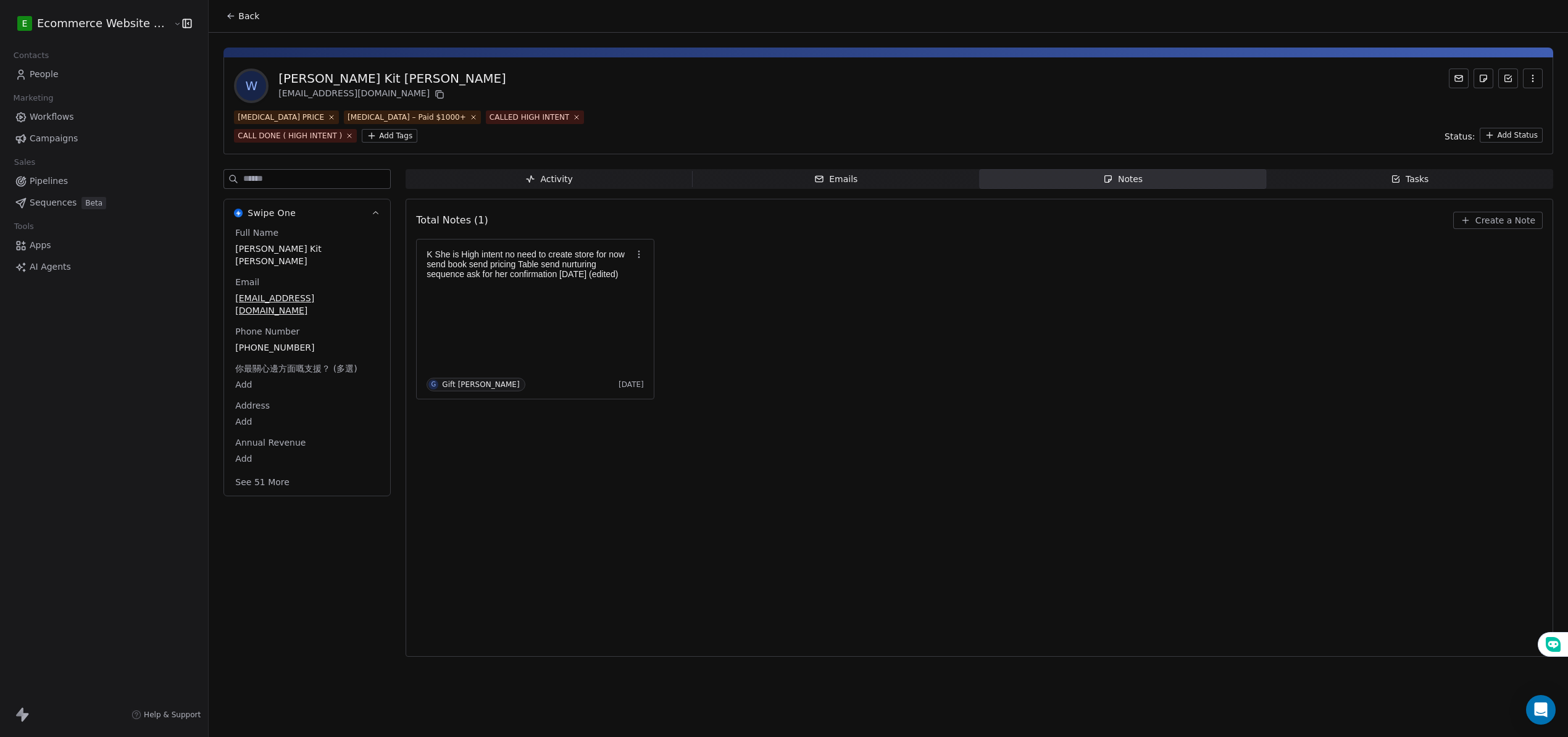
click at [943, 341] on div "K She is High intent no need to create store for now send book send pricing Tab…" at bounding box center [979, 319] width 1126 height 161
click at [1345, 180] on span "Tasks Tasks" at bounding box center [1409, 179] width 287 height 20
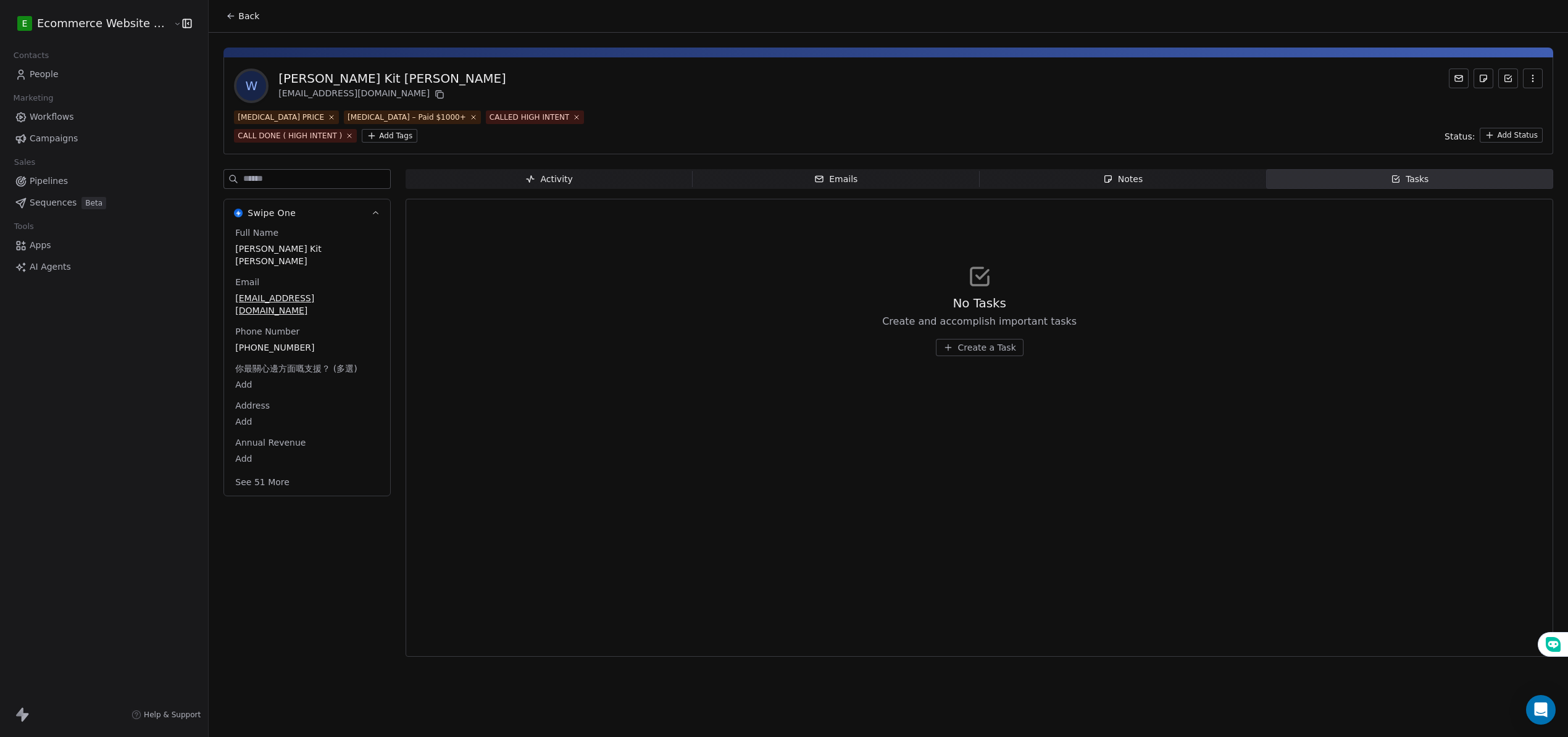
click at [991, 343] on span "Create a Task" at bounding box center [987, 348] width 58 height 13
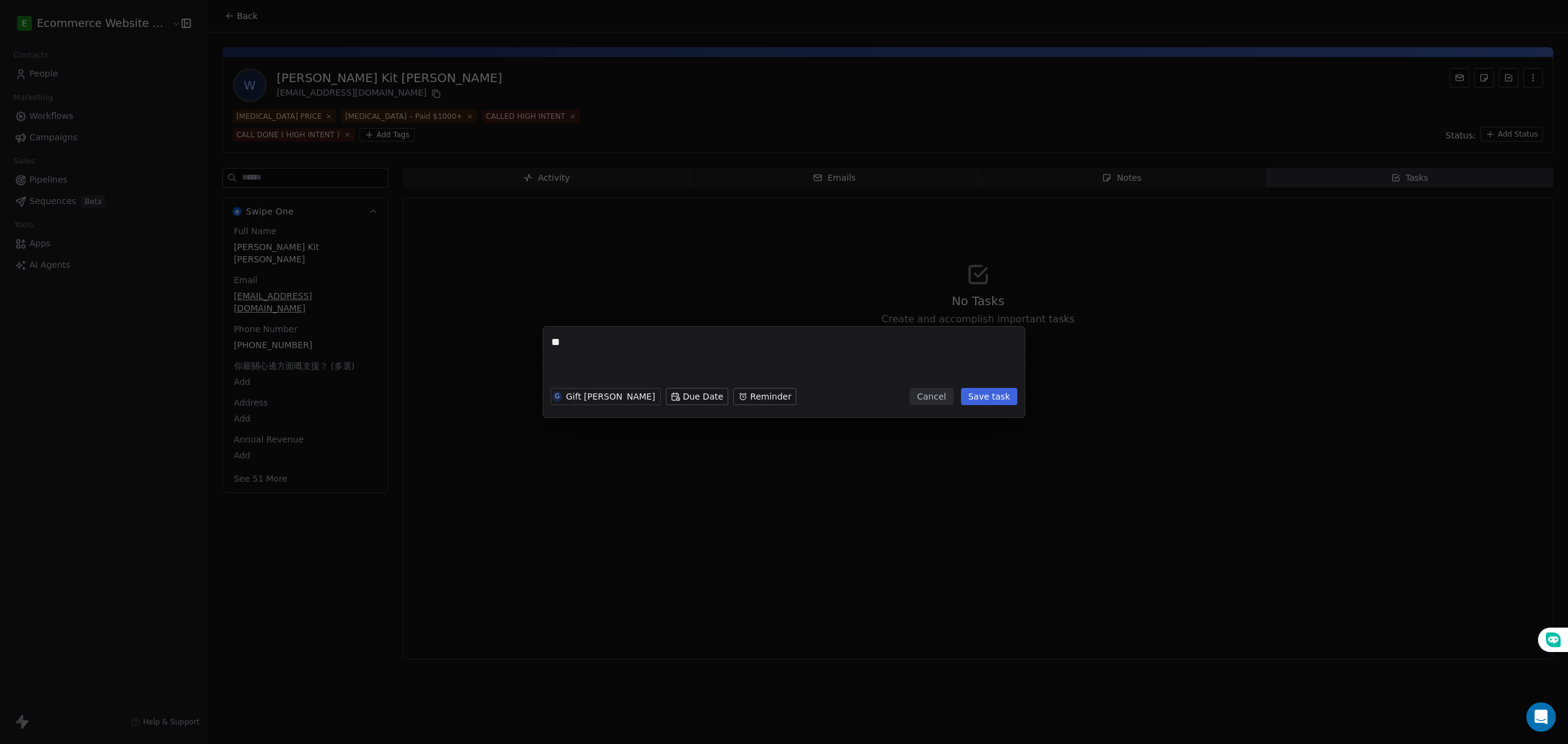
type textarea "*"
type textarea "*******"
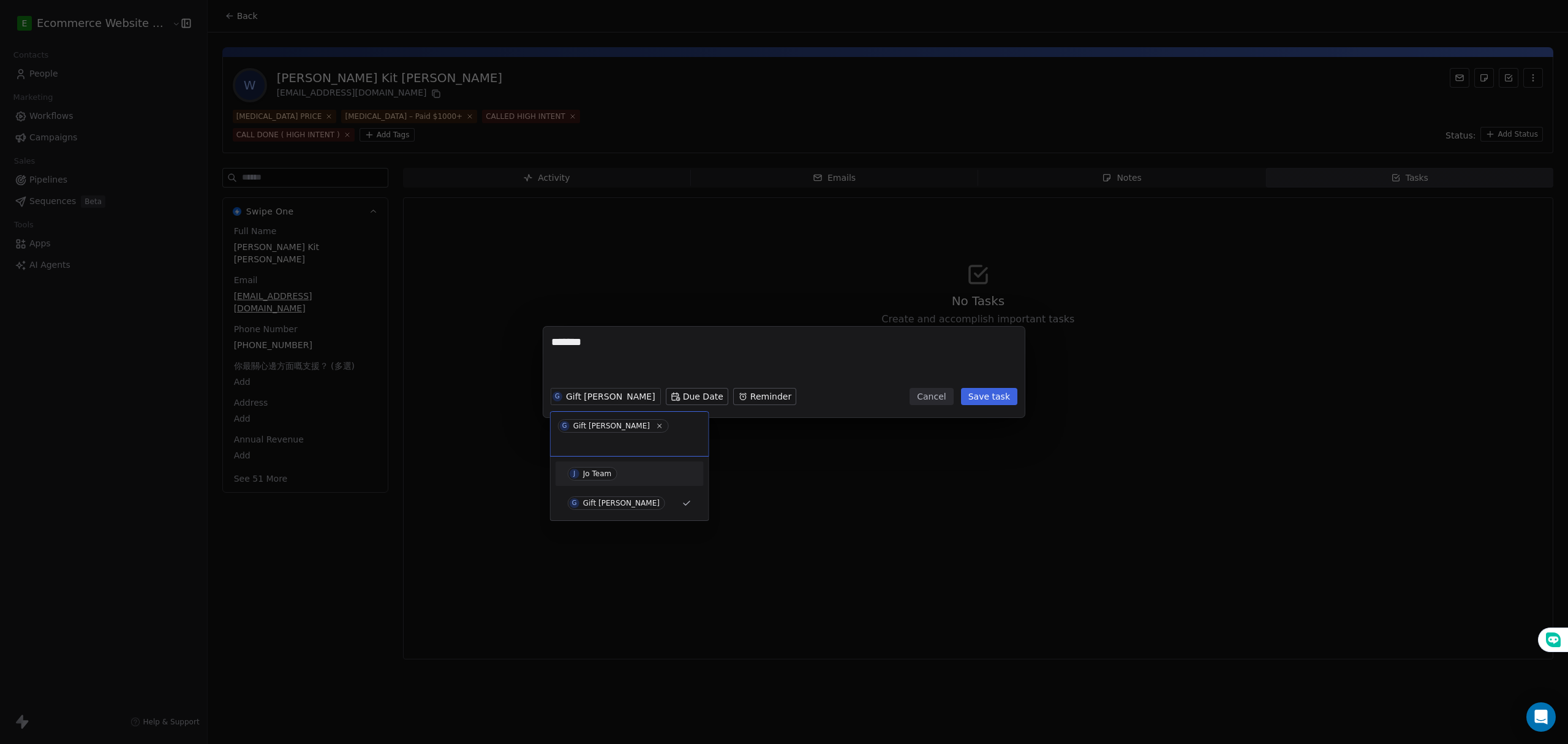
click at [589, 470] on div "Jo Team" at bounding box center [597, 474] width 29 height 8
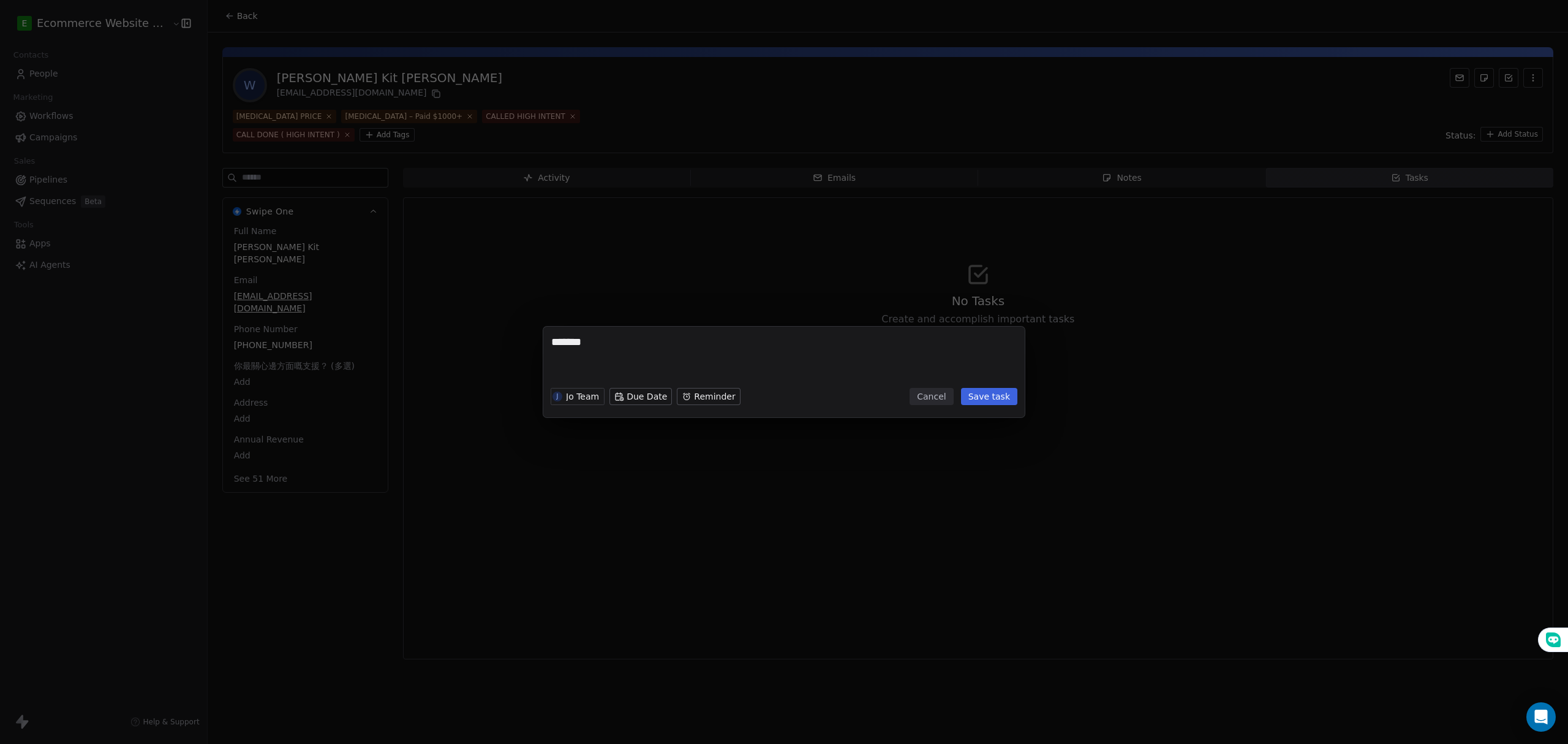
click at [978, 396] on button "Save task" at bounding box center [989, 396] width 56 height 17
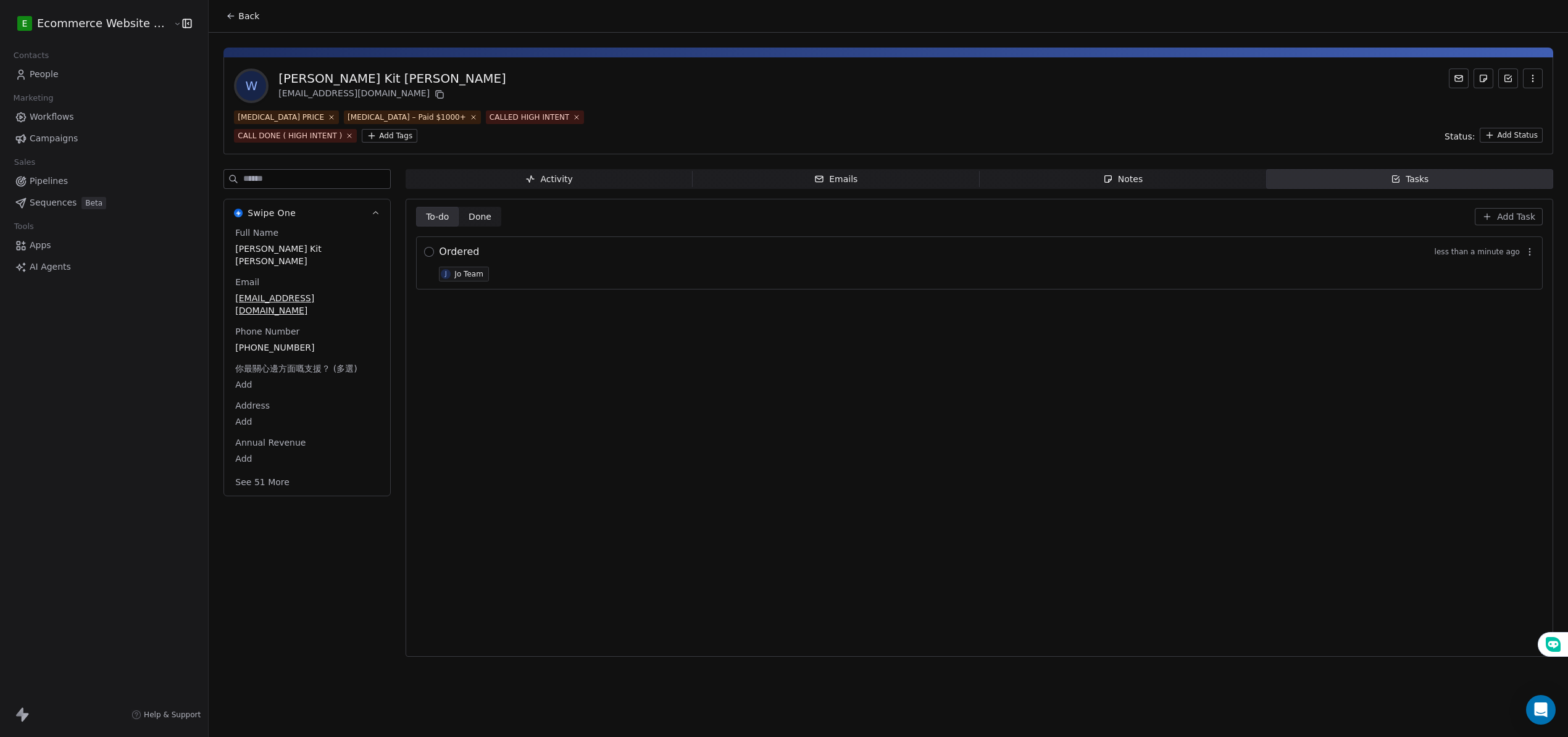
click at [425, 254] on button "button" at bounding box center [429, 252] width 10 height 10
click at [1535, 252] on icon "button" at bounding box center [1530, 252] width 10 height 10
click at [1502, 273] on span "Edit" at bounding box center [1503, 279] width 17 height 13
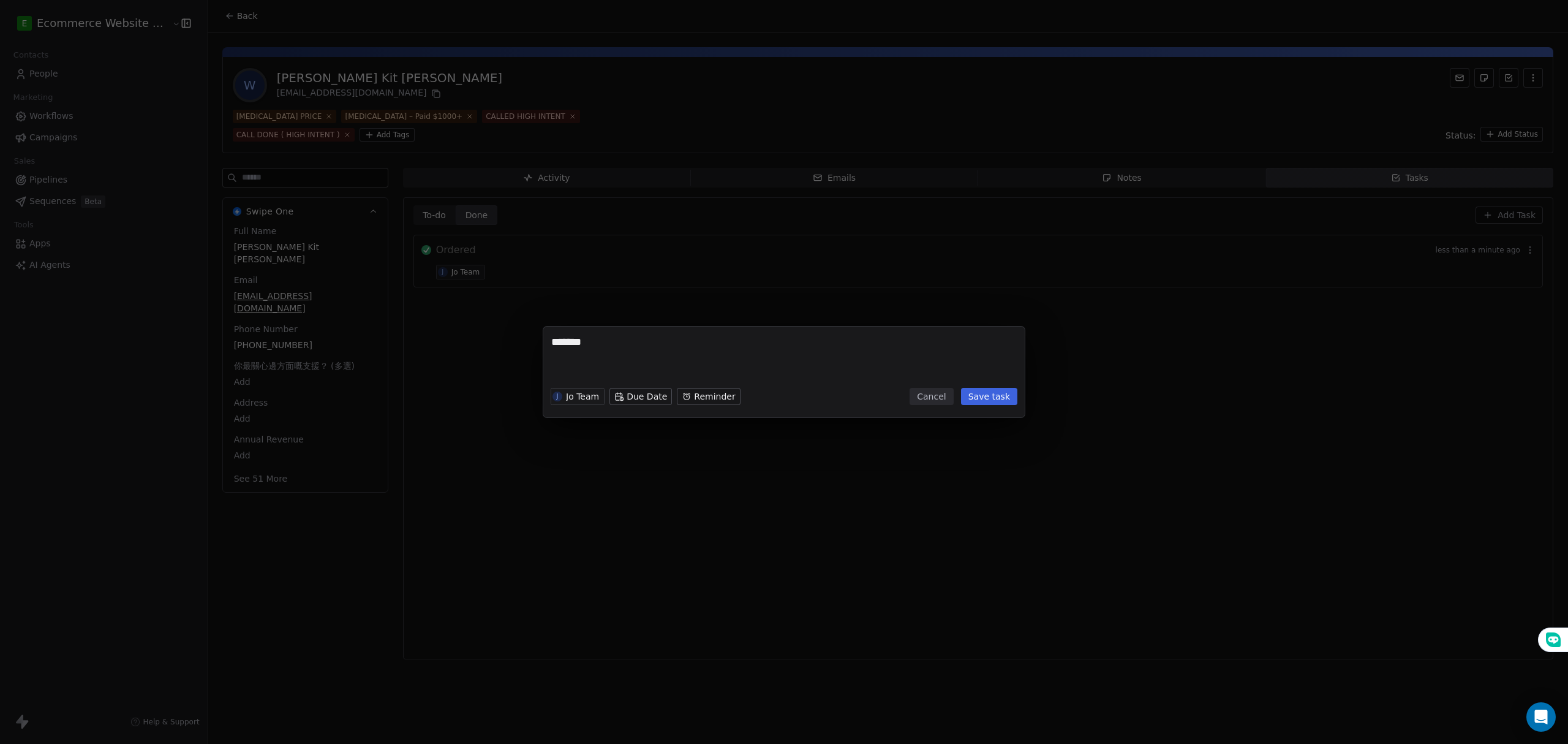
click at [624, 347] on textarea "*******" at bounding box center [784, 358] width 465 height 48
type textarea "*"
type textarea "**********"
click at [987, 401] on button "Save task" at bounding box center [989, 396] width 56 height 17
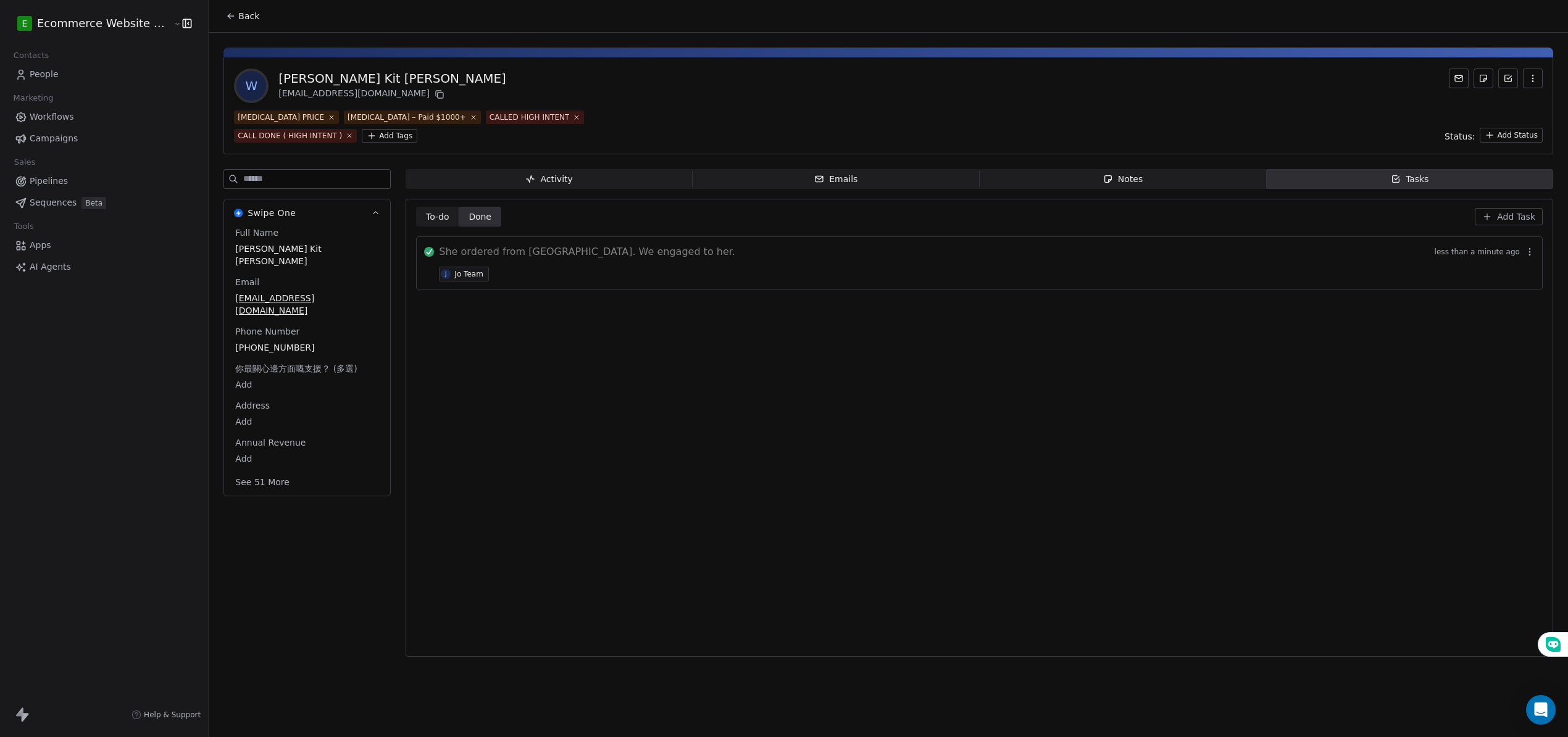
click at [1514, 215] on span "Add Task" at bounding box center [1516, 217] width 38 height 13
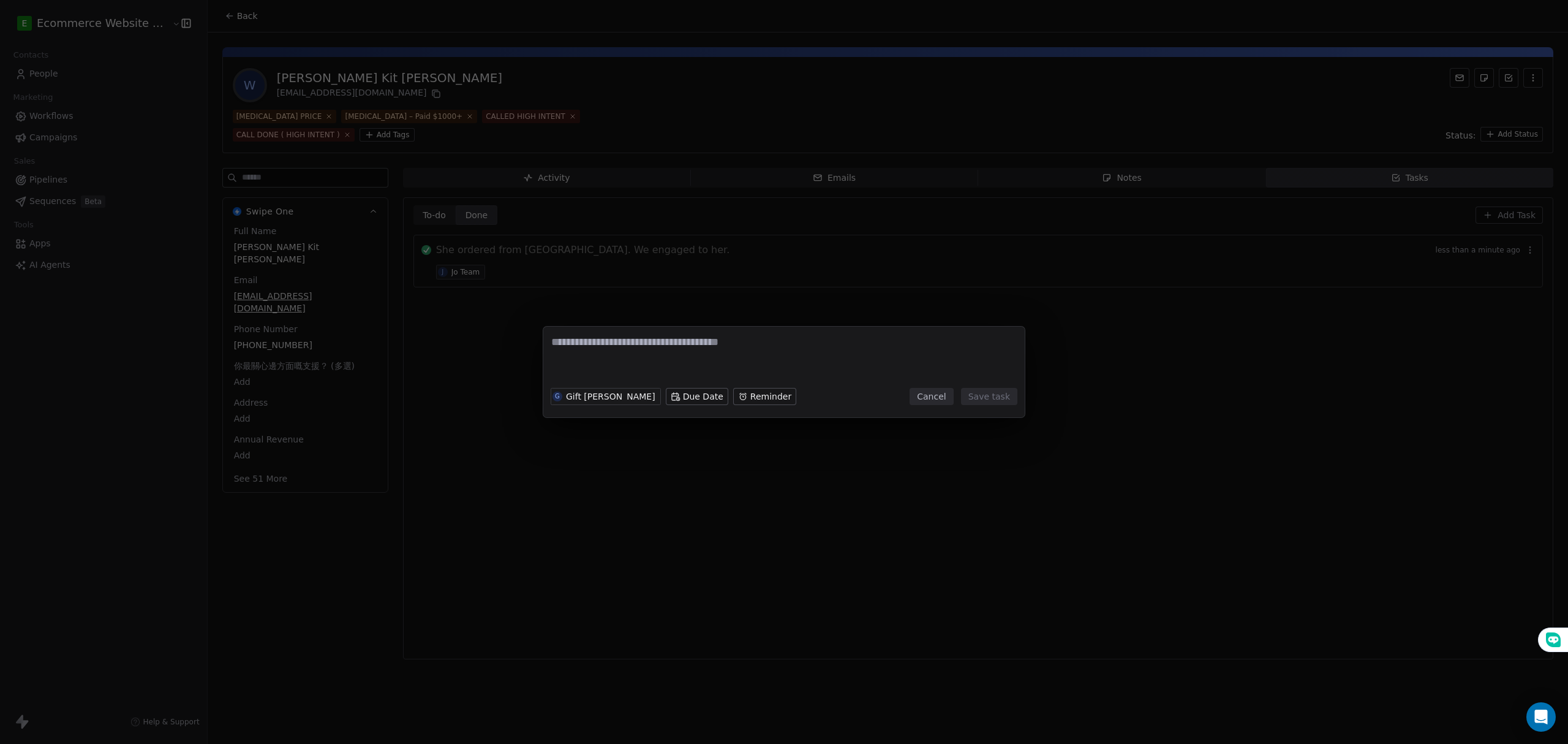
click at [569, 355] on textarea at bounding box center [784, 358] width 465 height 48
type textarea "*"
type textarea "**********"
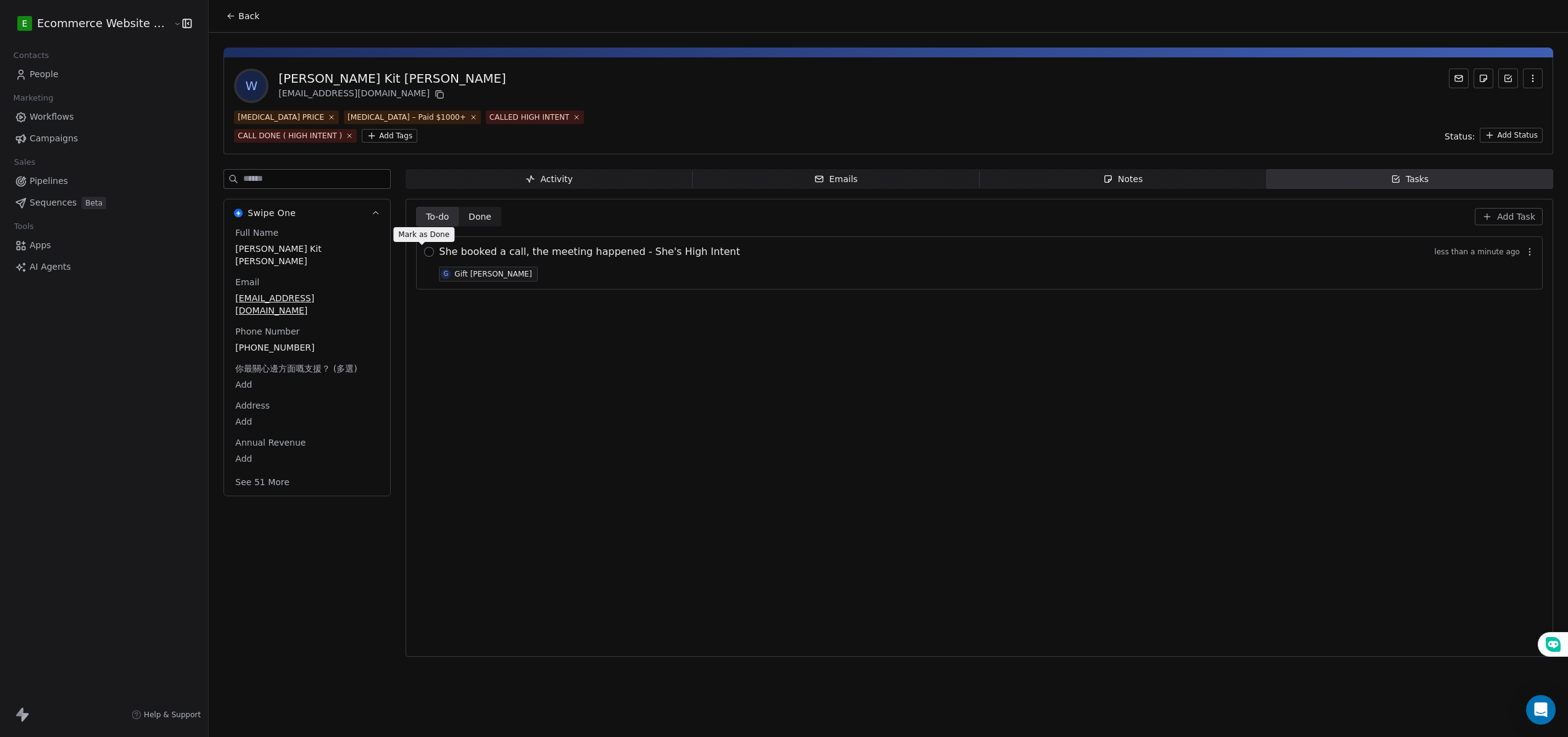
click at [424, 253] on button "button" at bounding box center [429, 252] width 10 height 10
click at [475, 209] on span "Done Done" at bounding box center [479, 216] width 43 height 20
click at [426, 215] on span "To-do" at bounding box center [437, 217] width 23 height 13
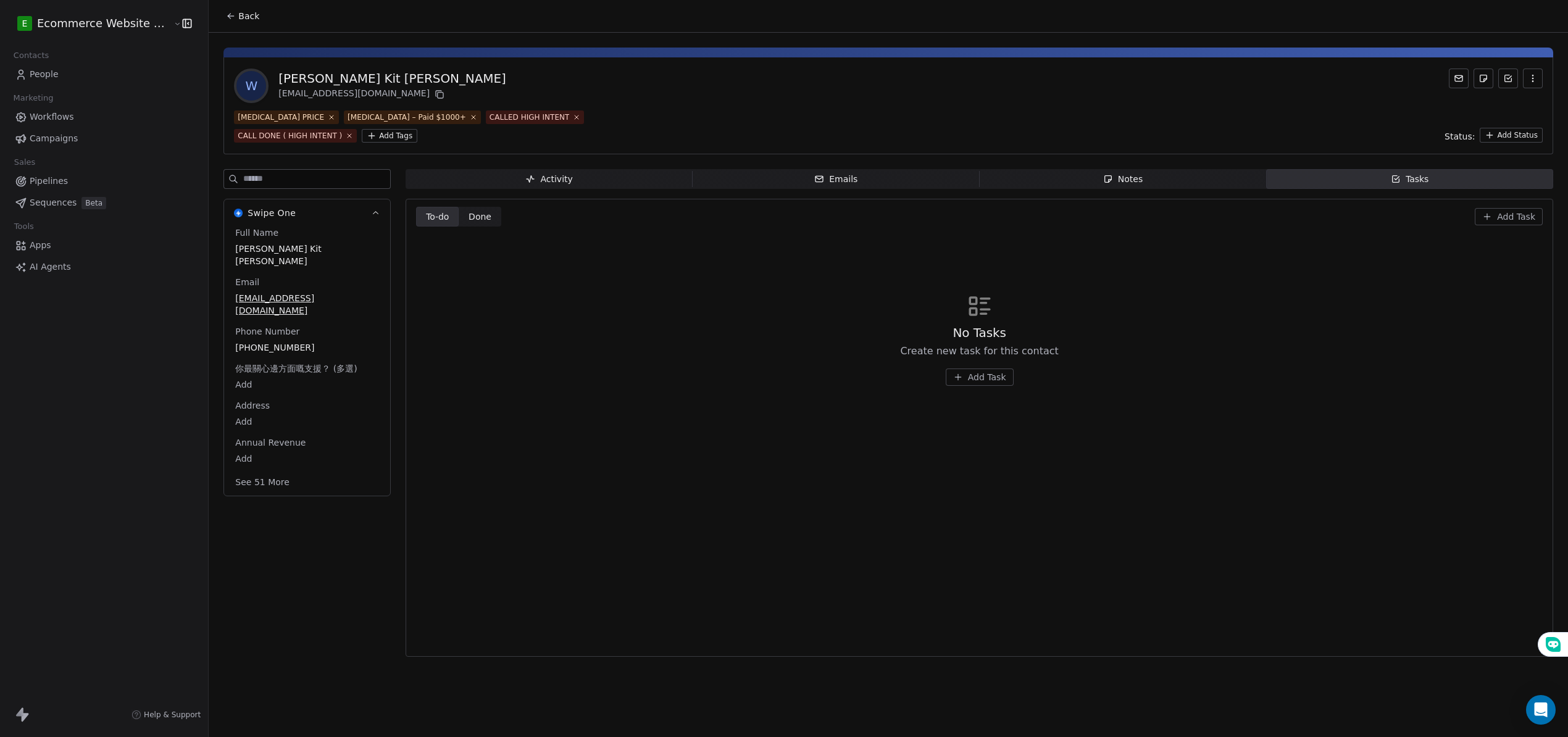
click at [1517, 223] on span "Add Task" at bounding box center [1516, 217] width 38 height 13
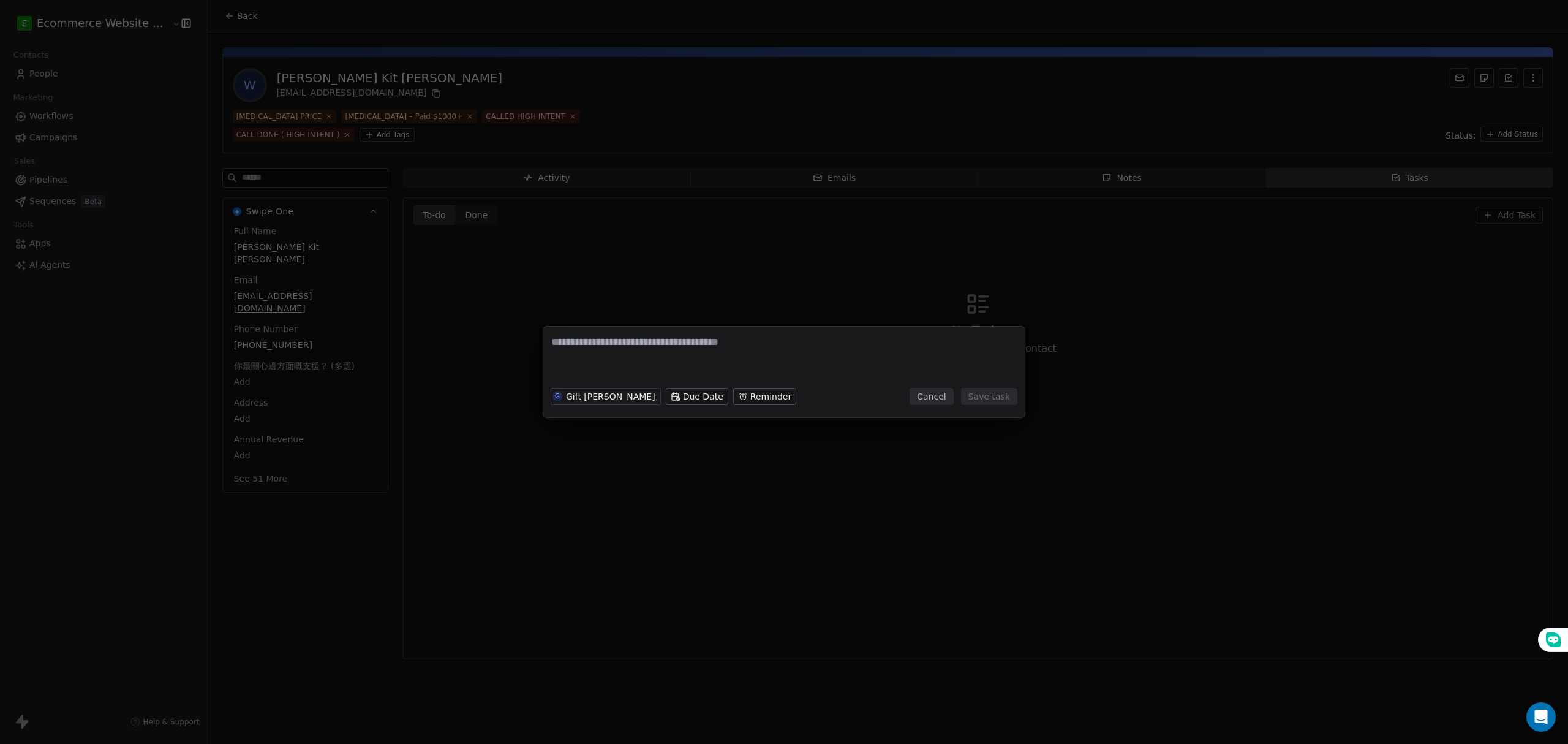
click at [618, 335] on textarea at bounding box center [784, 358] width 465 height 48
type textarea "*"
type textarea "**********"
click at [995, 390] on button "Save task" at bounding box center [989, 396] width 56 height 17
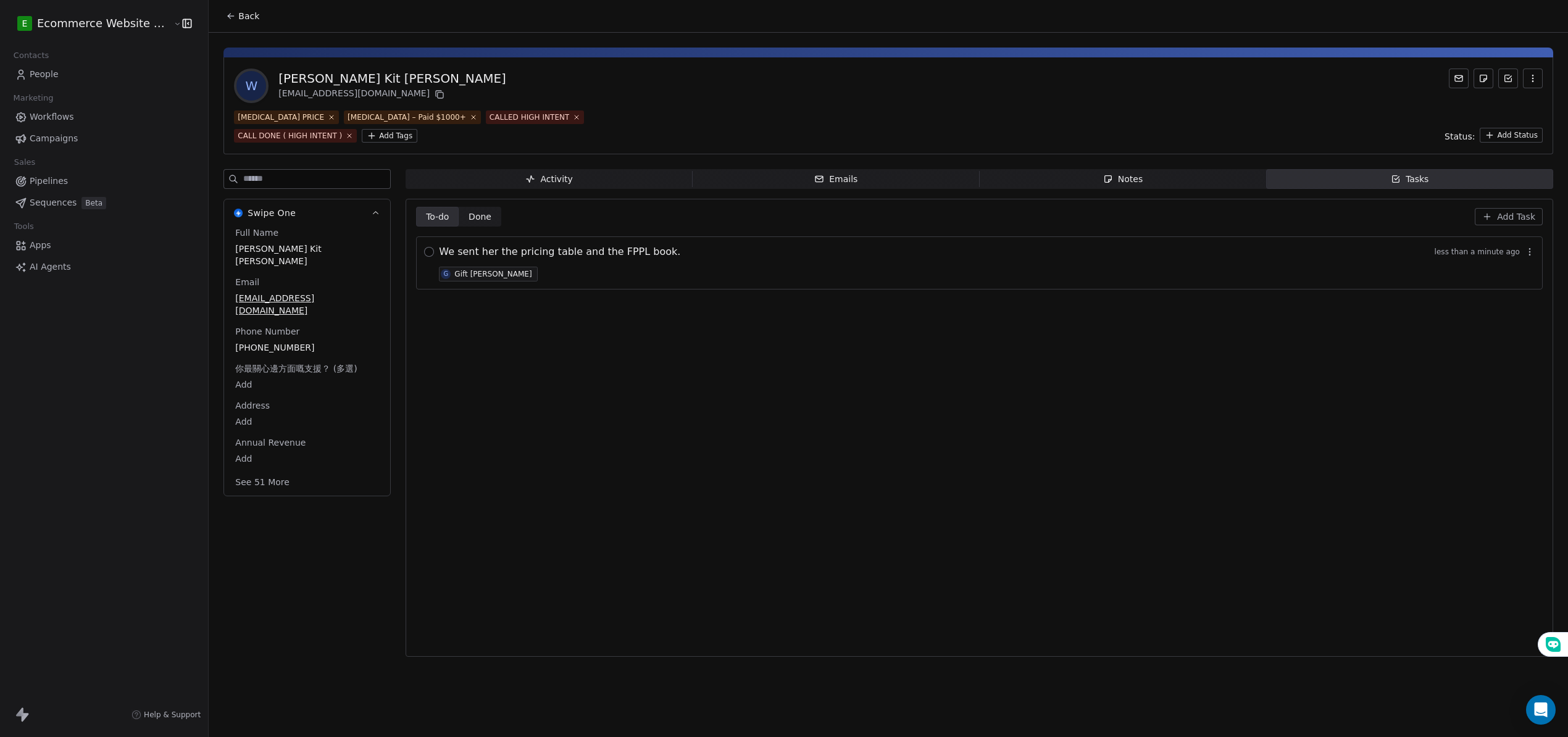
click at [424, 248] on button "button" at bounding box center [429, 252] width 10 height 10
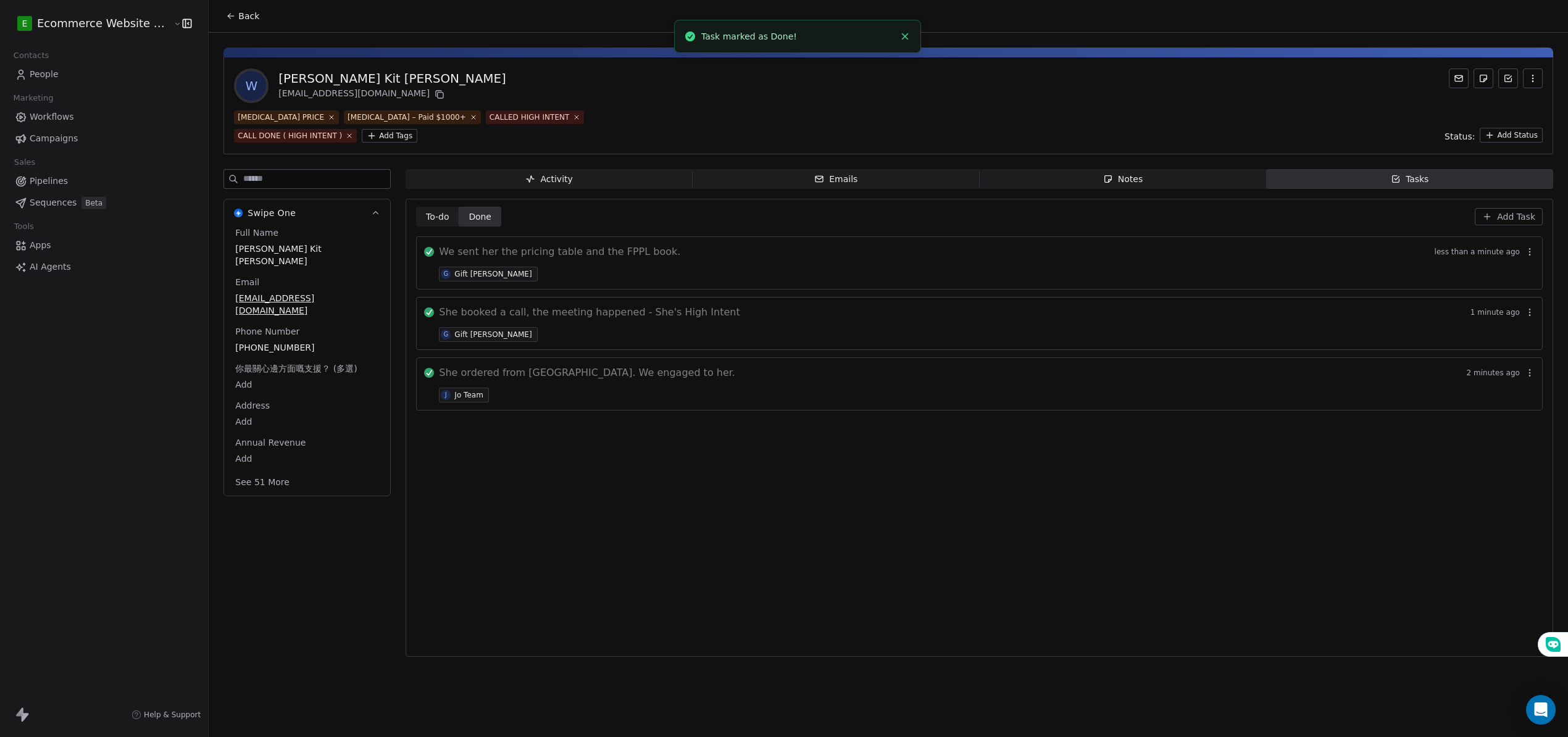
drag, startPoint x: 1520, startPoint y: 230, endPoint x: 1520, endPoint y: 217, distance: 13.0
click at [1520, 217] on div "To-do To-do Done Done Add Task We sent her the pricing table and the FPPL book.…" at bounding box center [979, 427] width 1126 height 442
click at [1520, 217] on span "Add Task" at bounding box center [1516, 217] width 38 height 13
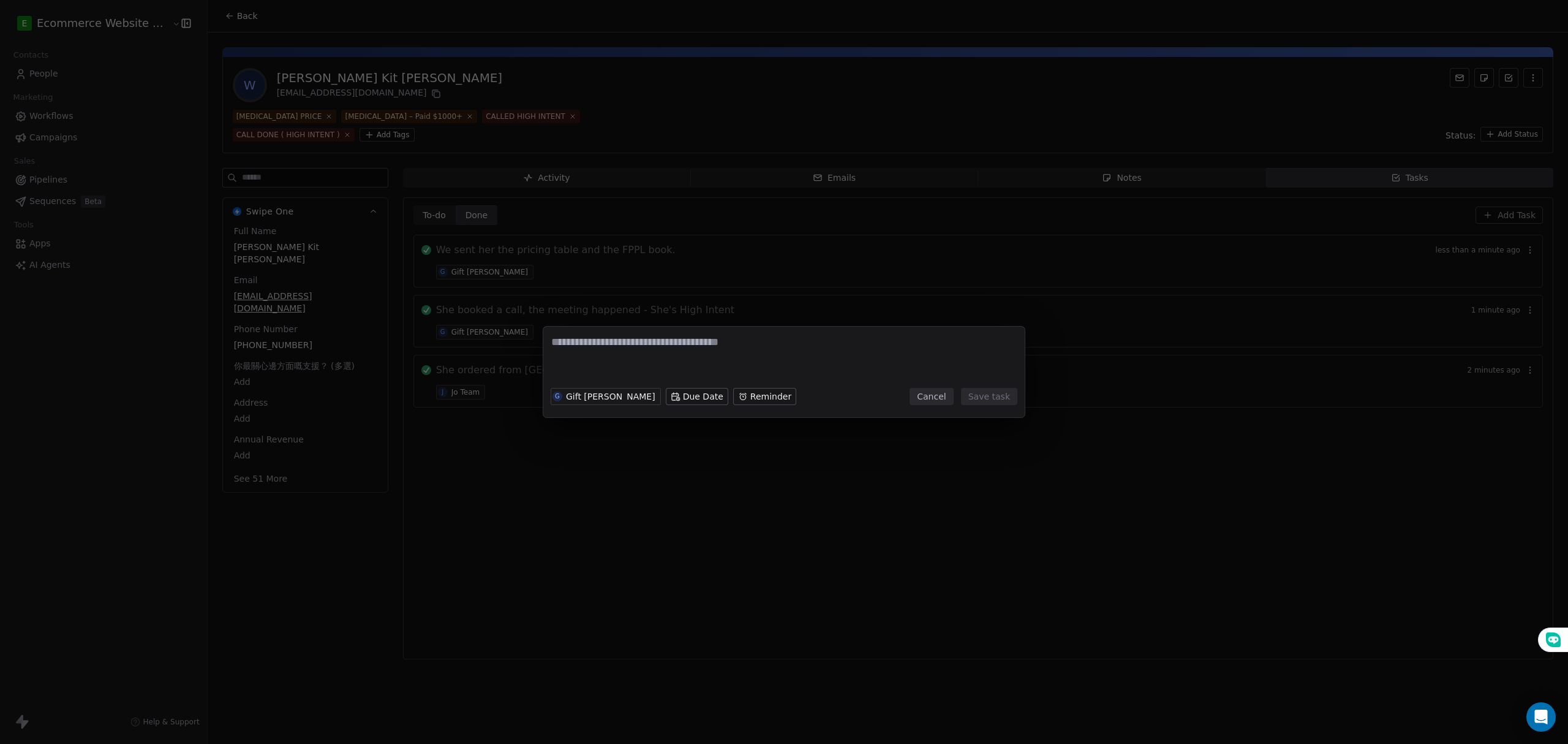
click at [593, 368] on textarea at bounding box center [784, 358] width 465 height 48
type textarea "**********"
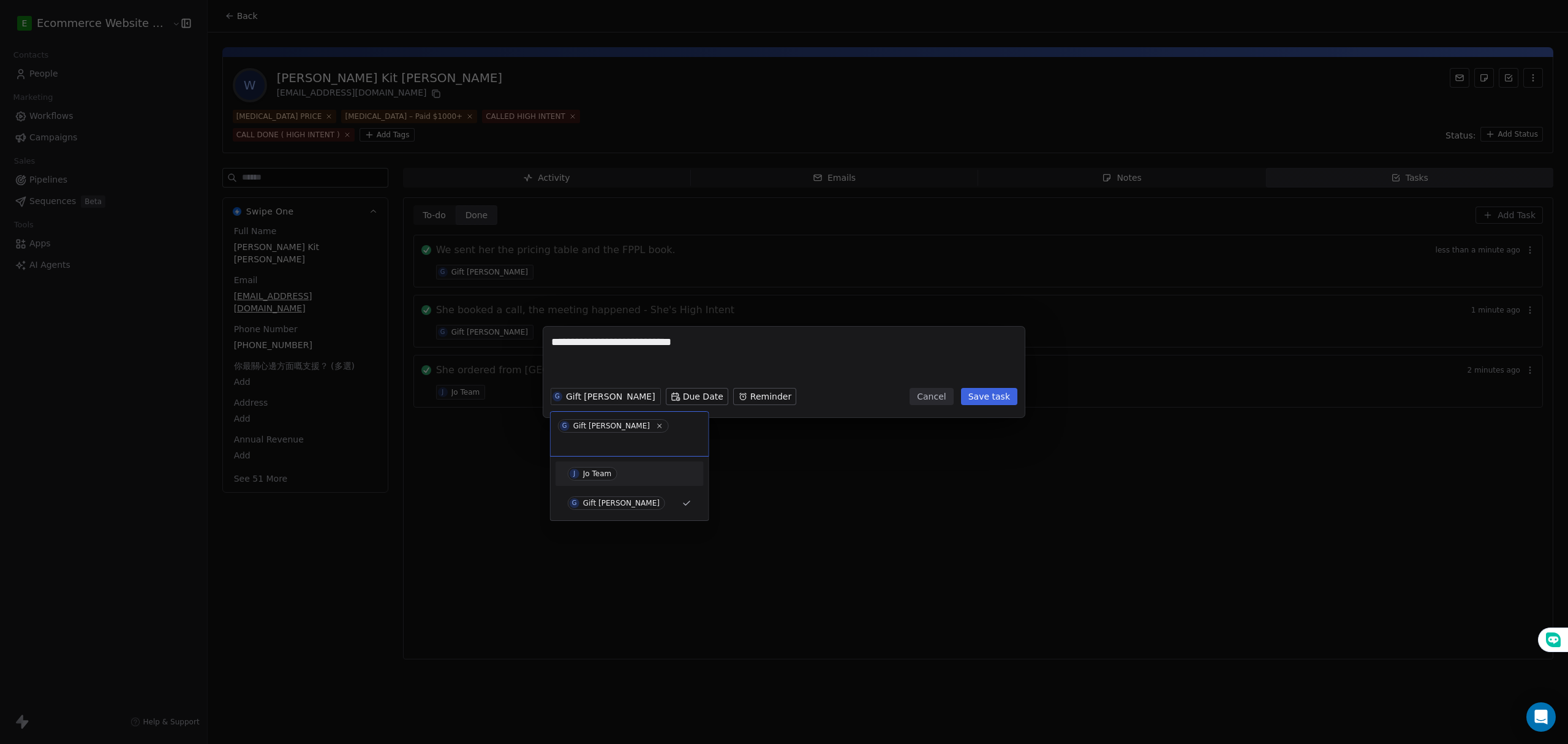
click at [586, 470] on div "Jo Team" at bounding box center [597, 474] width 29 height 8
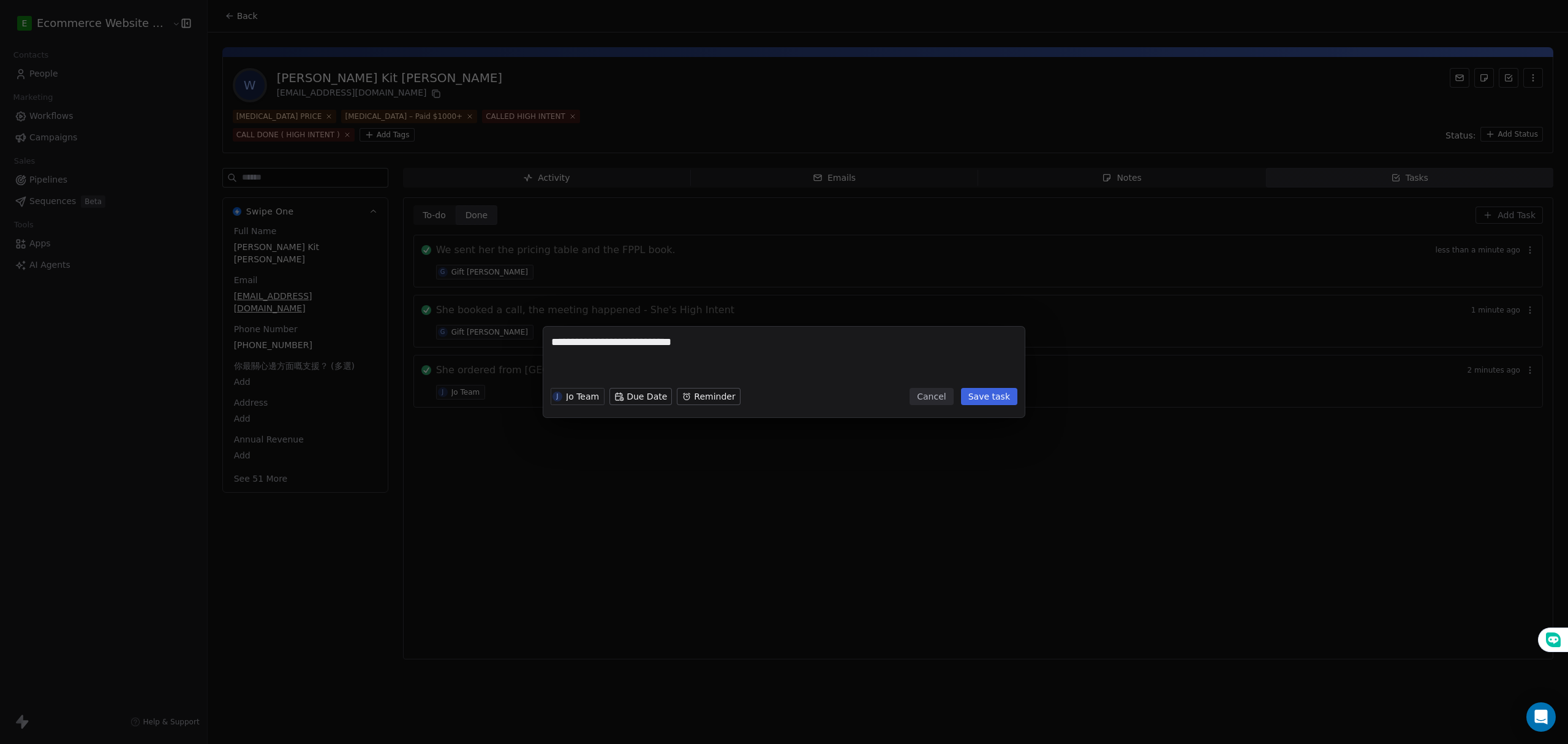
click at [988, 396] on button "Save task" at bounding box center [989, 396] width 56 height 17
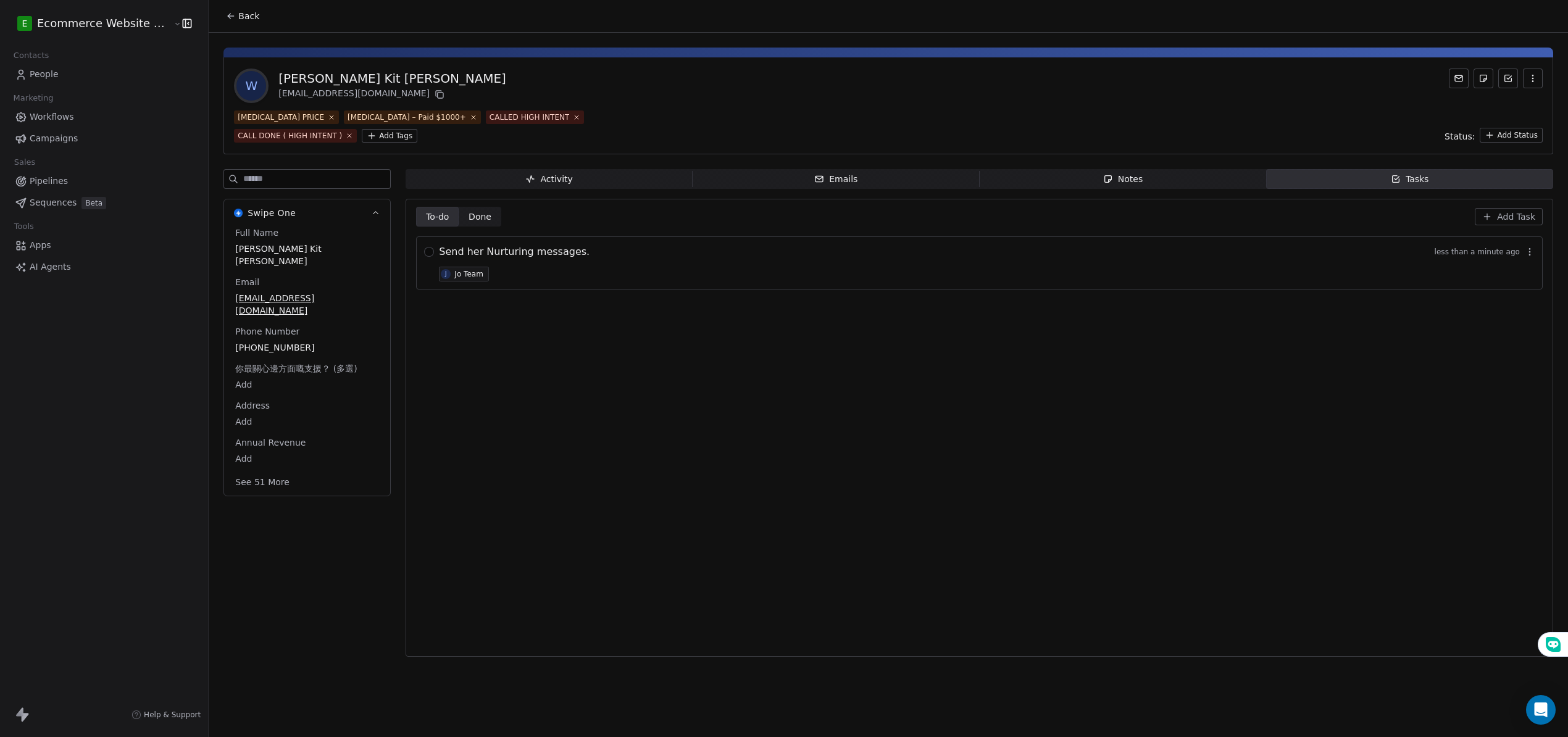
click at [531, 280] on div "Send her Nurturing messages. less than a minute ago J Jo Team" at bounding box center [987, 262] width 1096 height 37
click at [527, 270] on div "Send her Nurturing messages. less than a minute ago J Jo Team" at bounding box center [987, 262] width 1096 height 37
click at [427, 250] on div "Send her Nurturing messages. less than a minute ago J Jo Team" at bounding box center [979, 263] width 1126 height 53
click at [424, 252] on button "button" at bounding box center [429, 252] width 10 height 10
click at [481, 225] on span "Done Done" at bounding box center [479, 216] width 43 height 20
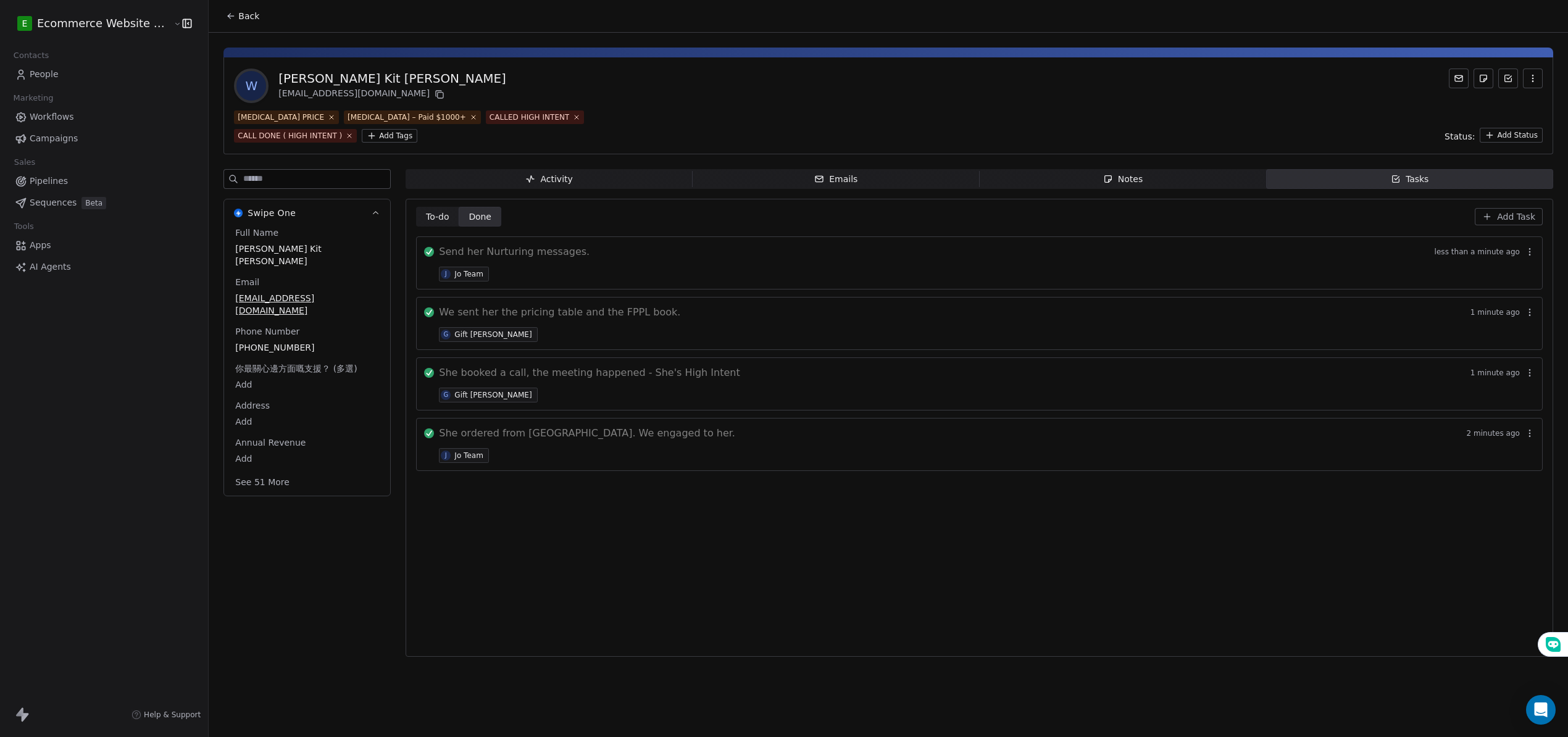
click at [470, 304] on div "We sent her the pricing table and the FPPL book. 1 minute ago G Gift Labarda" at bounding box center [979, 323] width 1126 height 53
click at [1535, 378] on icon "button" at bounding box center [1530, 373] width 10 height 10
click at [1520, 392] on button "Edit" at bounding box center [1514, 401] width 83 height 20
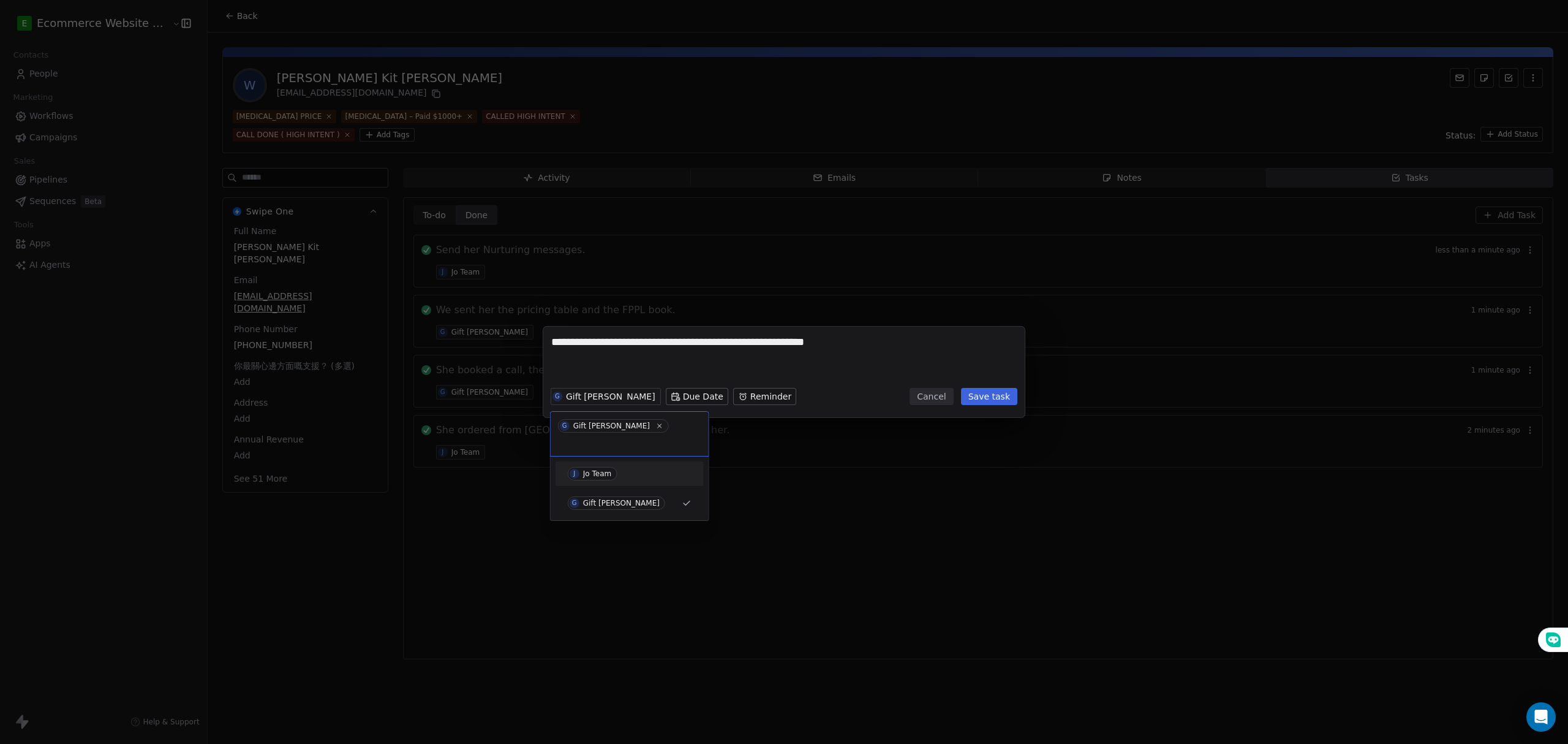
click at [611, 467] on span "J Jo Team" at bounding box center [593, 473] width 50 height 13
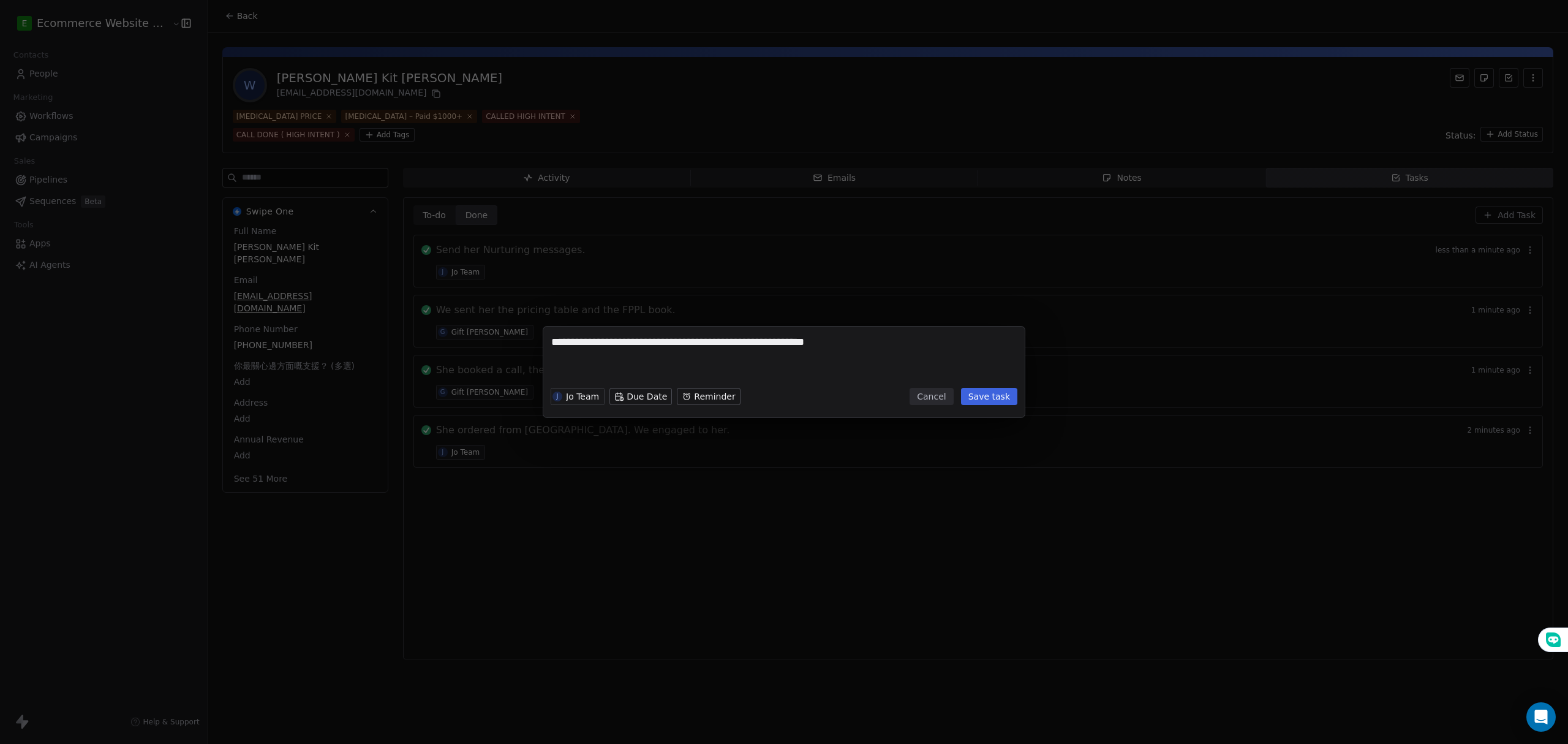
click at [984, 401] on button "Save task" at bounding box center [989, 396] width 56 height 17
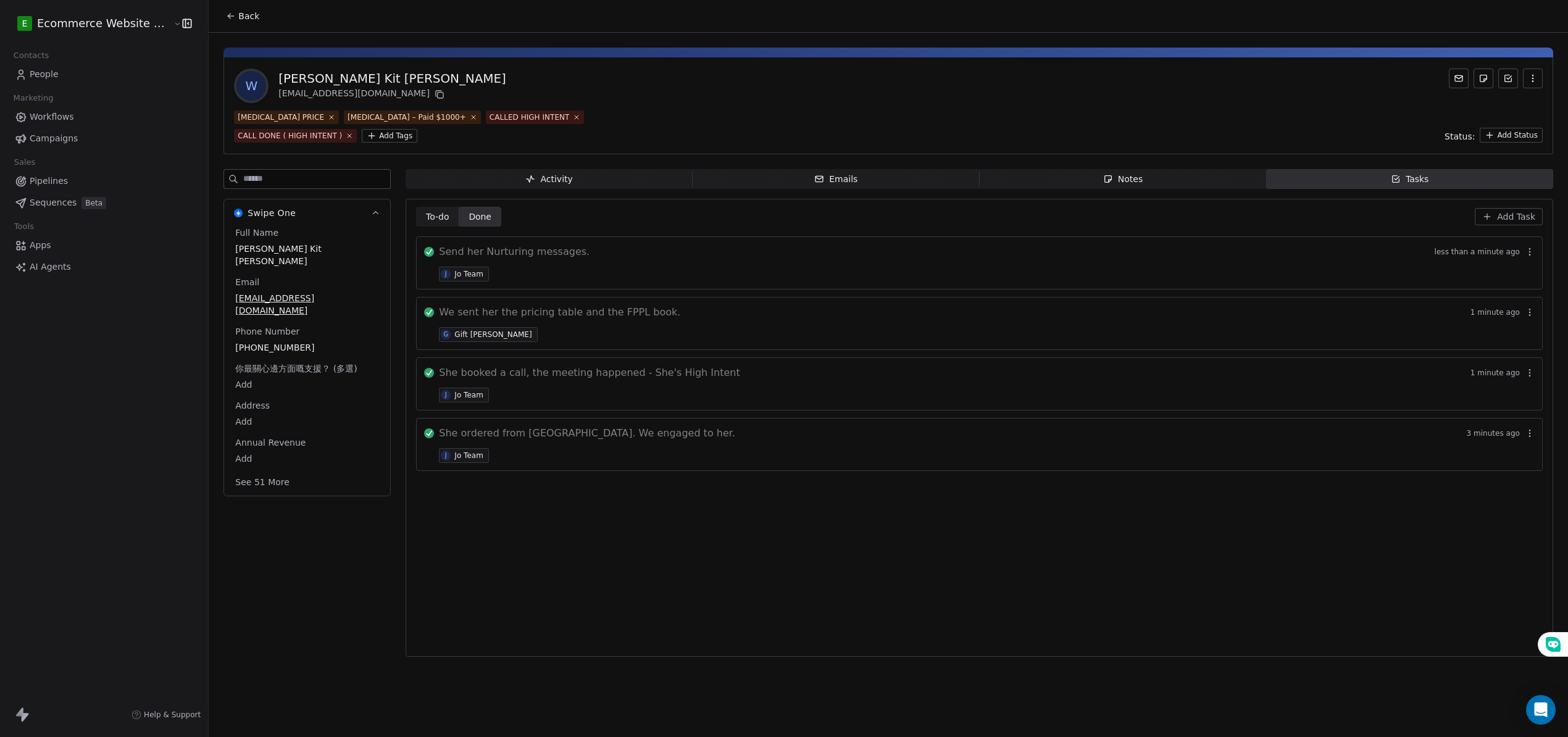
click at [1110, 329] on div "We sent her the pricing table and the FPPL book. 1 minute ago G Gift Labarda" at bounding box center [987, 323] width 1096 height 37
click at [1535, 309] on icon "button" at bounding box center [1530, 313] width 10 height 10
click at [1539, 337] on button "Edit" at bounding box center [1514, 339] width 83 height 20
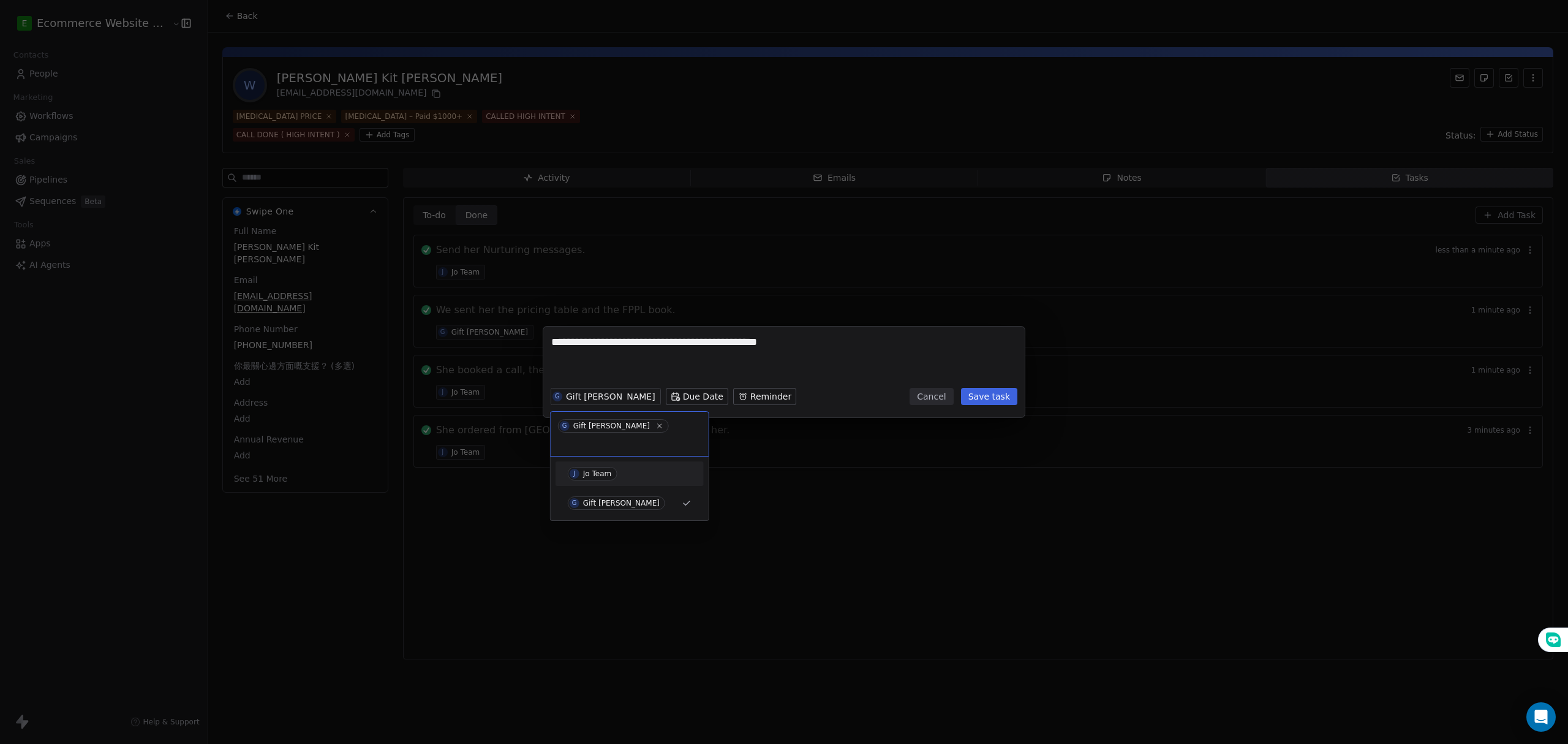
click at [602, 469] on div "J Jo Team" at bounding box center [629, 474] width 138 height 19
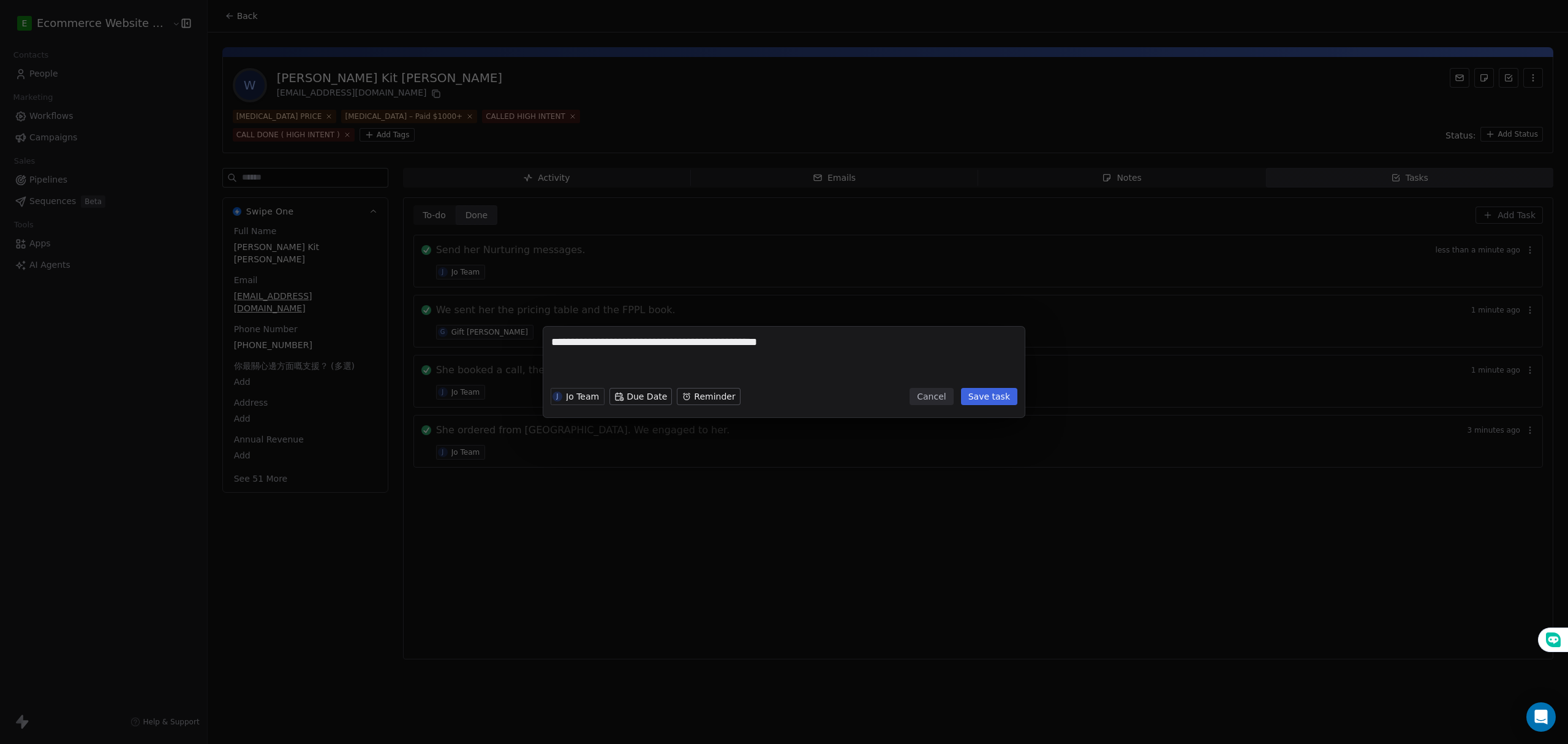
click at [1008, 397] on button "Save task" at bounding box center [989, 396] width 56 height 17
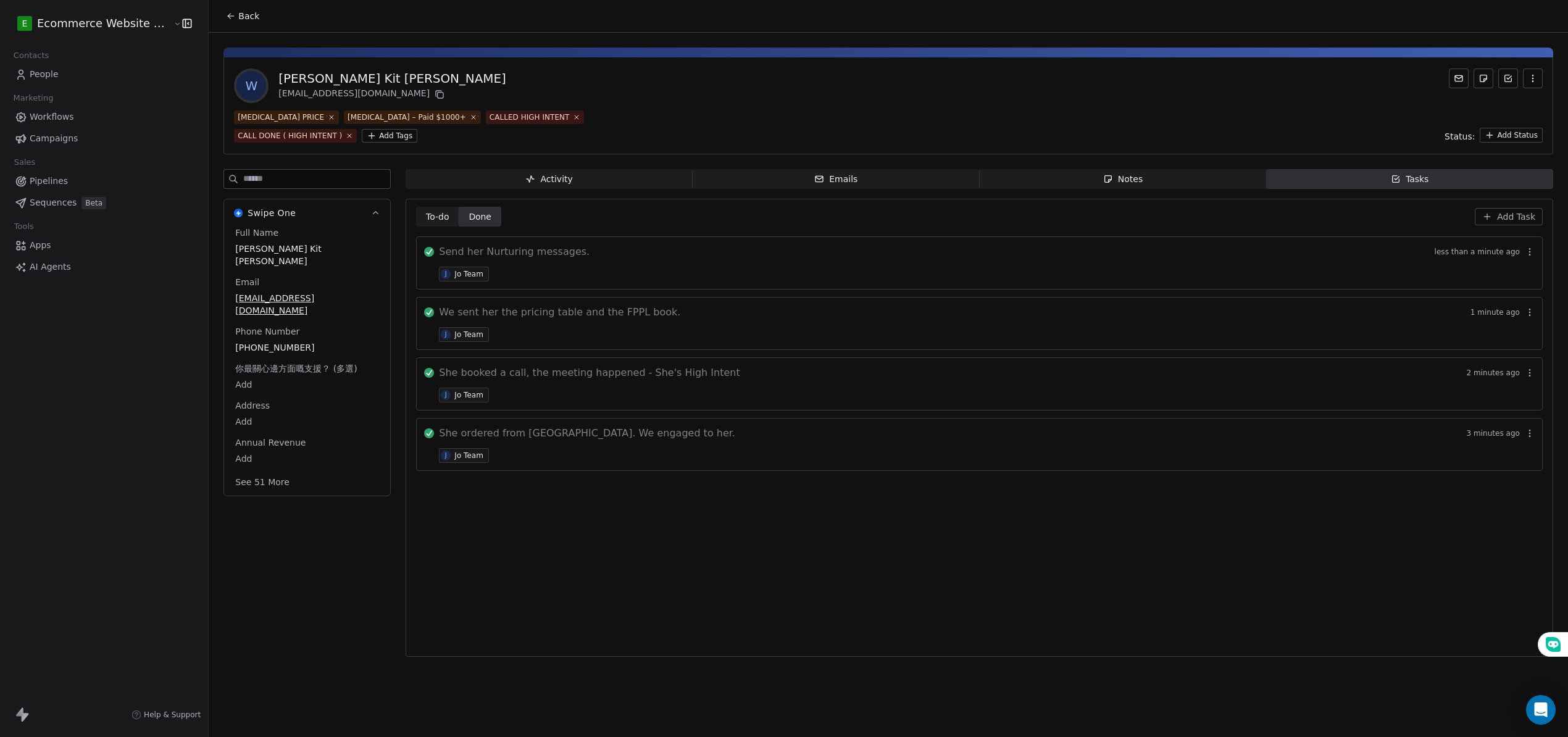
click at [1524, 214] on span "Add Task" at bounding box center [1516, 217] width 38 height 13
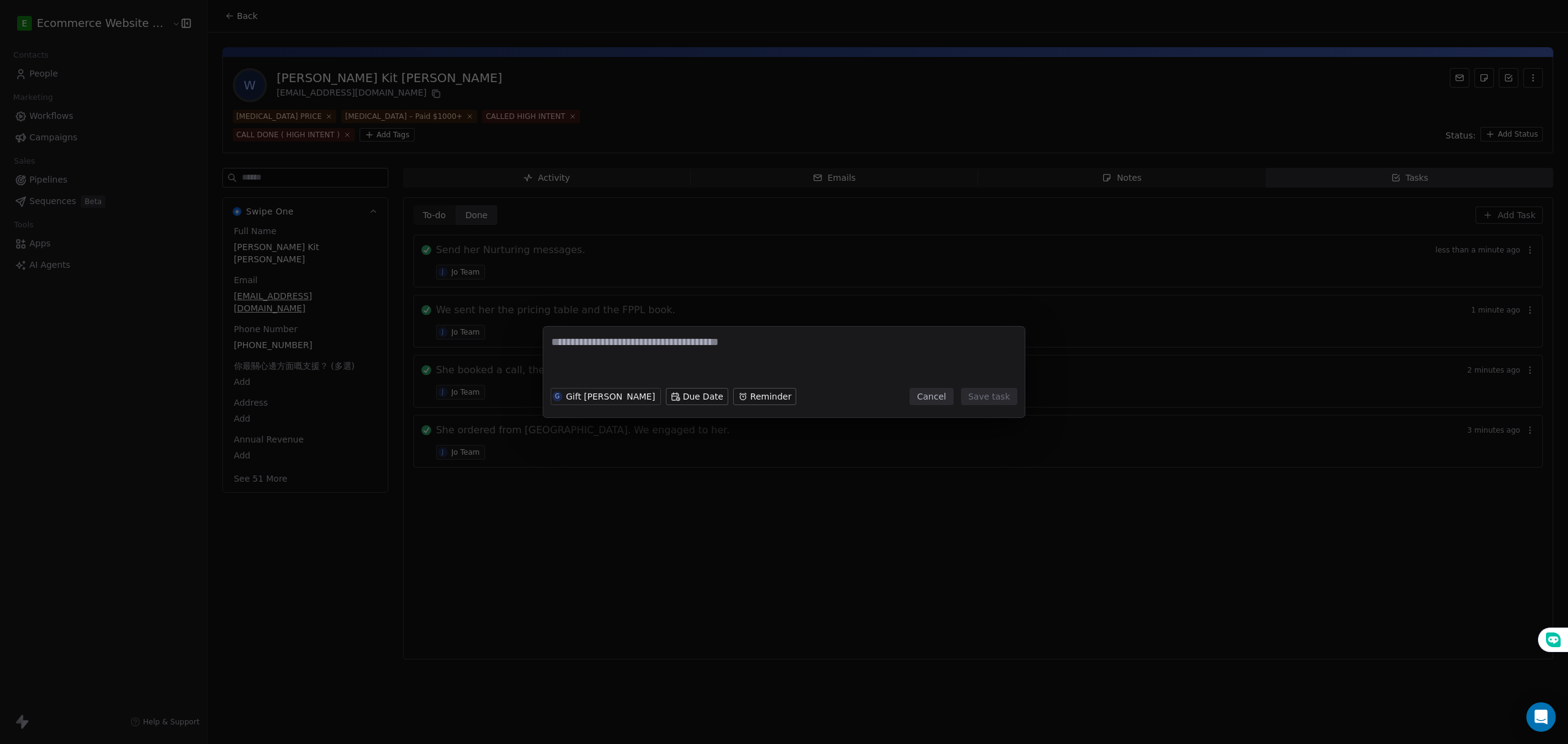
click at [1512, 212] on div "G Gift Labarda Due Date Reminder Cancel Save task" at bounding box center [784, 372] width 1568 height 744
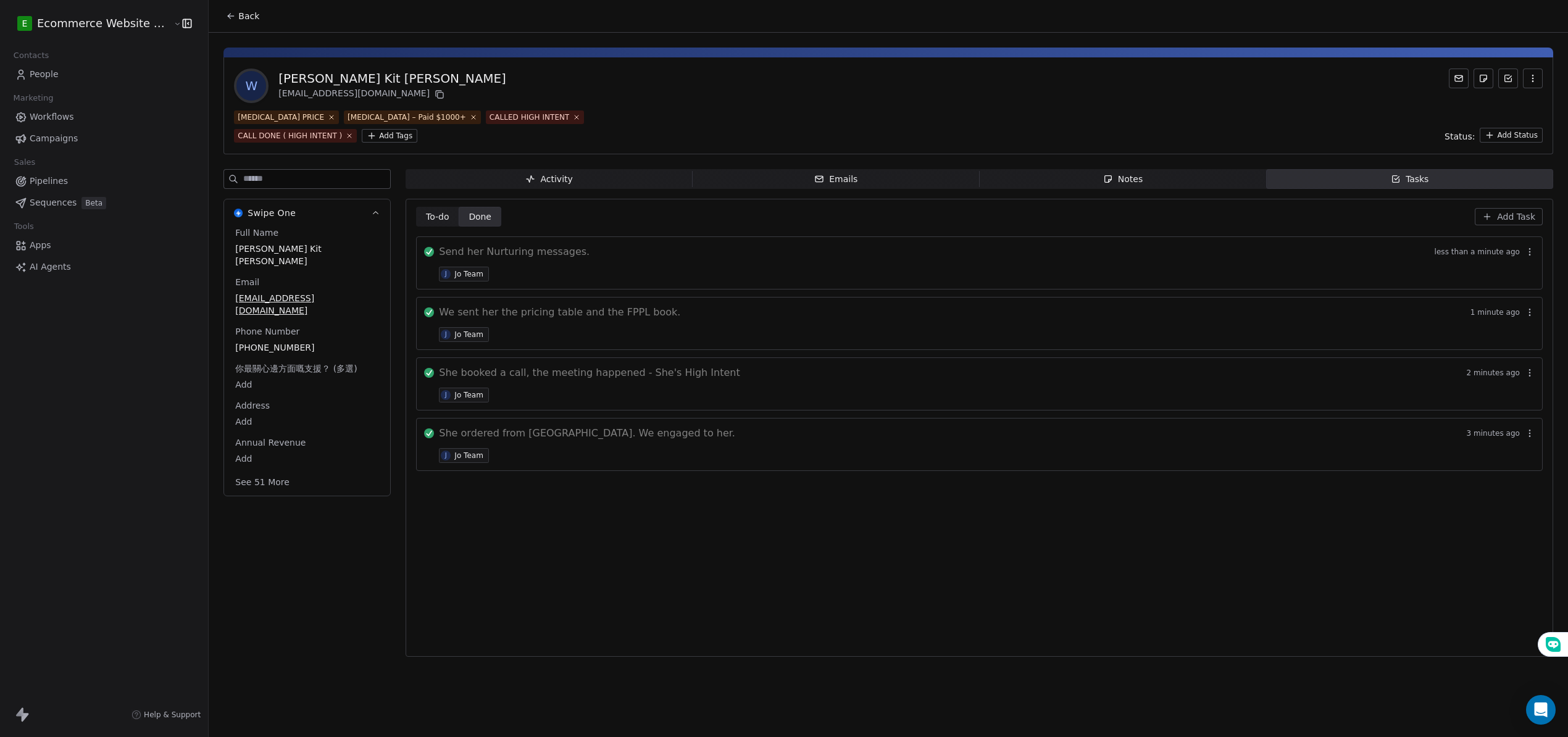
click at [1526, 218] on span "Add Task" at bounding box center [1516, 217] width 38 height 13
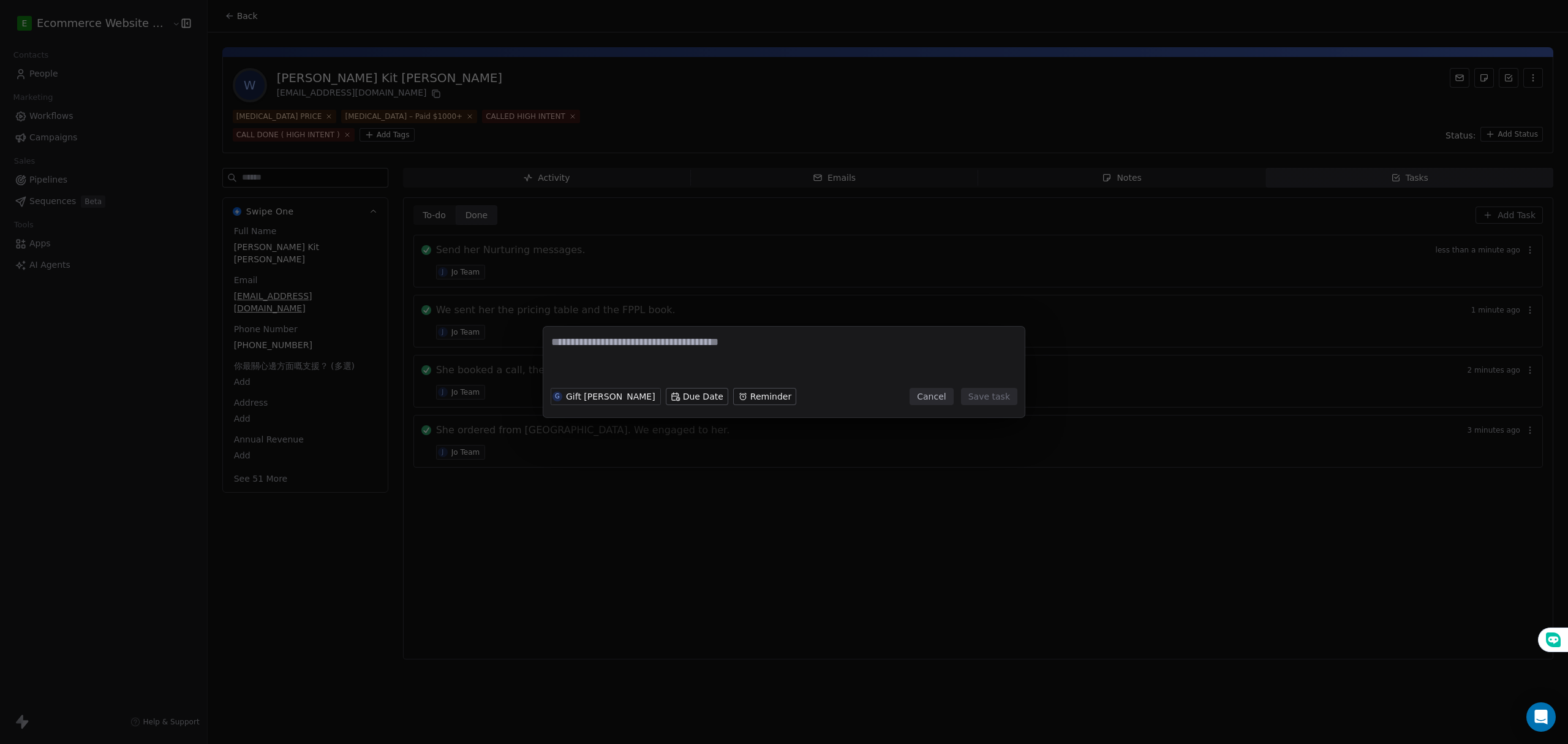
click at [740, 341] on textarea at bounding box center [784, 358] width 465 height 48
type textarea "*"
type textarea "**********"
click at [989, 400] on button "Save task" at bounding box center [989, 396] width 56 height 17
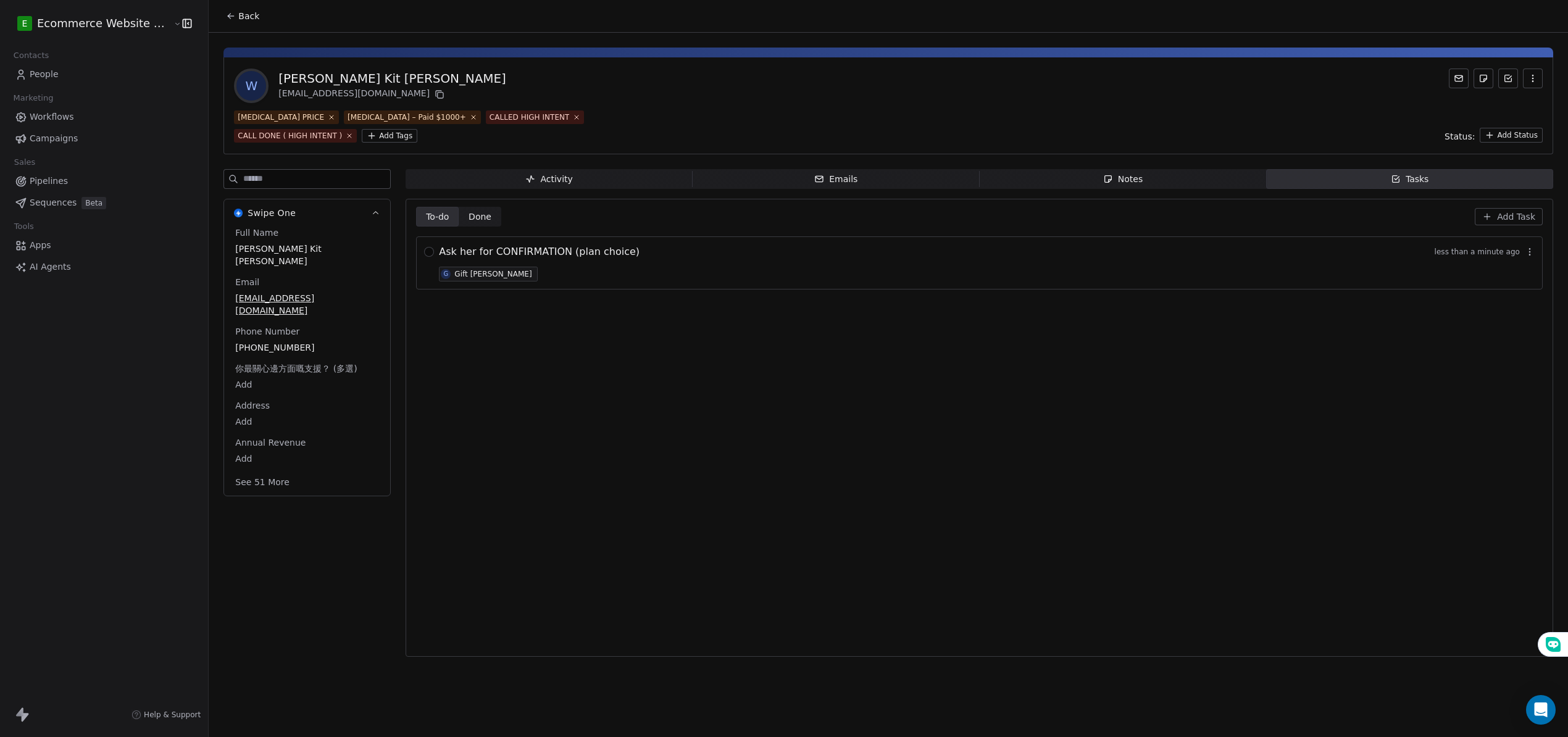
click at [1064, 181] on span "Notes Notes" at bounding box center [1123, 179] width 287 height 20
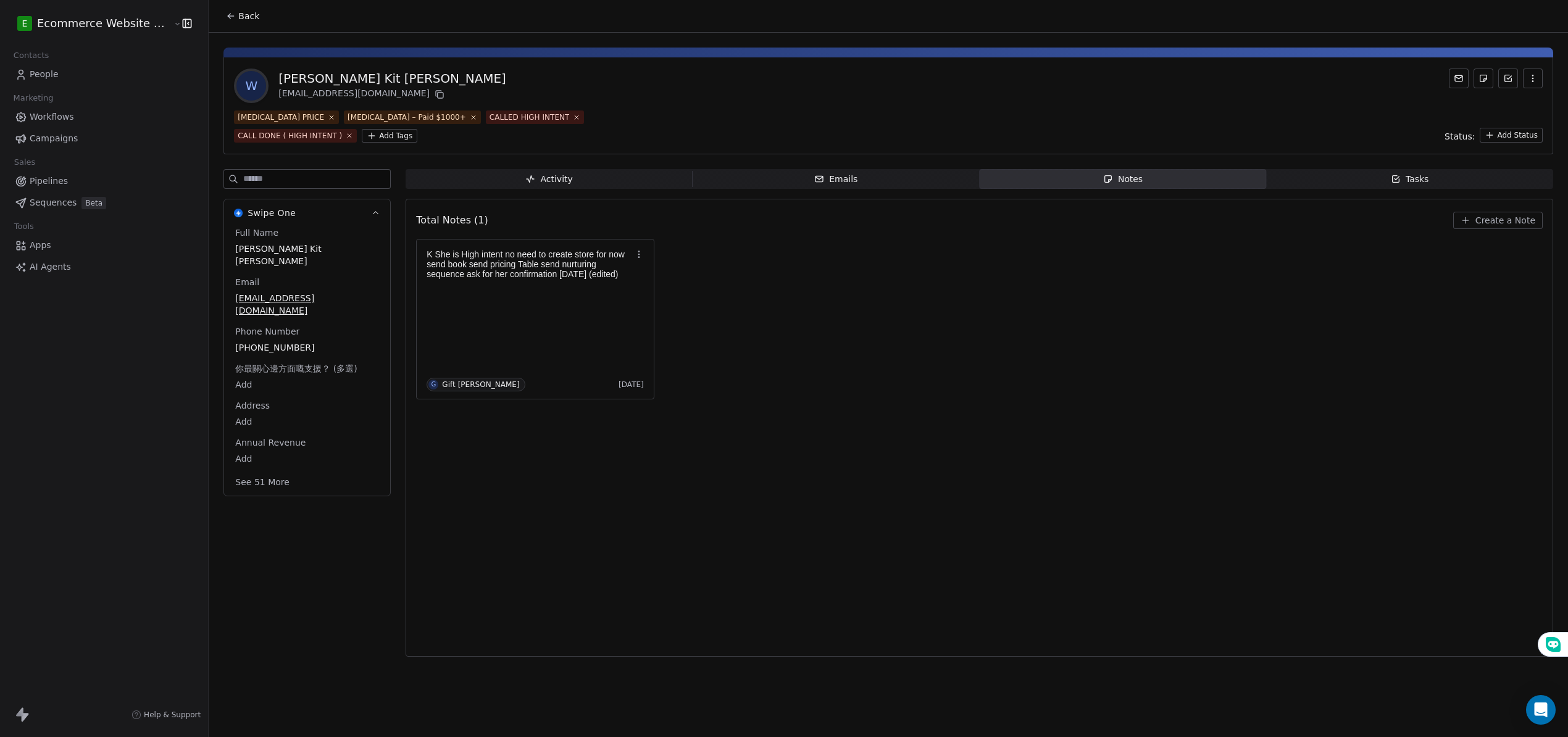
click at [1491, 221] on span "Create a Note" at bounding box center [1505, 221] width 60 height 13
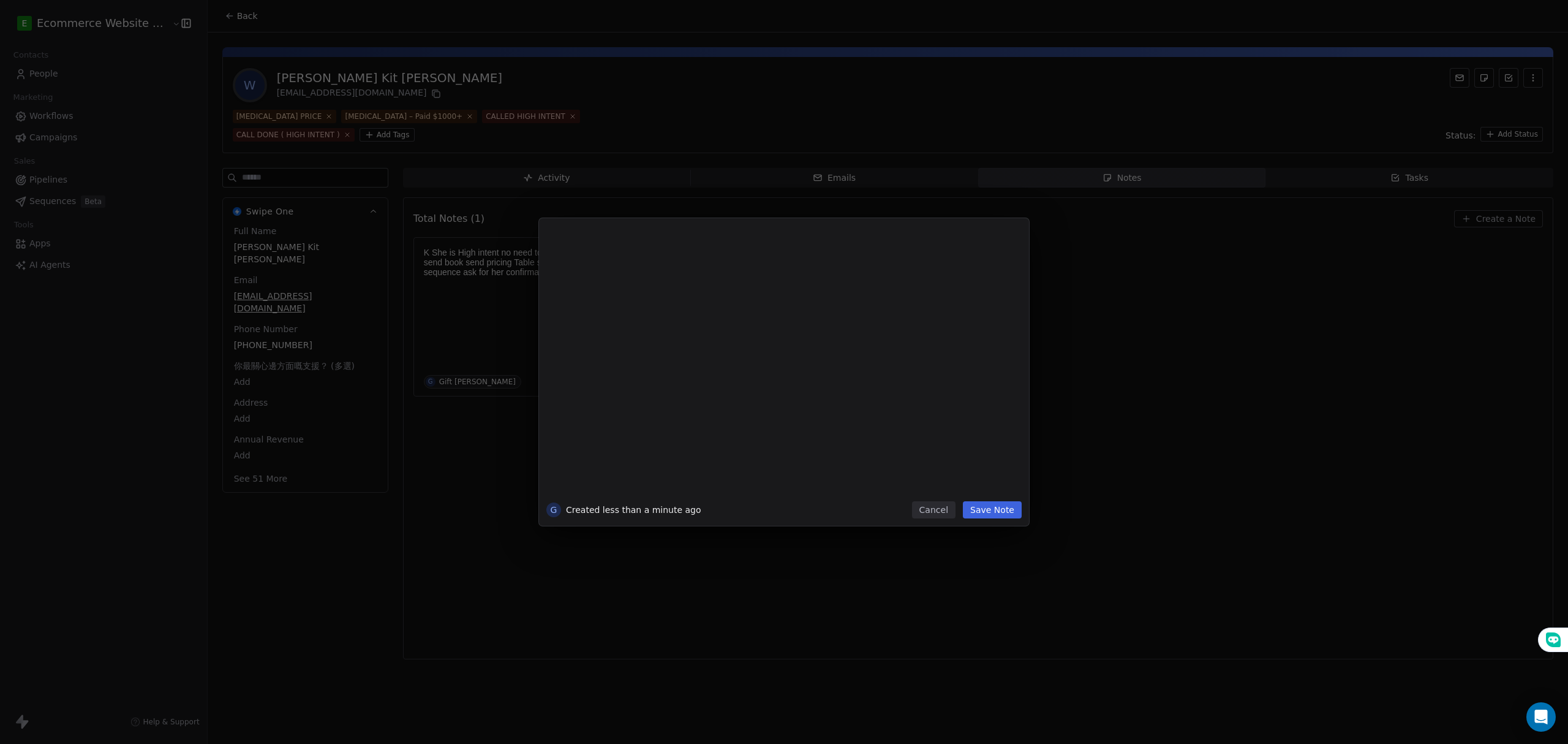
click at [602, 284] on div at bounding box center [802, 285] width 419 height 15
click at [606, 288] on div at bounding box center [802, 285] width 419 height 15
click at [621, 342] on div at bounding box center [802, 366] width 419 height 261
click at [618, 284] on div at bounding box center [802, 285] width 419 height 15
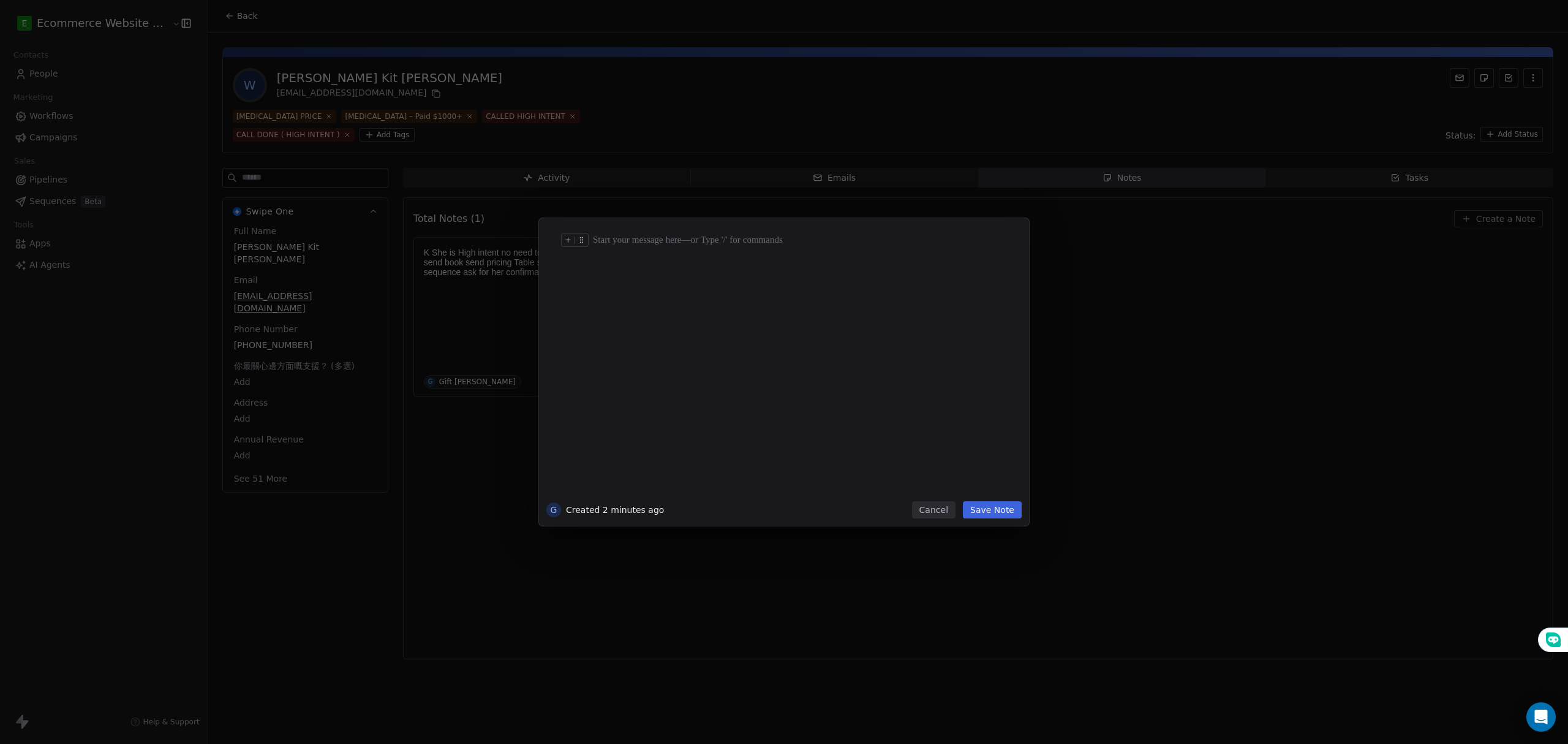
click at [624, 246] on div at bounding box center [802, 240] width 419 height 15
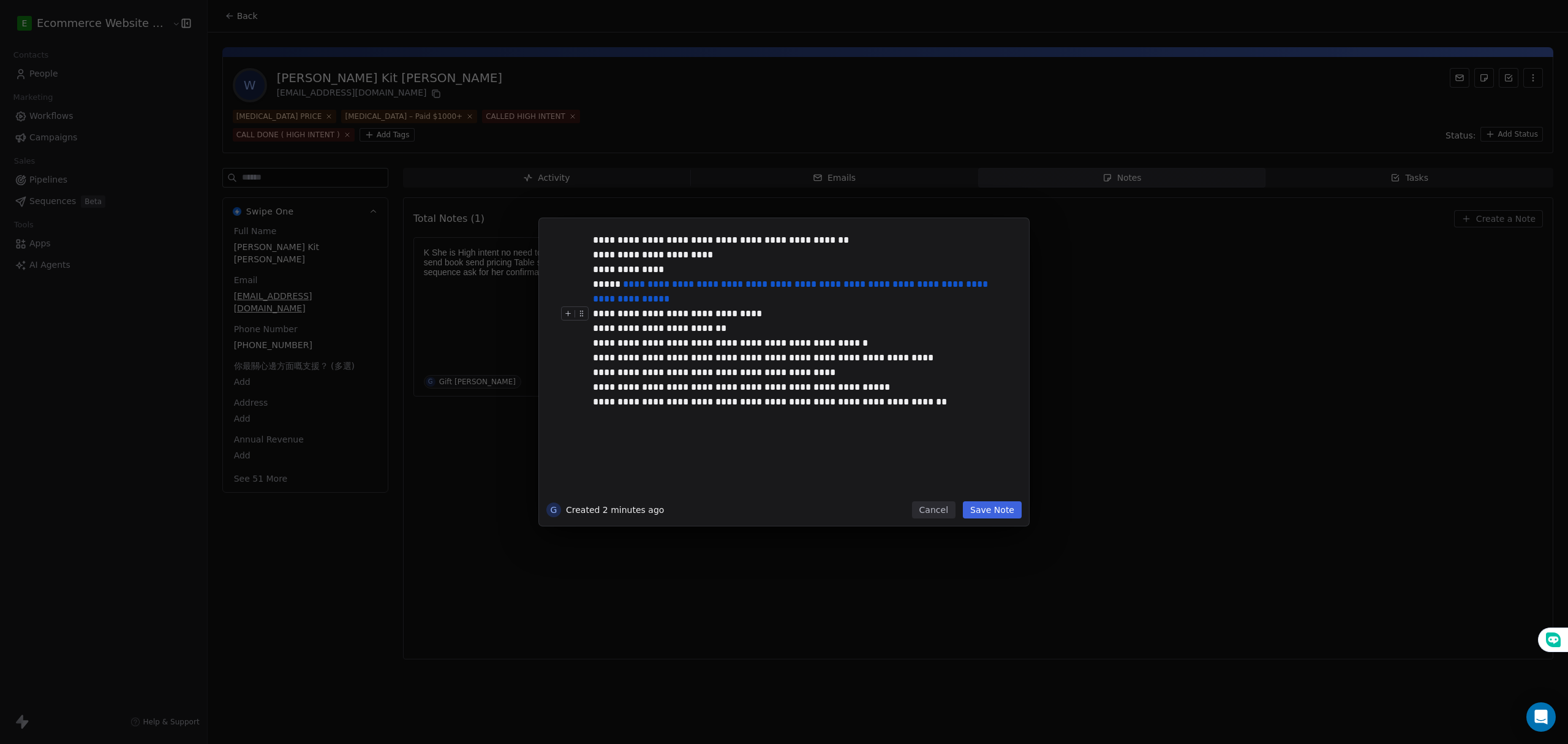
click at [989, 513] on button "Save Note" at bounding box center [992, 510] width 59 height 17
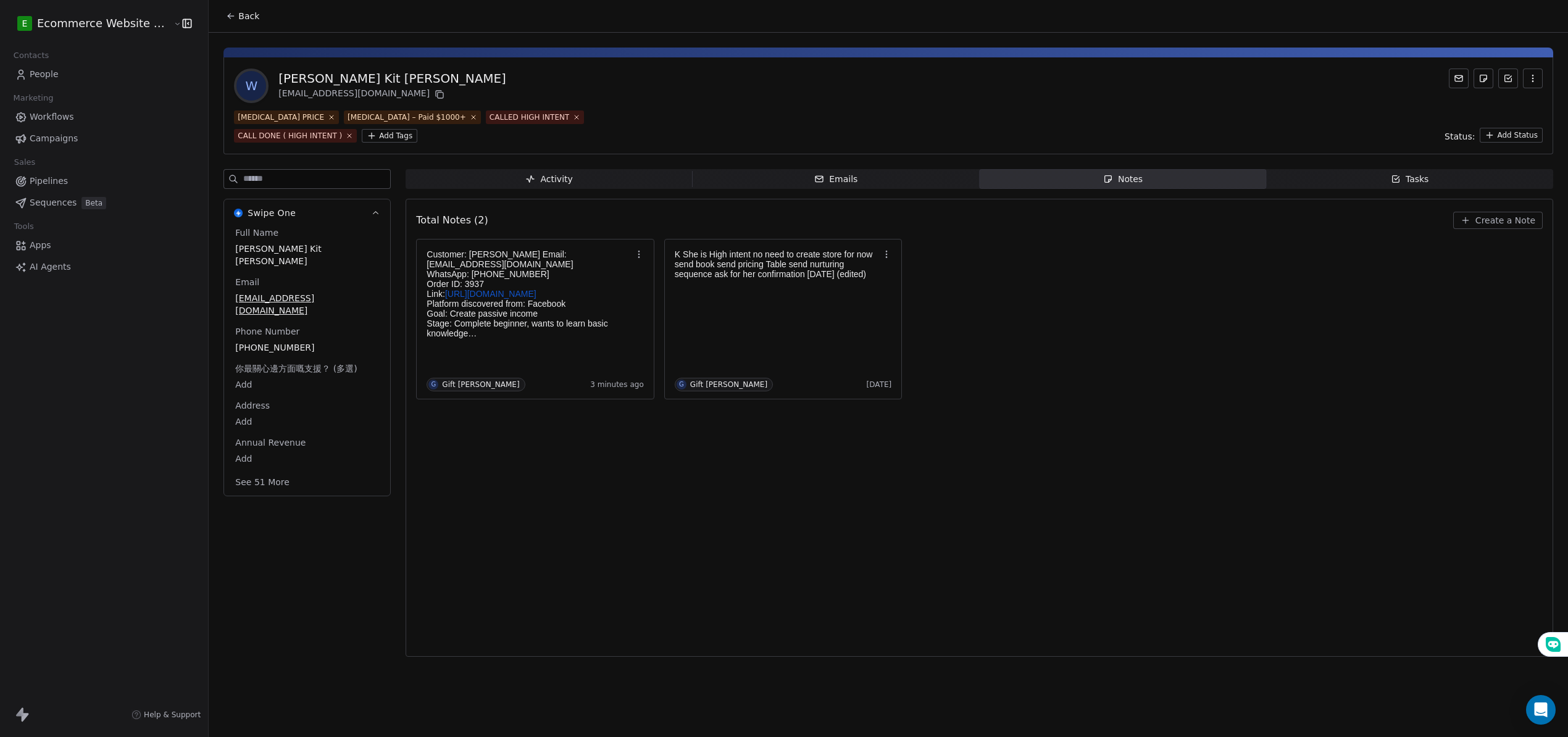
click at [1421, 186] on span "Tasks Tasks" at bounding box center [1409, 179] width 287 height 20
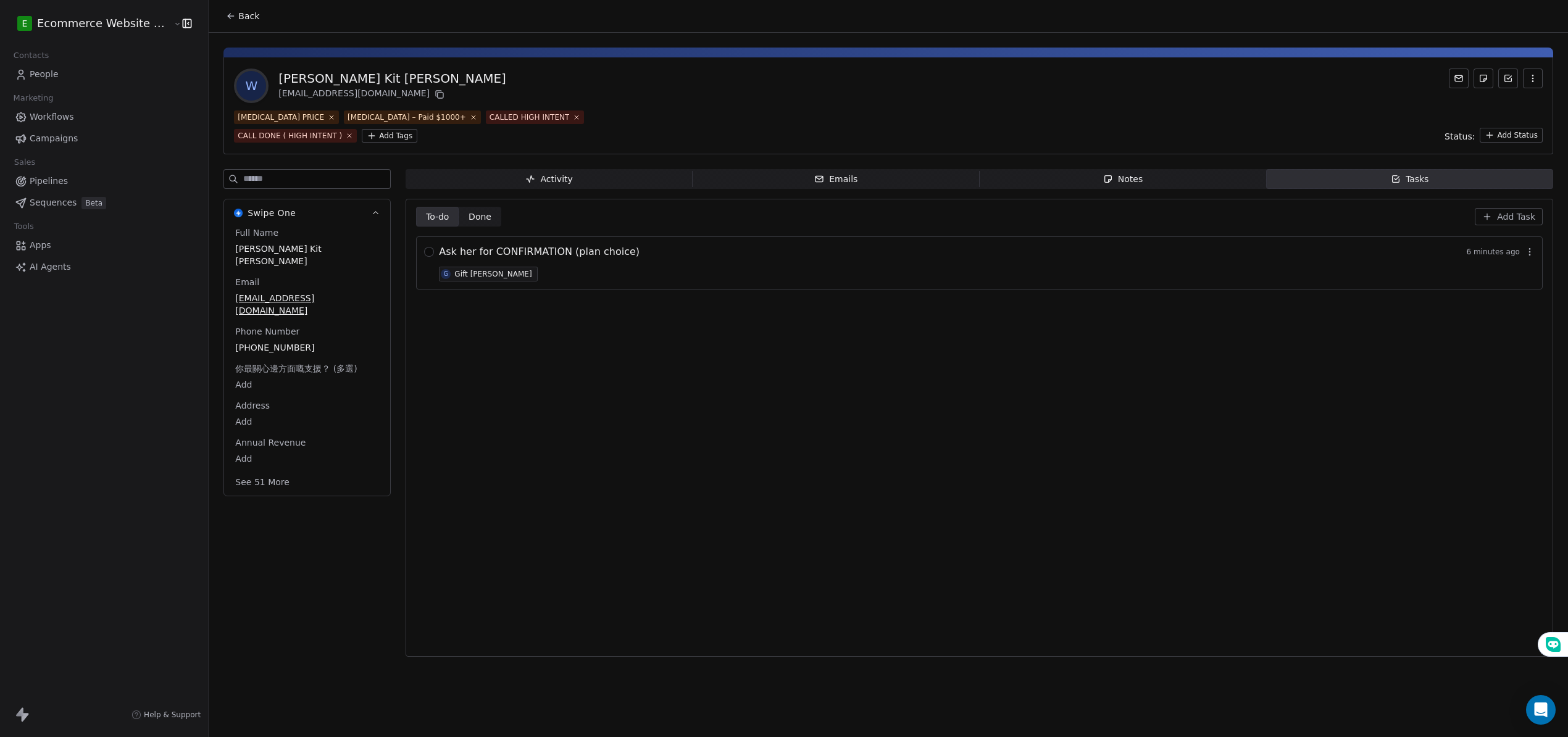
click at [475, 217] on span "Done" at bounding box center [479, 217] width 23 height 13
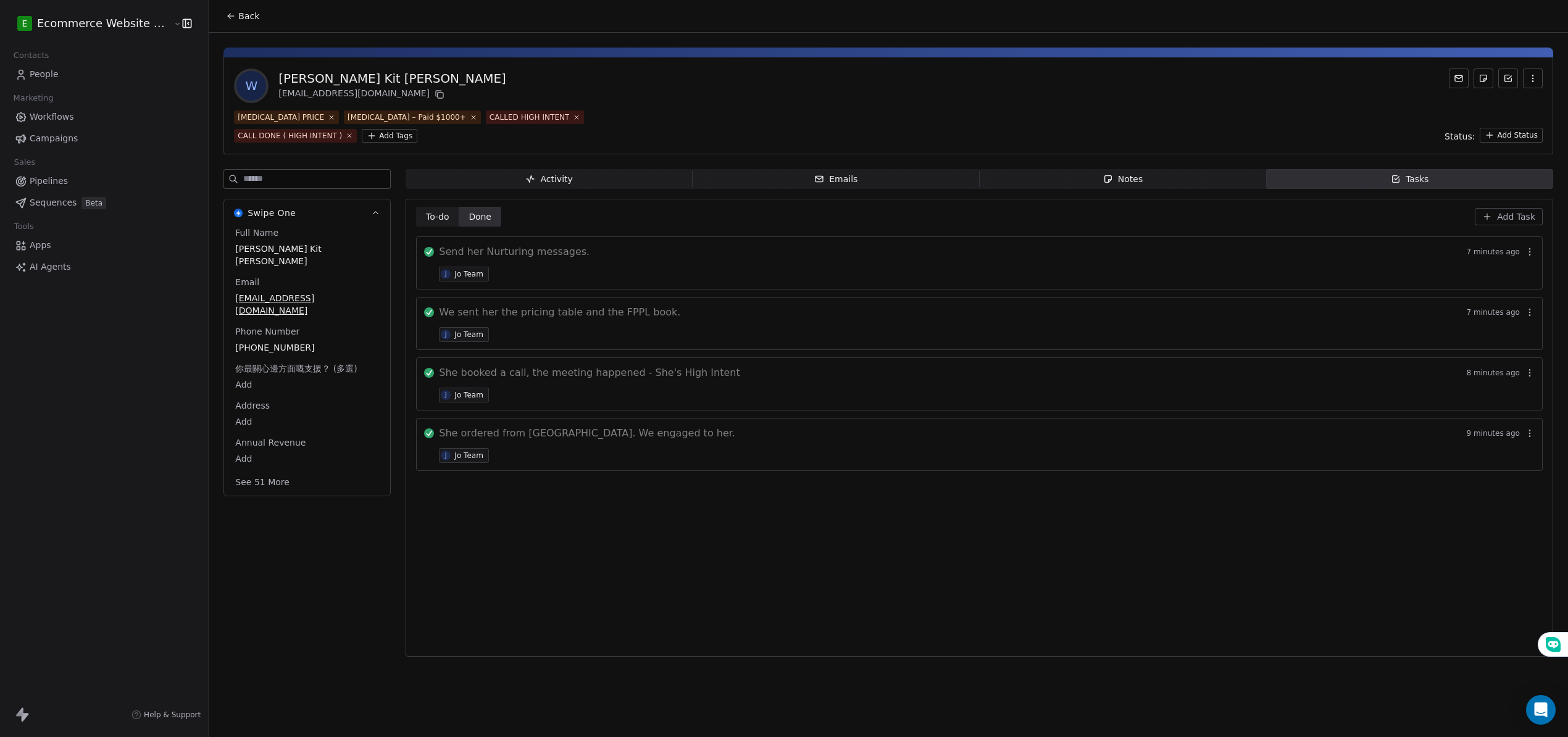
click at [433, 222] on span "To-do" at bounding box center [438, 217] width 24 height 13
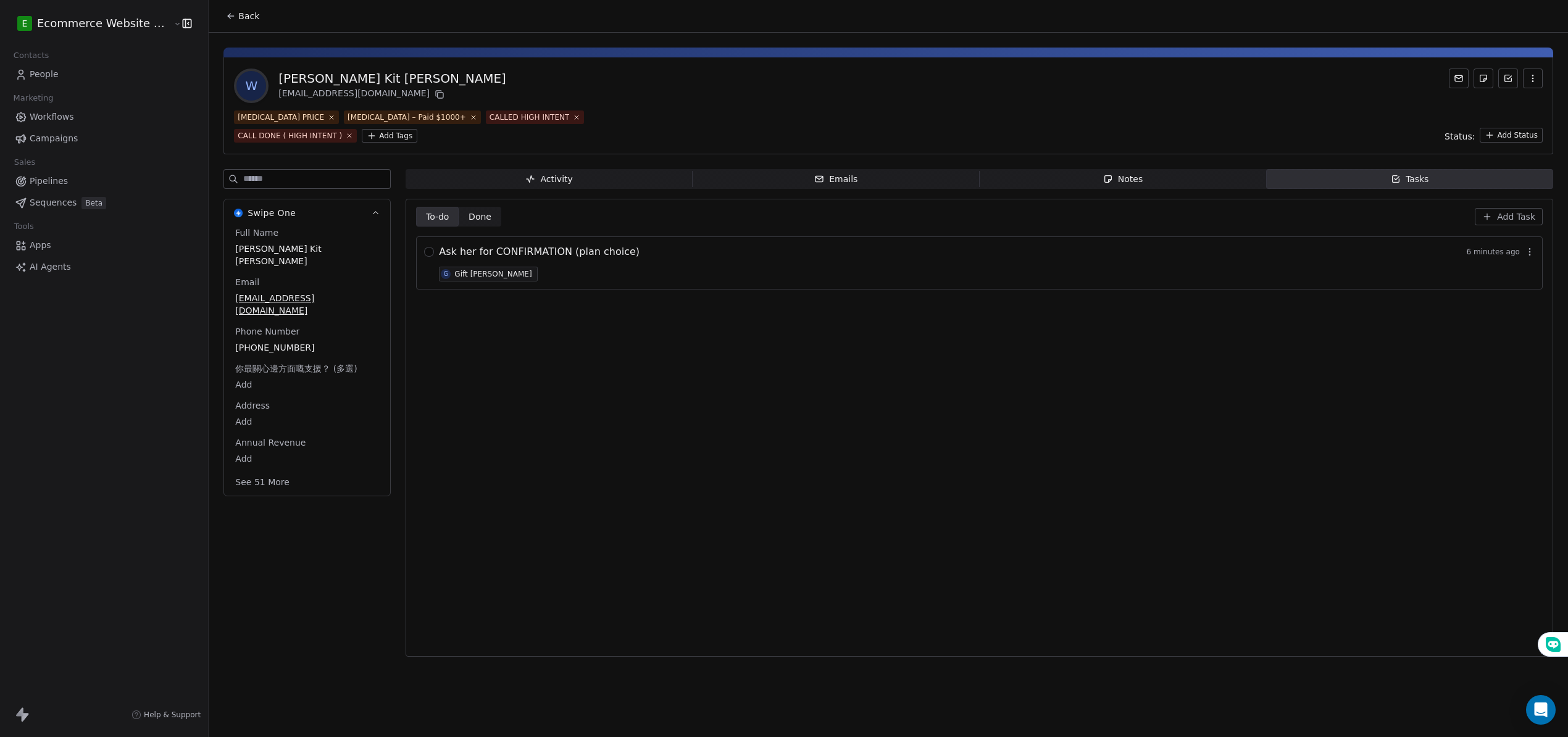
click at [1535, 220] on span "Add Task" at bounding box center [1516, 217] width 38 height 13
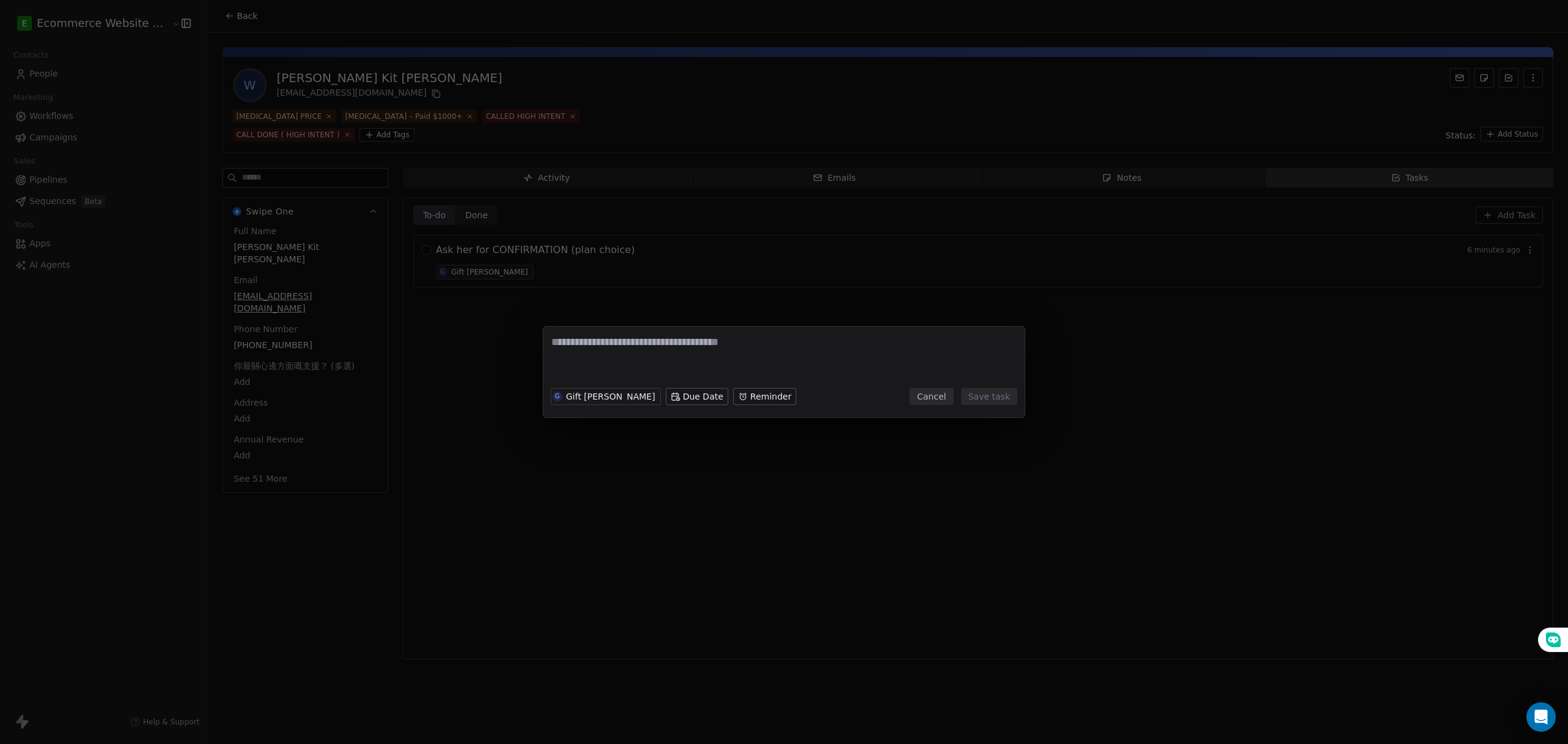
click at [819, 357] on textarea at bounding box center [784, 358] width 465 height 48
type textarea "**********"
click at [997, 392] on button "Save task" at bounding box center [989, 396] width 56 height 17
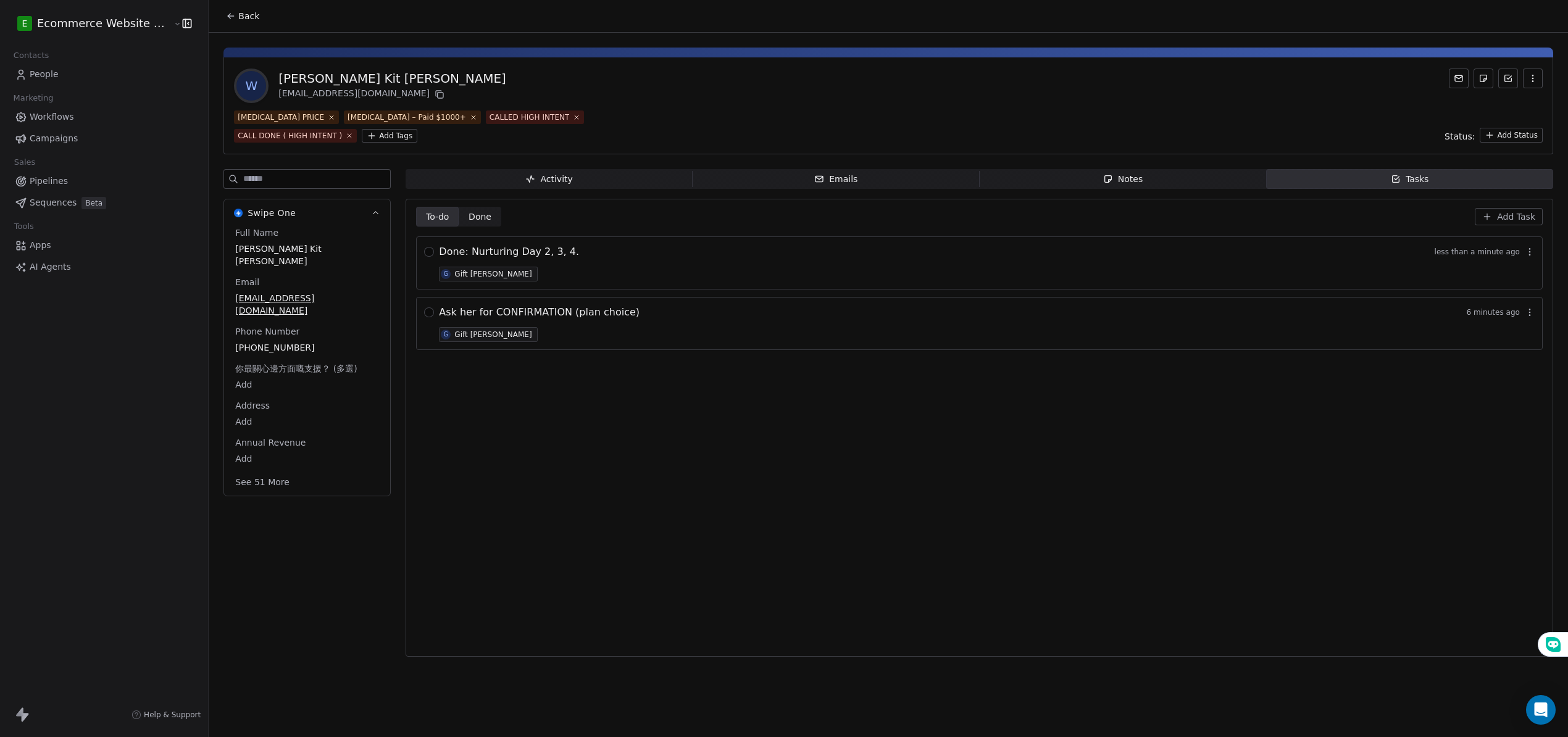
click at [454, 276] on div "Gift [PERSON_NAME]" at bounding box center [493, 274] width 77 height 8
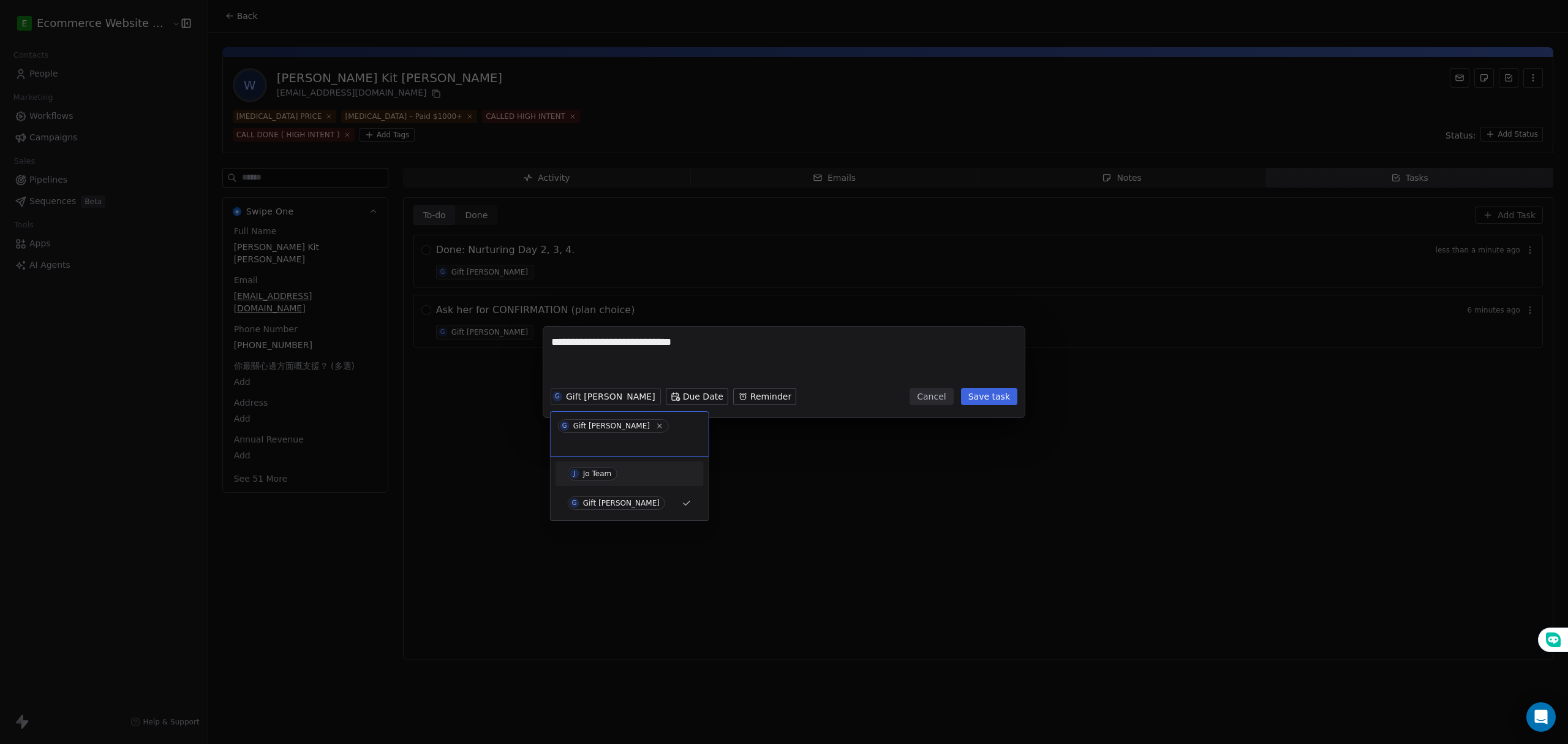
click at [595, 470] on div "Jo Team" at bounding box center [597, 474] width 29 height 8
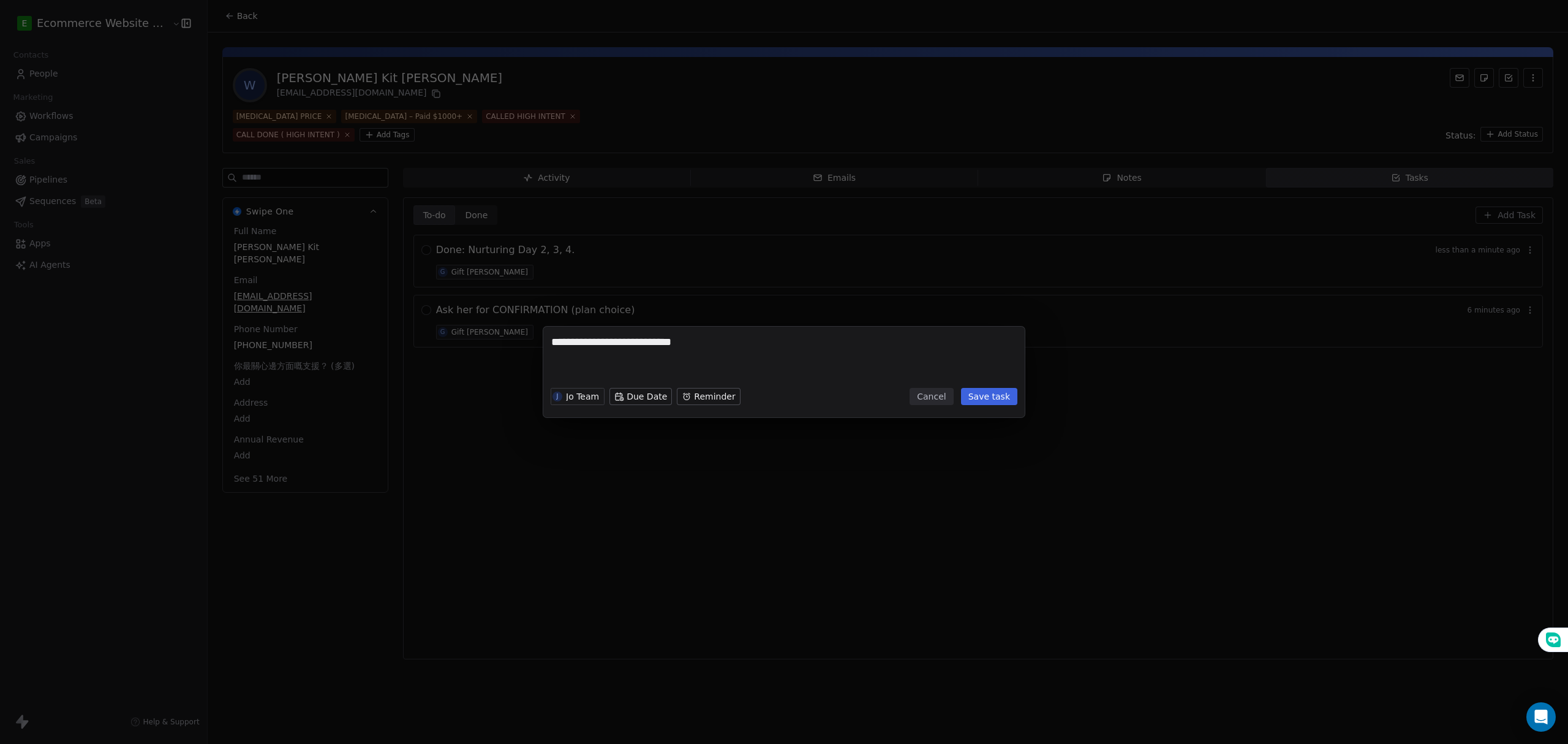
click at [985, 402] on button "Save task" at bounding box center [989, 396] width 56 height 17
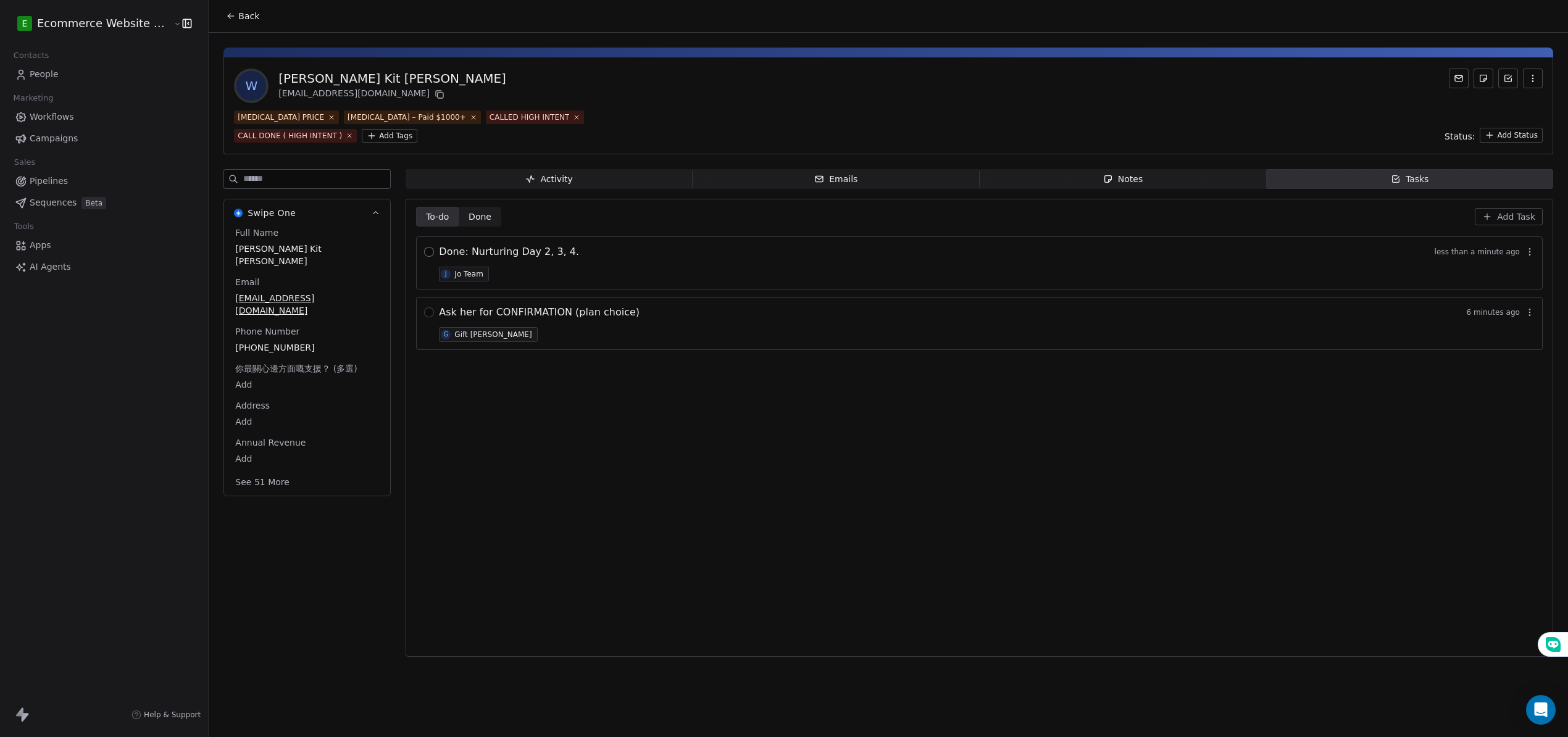
click at [424, 250] on button "button" at bounding box center [429, 252] width 10 height 10
click at [226, 11] on icon at bounding box center [231, 16] width 10 height 10
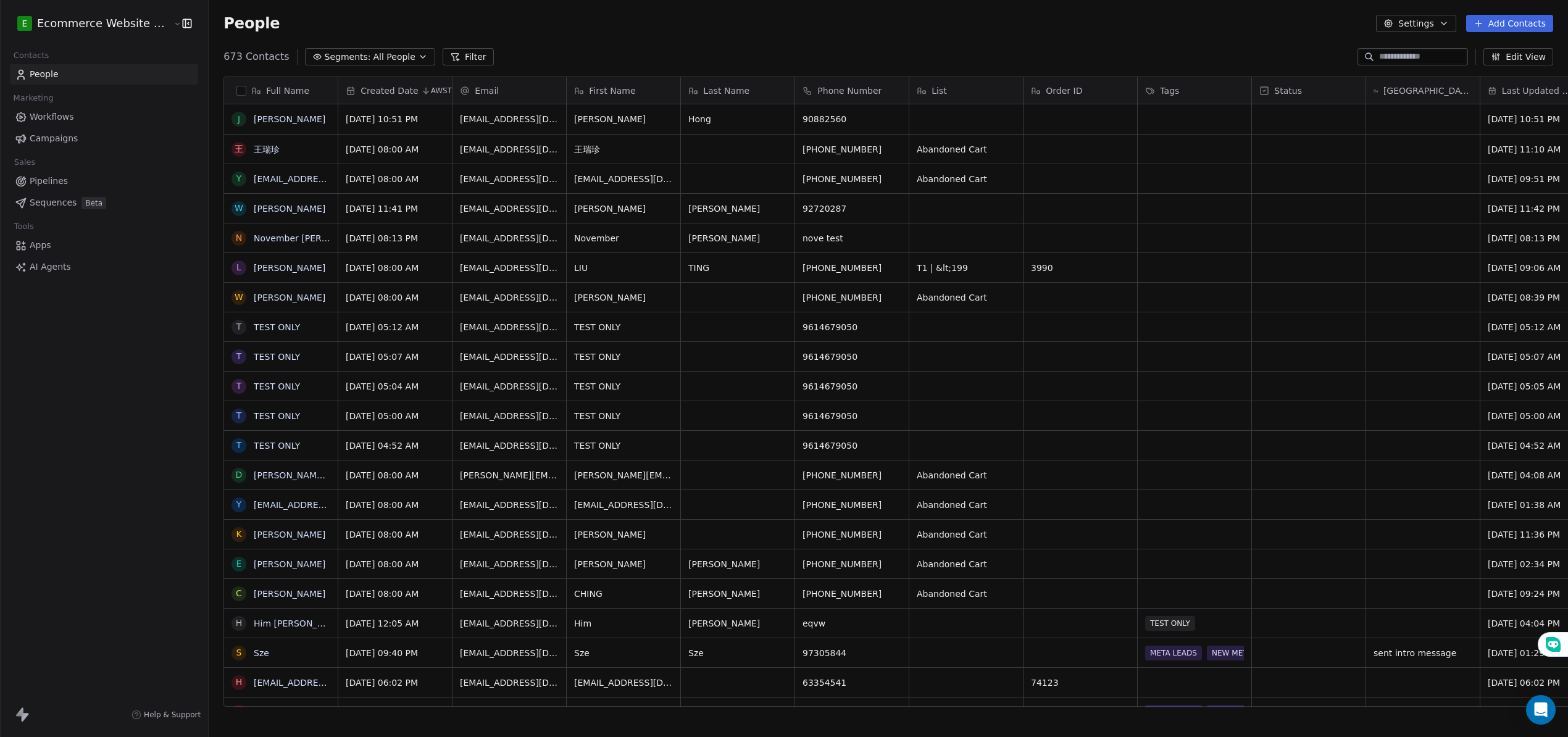
scroll to position [647, 1368]
click at [340, 60] on span "Segments:" at bounding box center [348, 57] width 46 height 13
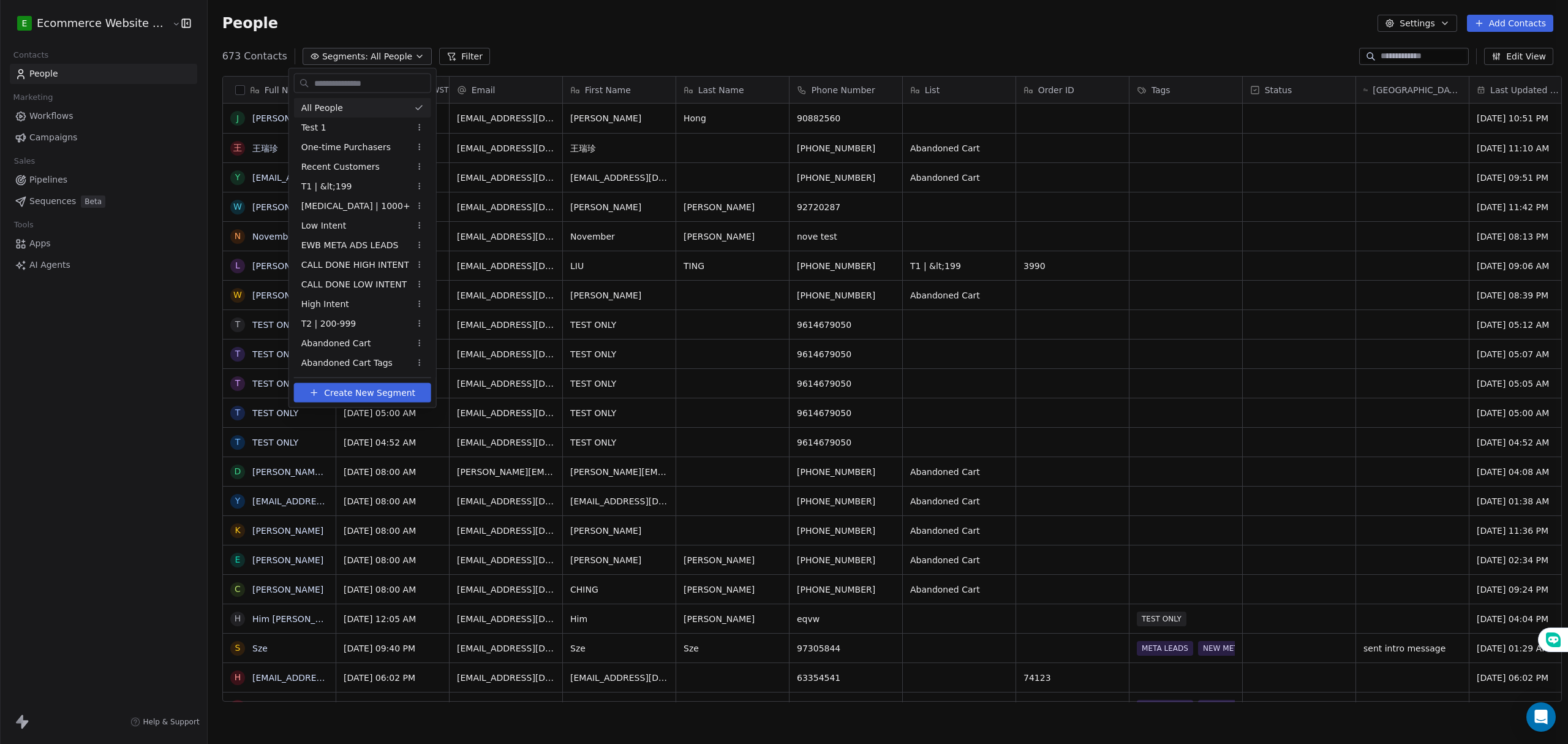
click at [77, 185] on html "E Ecommerce Website Builder Contacts People Marketing Workflows Campaigns Sales…" at bounding box center [784, 374] width 1568 height 749
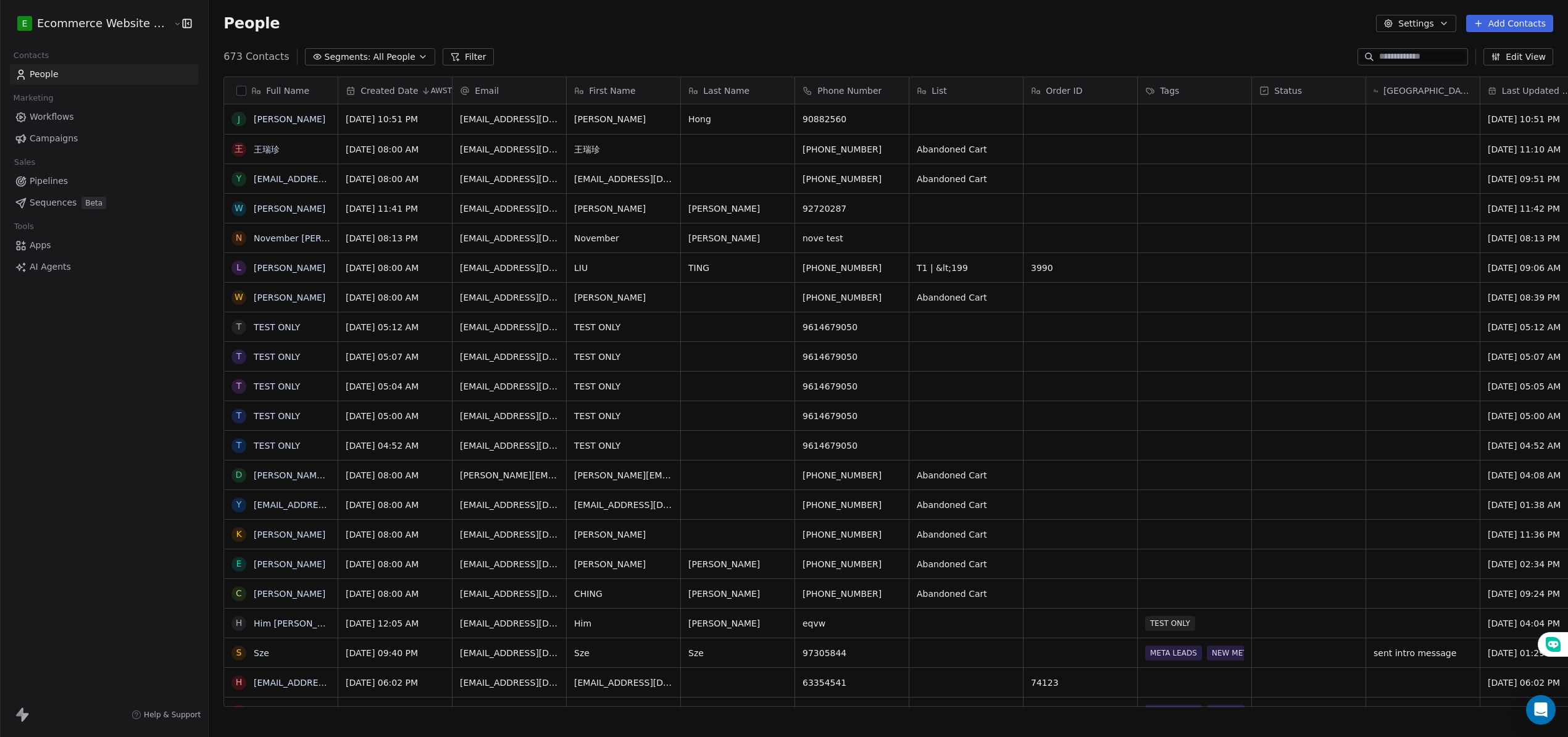
click at [61, 183] on span "Pipelines" at bounding box center [48, 181] width 38 height 13
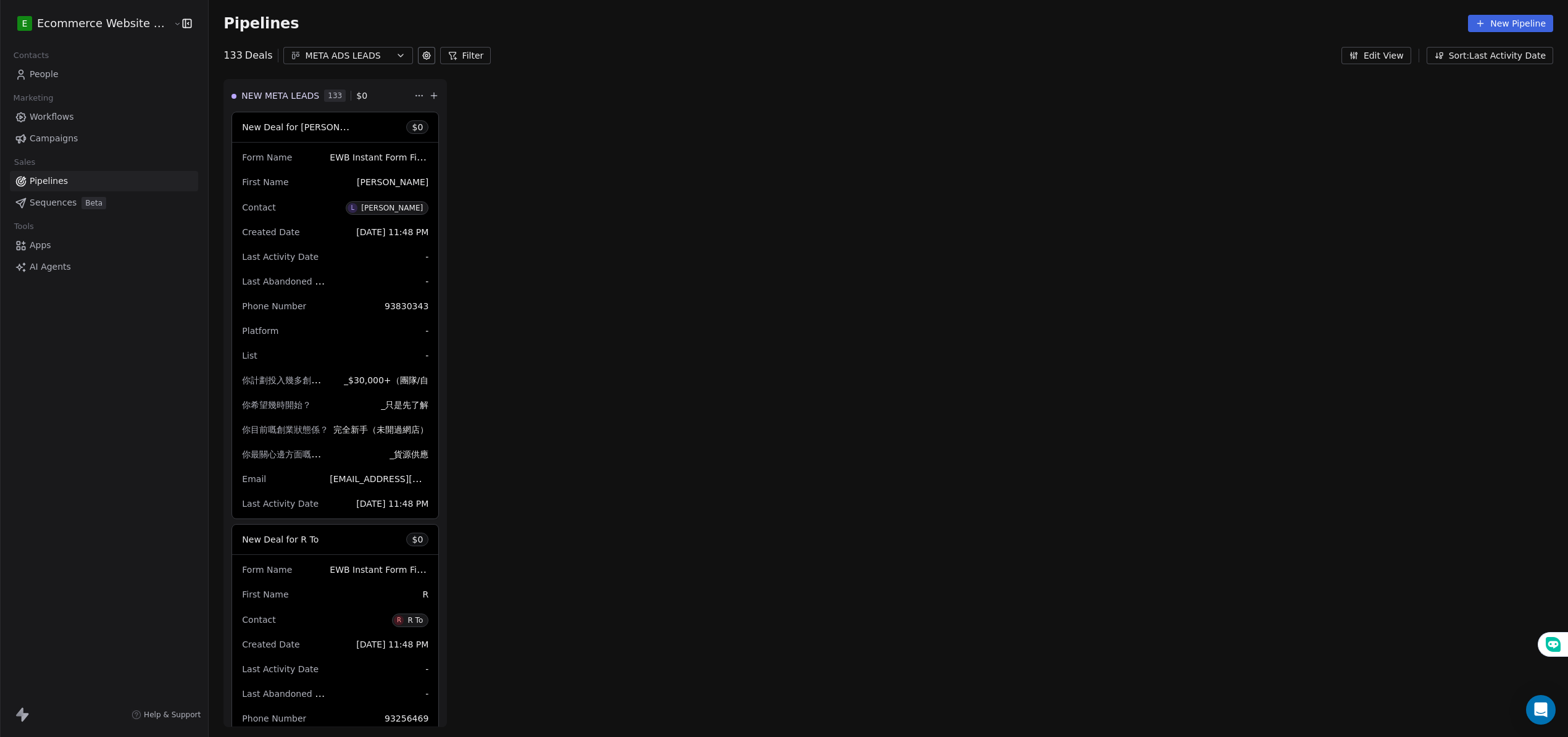
click at [117, 74] on link "People" at bounding box center [104, 74] width 188 height 20
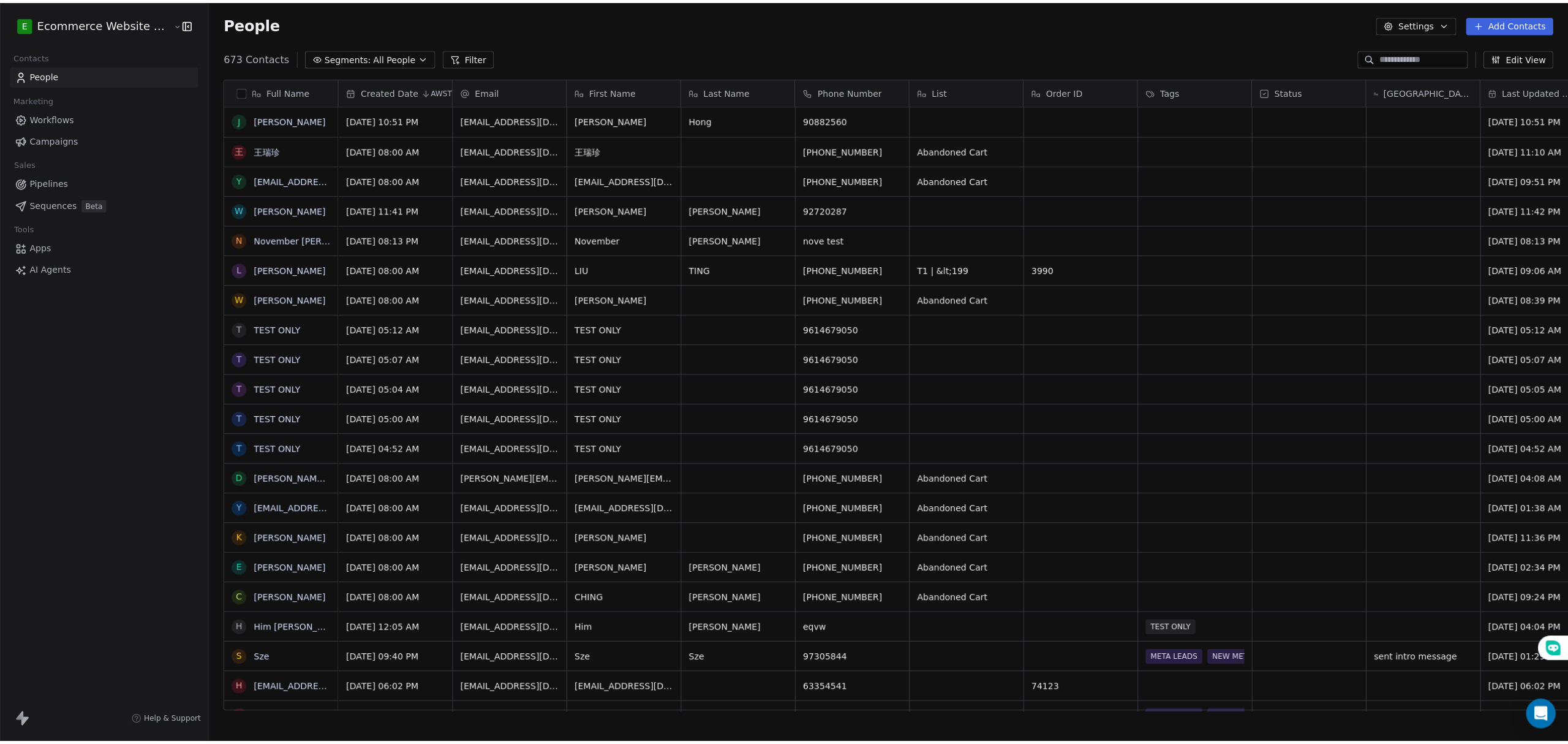
scroll to position [642, 1357]
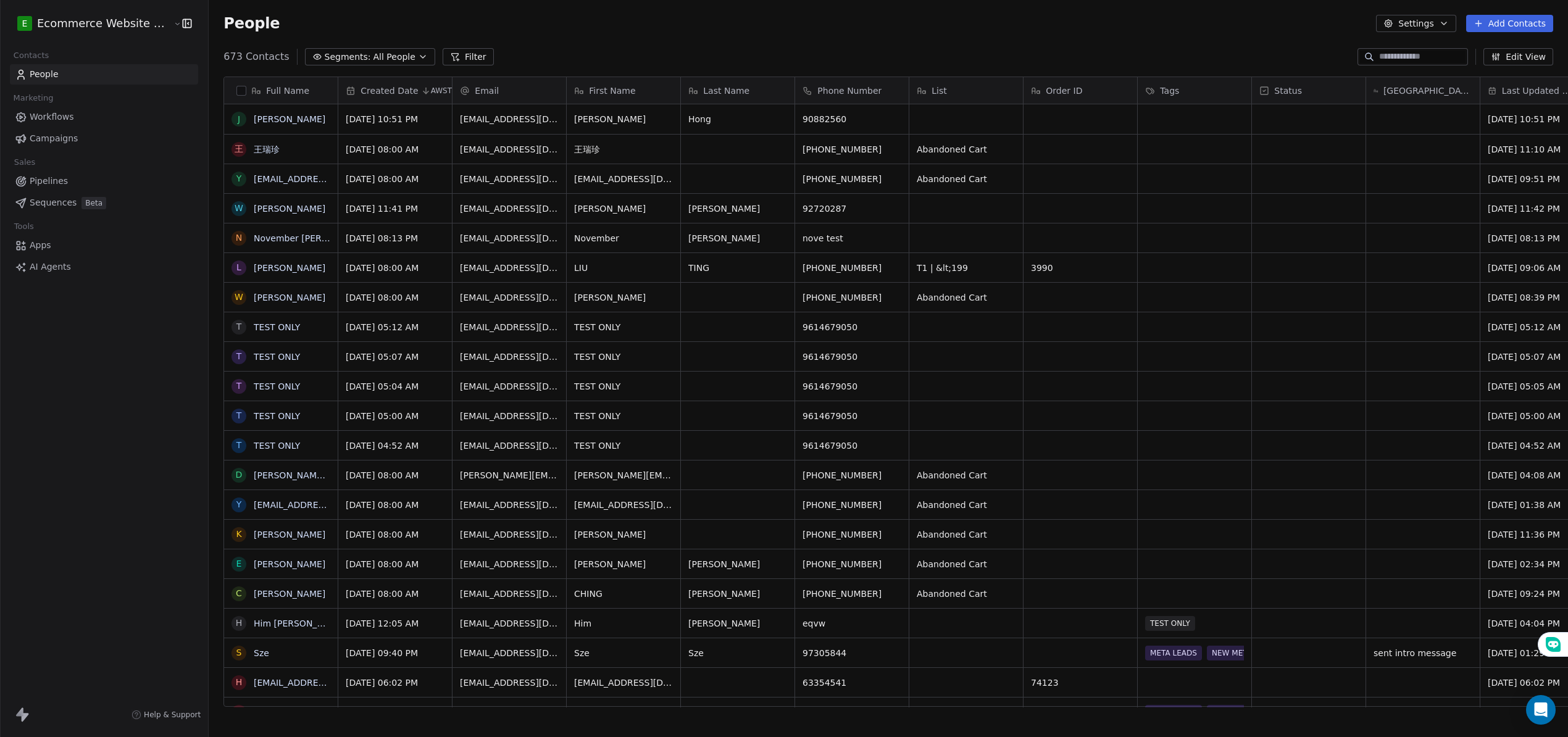
click at [394, 56] on span "All People" at bounding box center [394, 57] width 42 height 13
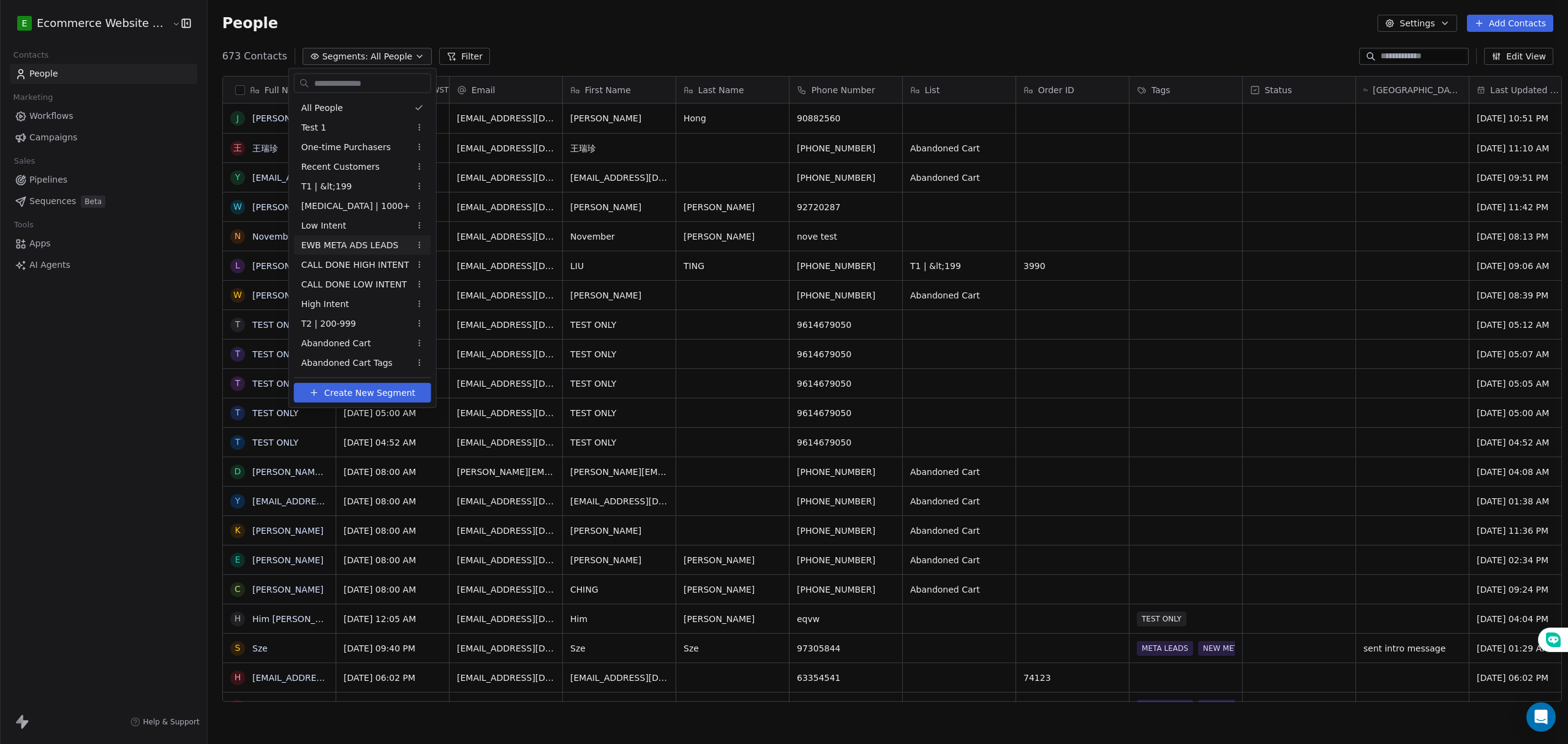
click at [361, 236] on div "EWB META ADS LEADS" at bounding box center [363, 245] width 137 height 19
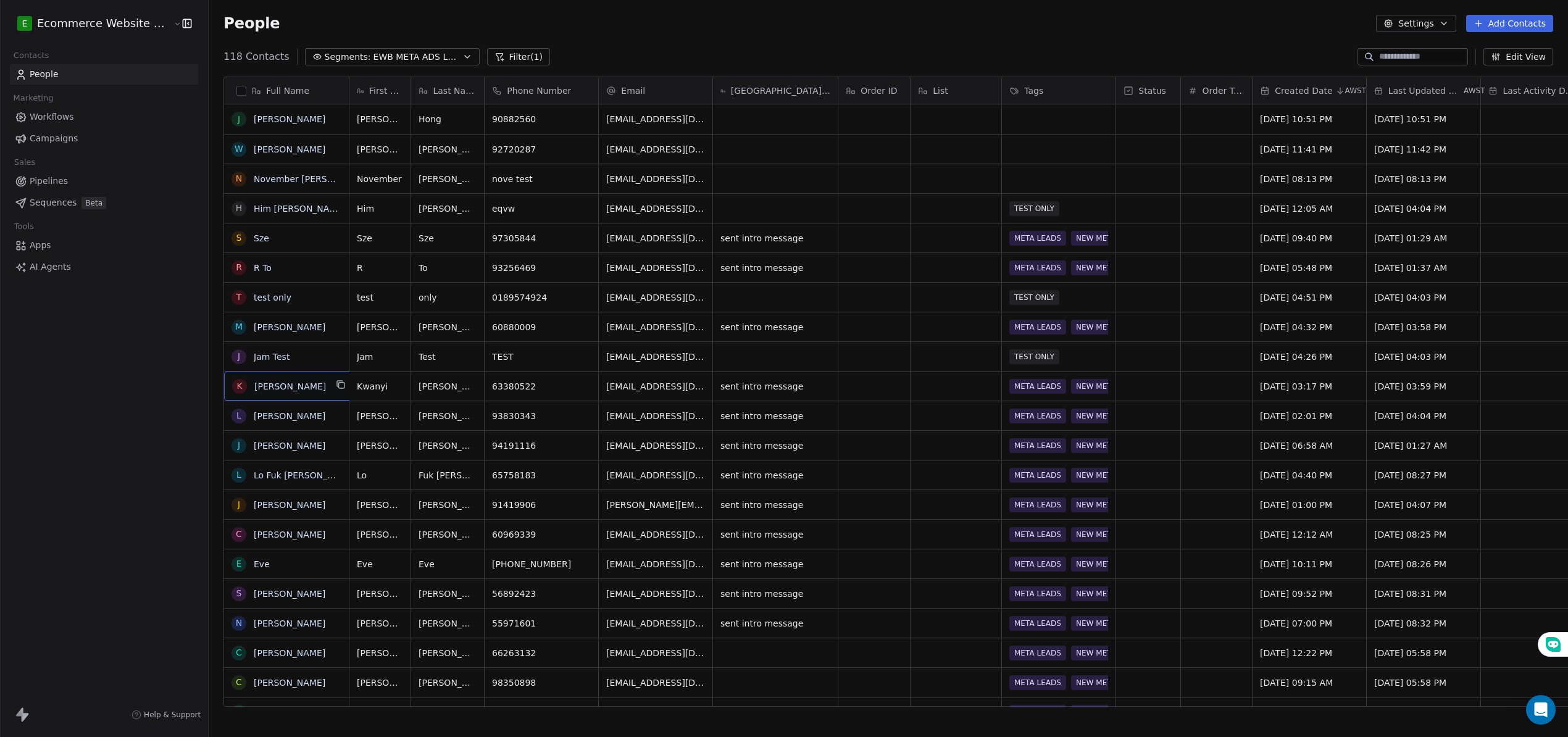
click at [232, 388] on div "K" at bounding box center [239, 386] width 15 height 15
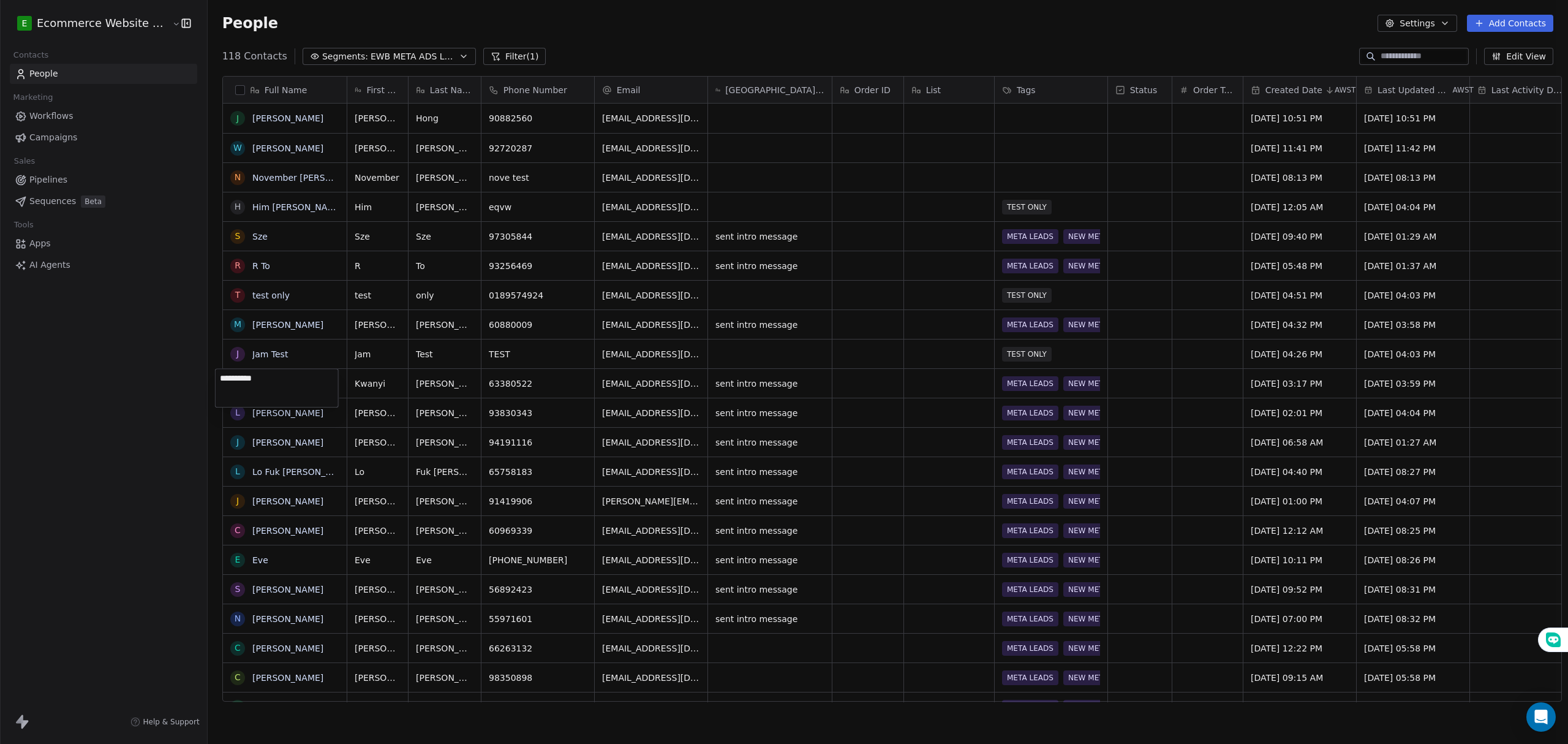
click at [199, 361] on html "E Ecommerce Website Builder Contacts People Marketing Workflows Campaigns Sales…" at bounding box center [784, 374] width 1568 height 749
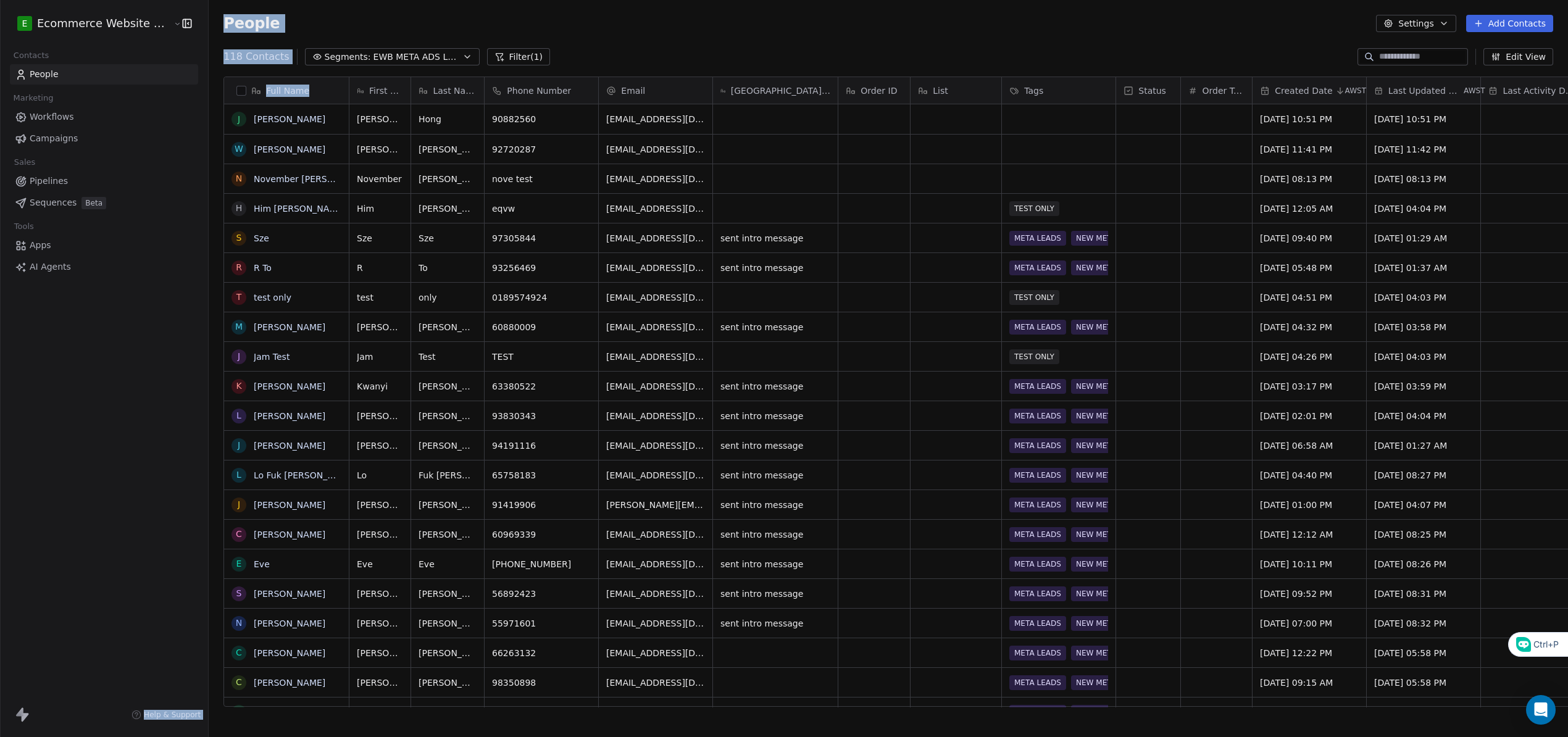
drag, startPoint x: 176, startPoint y: 388, endPoint x: 188, endPoint y: 388, distance: 12.0
click at [175, 388] on div "E Ecommerce Website Builder Contacts People Marketing Workflows Campaigns Sales…" at bounding box center [104, 368] width 208 height 737
click at [0, 0] on button "grid" at bounding box center [0, 0] width 0 height 0
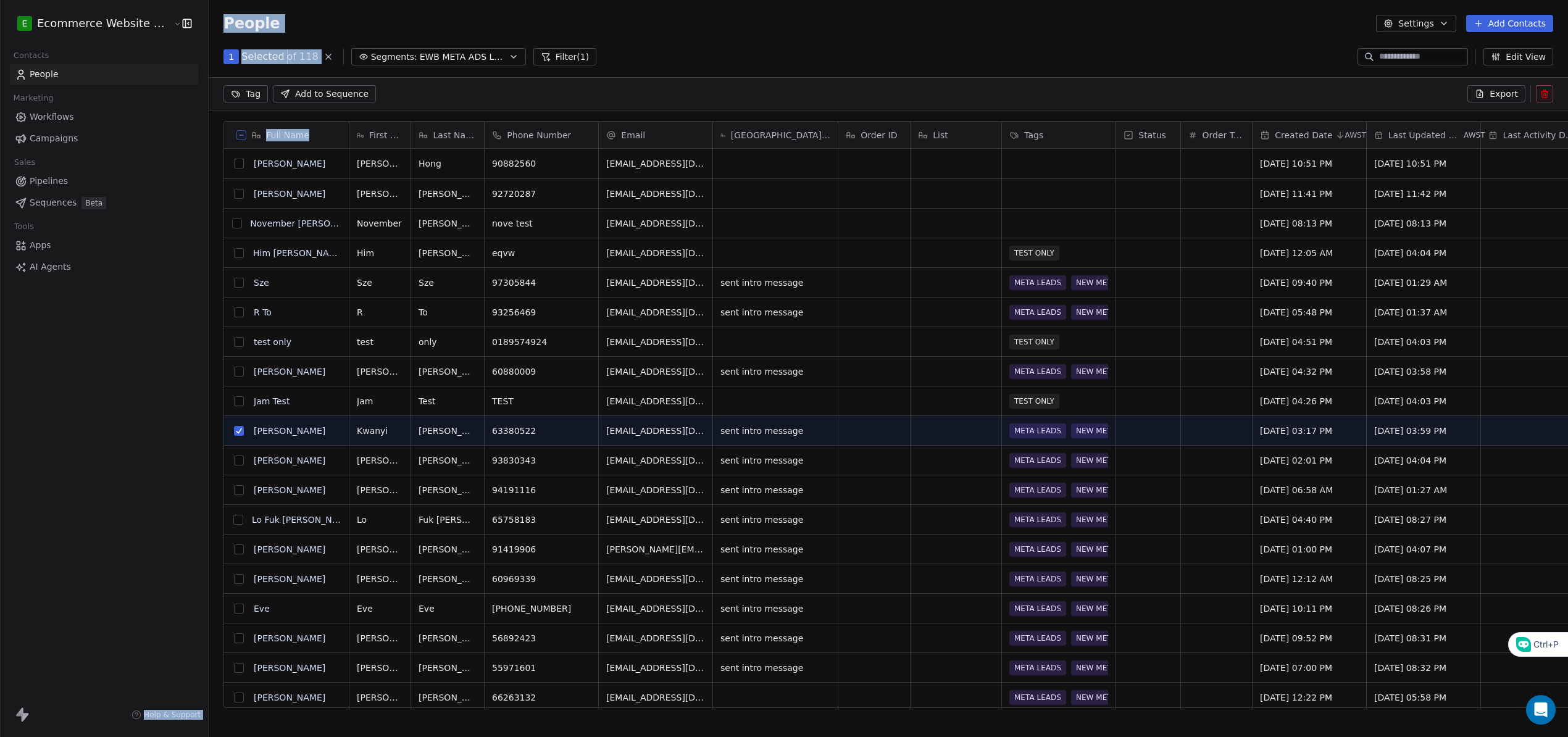
scroll to position [604, 1368]
click at [234, 431] on button "grid" at bounding box center [239, 431] width 10 height 10
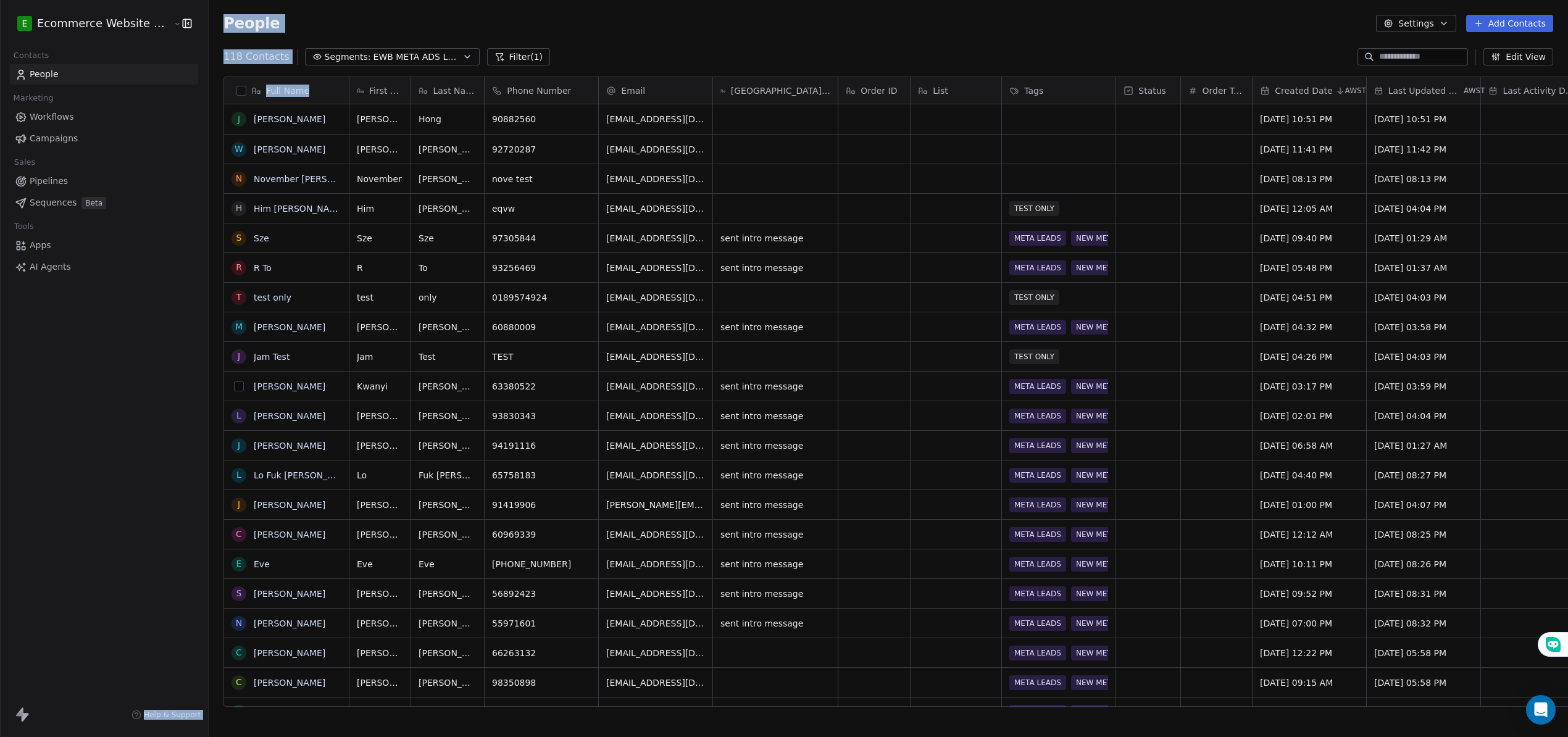
scroll to position [647, 1368]
click at [234, 151] on button "grid" at bounding box center [239, 149] width 10 height 10
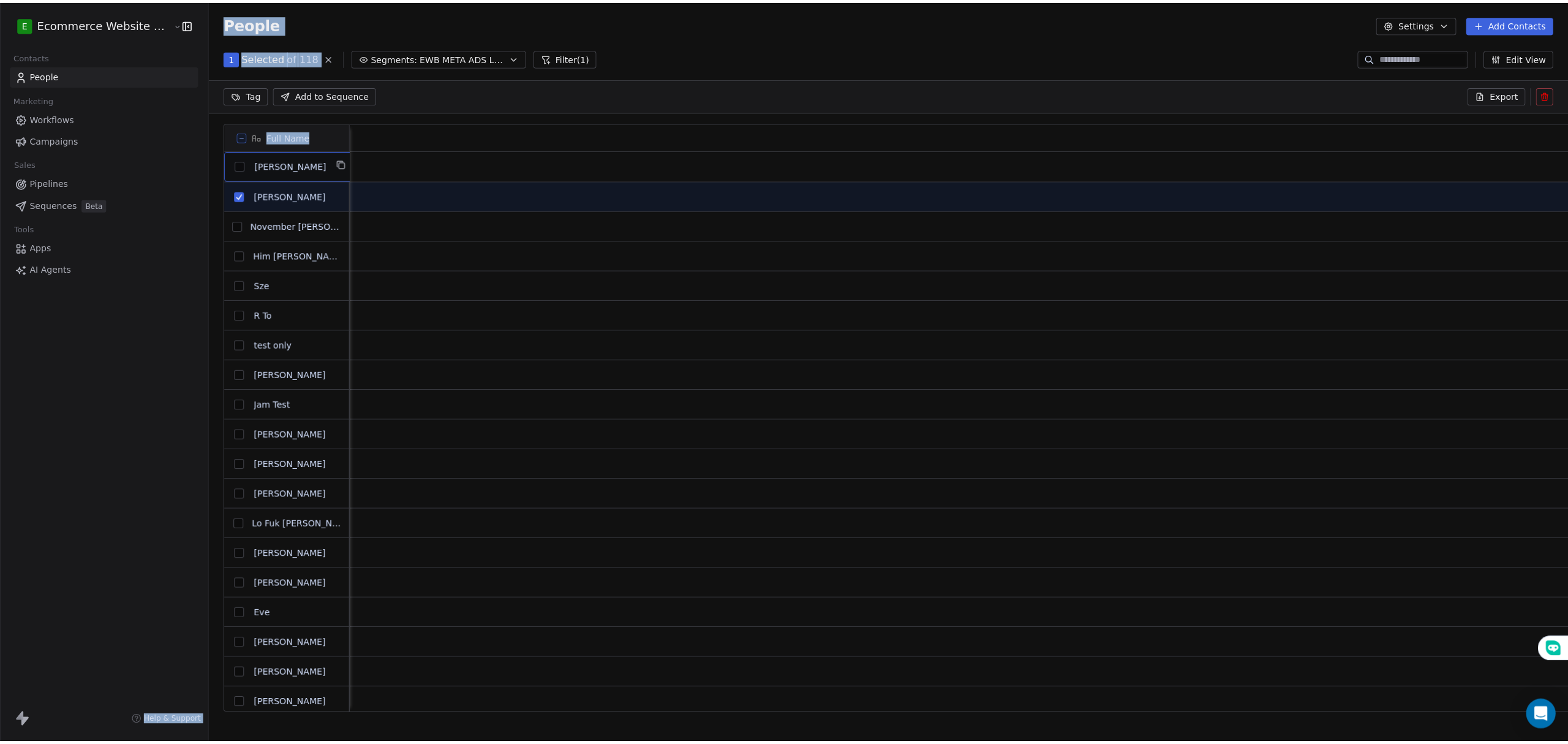
scroll to position [0, 0]
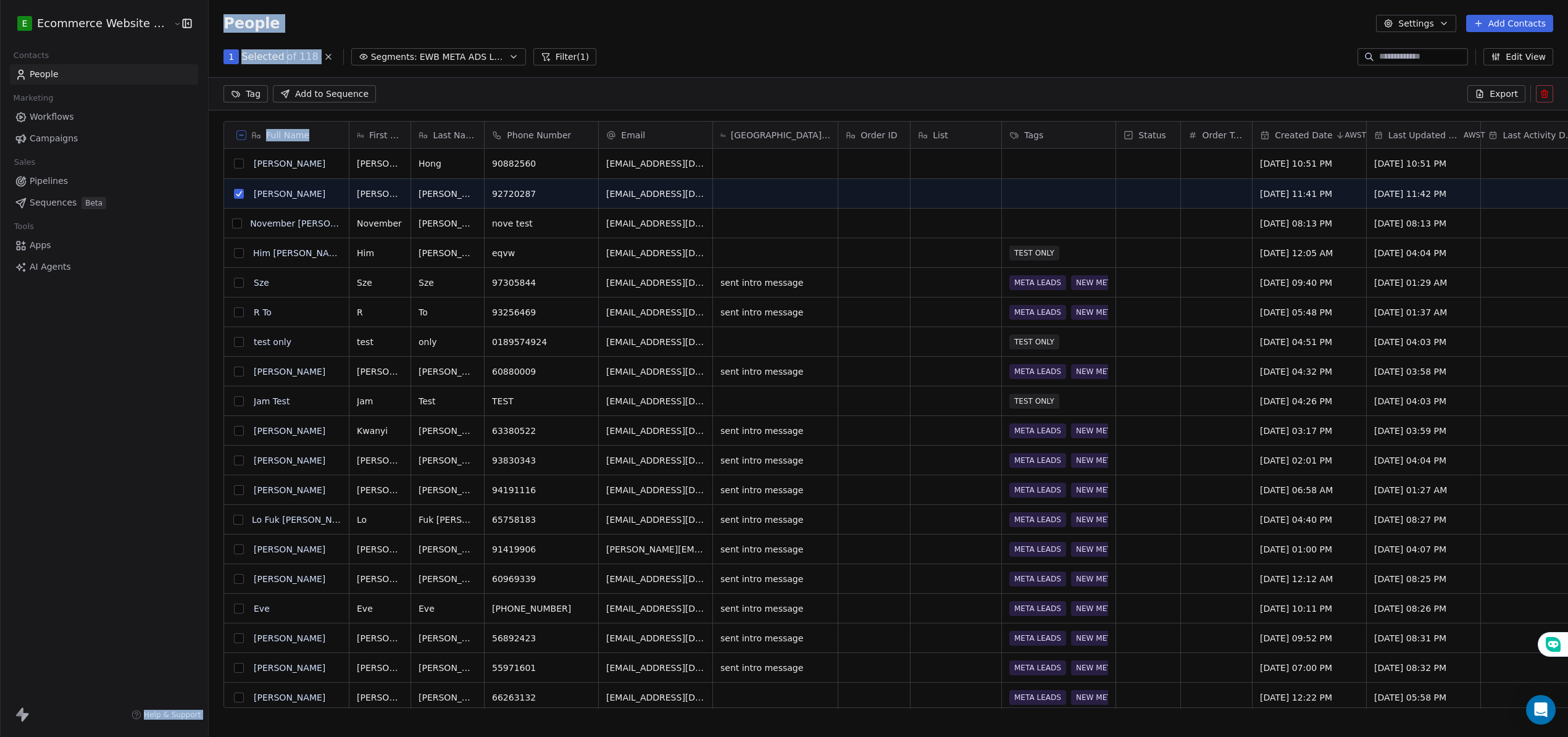
click at [234, 168] on button "grid" at bounding box center [239, 163] width 10 height 10
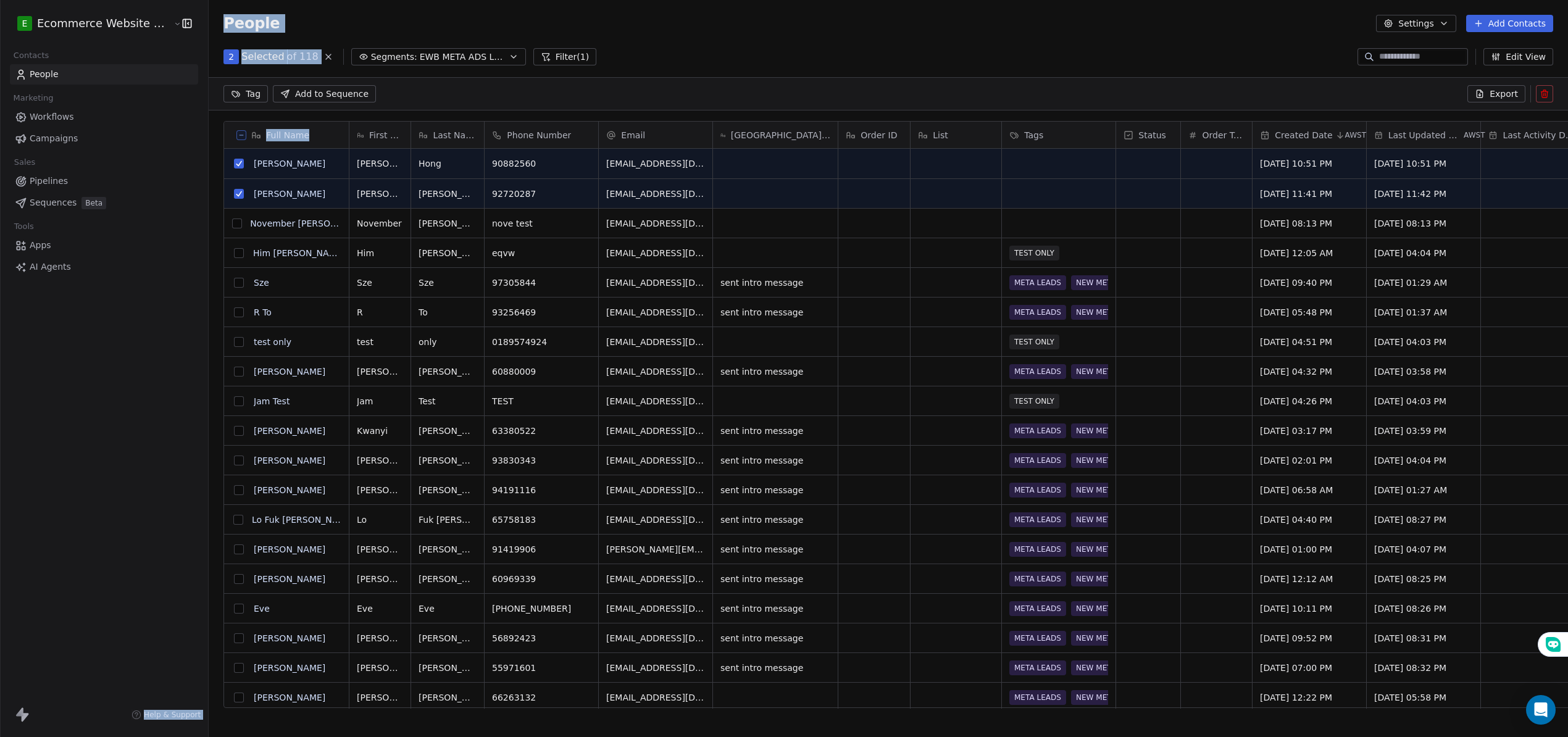
click at [244, 95] on html "E Ecommerce Website Builder Contacts People Marketing Workflows Campaigns Sales…" at bounding box center [784, 371] width 1568 height 742
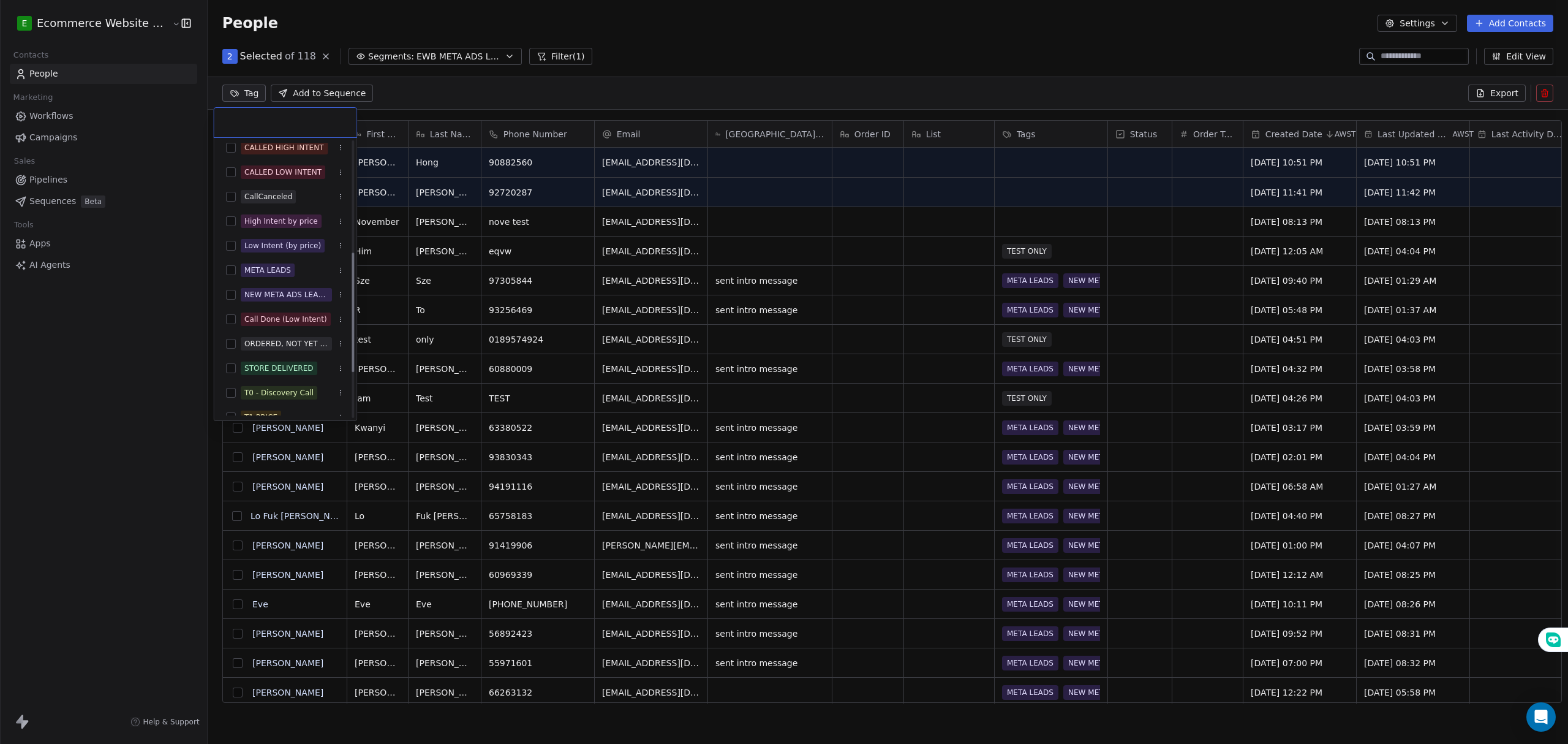
scroll to position [201, 0]
click at [226, 272] on button "Suggestions" at bounding box center [231, 273] width 10 height 10
click at [233, 298] on button "Suggestions" at bounding box center [231, 297] width 10 height 10
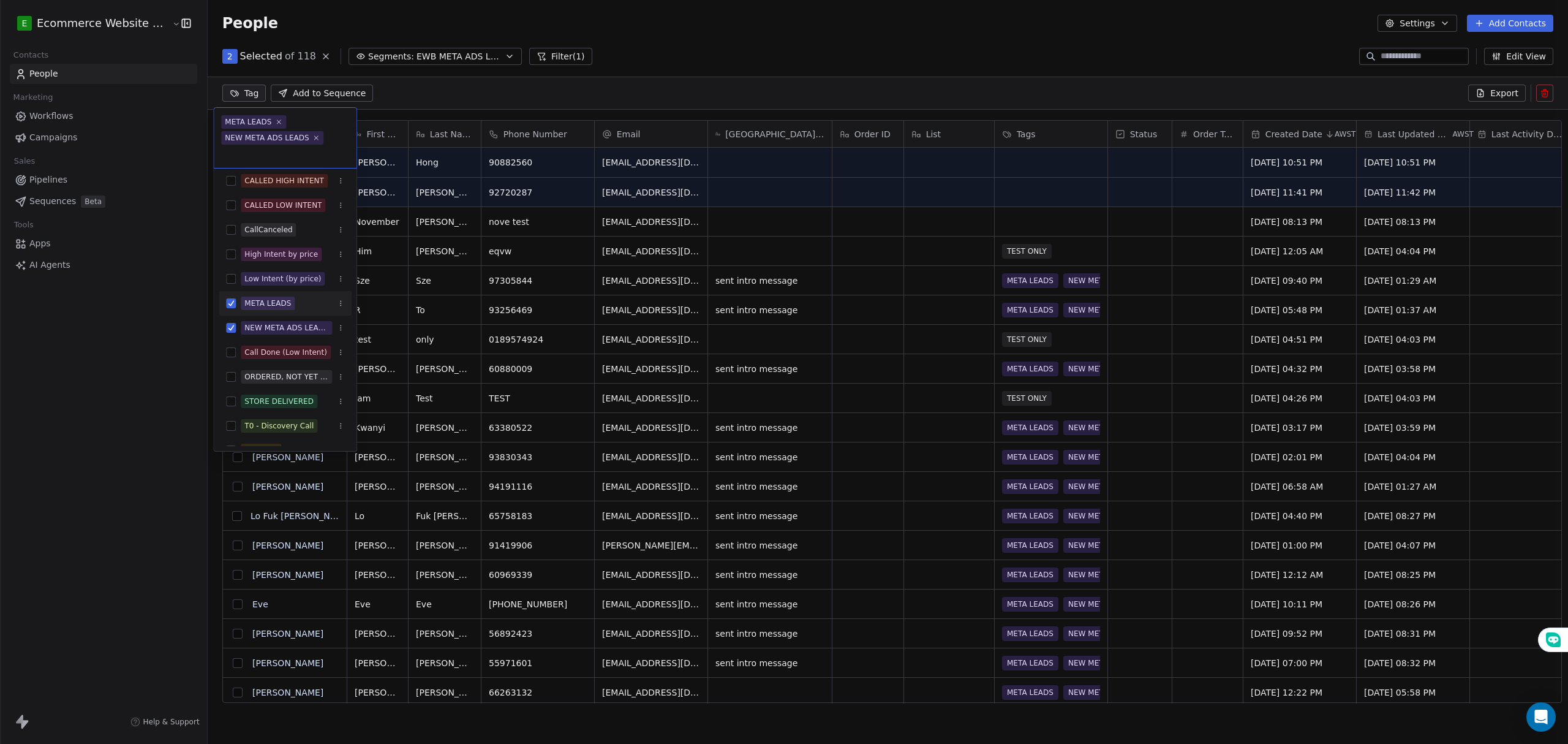
click at [179, 339] on html "E Ecommerce Website Builder Contacts People Marketing Workflows Campaigns Sales…" at bounding box center [784, 374] width 1568 height 749
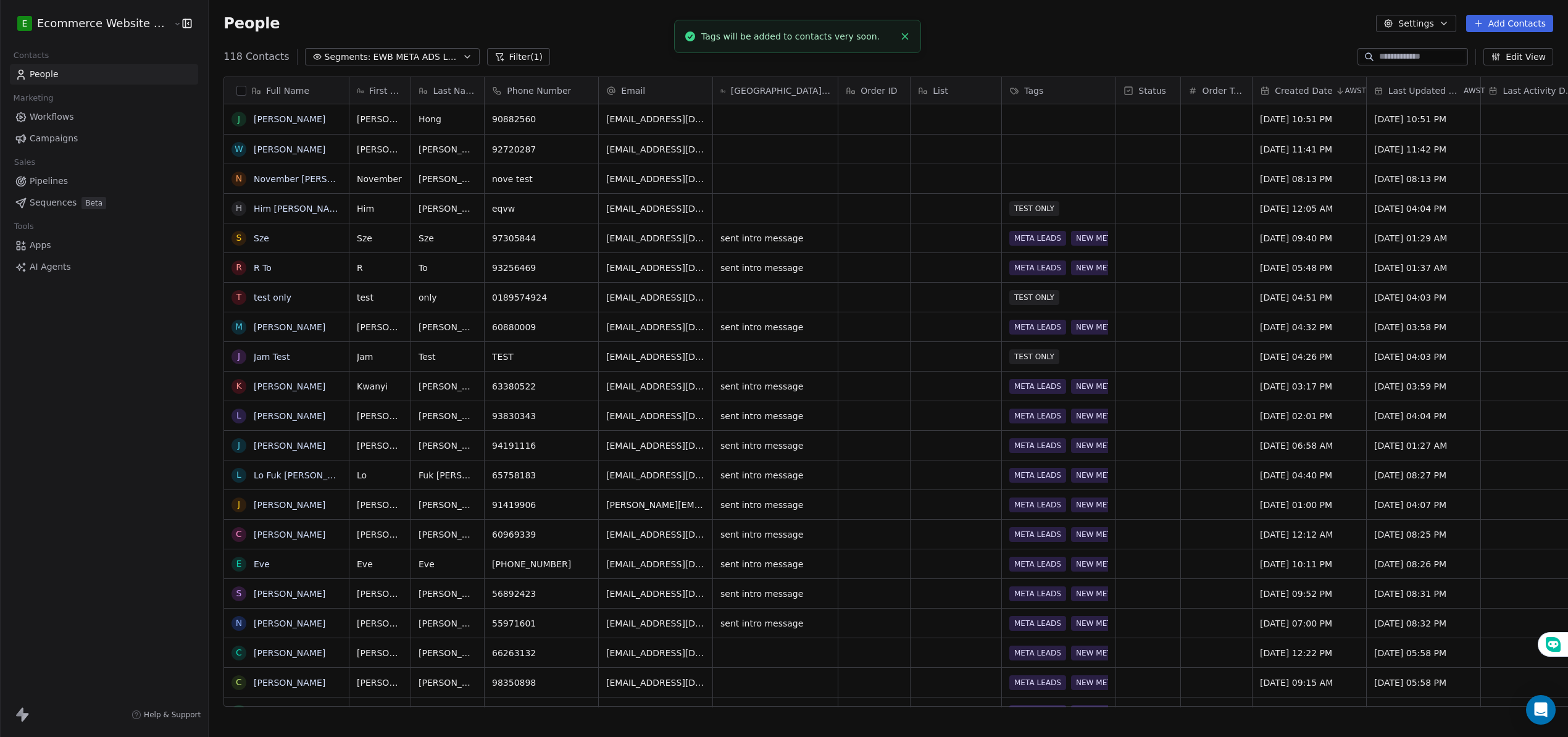
scroll to position [16, 0]
click at [77, 74] on link "People" at bounding box center [104, 74] width 188 height 20
click at [84, 177] on link "Pipelines" at bounding box center [104, 181] width 188 height 20
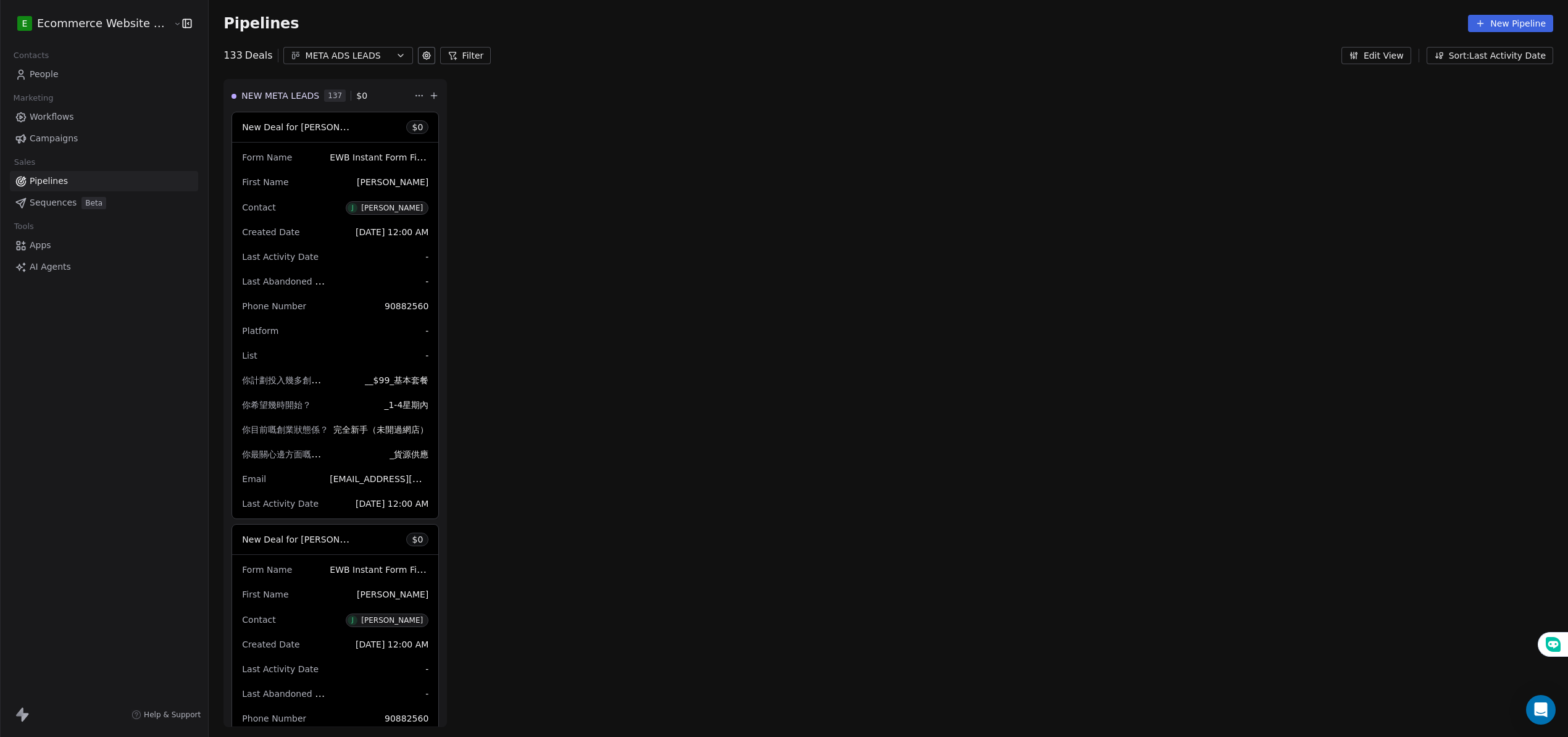
click at [324, 59] on div "META ADS LEADS" at bounding box center [348, 56] width 85 height 13
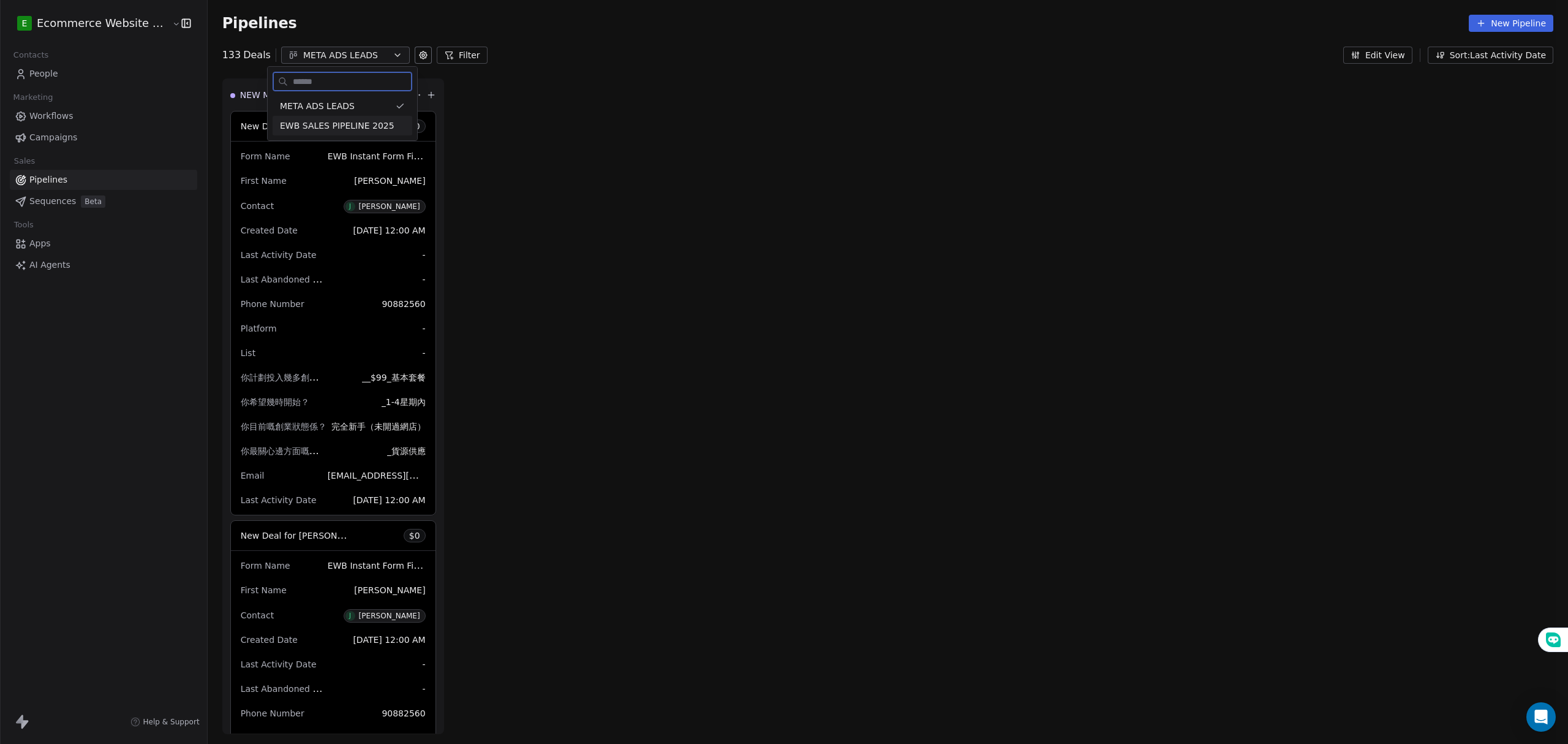
click at [356, 123] on span "EWB SALES PIPELINE 2025" at bounding box center [336, 125] width 114 height 13
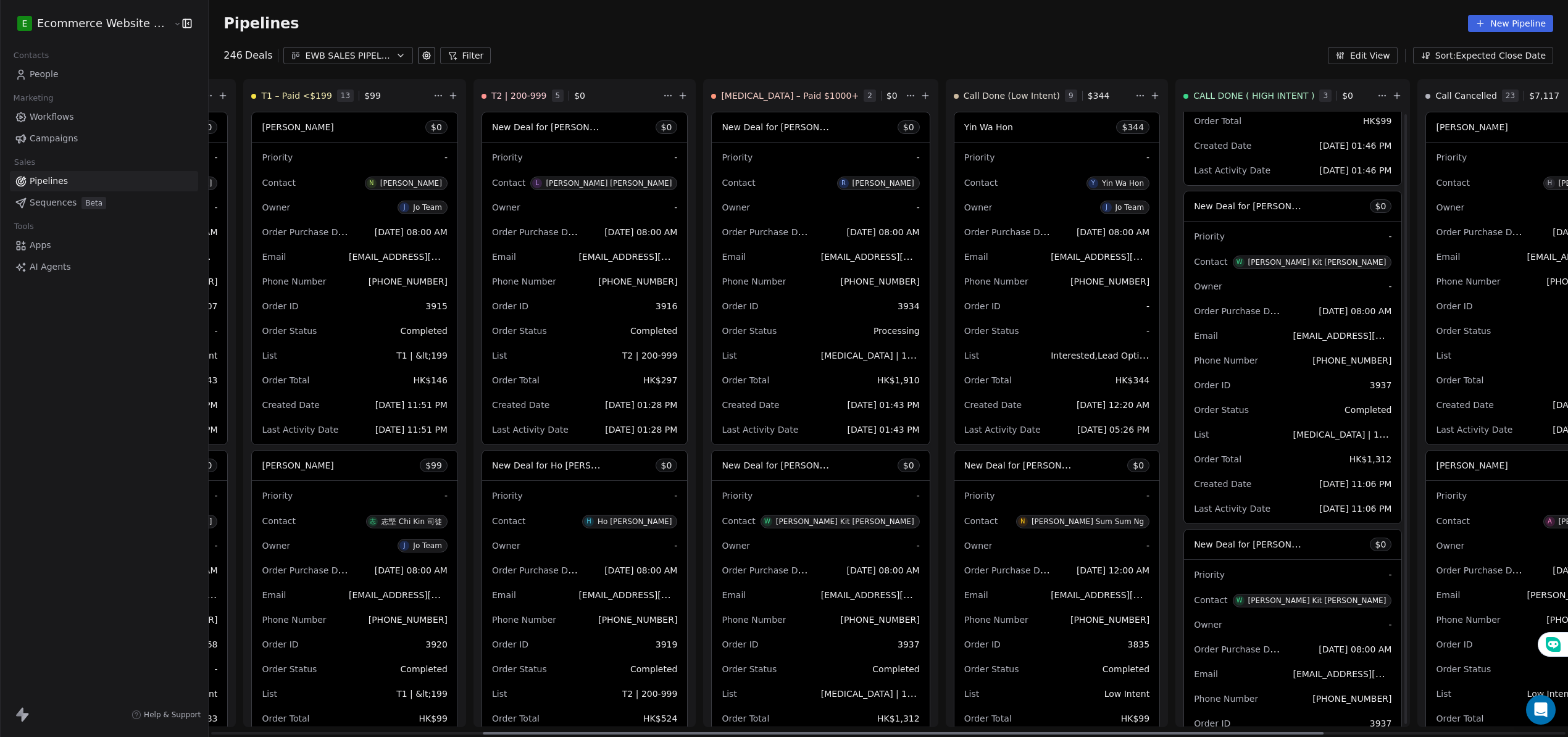
scroll to position [341, 0]
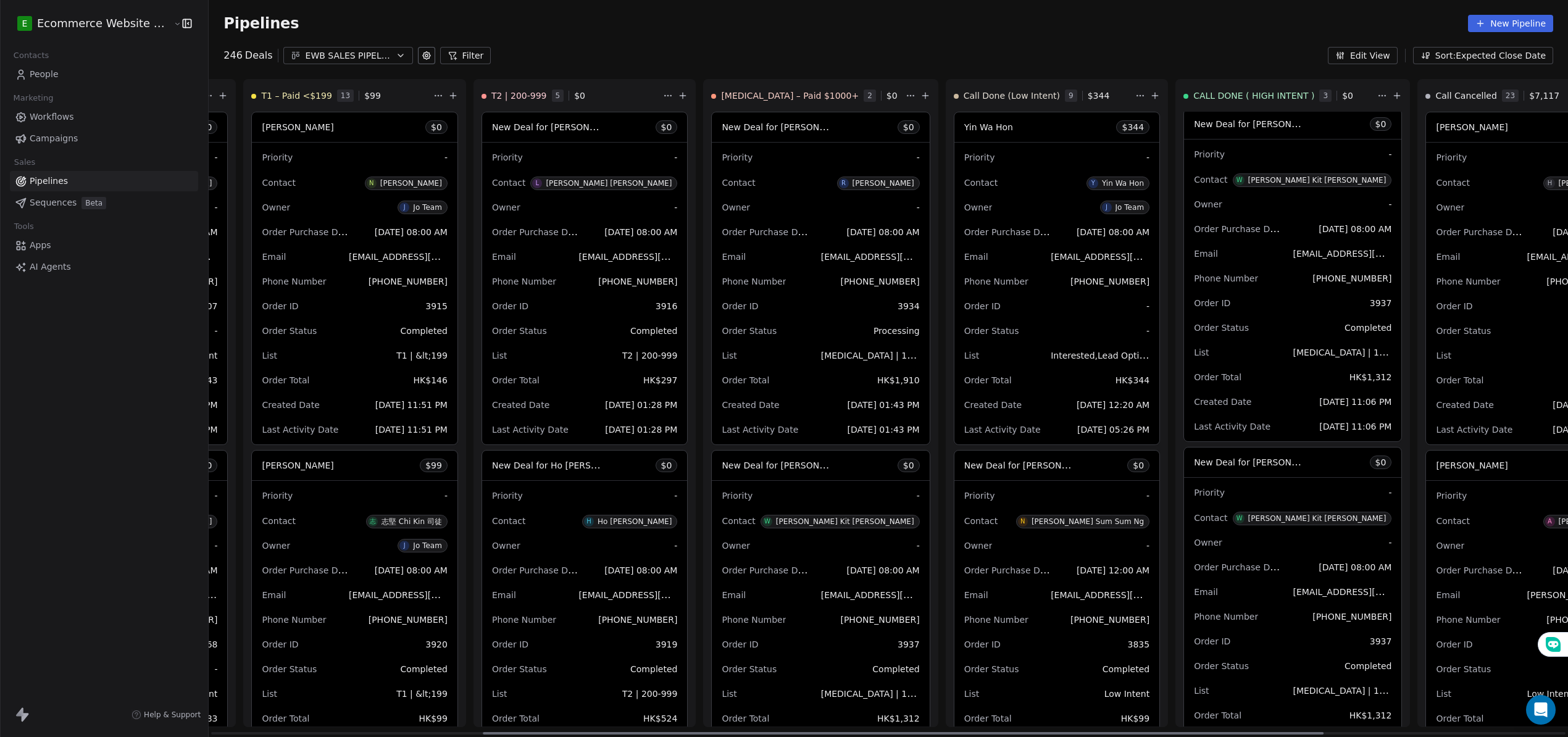
click at [1285, 470] on div "New Deal for [PERSON_NAME] Kit [PERSON_NAME] $ 0" at bounding box center [1292, 462] width 217 height 29
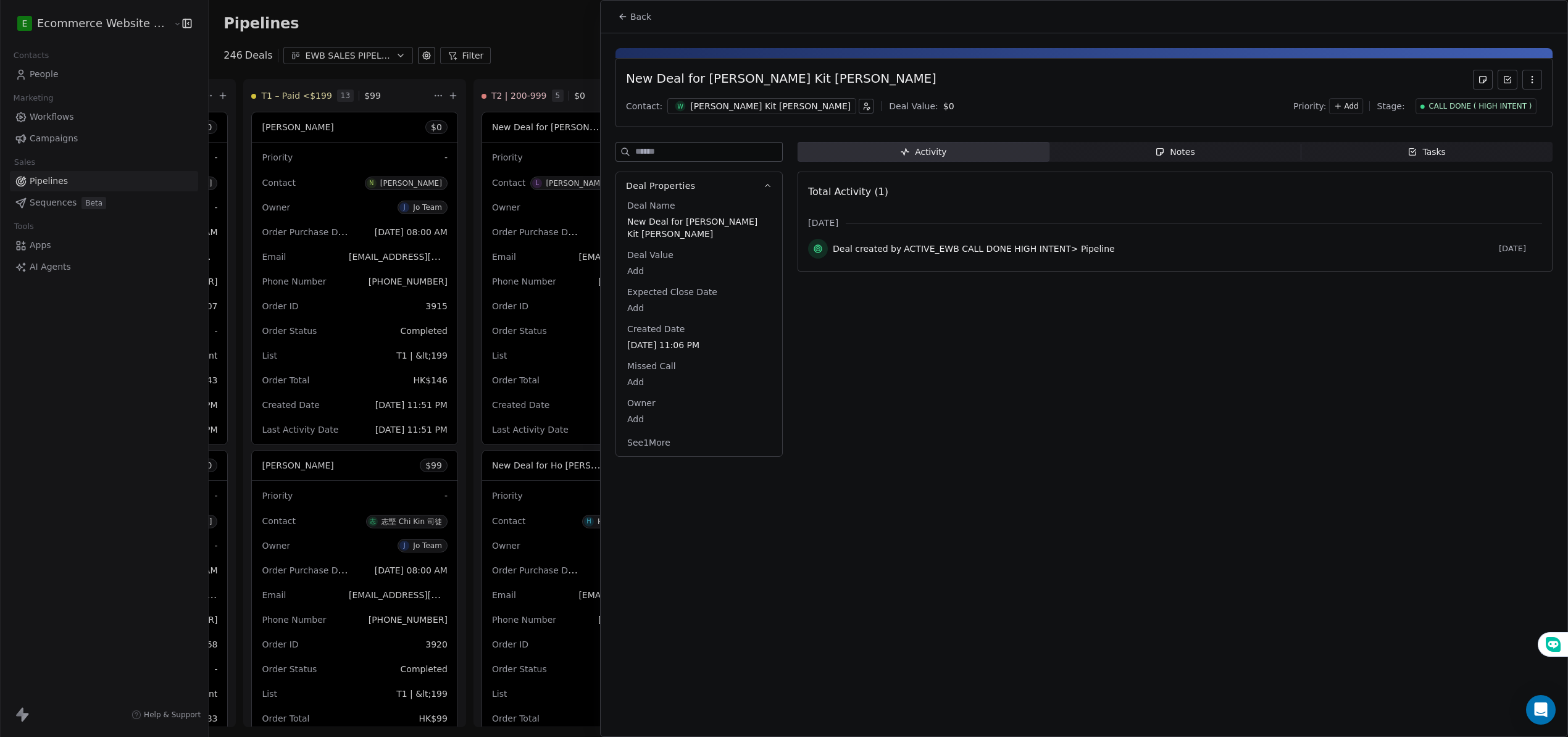
click at [1536, 79] on icon "button" at bounding box center [1532, 80] width 10 height 10
click at [1524, 109] on div "Delete" at bounding box center [1495, 107] width 83 height 20
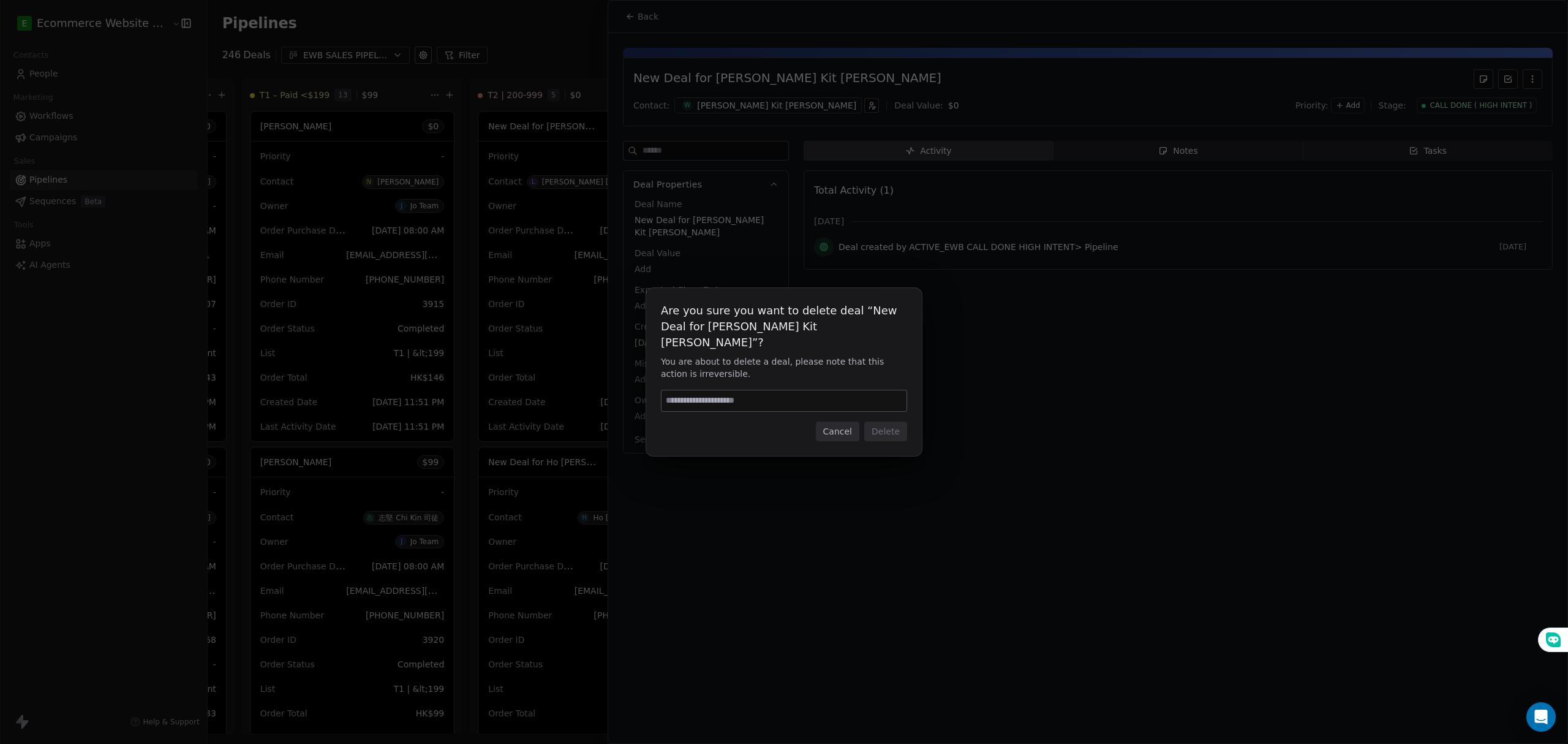
click at [750, 402] on input at bounding box center [784, 400] width 245 height 21
type input "******"
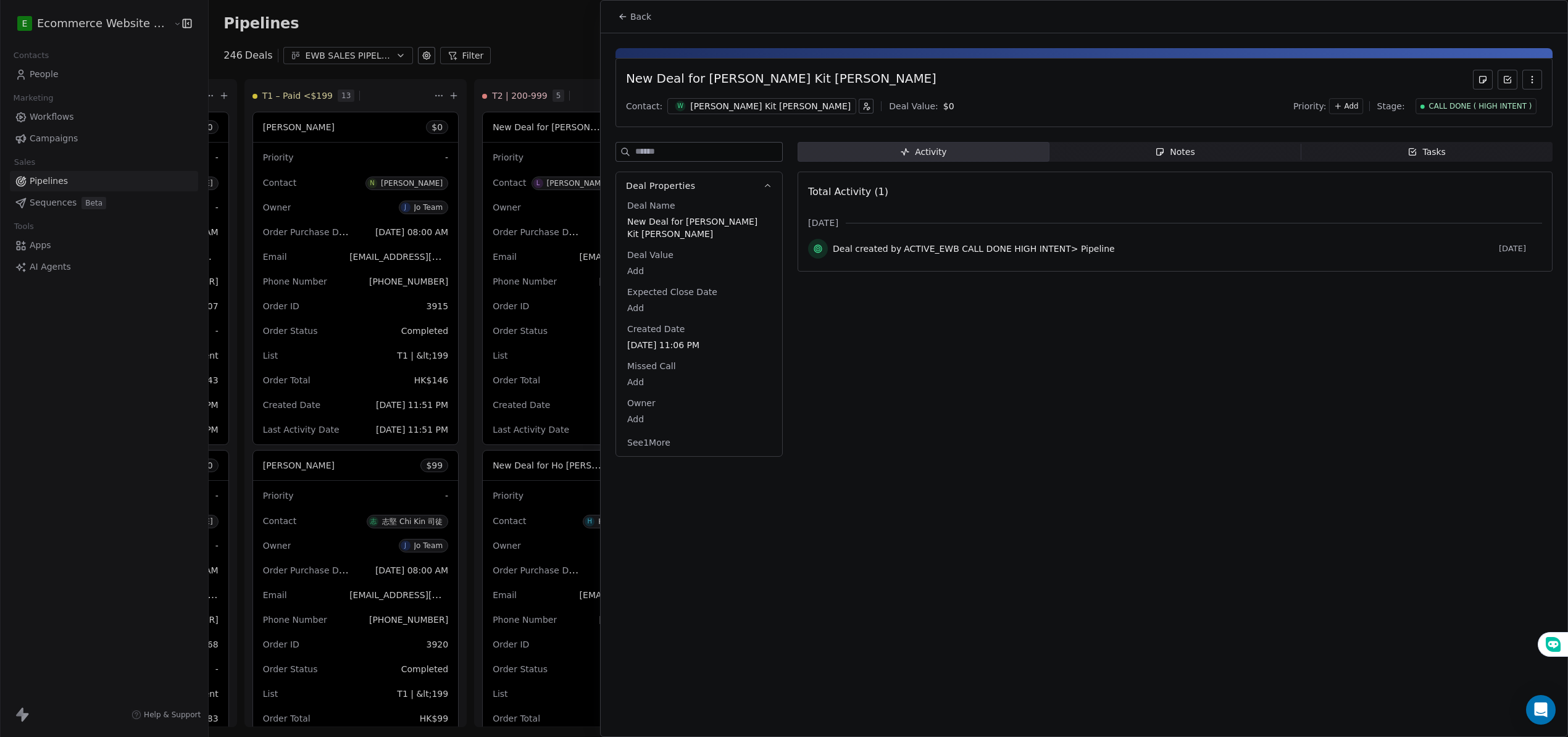
scroll to position [84, 0]
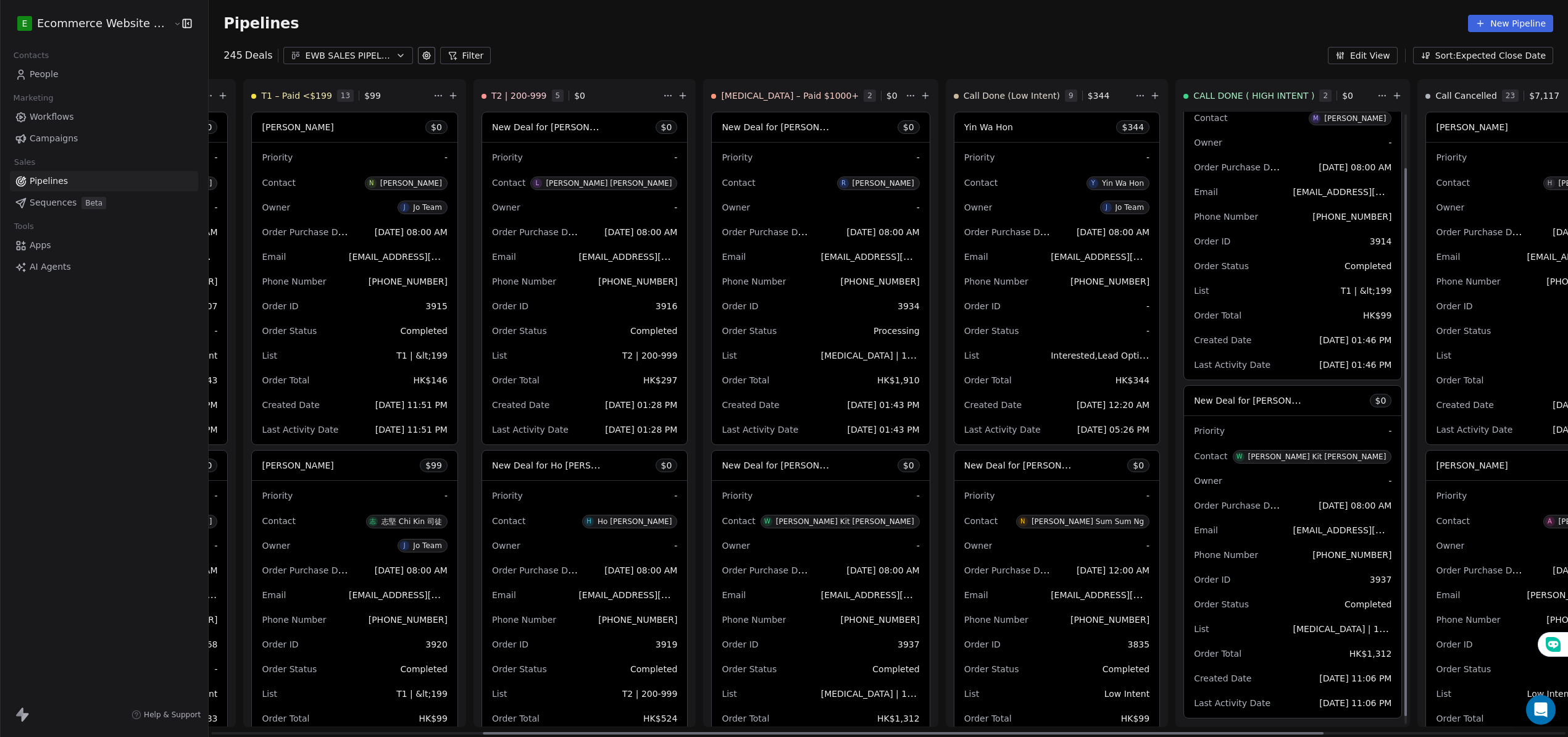
scroll to position [84, 0]
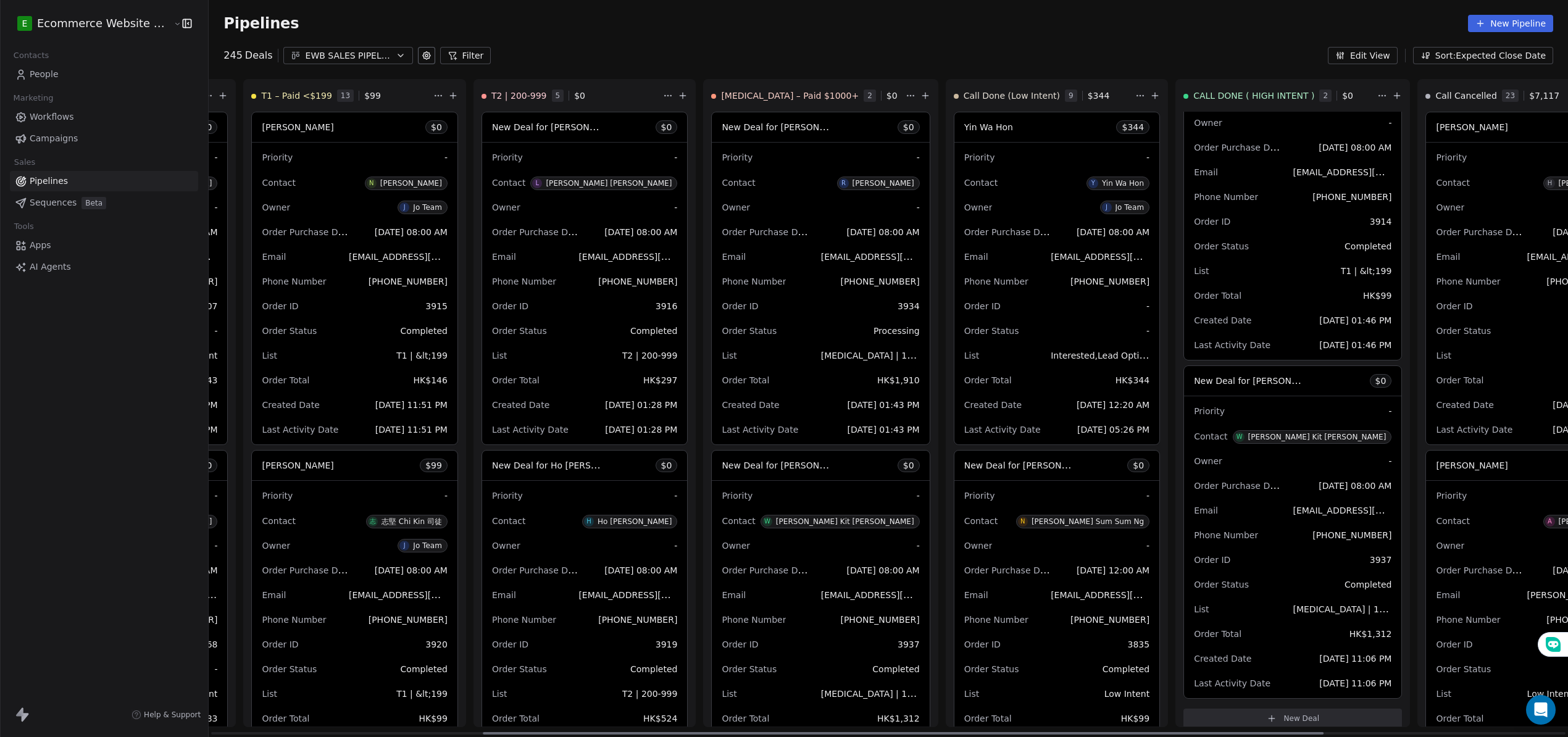
click at [1271, 412] on div "Priority -" at bounding box center [1292, 411] width 197 height 20
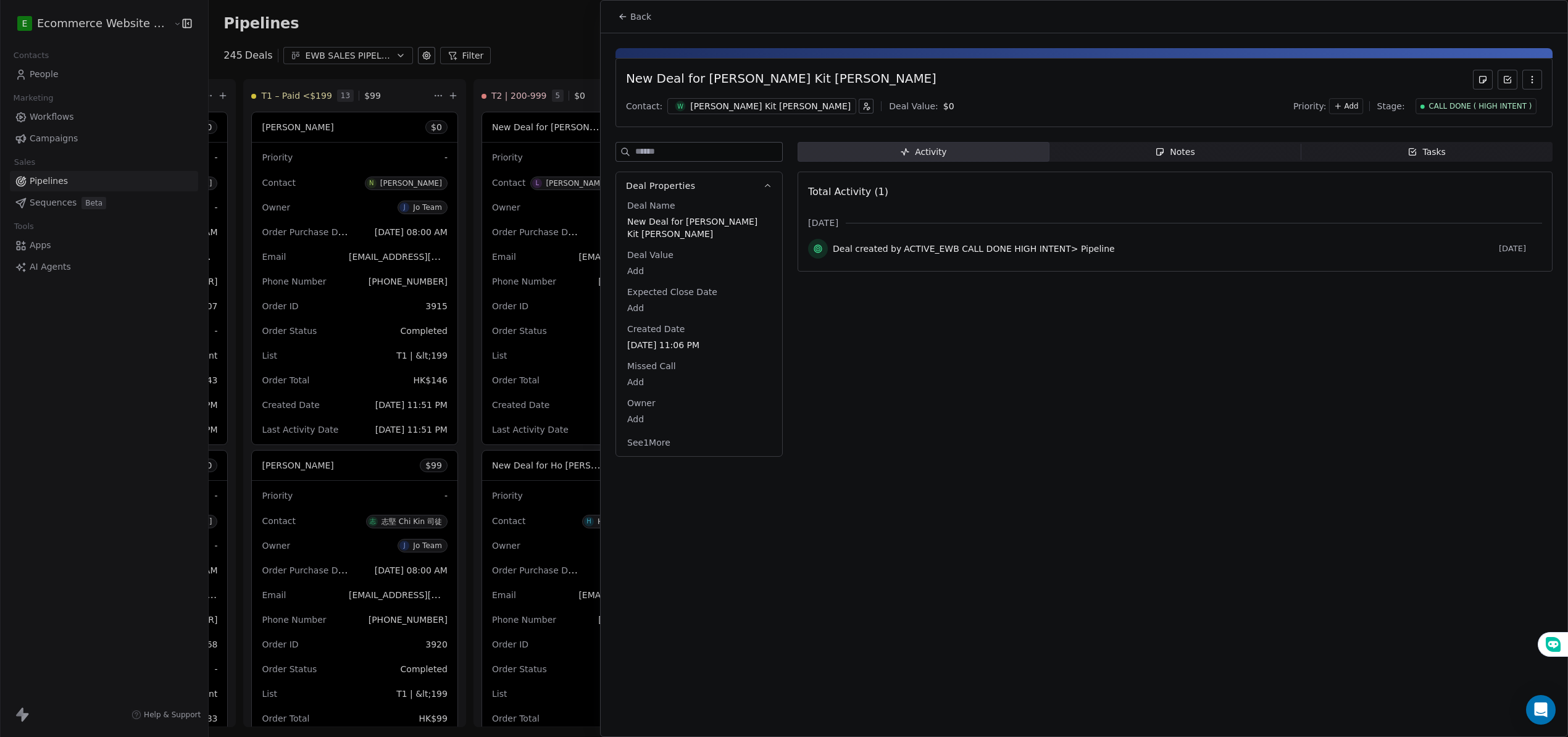
click at [1357, 106] on span "Add" at bounding box center [1352, 106] width 14 height 10
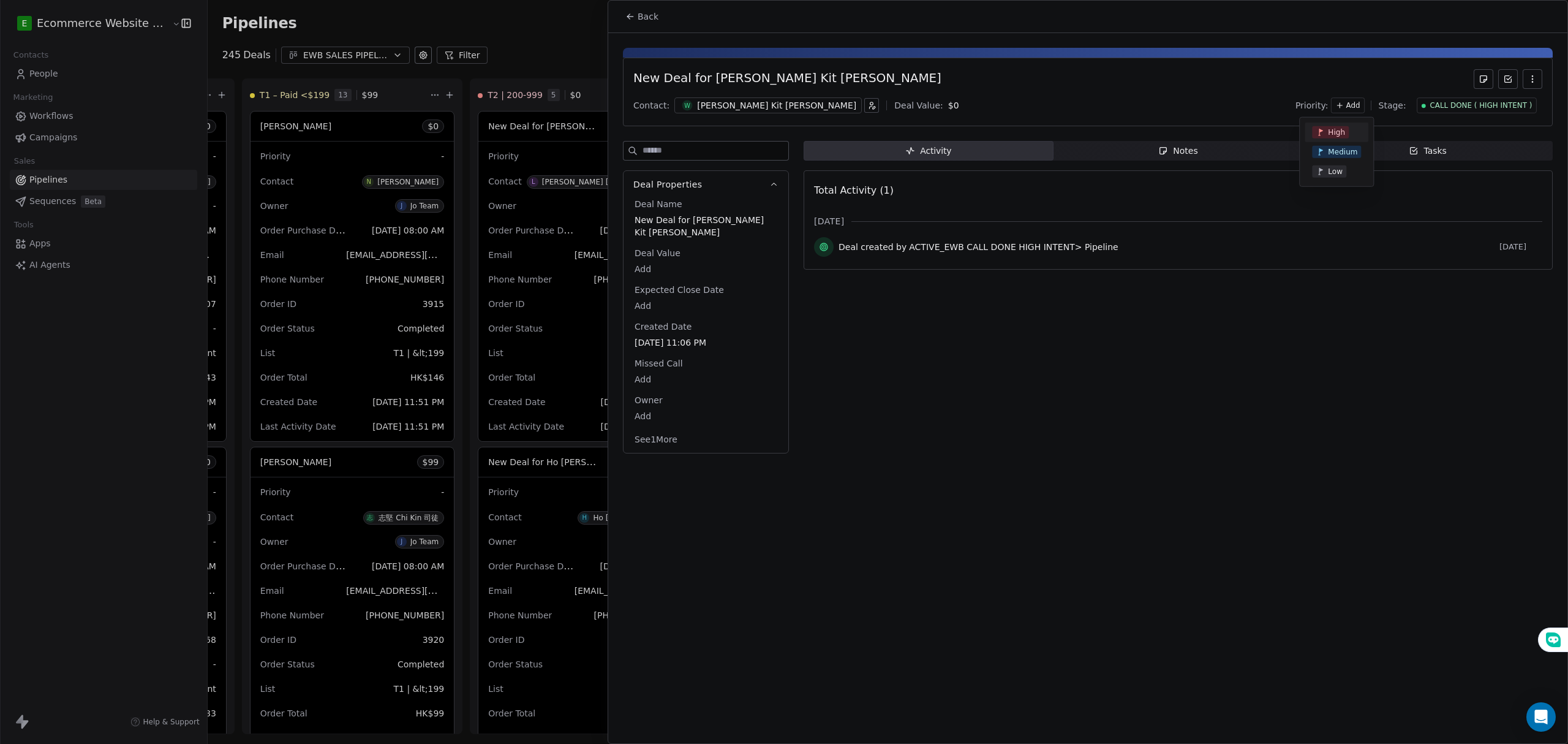
click at [1331, 128] on span "High" at bounding box center [1336, 132] width 17 height 10
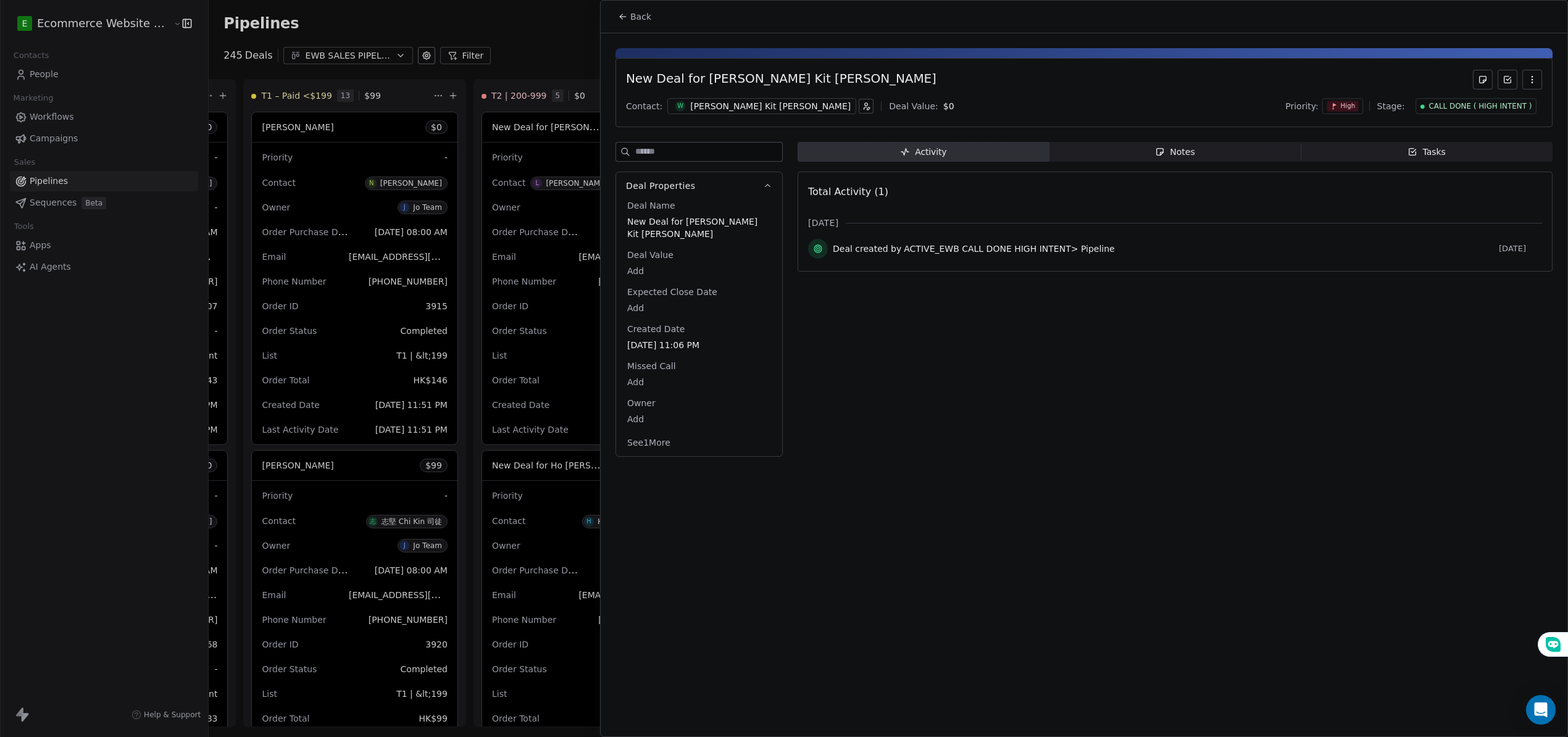
click at [610, 20] on div "Back" at bounding box center [1084, 17] width 966 height 32
click at [625, 20] on icon at bounding box center [622, 17] width 10 height 10
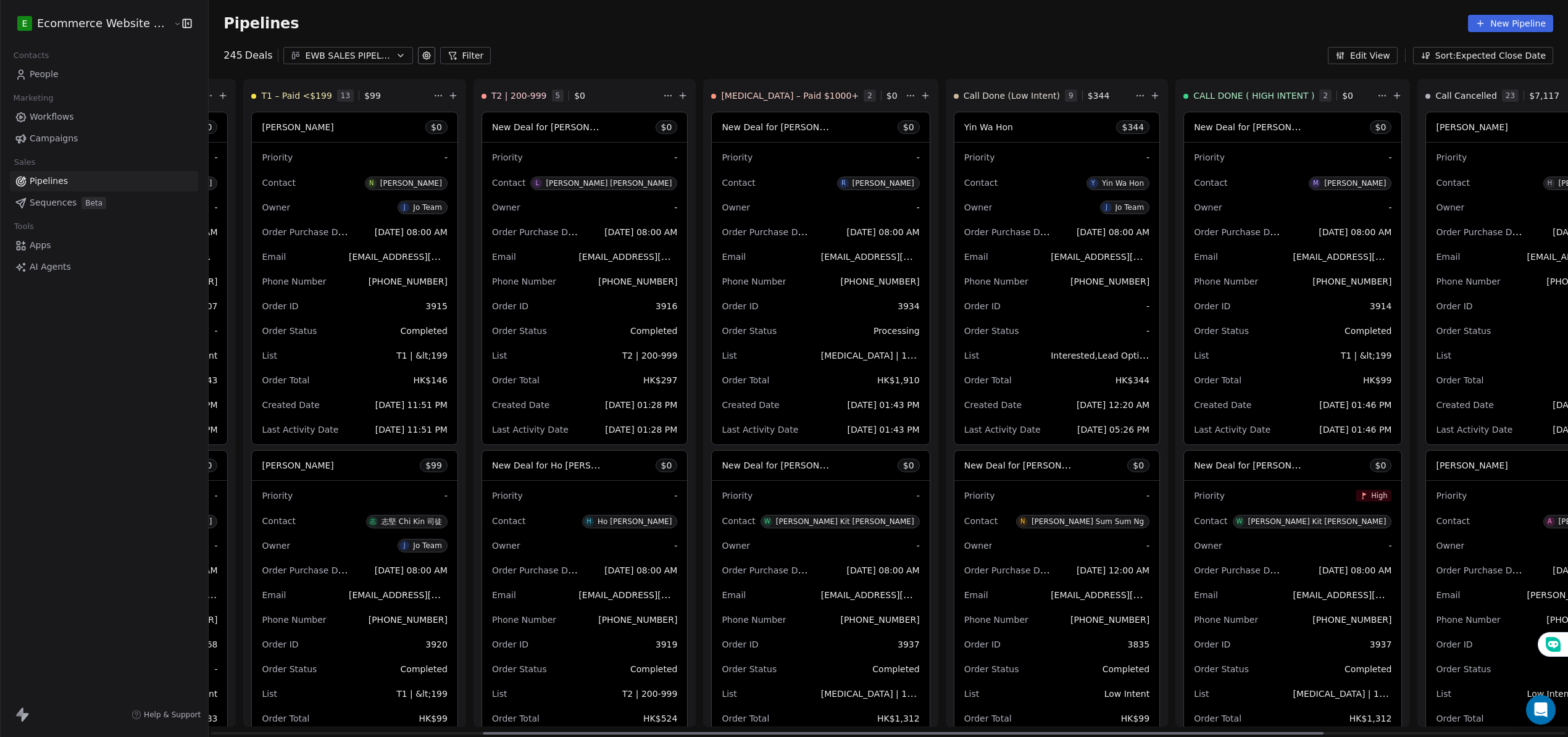
click at [1297, 159] on div "Priority -" at bounding box center [1292, 157] width 197 height 20
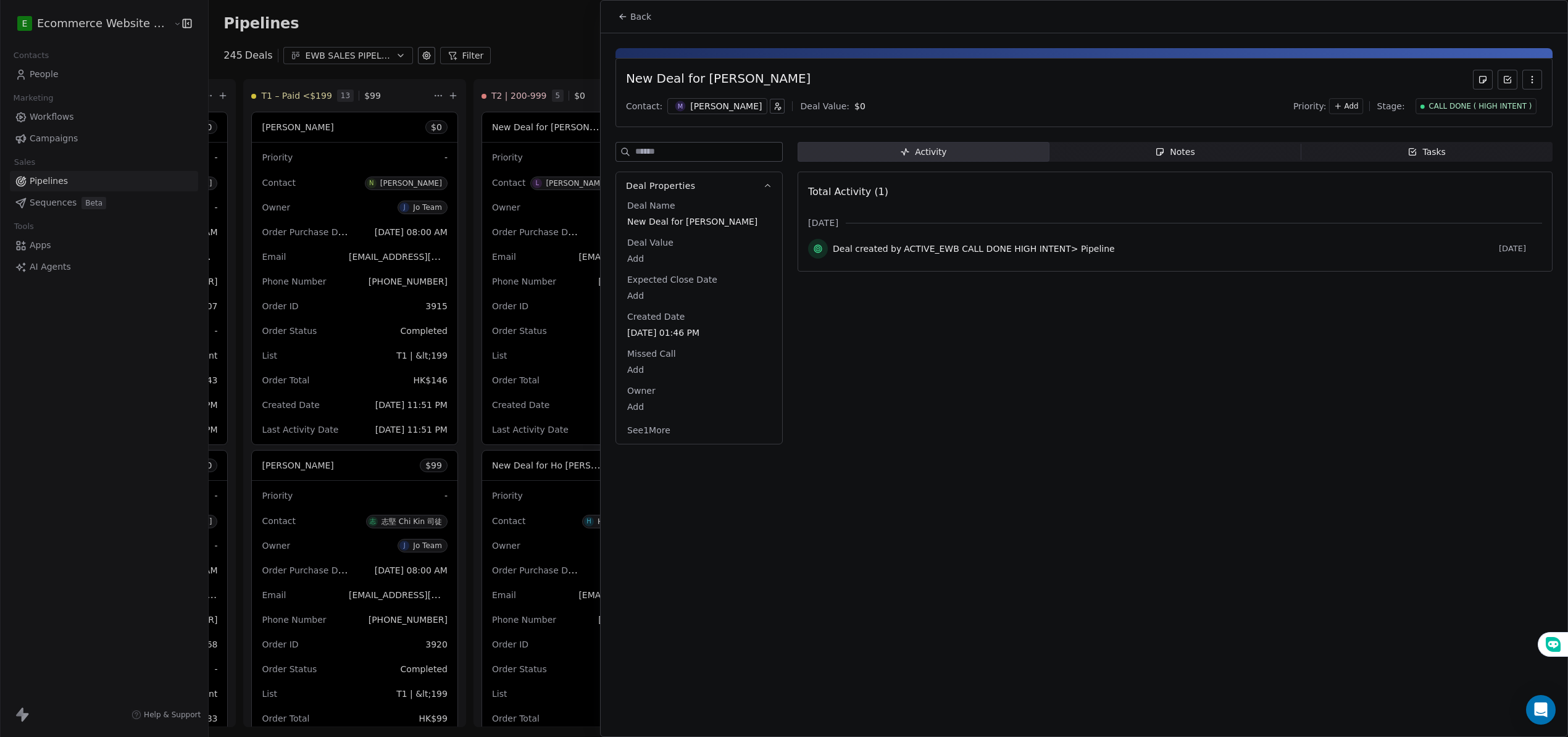
click at [1359, 111] on span "Add" at bounding box center [1352, 106] width 14 height 10
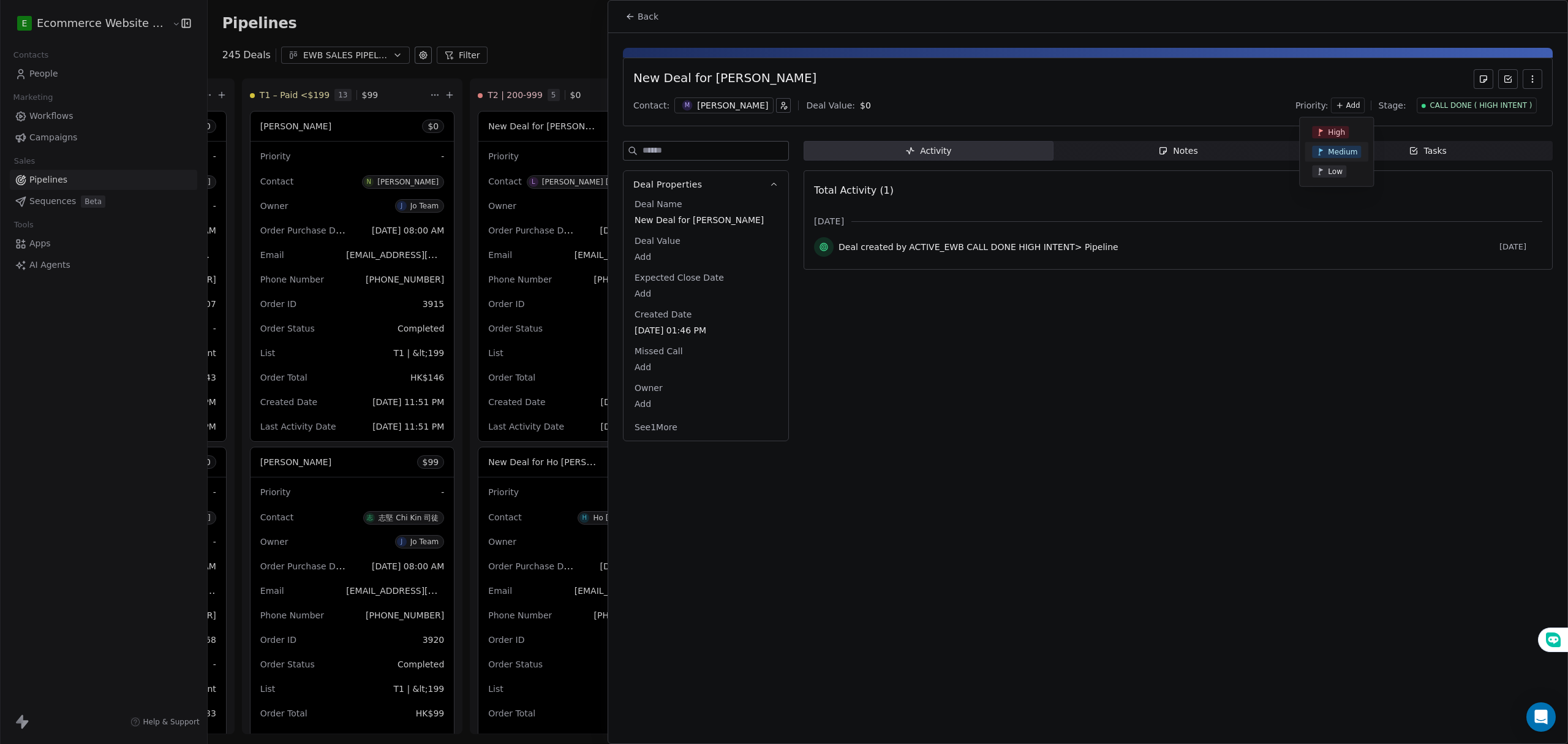
click at [1342, 152] on span "Medium" at bounding box center [1342, 152] width 29 height 10
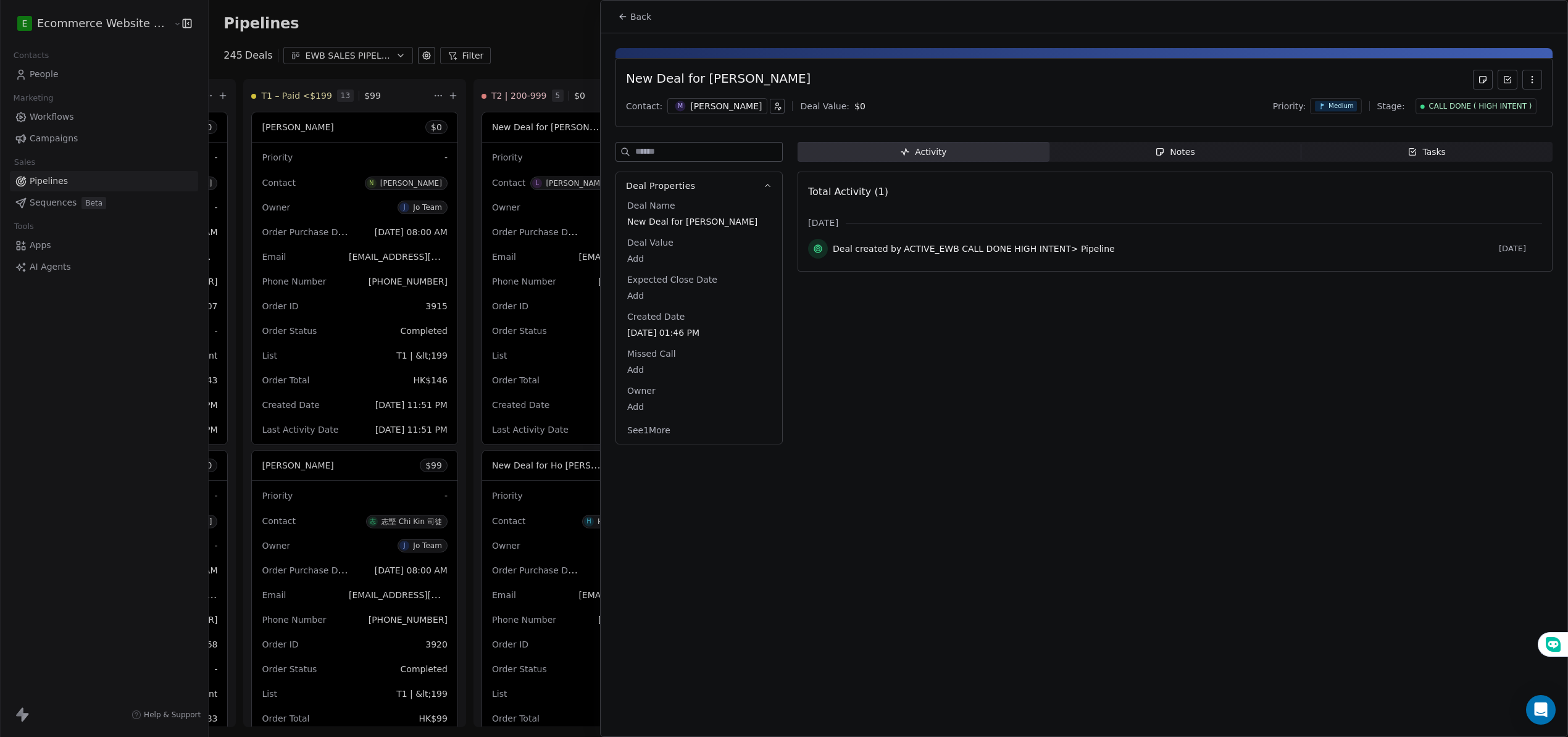
click at [625, 17] on icon at bounding box center [622, 17] width 6 height 0
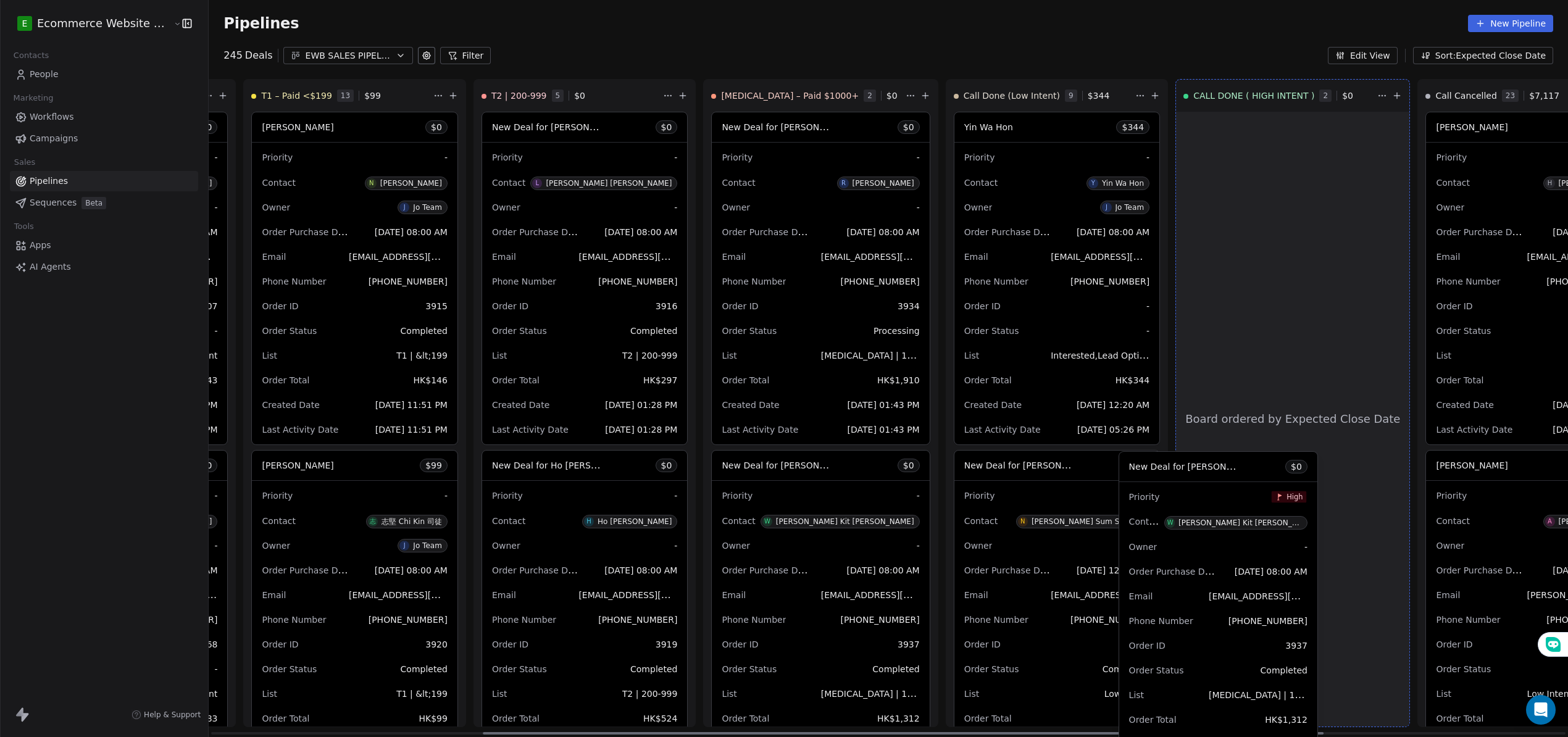
drag, startPoint x: 1230, startPoint y: 474, endPoint x: 1227, endPoint y: 139, distance: 335.0
click at [1122, 139] on div "LOW INTENT BY PRICE 42 $ 0 New Deal for [PERSON_NAME] MAN $ 0 Priority Low Cont…" at bounding box center [442, 408] width 1359 height 658
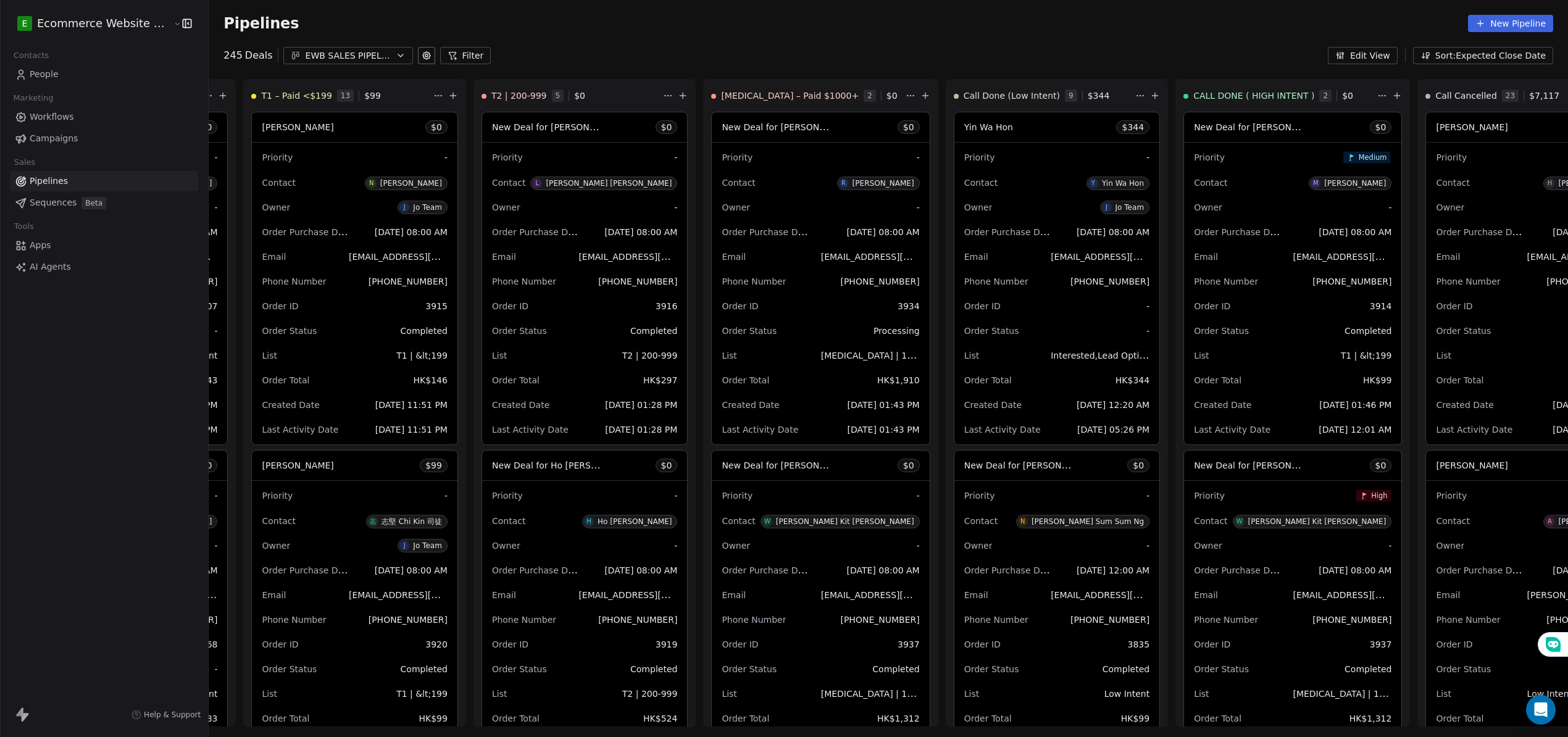
click at [1431, 60] on icon "button" at bounding box center [1425, 56] width 10 height 10
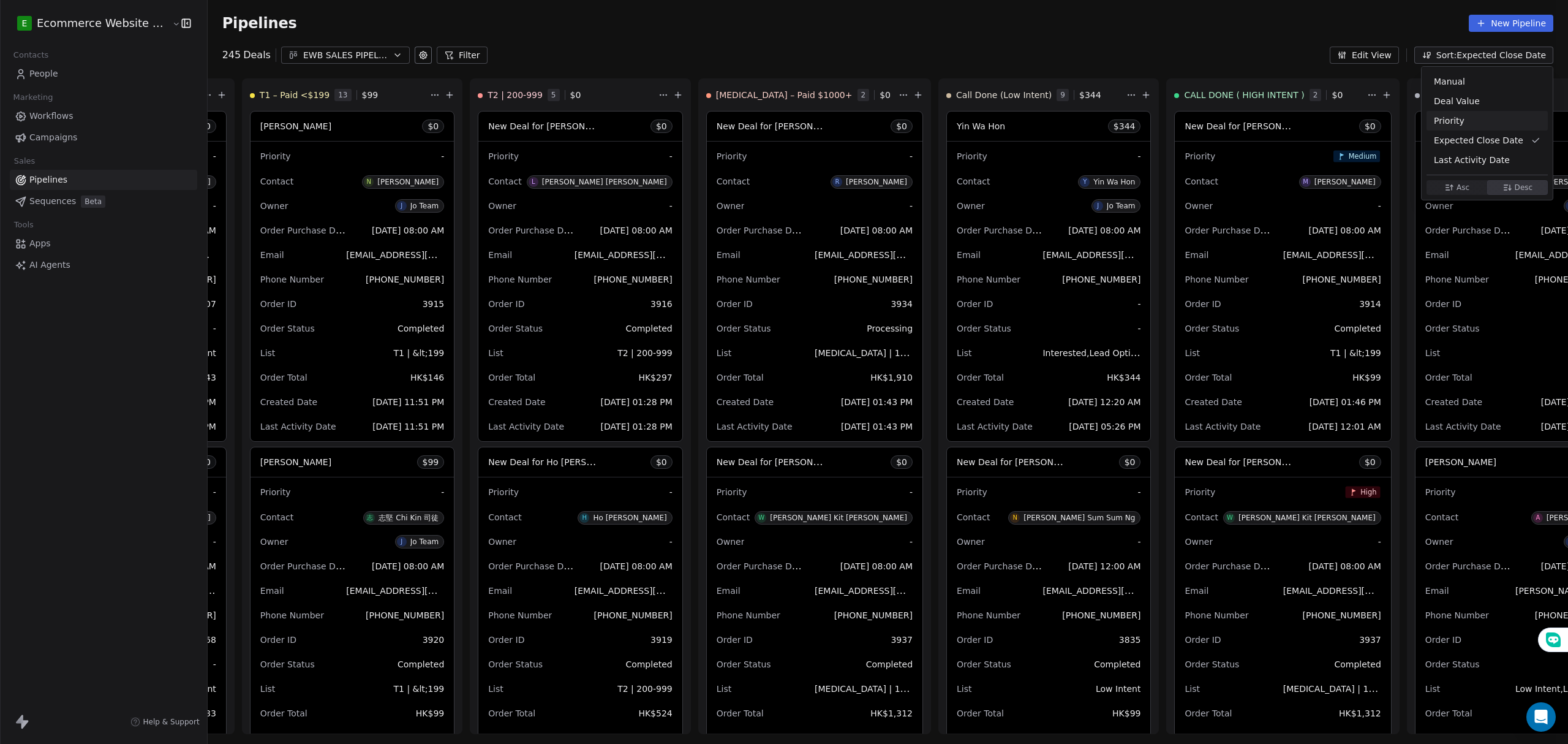
click at [1480, 124] on div "Priority" at bounding box center [1487, 121] width 107 height 13
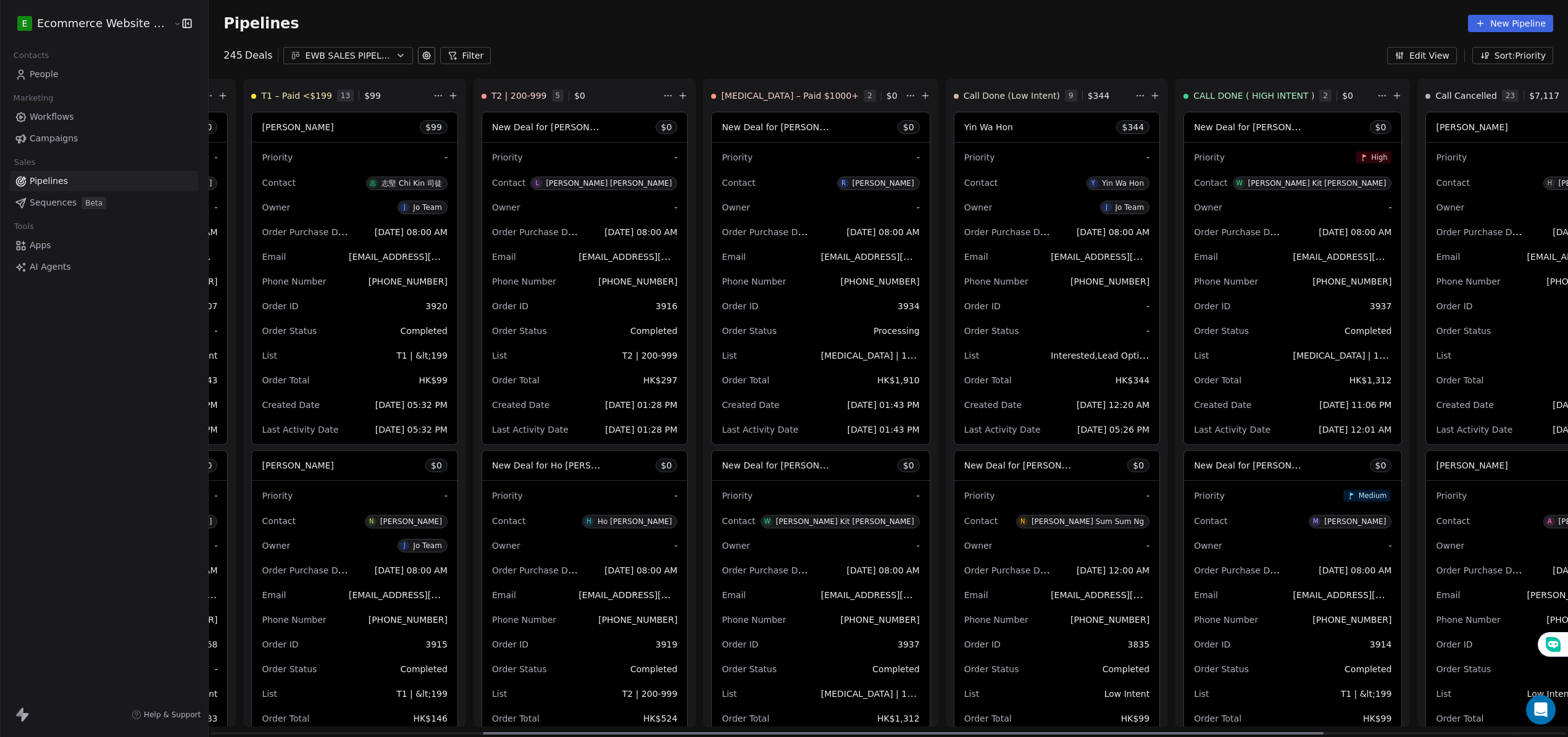
click at [840, 281] on span "[PHONE_NUMBER]" at bounding box center [879, 281] width 79 height 10
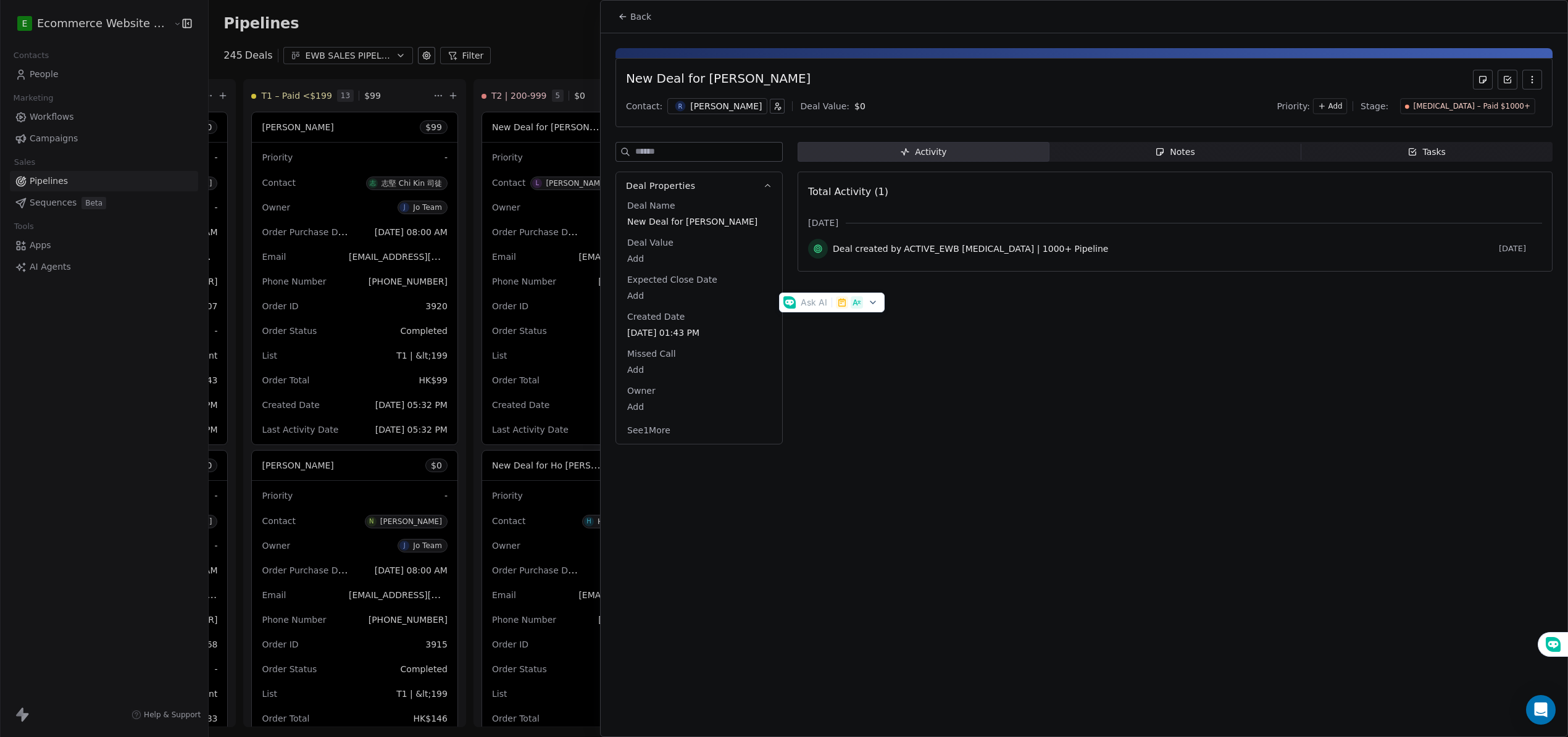
click at [1010, 459] on div "Back New Deal for [PERSON_NAME] Contact: [PERSON_NAME] Deal Value: $ 0 Priority…" at bounding box center [1084, 368] width 966 height 736
click at [1195, 163] on div "Activity Activity Notes Notes Tasks Tasks Total Activity (1) [DATE] Deal create…" at bounding box center [1175, 297] width 755 height 310
click at [1194, 156] on span "Notes Notes" at bounding box center [1175, 151] width 252 height 20
click at [1162, 149] on icon "button" at bounding box center [1160, 152] width 10 height 10
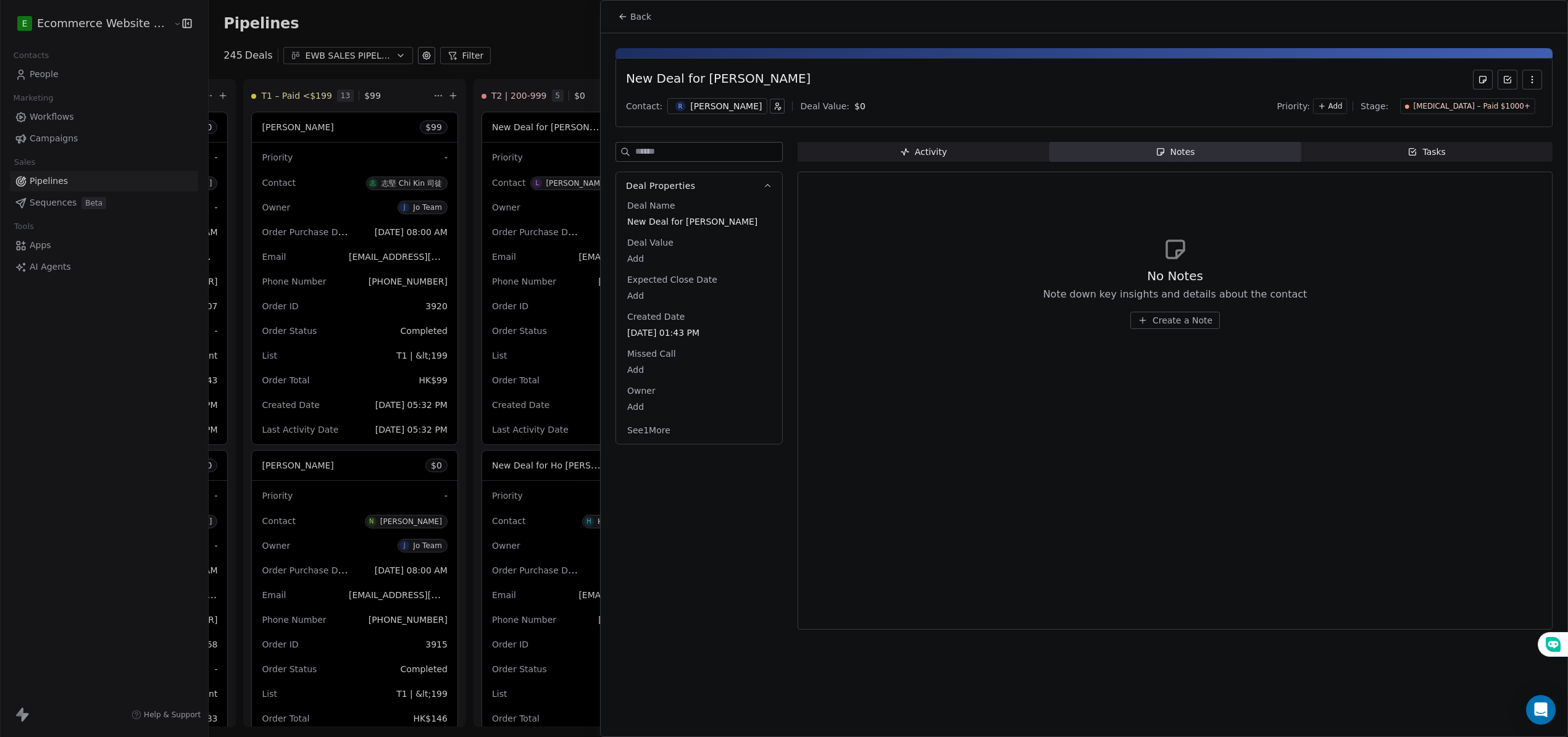
click at [1163, 322] on span "Create a Note" at bounding box center [1183, 320] width 60 height 13
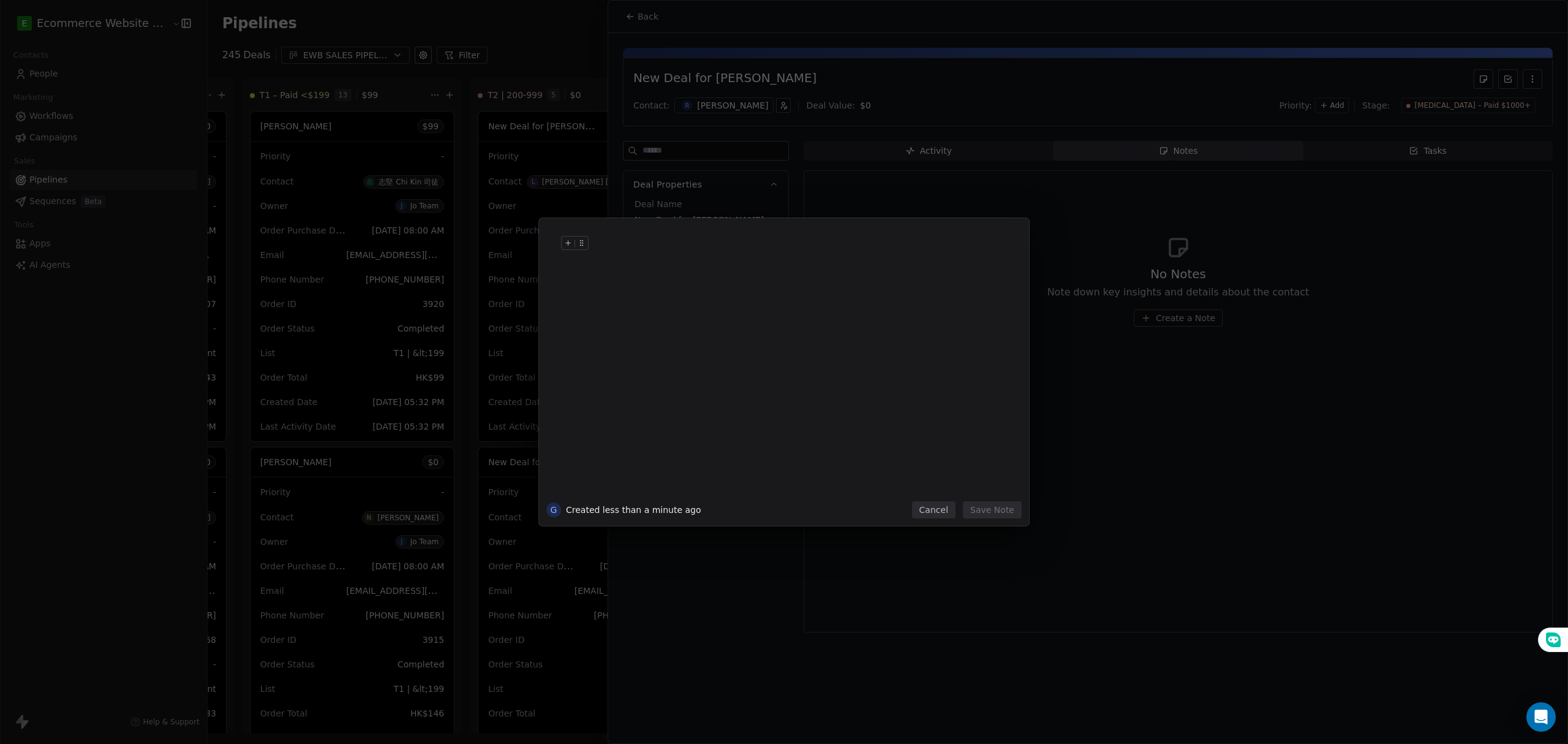
click at [658, 258] on div at bounding box center [802, 256] width 419 height 29
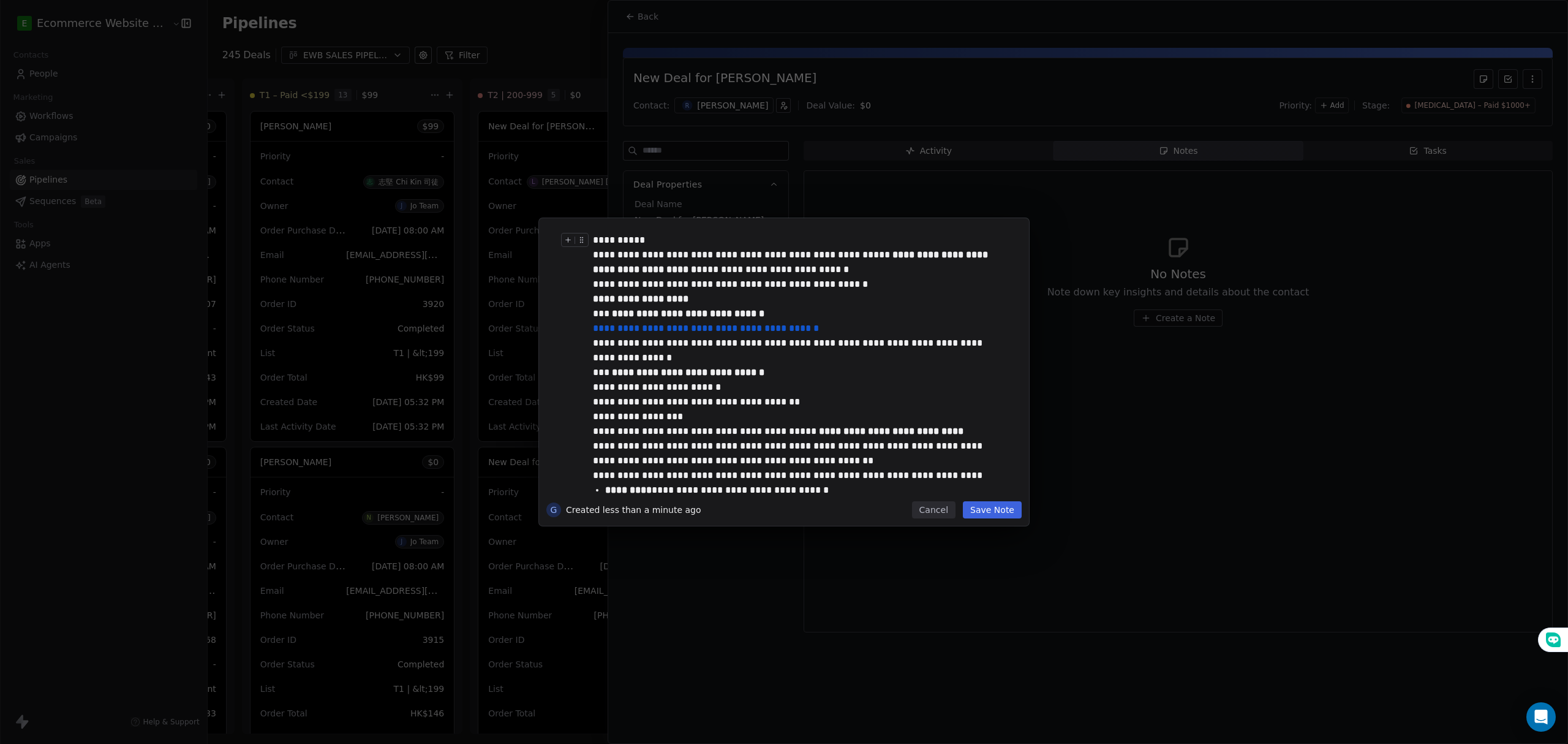
click at [658, 244] on div "**********" at bounding box center [795, 240] width 406 height 15
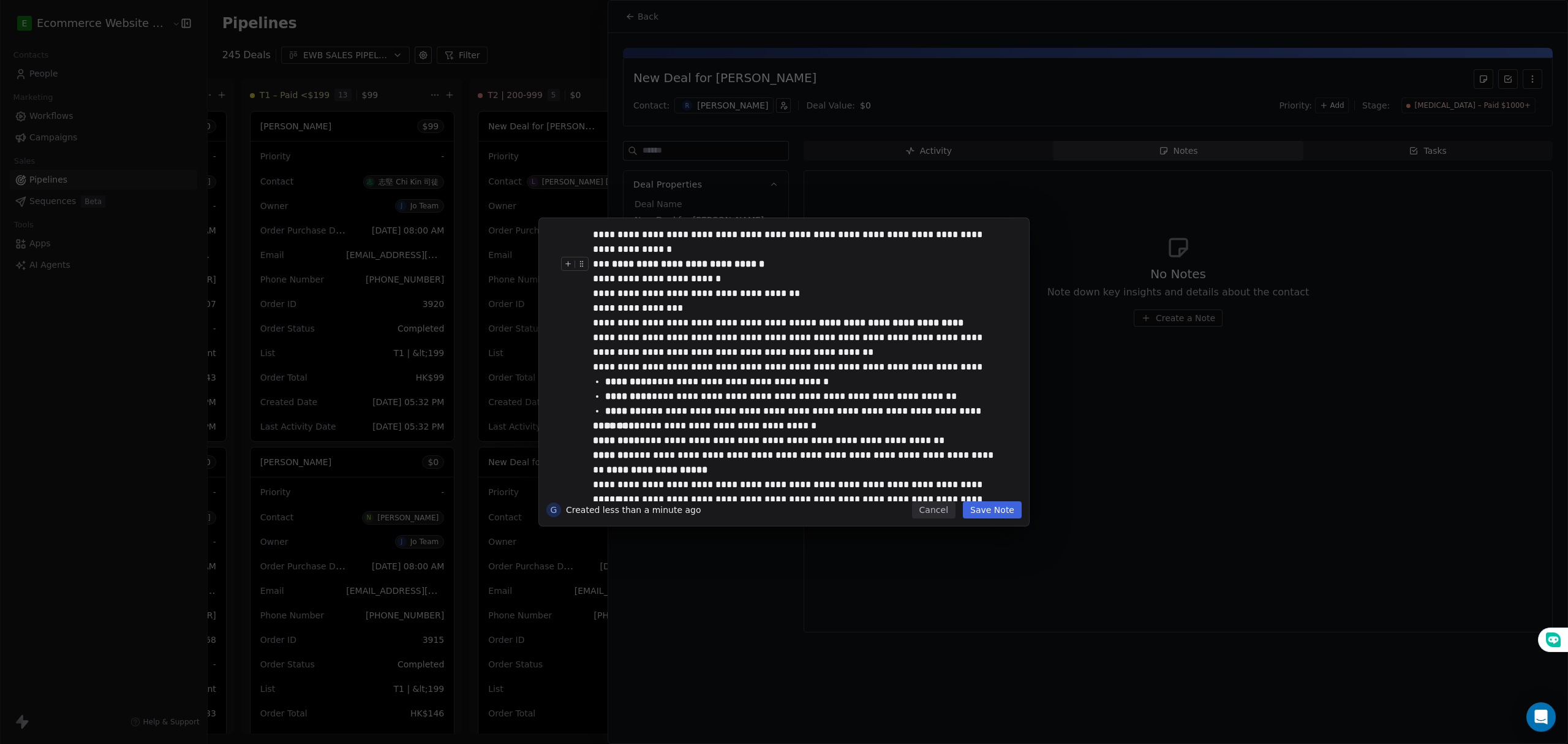
scroll to position [179, 0]
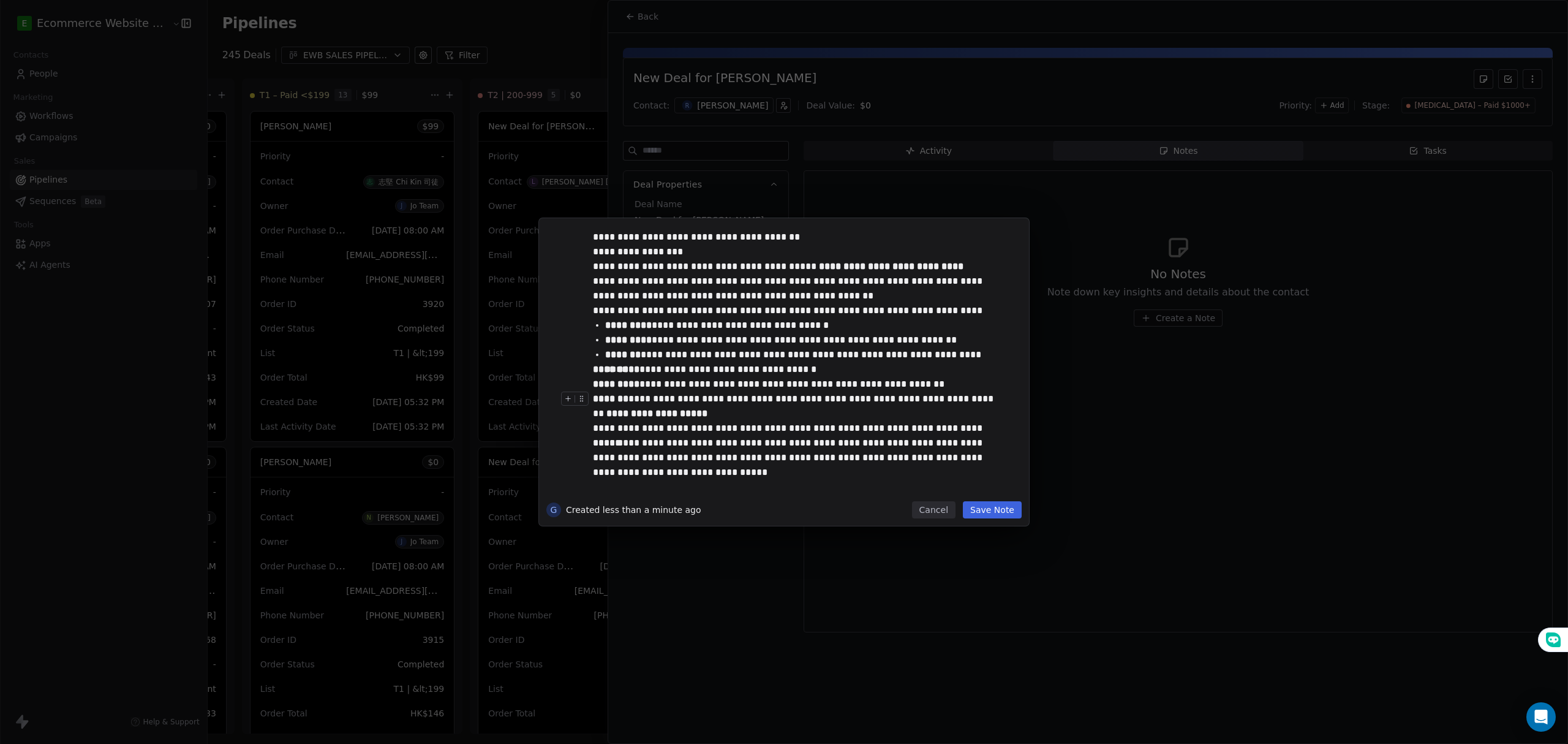
click at [980, 393] on div "**********" at bounding box center [795, 398] width 406 height 15
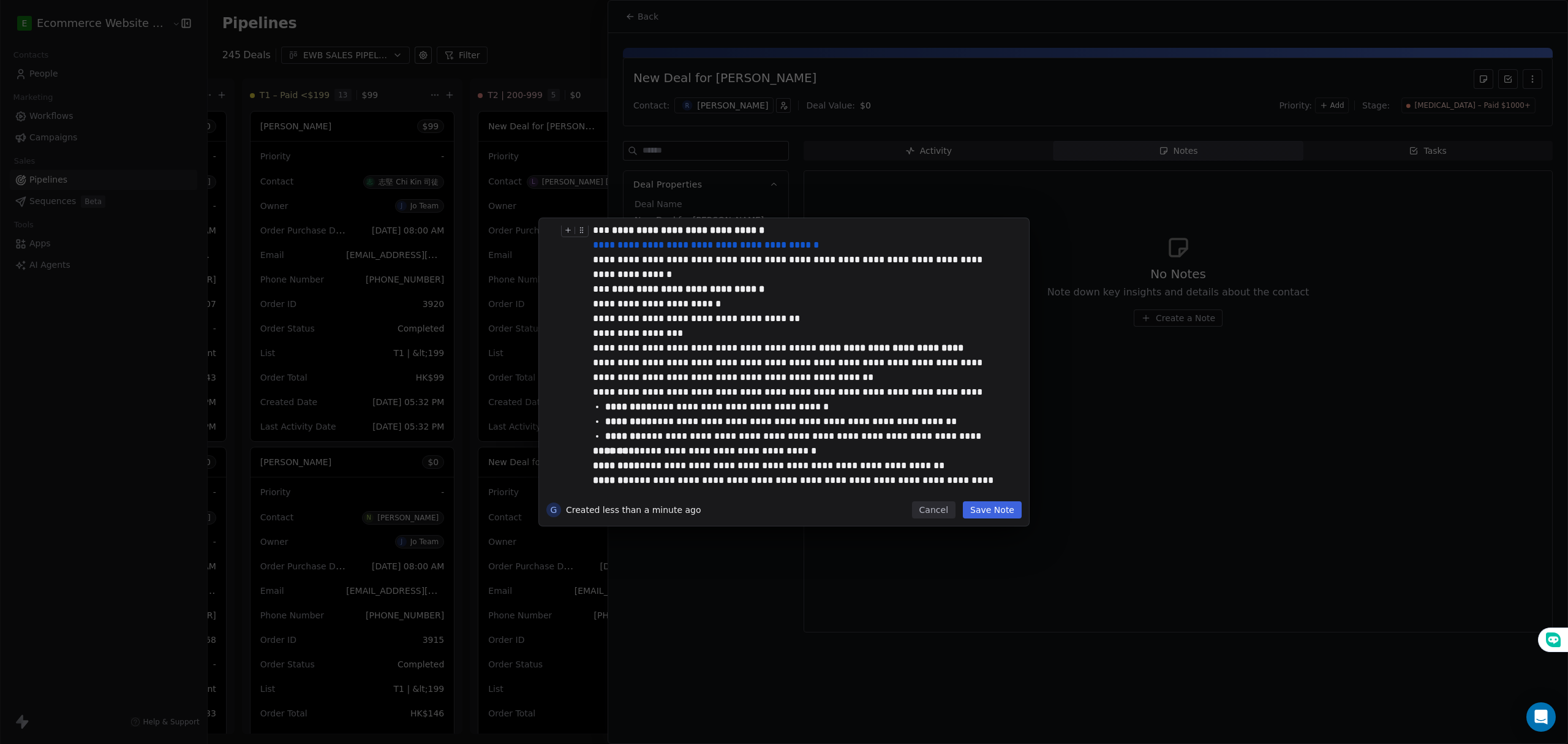
scroll to position [16, 0]
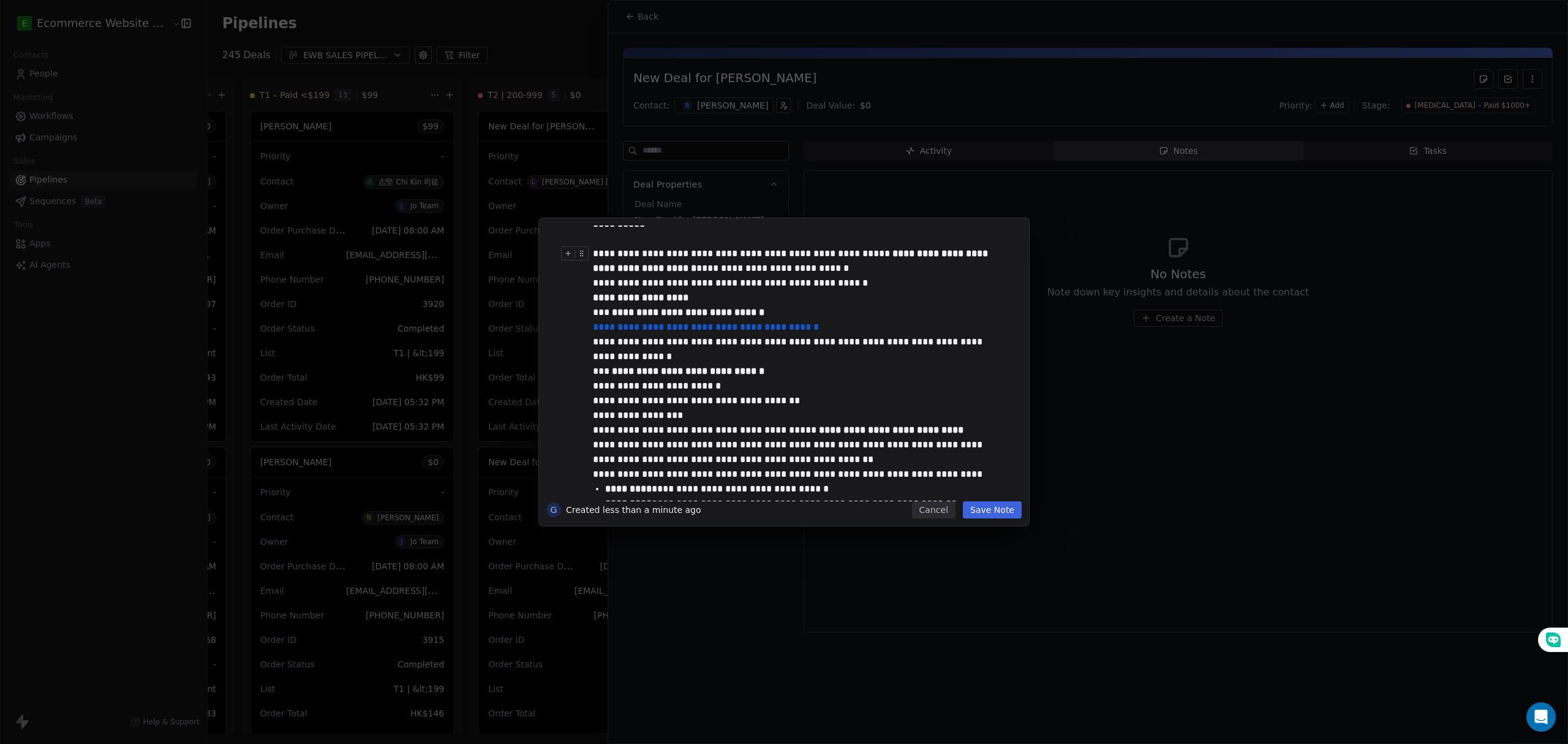
click at [809, 269] on div "**********" at bounding box center [795, 261] width 406 height 29
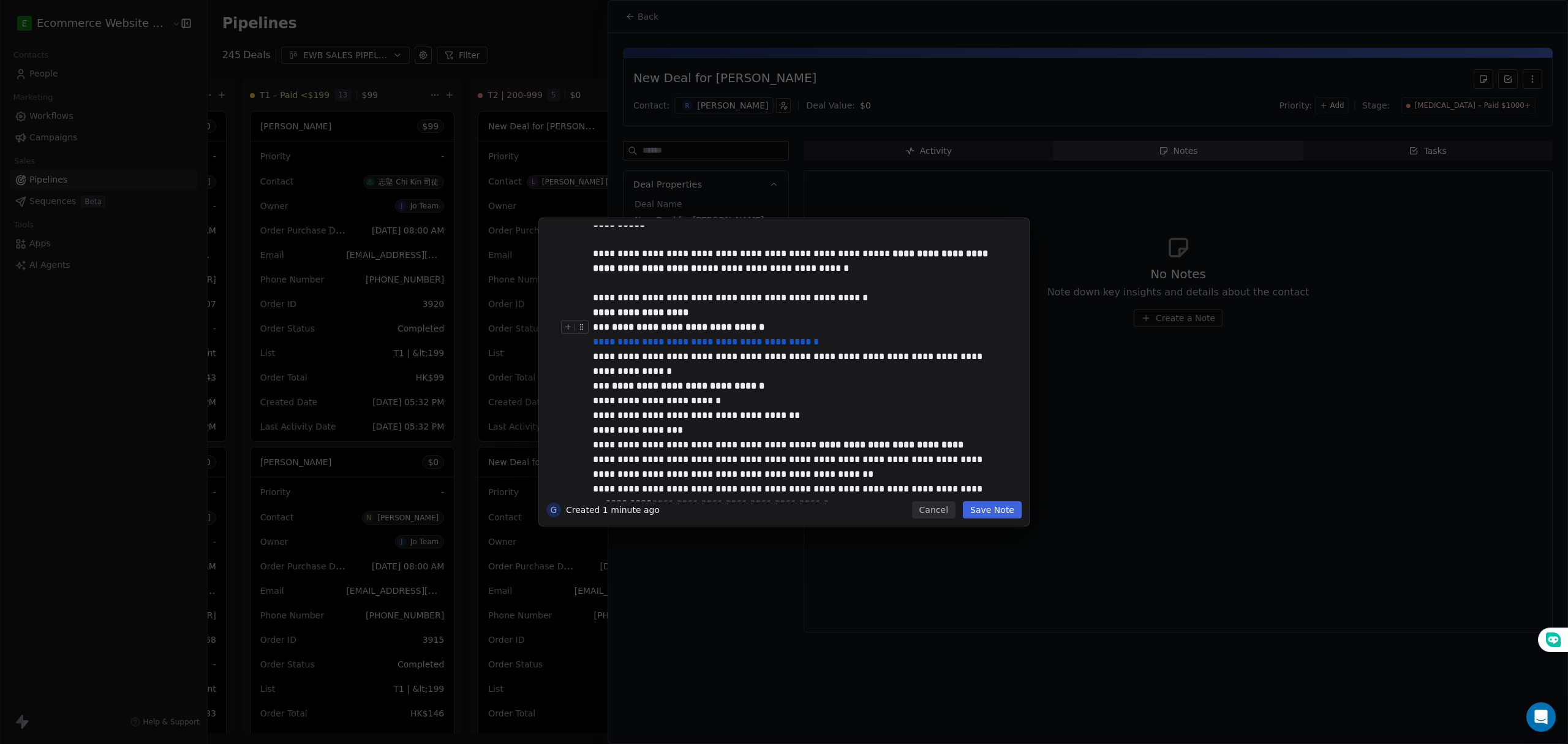
click at [733, 370] on div "**********" at bounding box center [795, 349] width 406 height 59
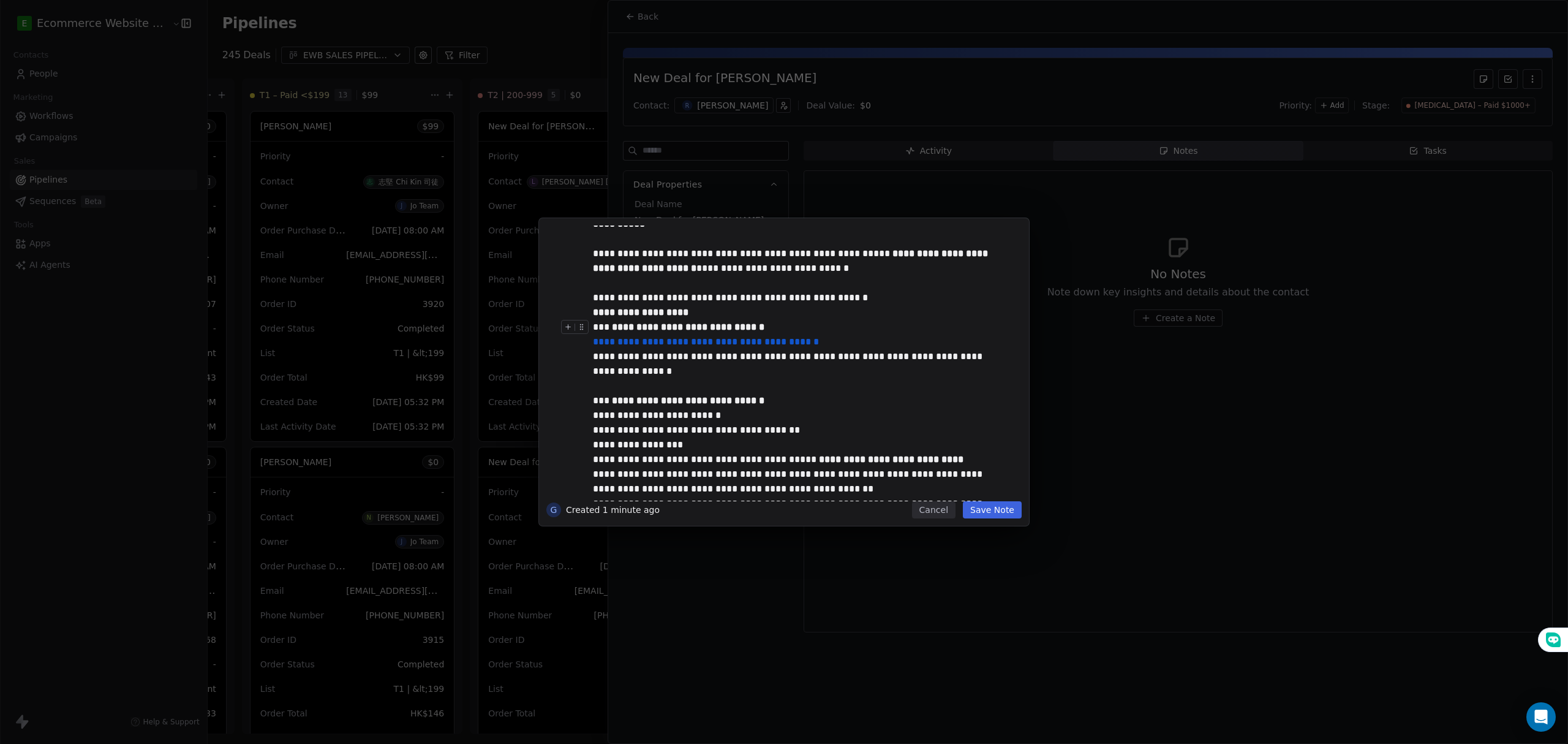
scroll to position [98, 0]
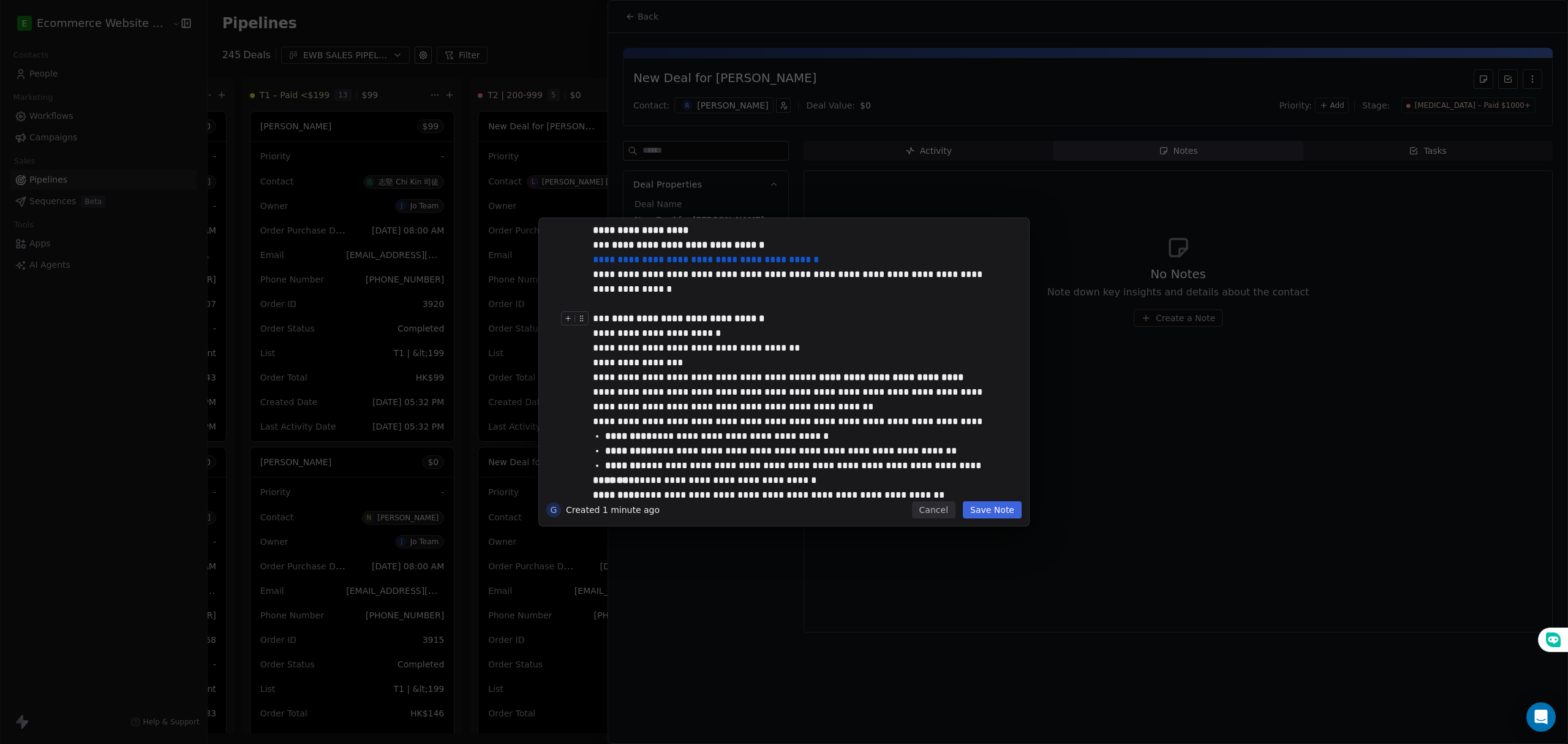
click at [737, 363] on div "**********" at bounding box center [795, 348] width 406 height 73
click at [736, 361] on div "**********" at bounding box center [795, 348] width 406 height 73
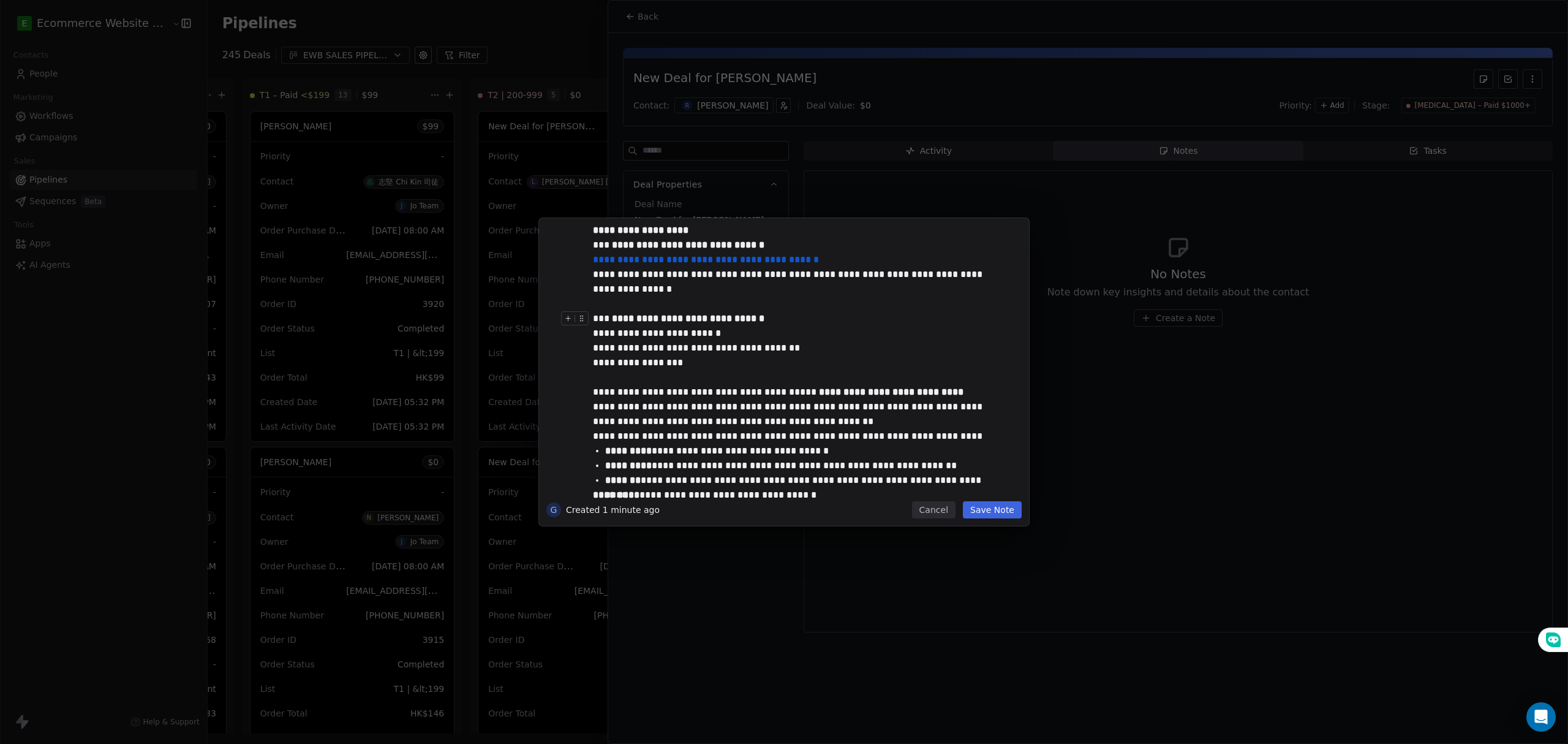
scroll to position [179, 0]
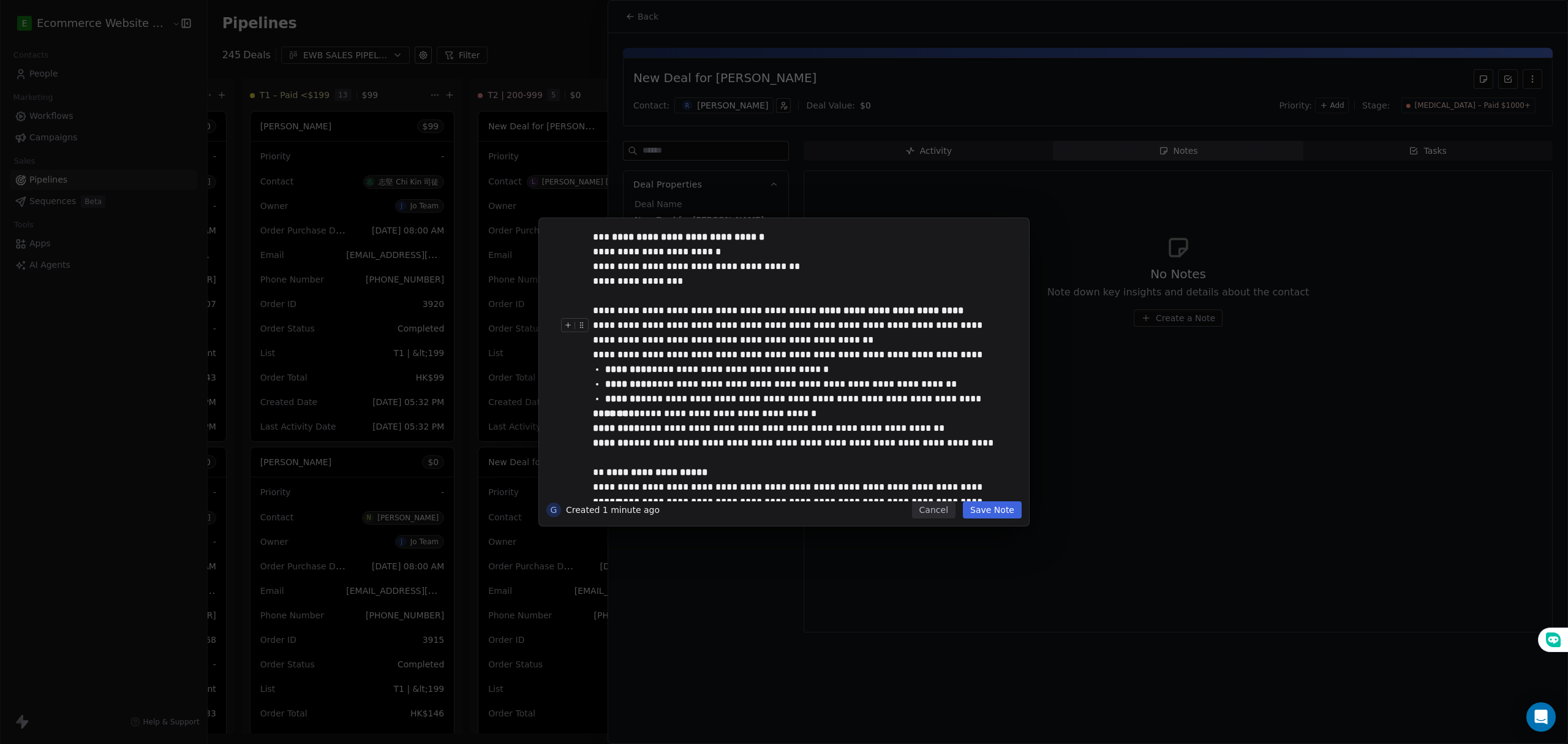
click at [788, 337] on div "**********" at bounding box center [795, 333] width 406 height 29
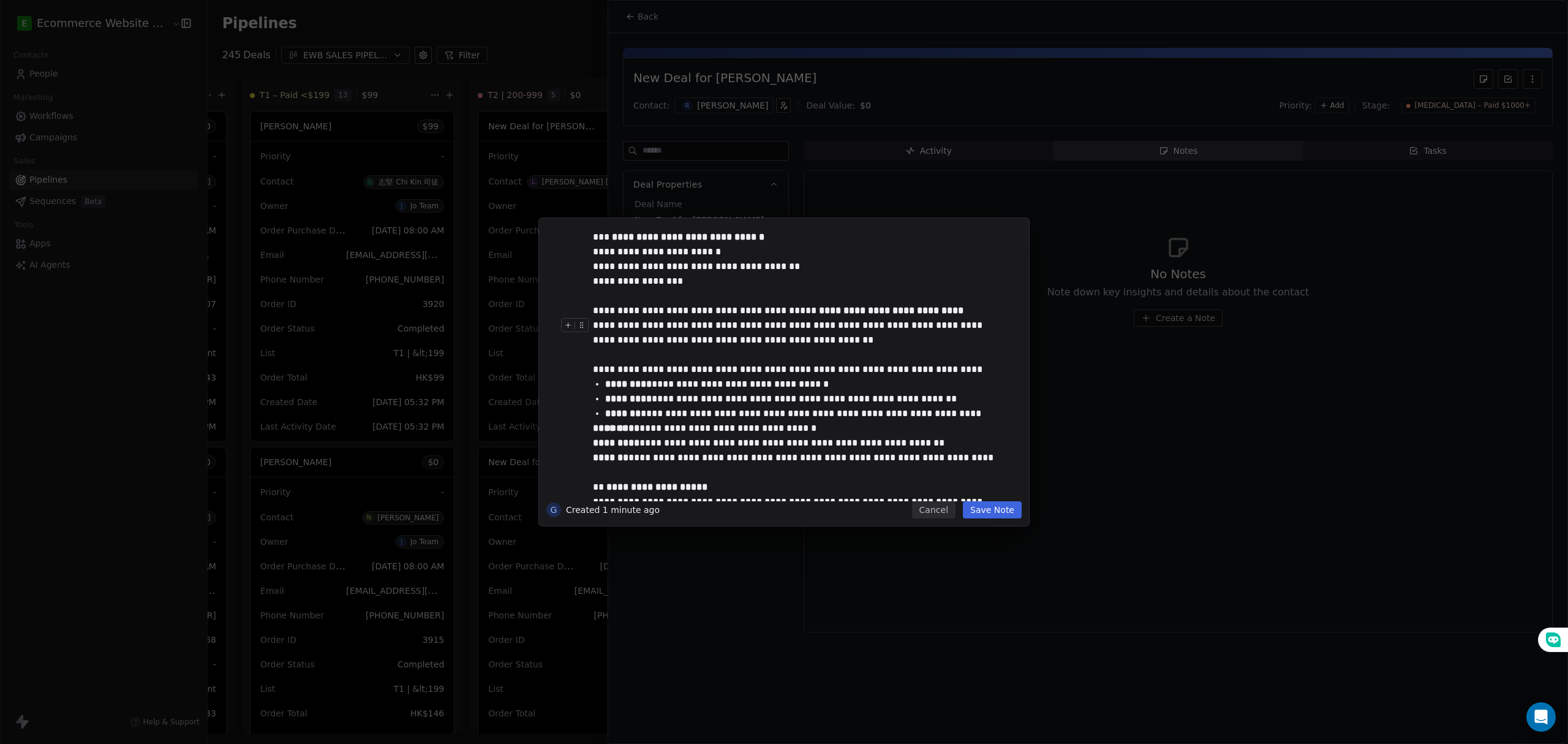
scroll to position [253, 0]
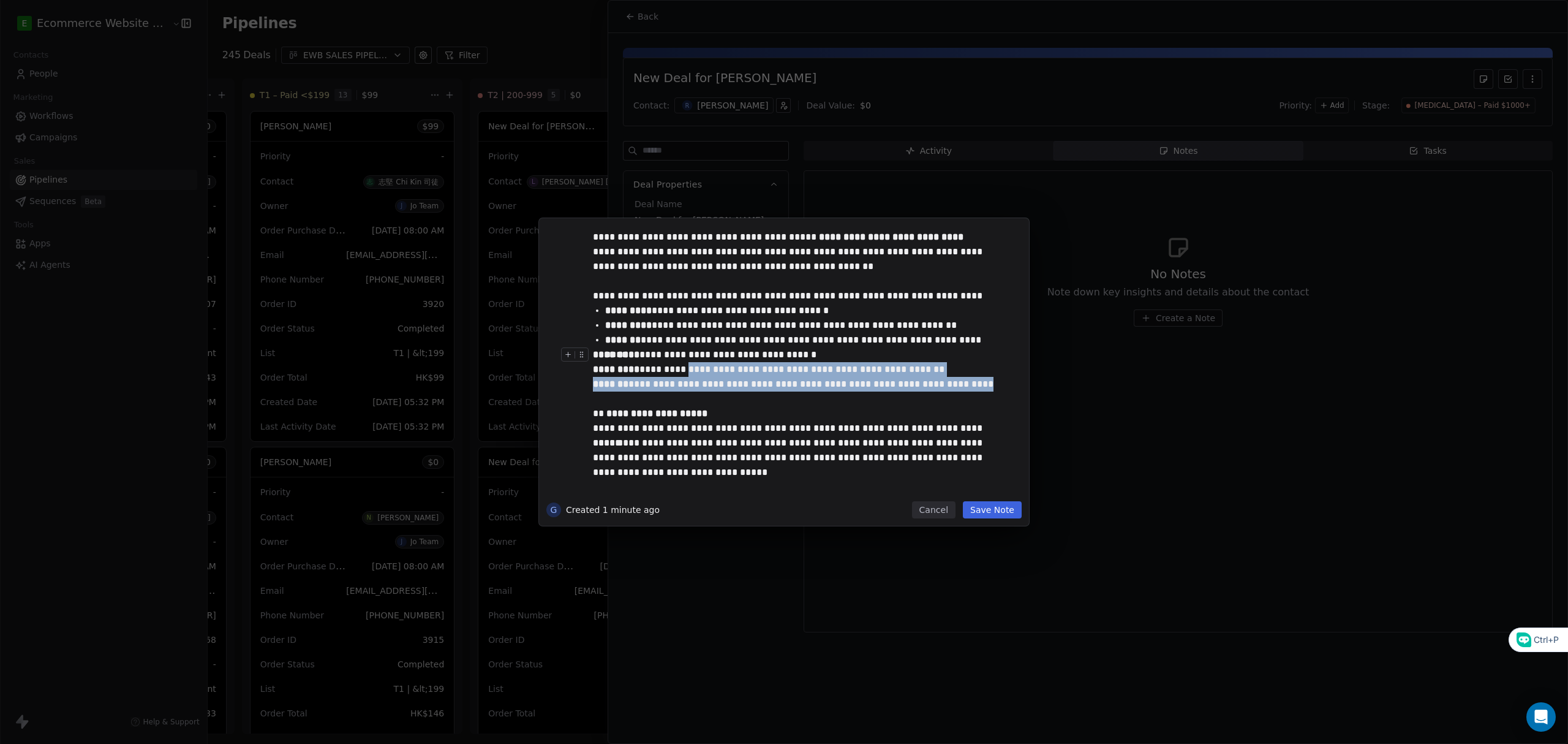
drag, startPoint x: 865, startPoint y: 385, endPoint x: 598, endPoint y: 351, distance: 269.2
click at [601, 353] on div "**********" at bounding box center [802, 237] width 419 height 515
click at [588, 353] on button at bounding box center [582, 354] width 13 height 13
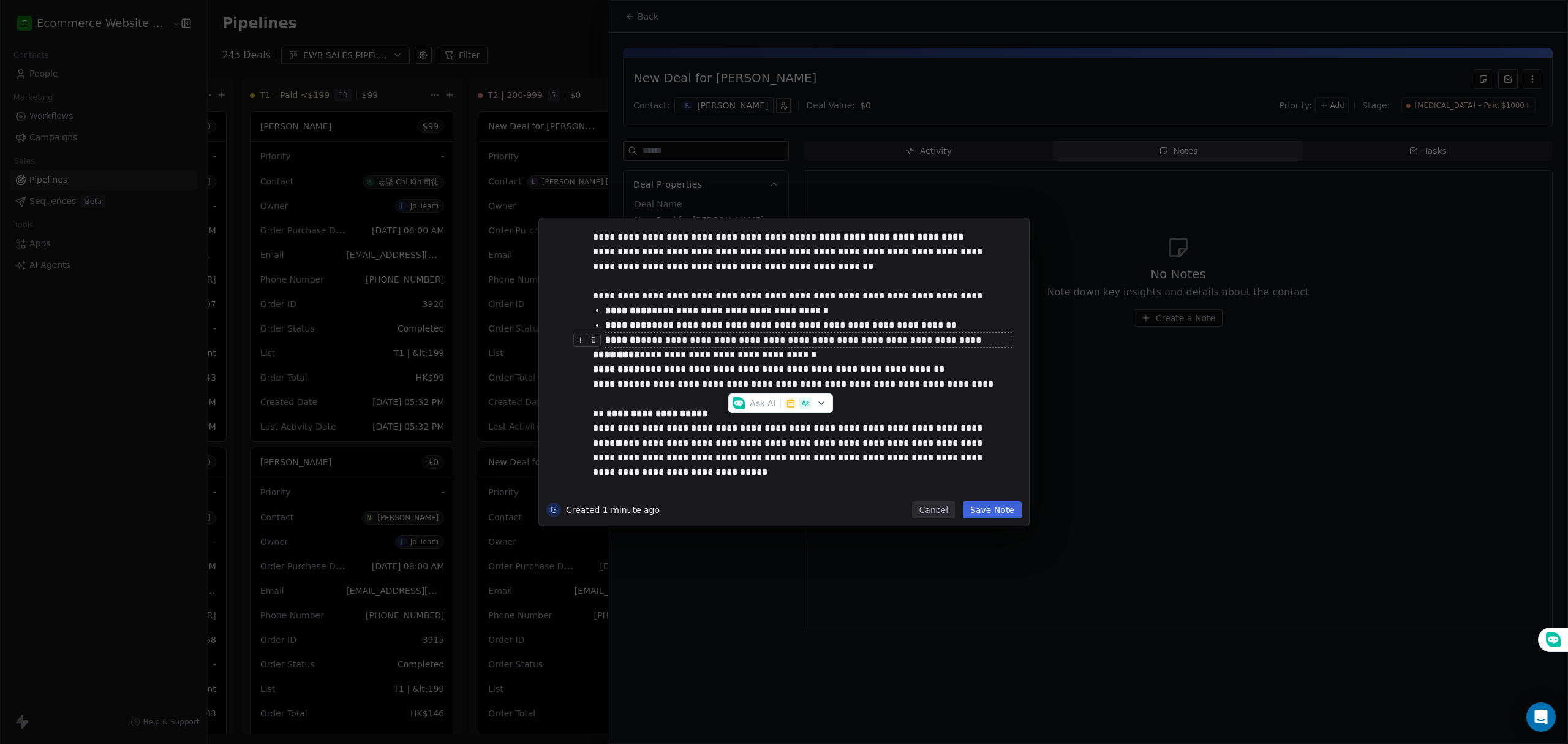
scroll to position [224, 0]
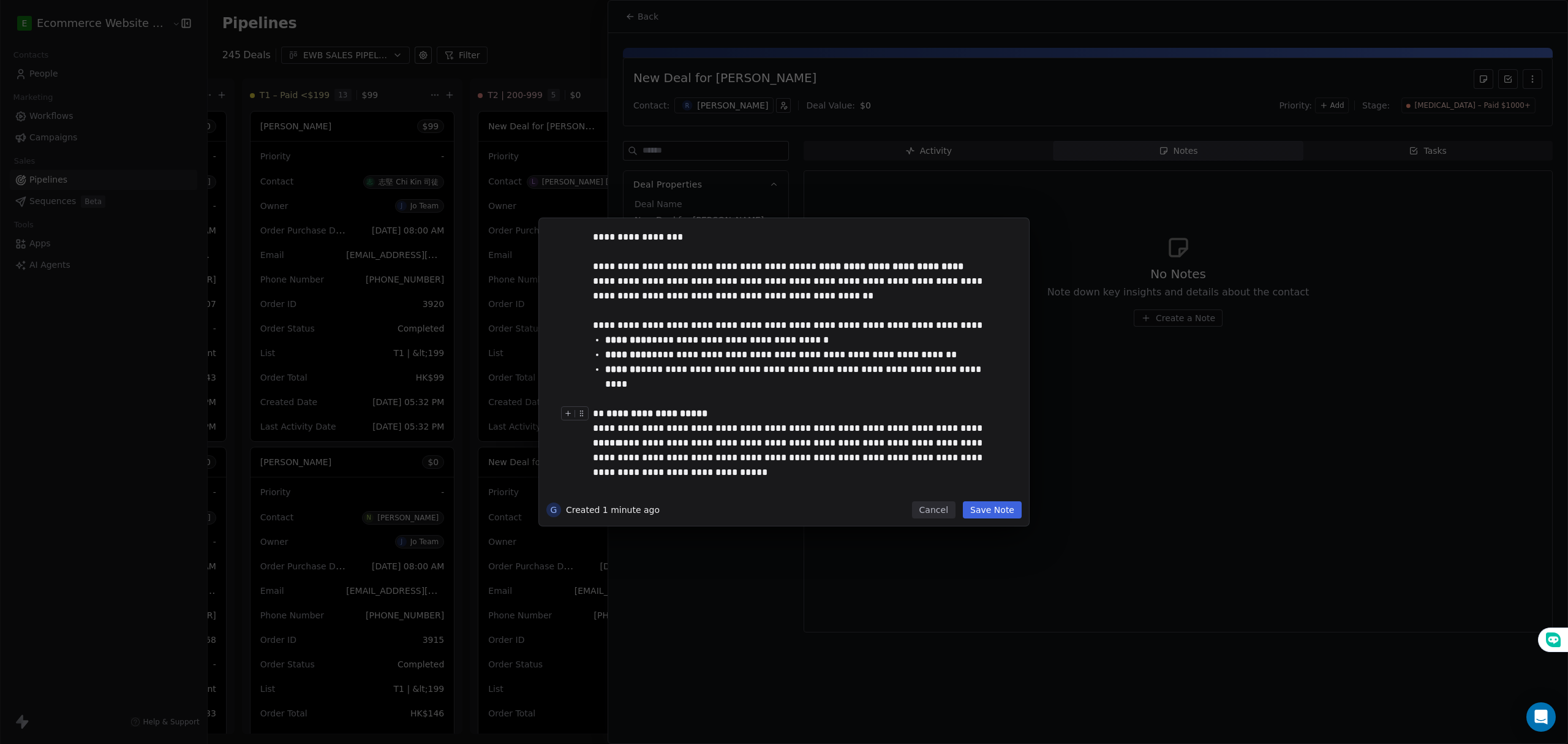
click at [984, 429] on div "**********" at bounding box center [795, 420] width 406 height 29
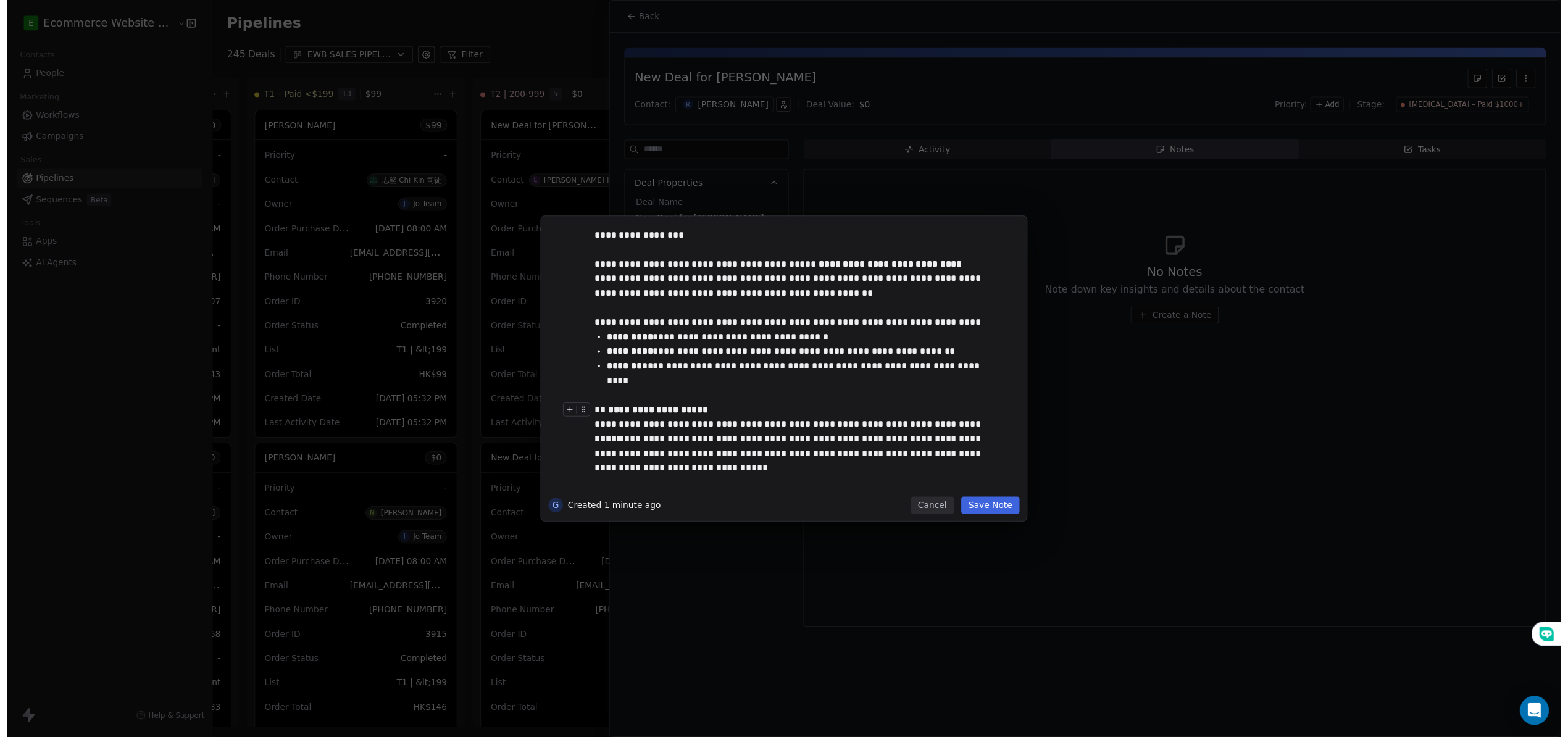
scroll to position [240, 0]
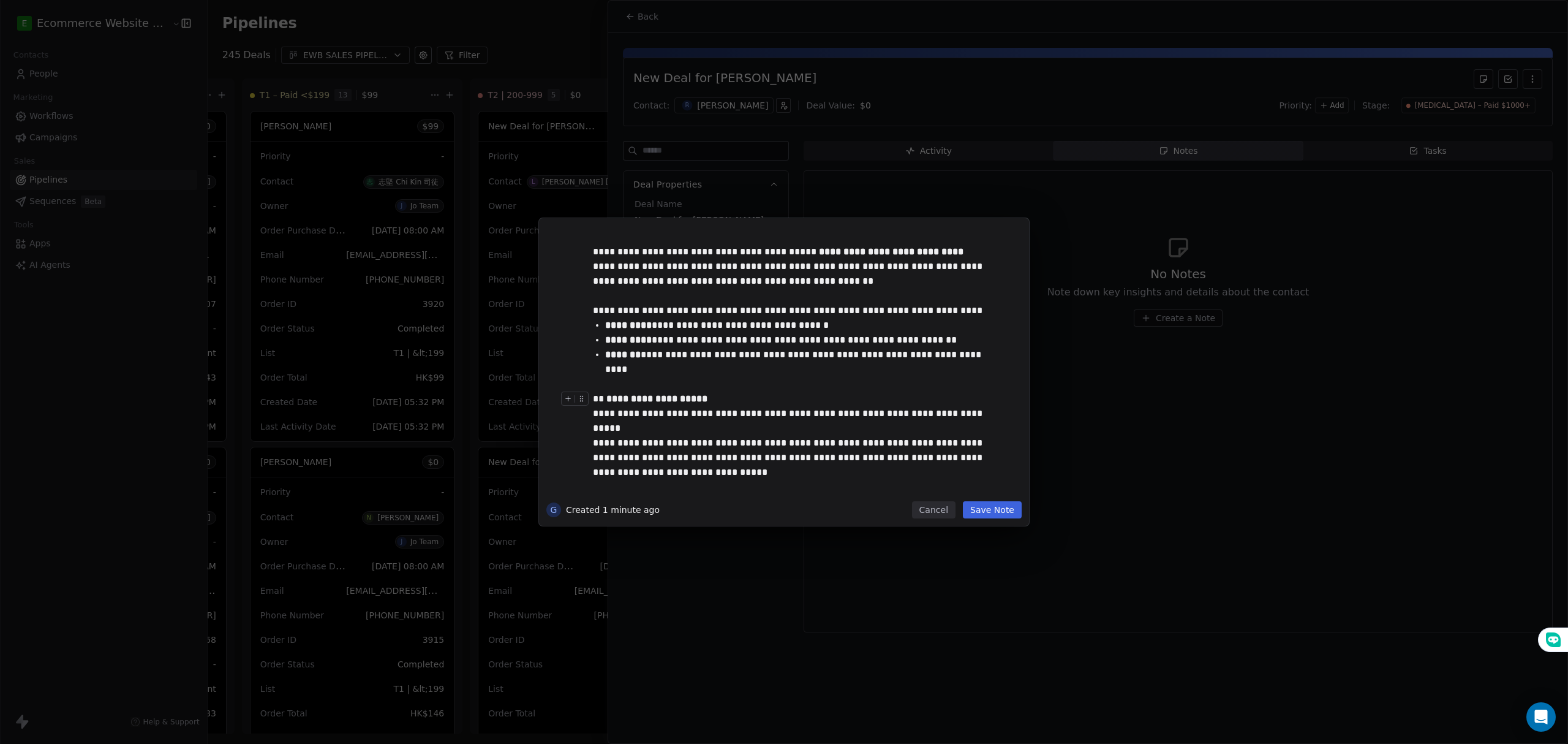
click at [821, 427] on div "**********" at bounding box center [795, 414] width 406 height 44
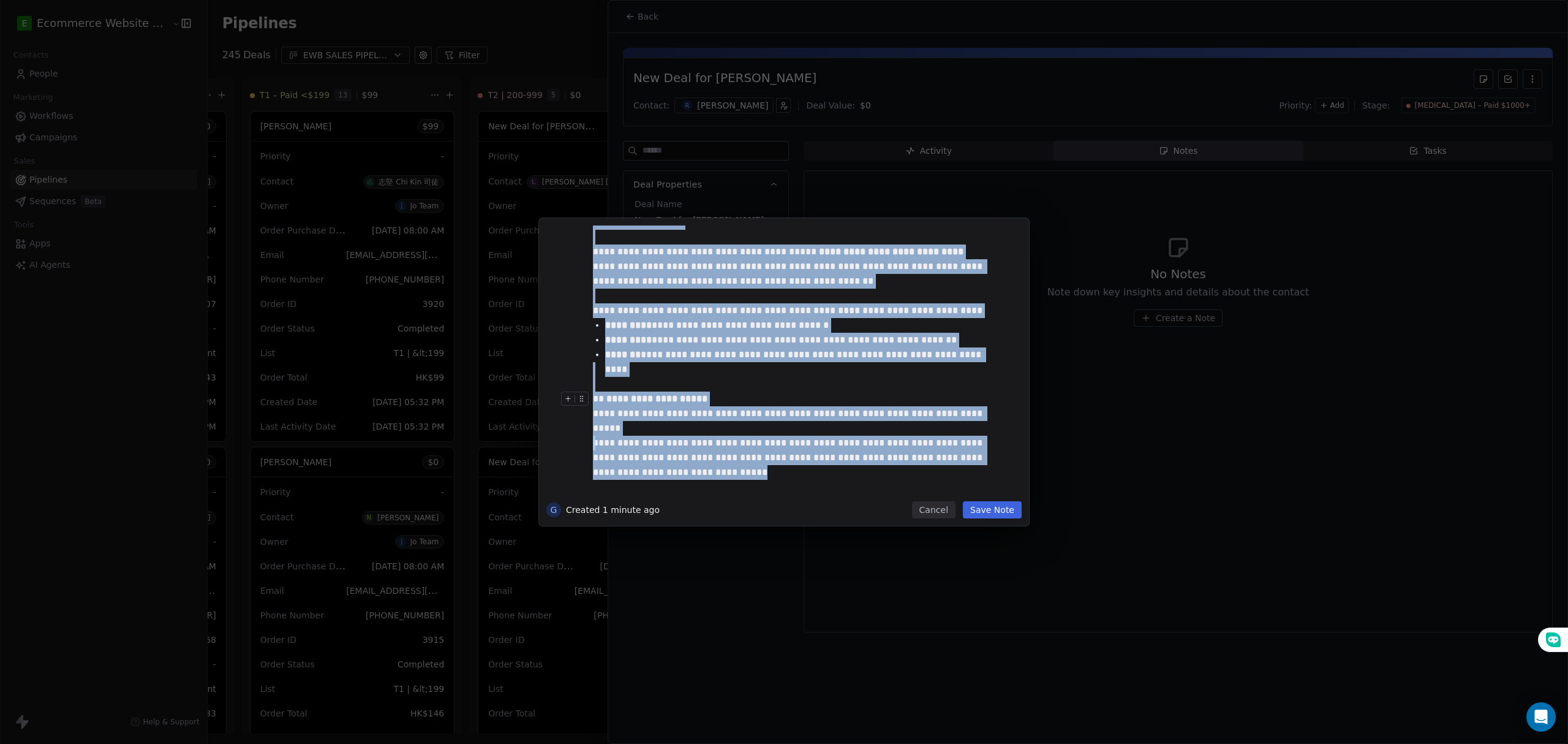
copy div "**********"
click at [989, 511] on button "Save Note" at bounding box center [992, 510] width 59 height 17
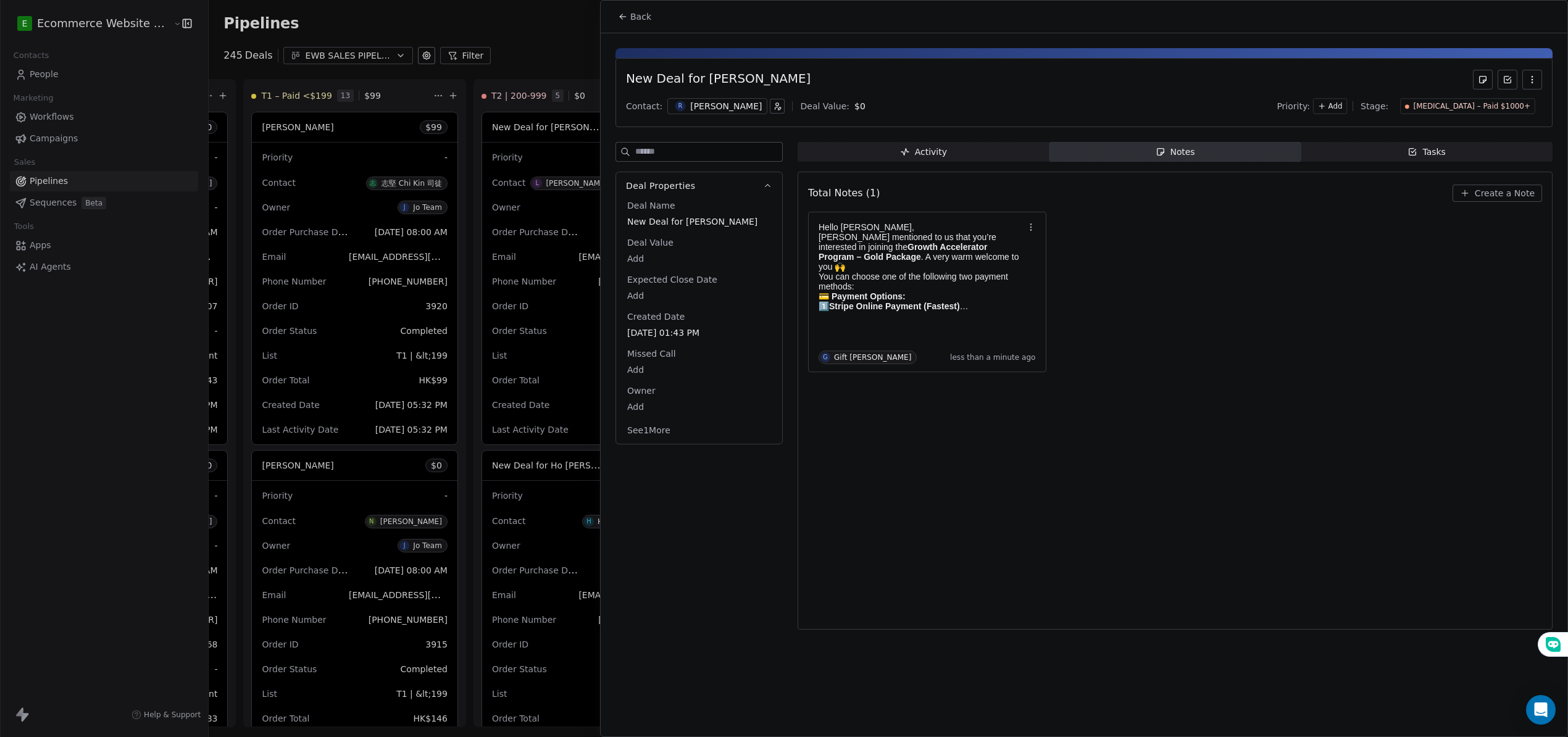
click at [1342, 104] on span "Add" at bounding box center [1335, 106] width 14 height 10
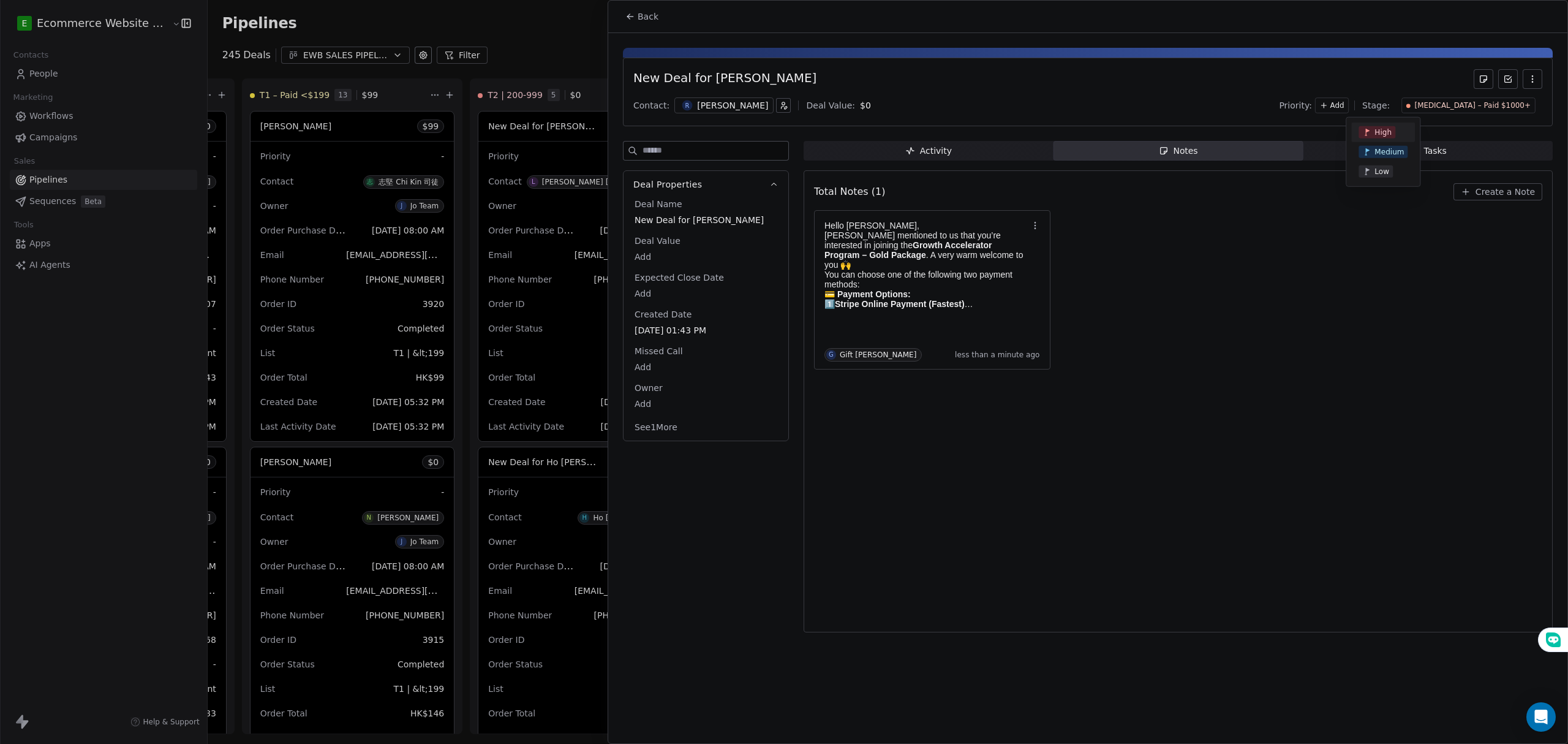
click at [1398, 132] on div "High" at bounding box center [1382, 132] width 49 height 12
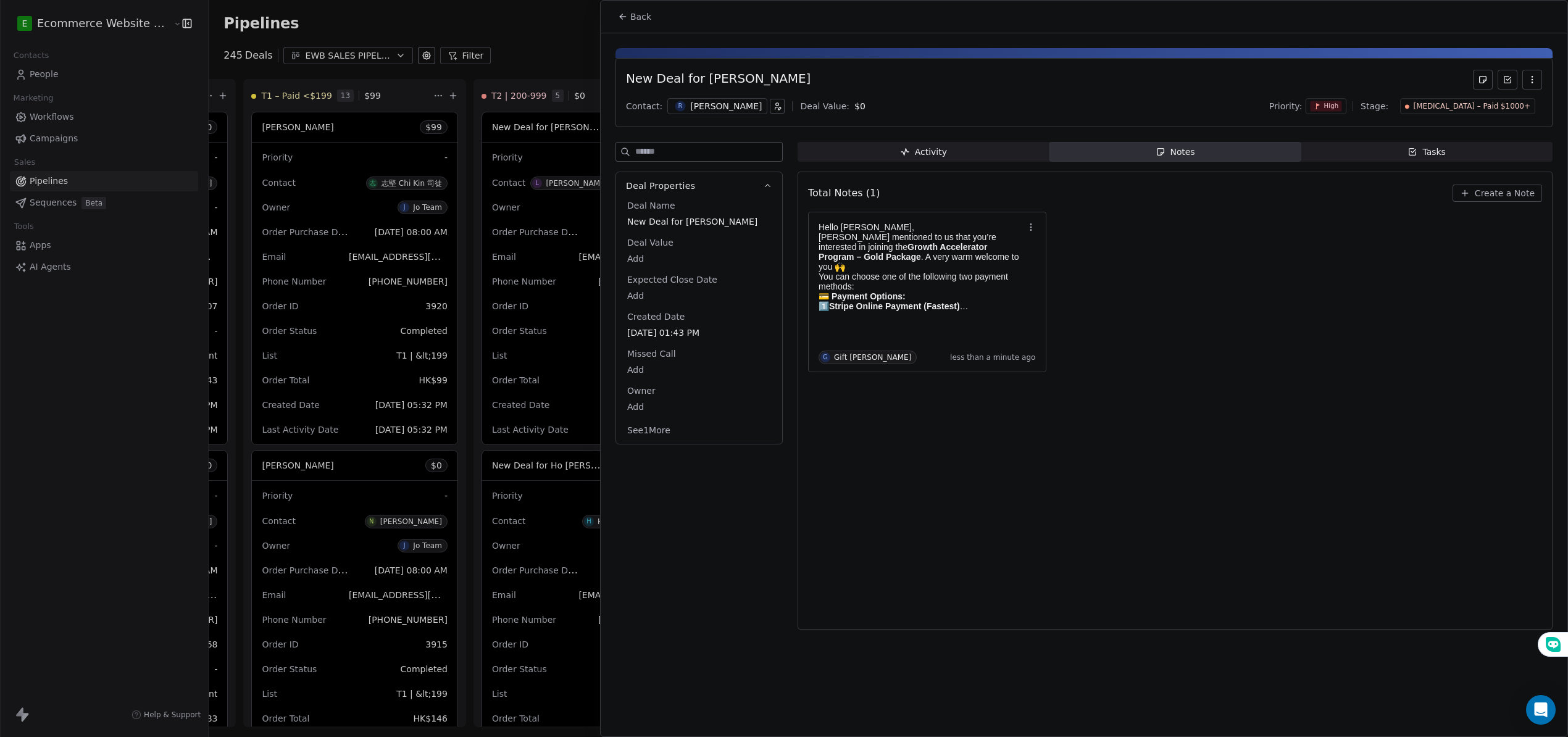
click at [1495, 110] on span "[MEDICAL_DATA] – Paid $1000+" at bounding box center [1472, 106] width 117 height 10
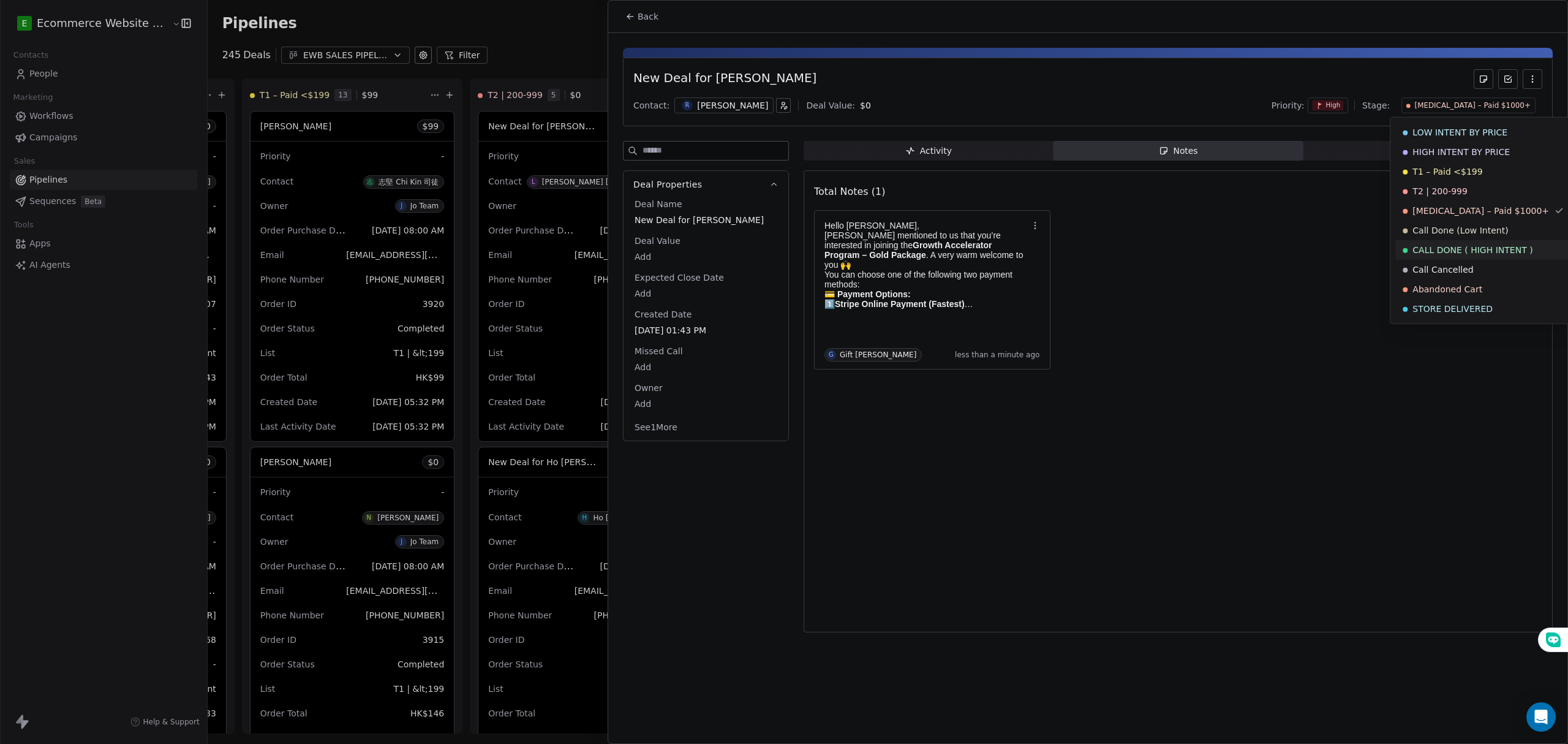
click at [1475, 256] on span "CALL DONE ( HIGH INTENT )" at bounding box center [1472, 250] width 120 height 12
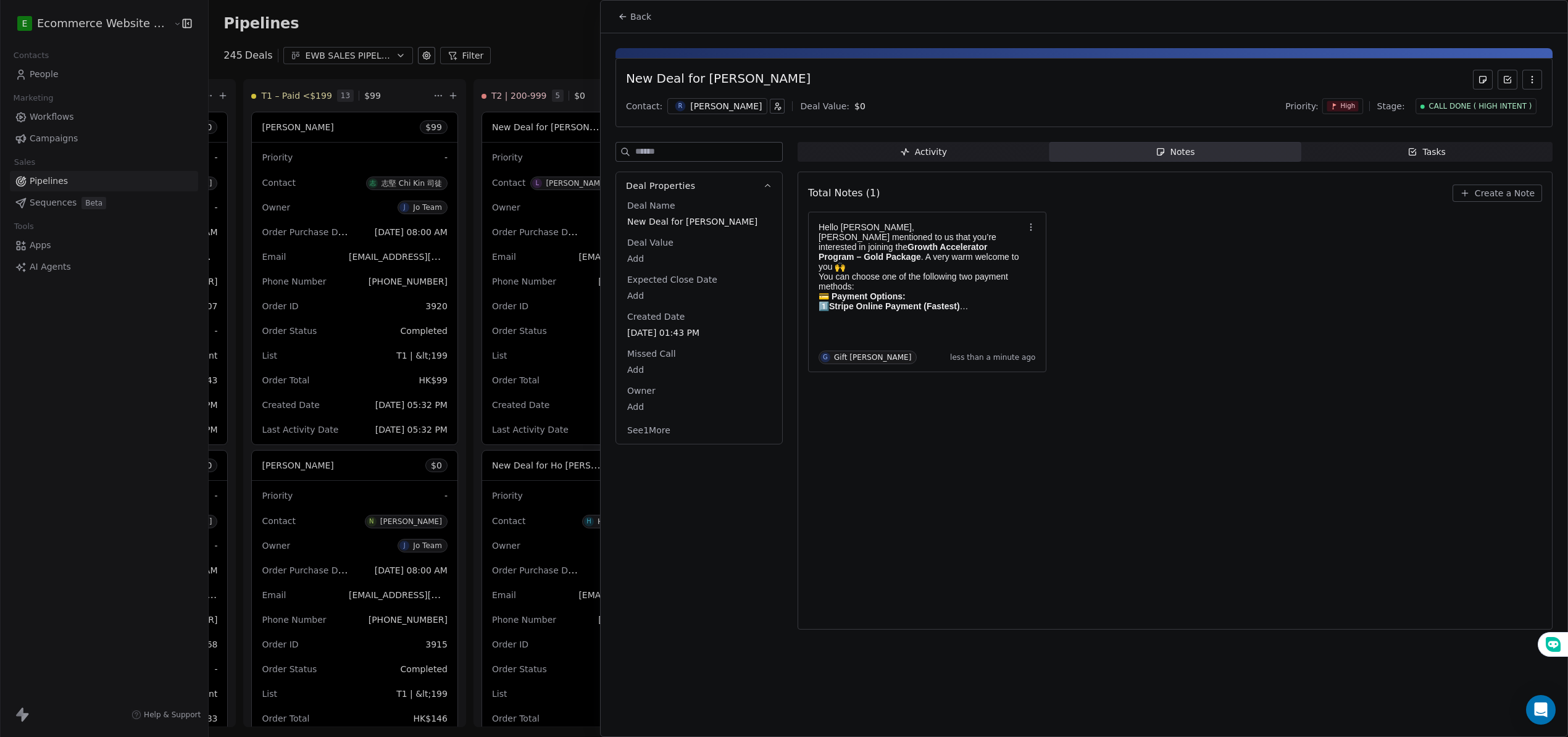
click at [618, 21] on button "Back" at bounding box center [634, 17] width 48 height 22
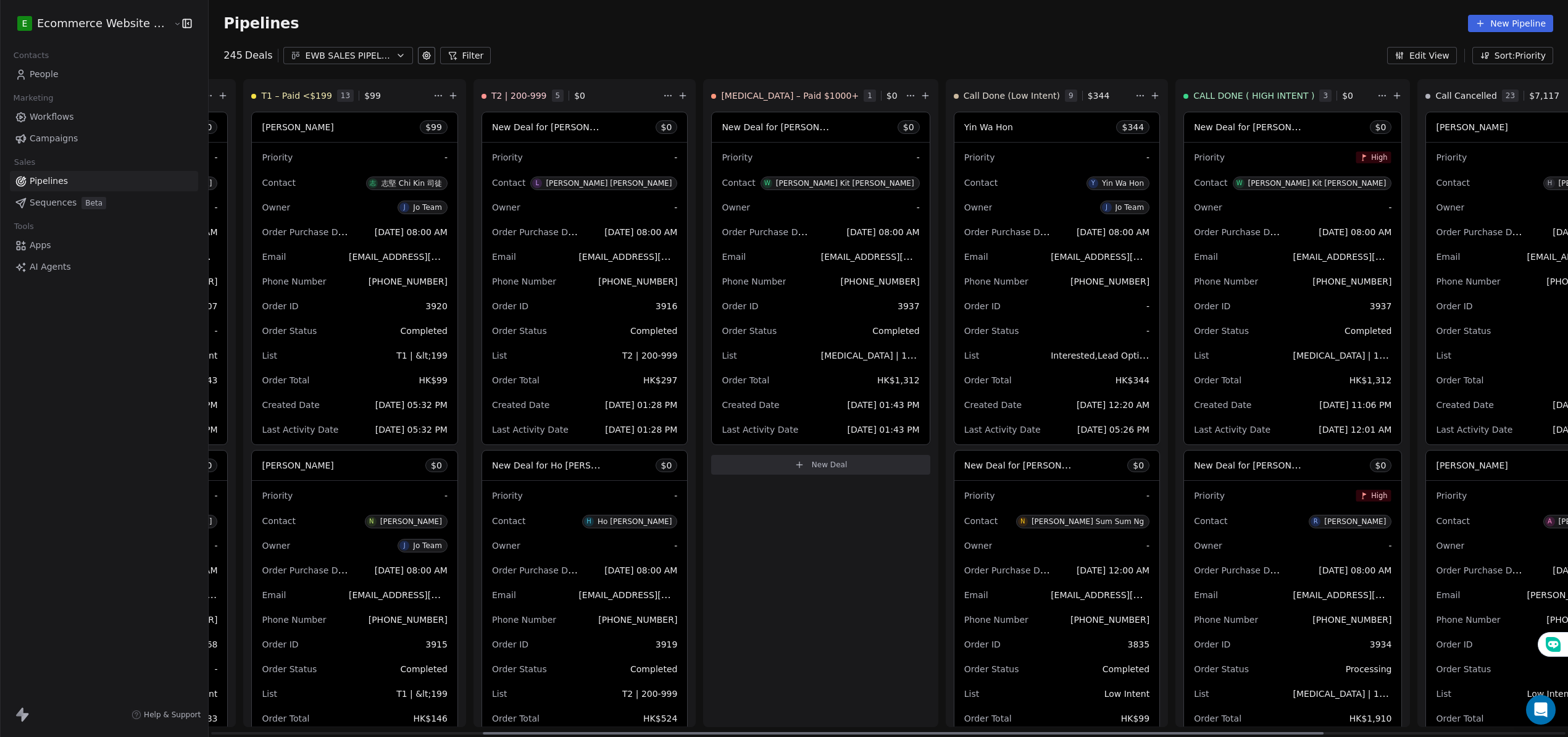
drag, startPoint x: 815, startPoint y: 125, endPoint x: 798, endPoint y: 130, distance: 17.7
click at [798, 130] on div "New Deal for [PERSON_NAME] Kit [PERSON_NAME] $ 0" at bounding box center [820, 127] width 217 height 29
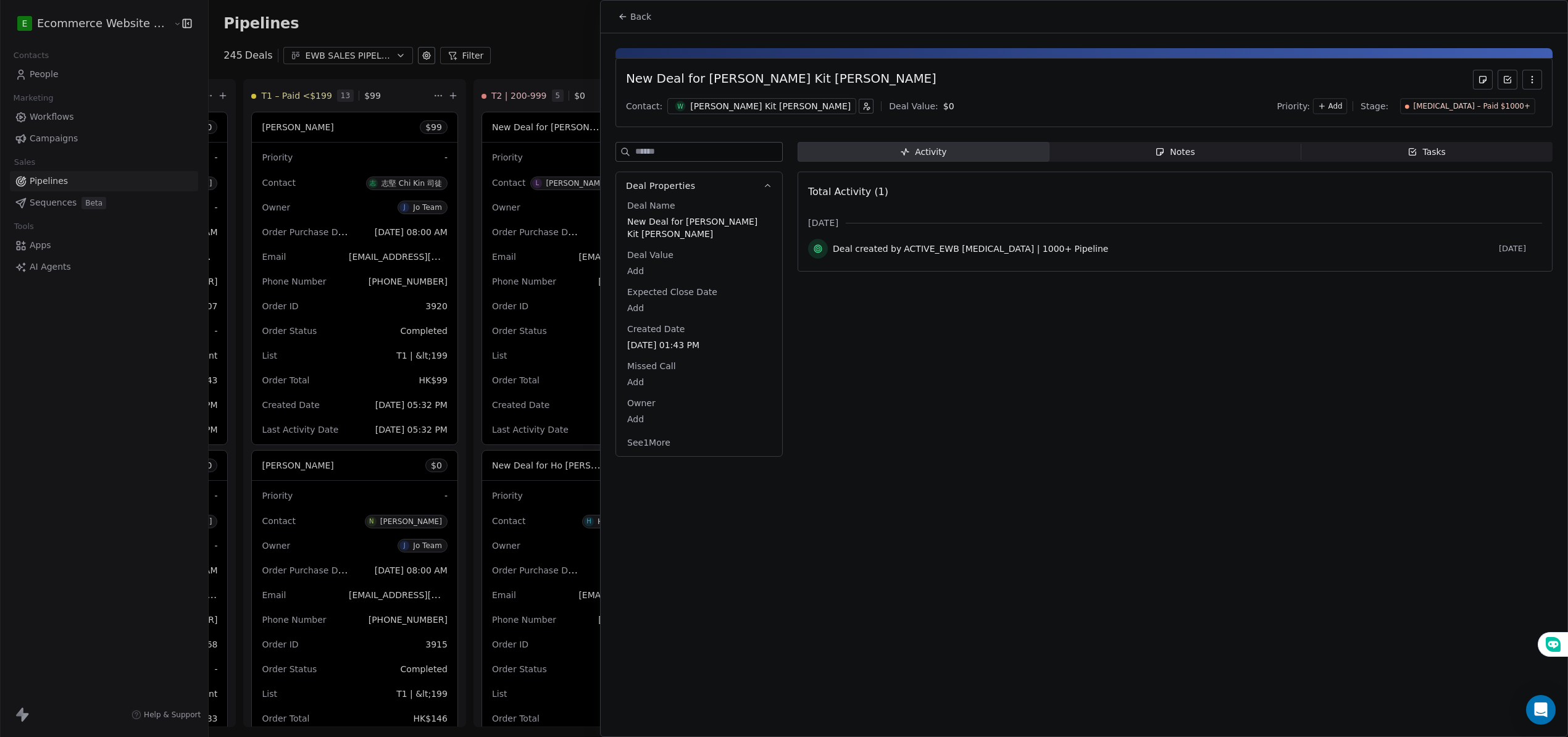
click at [625, 18] on icon at bounding box center [622, 17] width 10 height 10
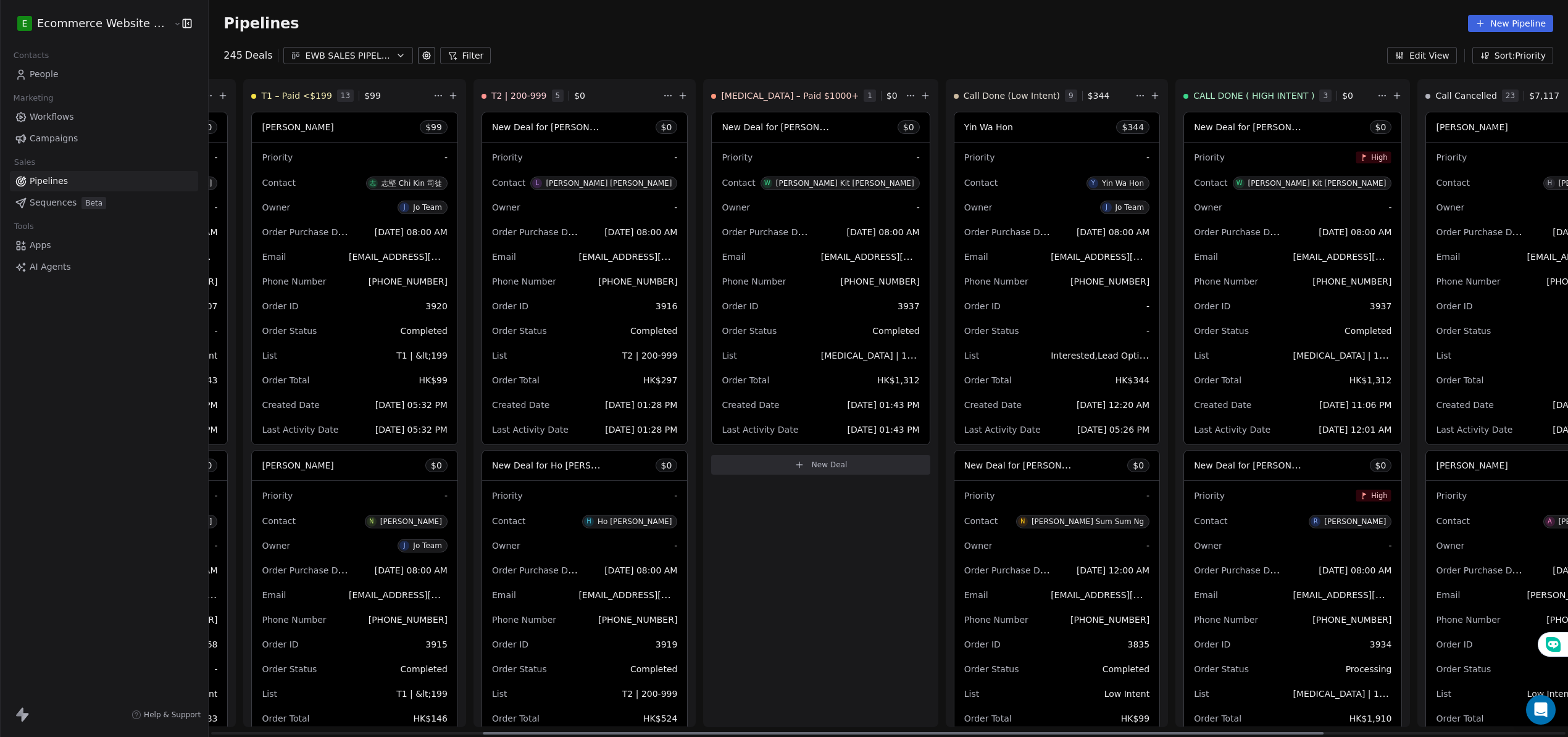
drag, startPoint x: 802, startPoint y: 126, endPoint x: 813, endPoint y: 524, distance: 398.2
click at [813, 524] on div "[MEDICAL_DATA] – Paid $1000+ 1 $ 0 New Deal for [PERSON_NAME] Kit [PERSON_NAME]…" at bounding box center [821, 403] width 234 height 648
click at [789, 136] on div "New Deal for [PERSON_NAME] Kit [PERSON_NAME] $ 0" at bounding box center [820, 127] width 217 height 29
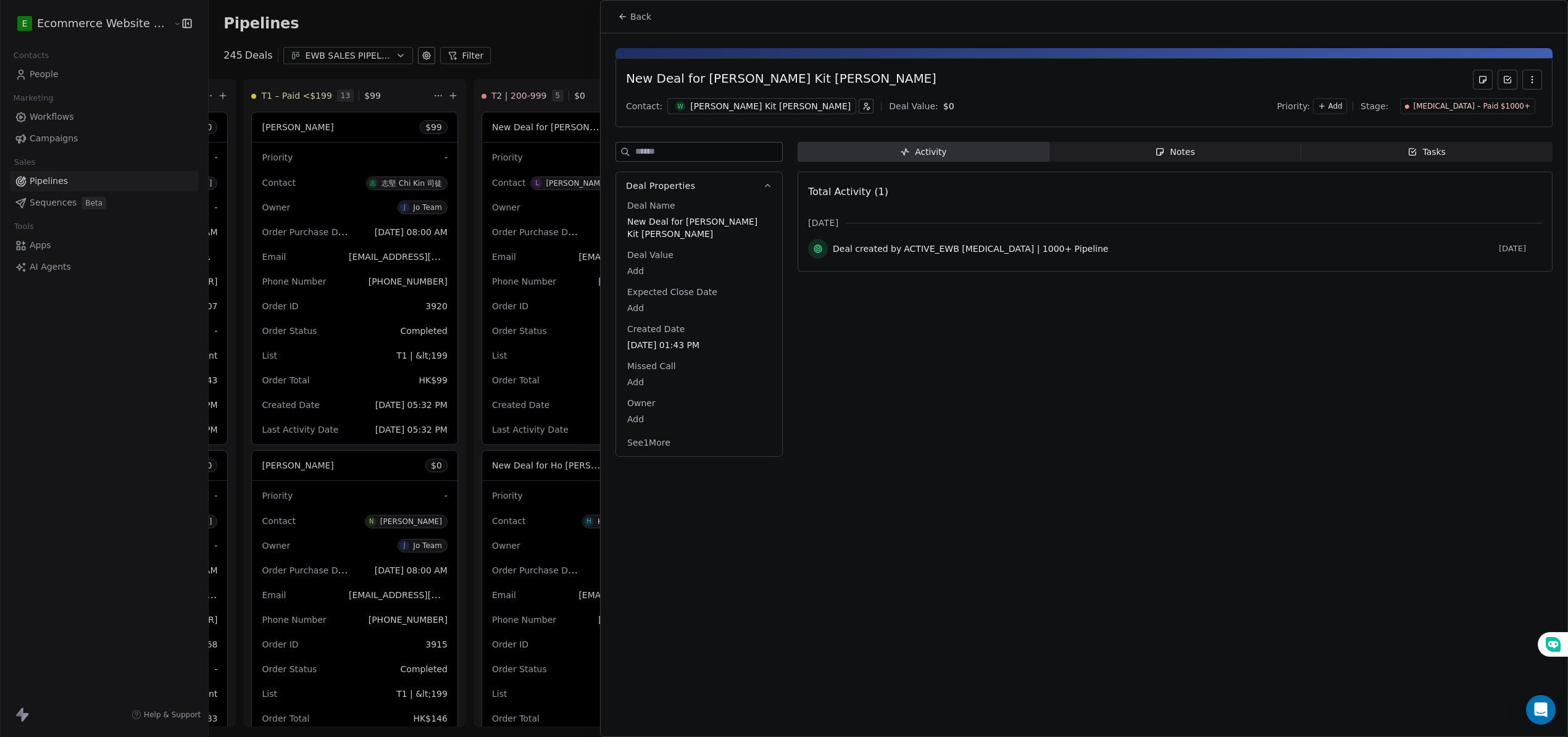
click at [1535, 82] on icon "button" at bounding box center [1532, 80] width 10 height 10
click at [1510, 110] on div "Delete" at bounding box center [1495, 107] width 83 height 20
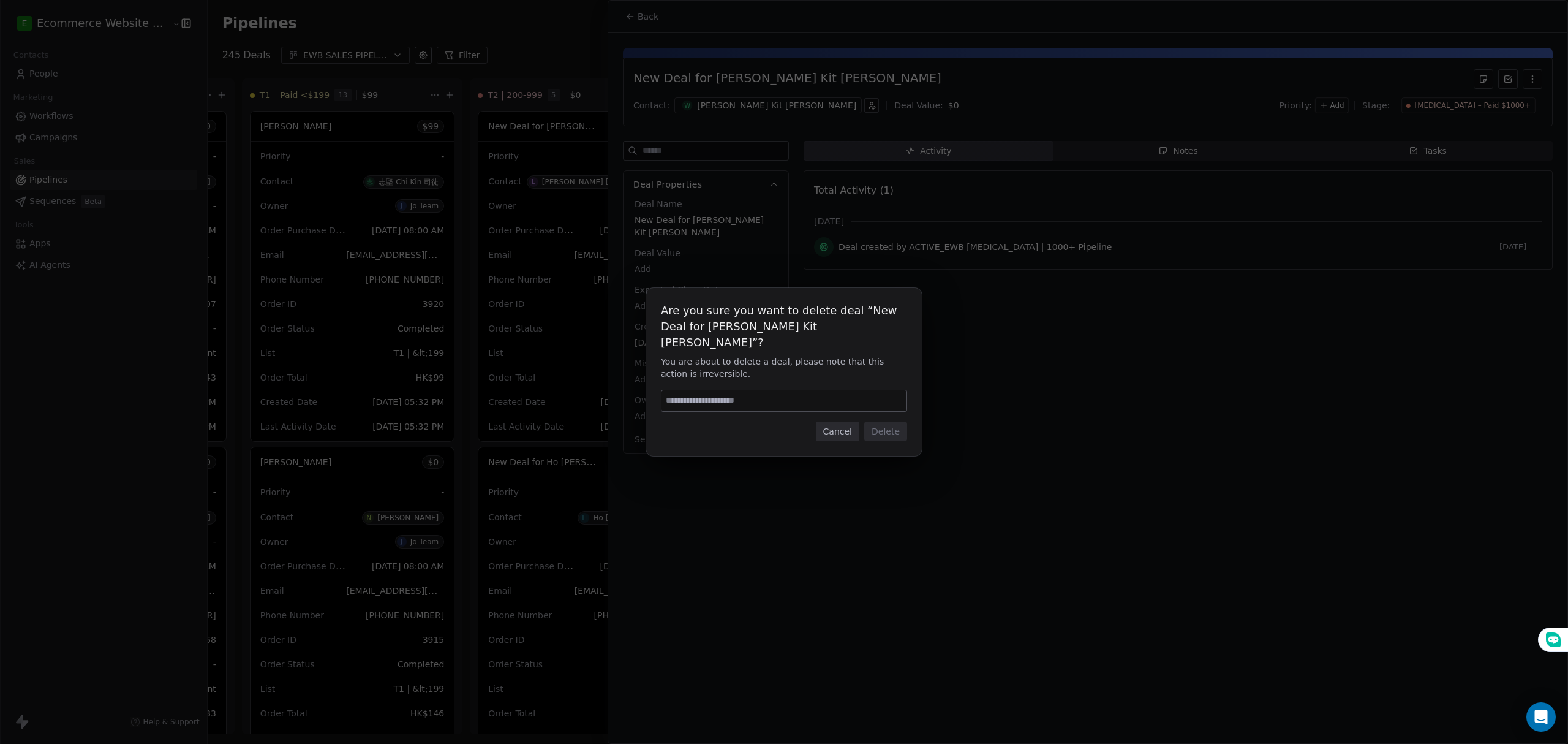
click at [740, 391] on input at bounding box center [784, 400] width 245 height 21
type input "******"
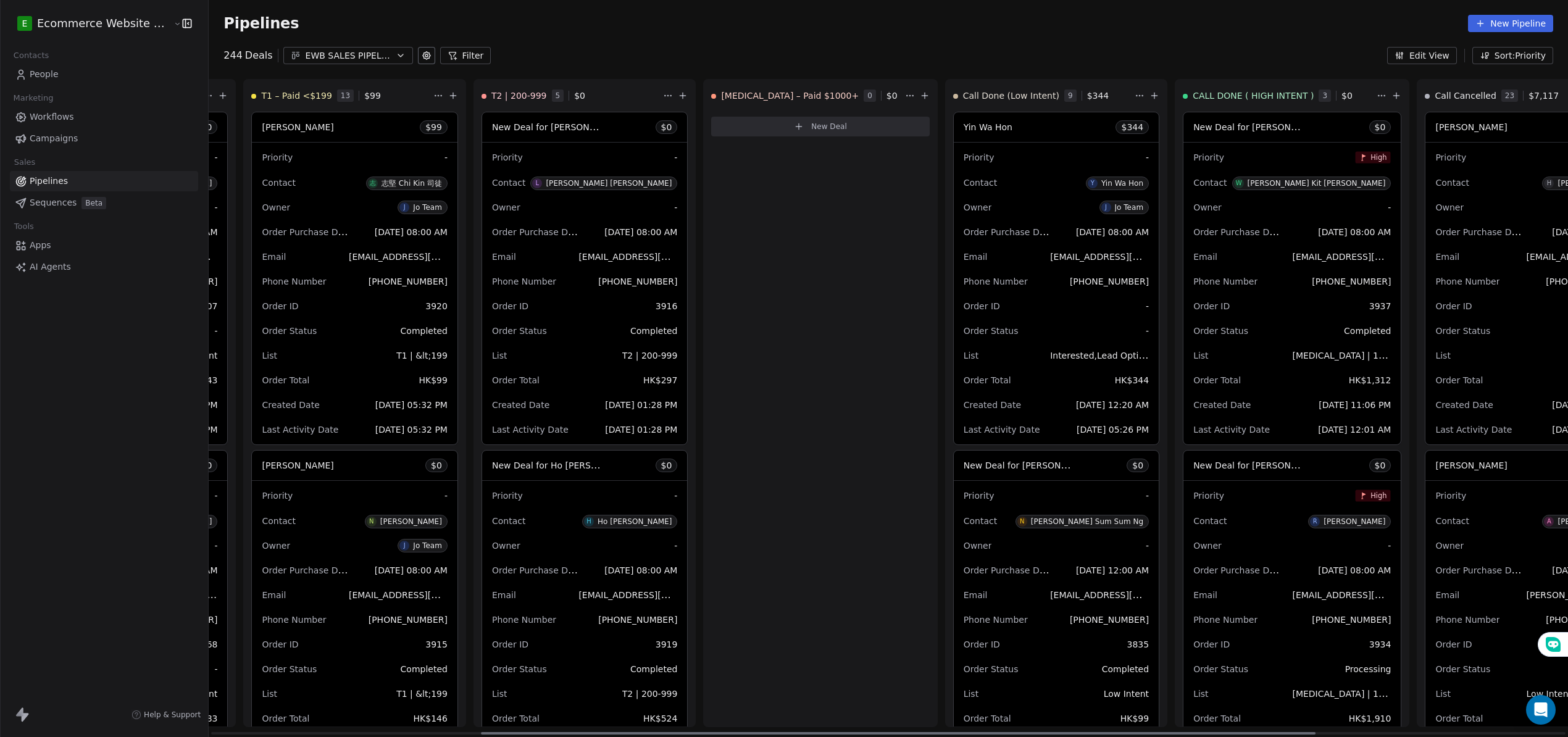
click at [756, 372] on div "[MEDICAL_DATA] – Paid $1000+ 0 $ 0 New Deal" at bounding box center [820, 403] width 234 height 648
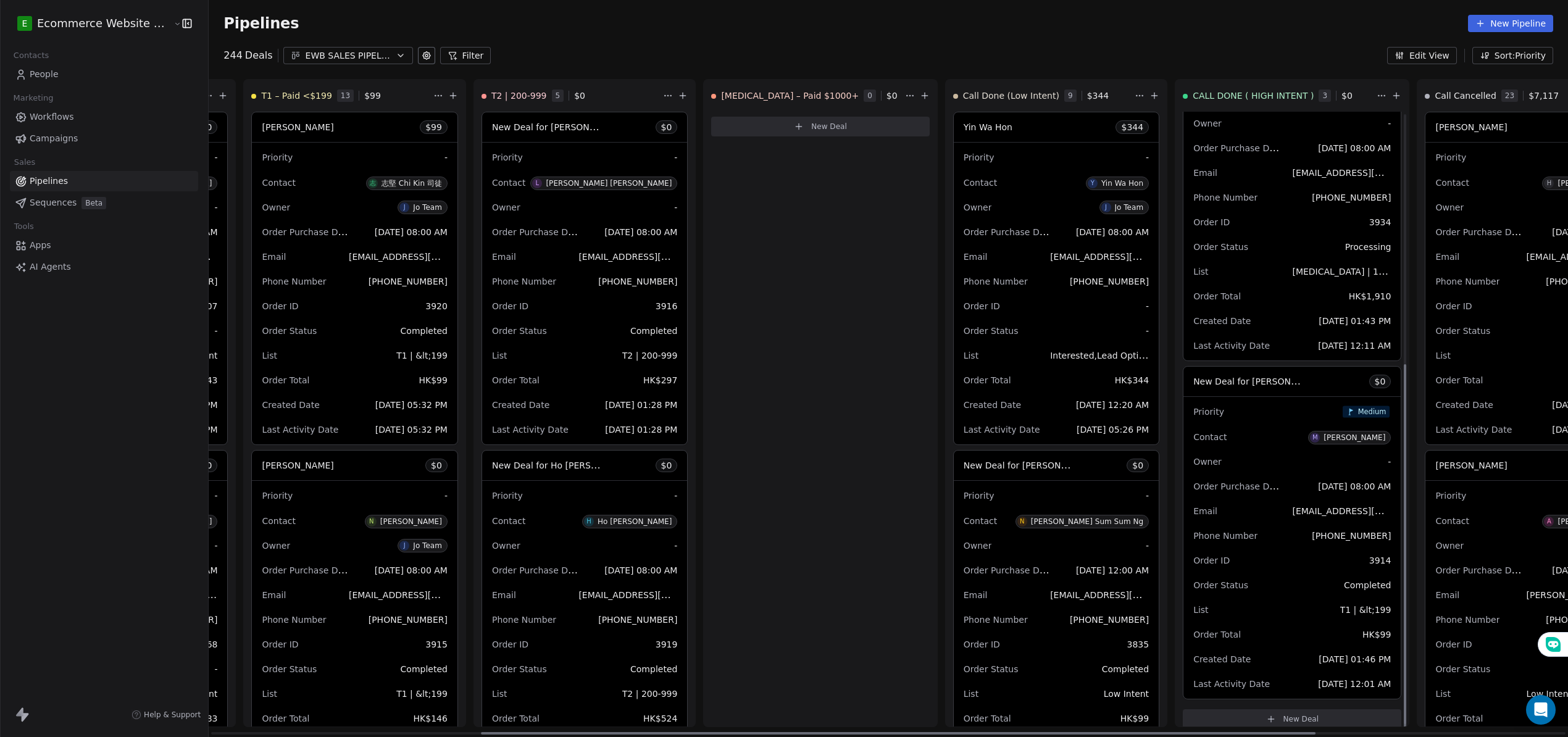
scroll to position [424, 0]
click at [1193, 379] on span "New Deal for [PERSON_NAME]" at bounding box center [1258, 380] width 130 height 12
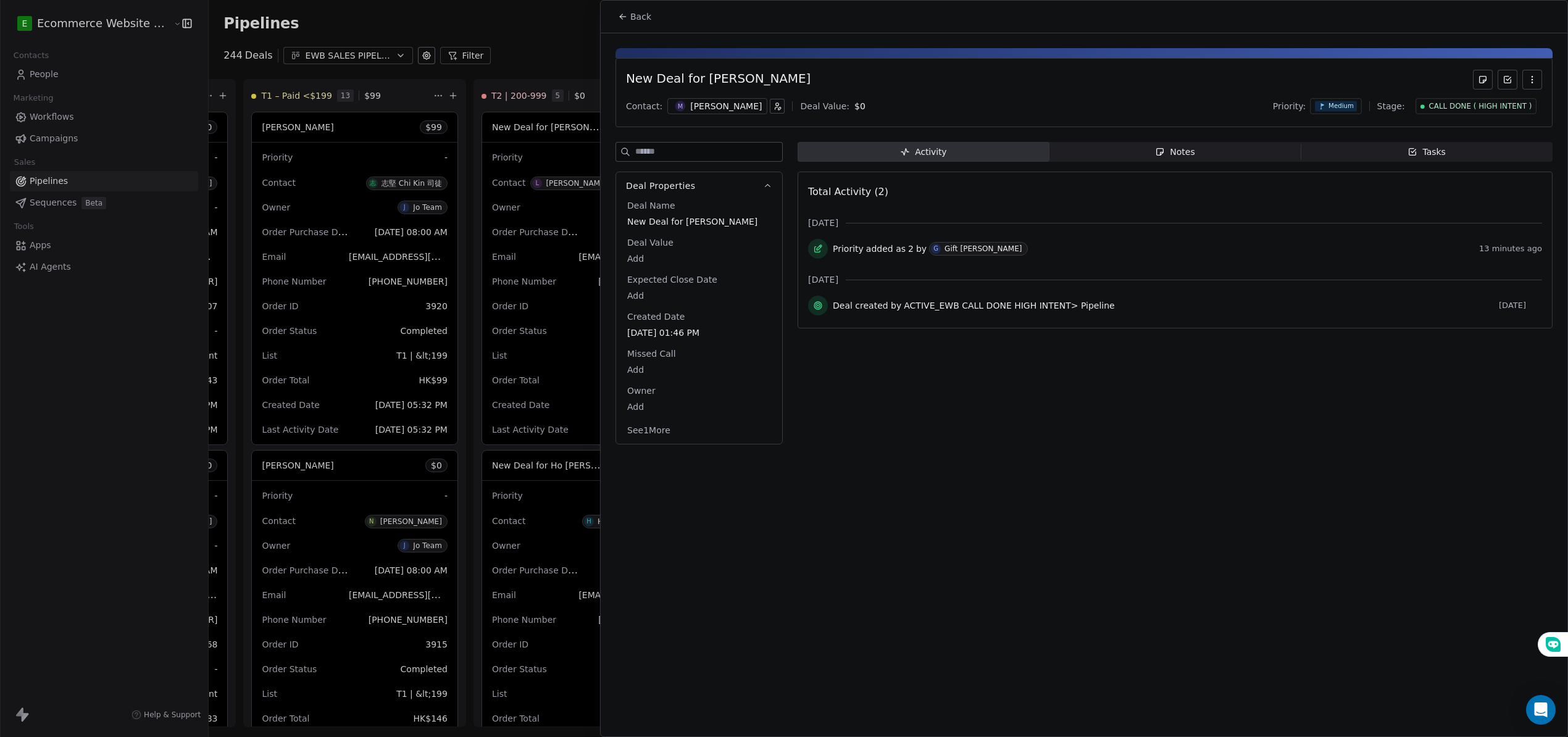
click at [1174, 141] on div "New Deal for [PERSON_NAME] Contact: M [PERSON_NAME] Deal Value: $ 0 Priority: M…" at bounding box center [1084, 243] width 966 height 419
click at [1213, 158] on span "Notes Notes" at bounding box center [1175, 151] width 252 height 20
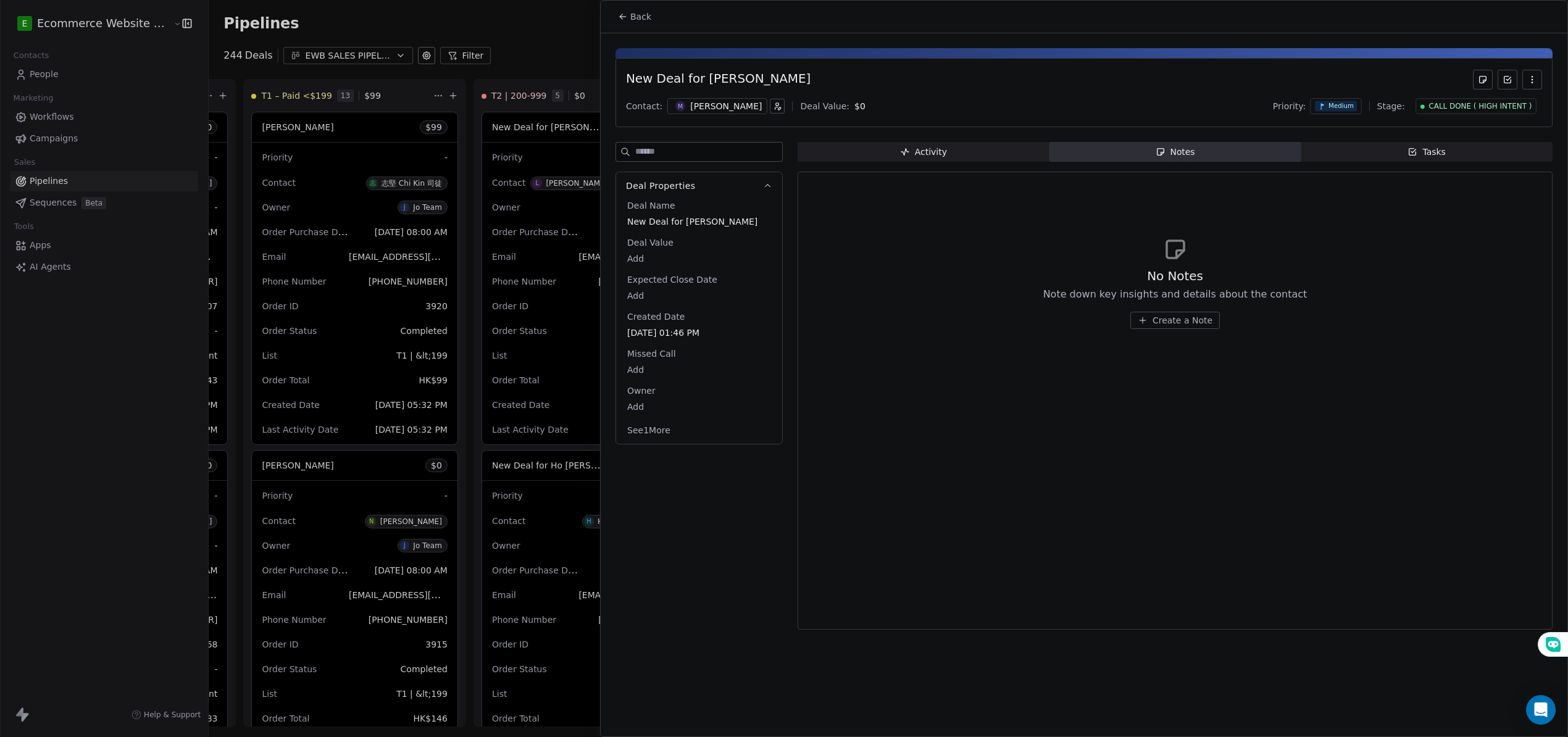
click at [1388, 156] on span "Tasks Tasks" at bounding box center [1426, 151] width 252 height 20
click at [1179, 321] on span "Create a Task" at bounding box center [1181, 320] width 58 height 13
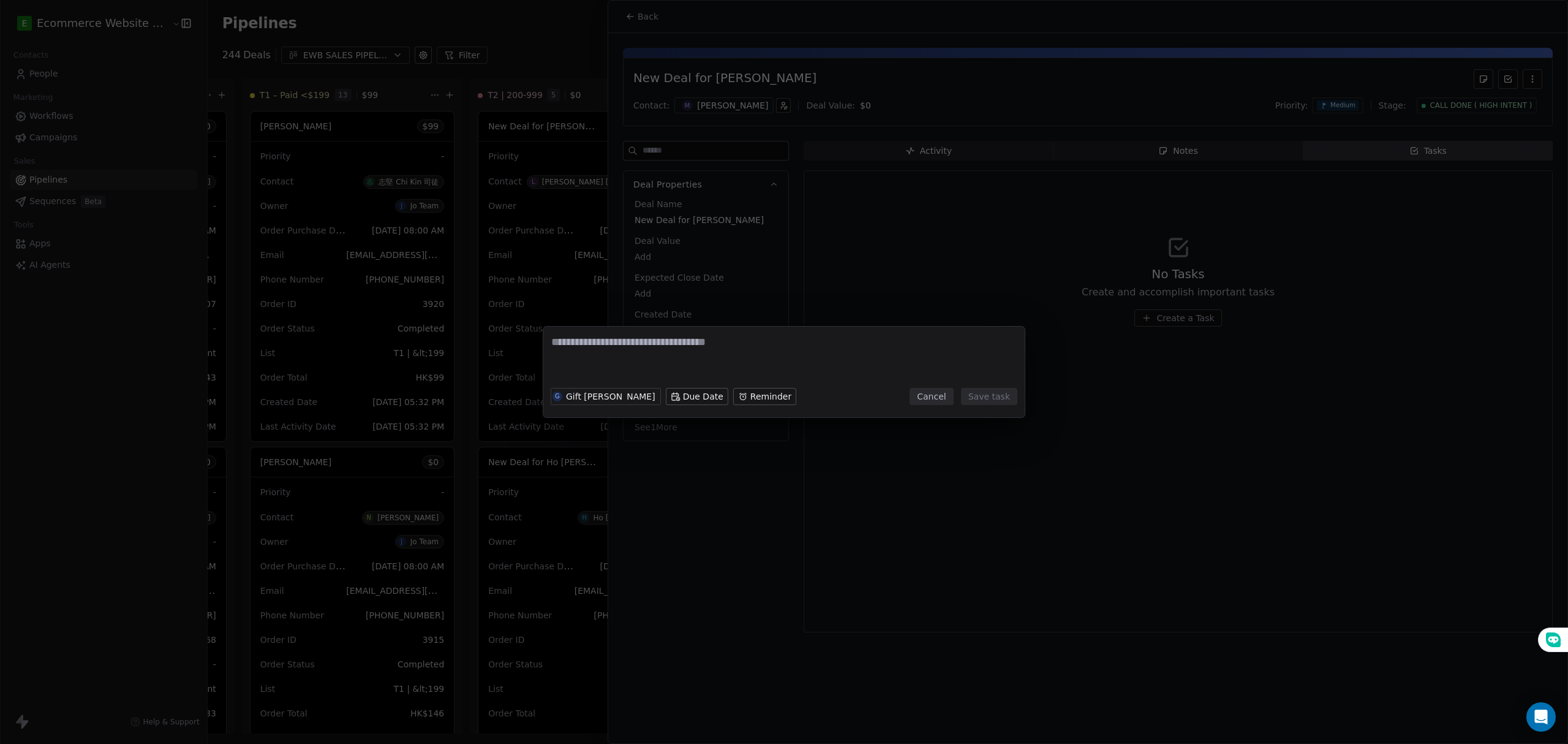
click at [702, 348] on textarea at bounding box center [784, 358] width 465 height 48
click at [702, 349] on textarea at bounding box center [784, 358] width 465 height 48
type textarea "*"
type textarea "**********"
click at [974, 397] on button "Save task" at bounding box center [989, 396] width 56 height 17
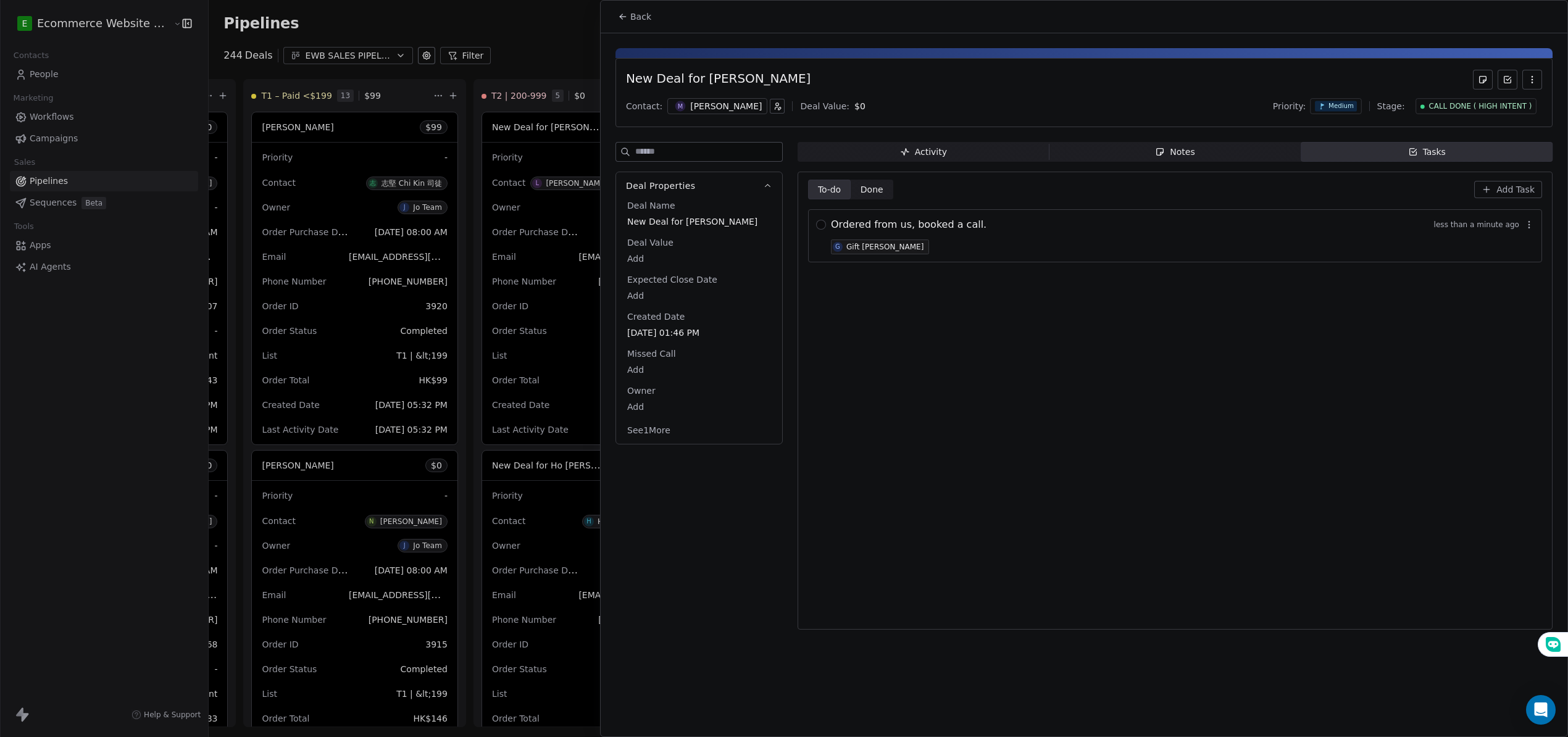
click at [1507, 186] on span "Add Task" at bounding box center [1515, 190] width 38 height 13
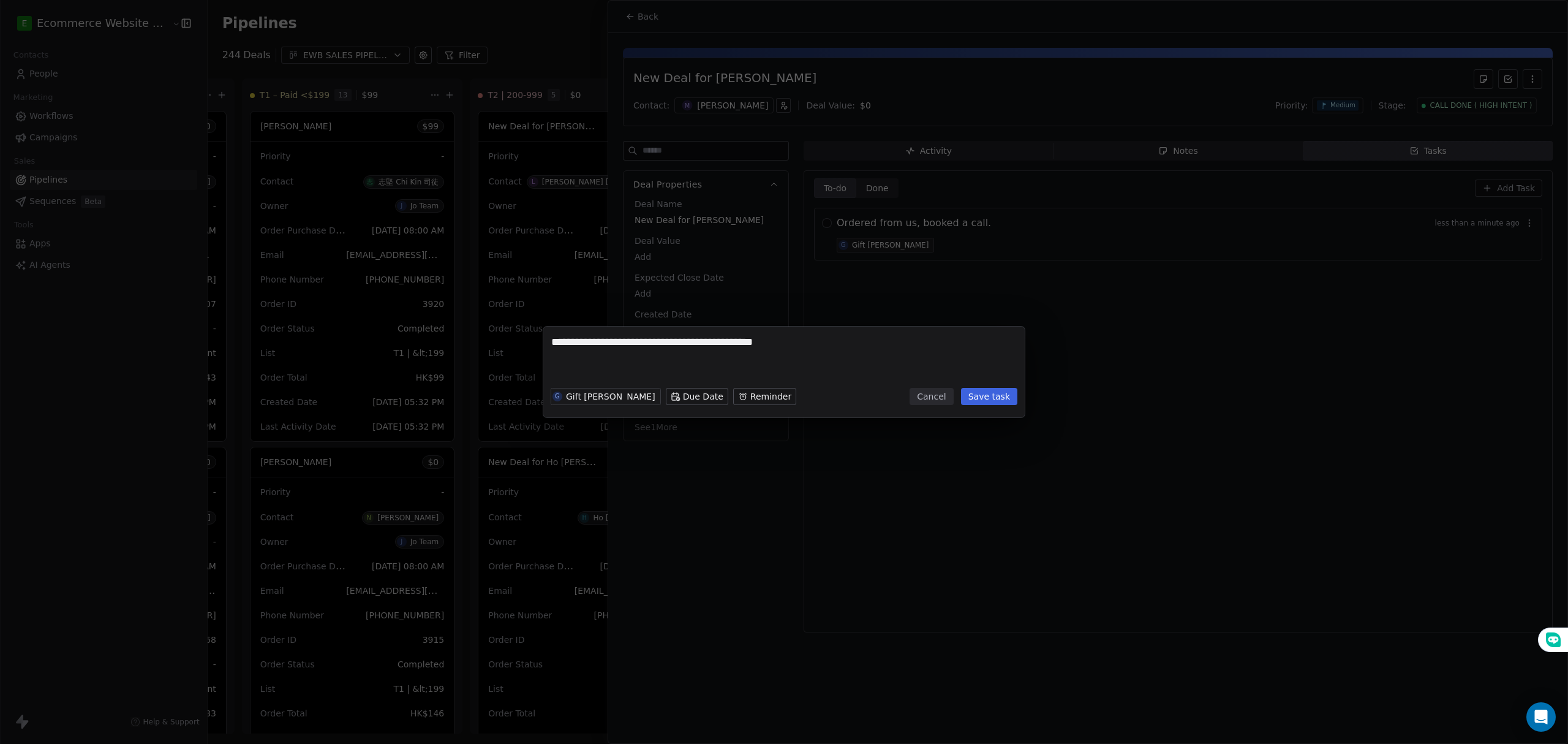
type textarea "**********"
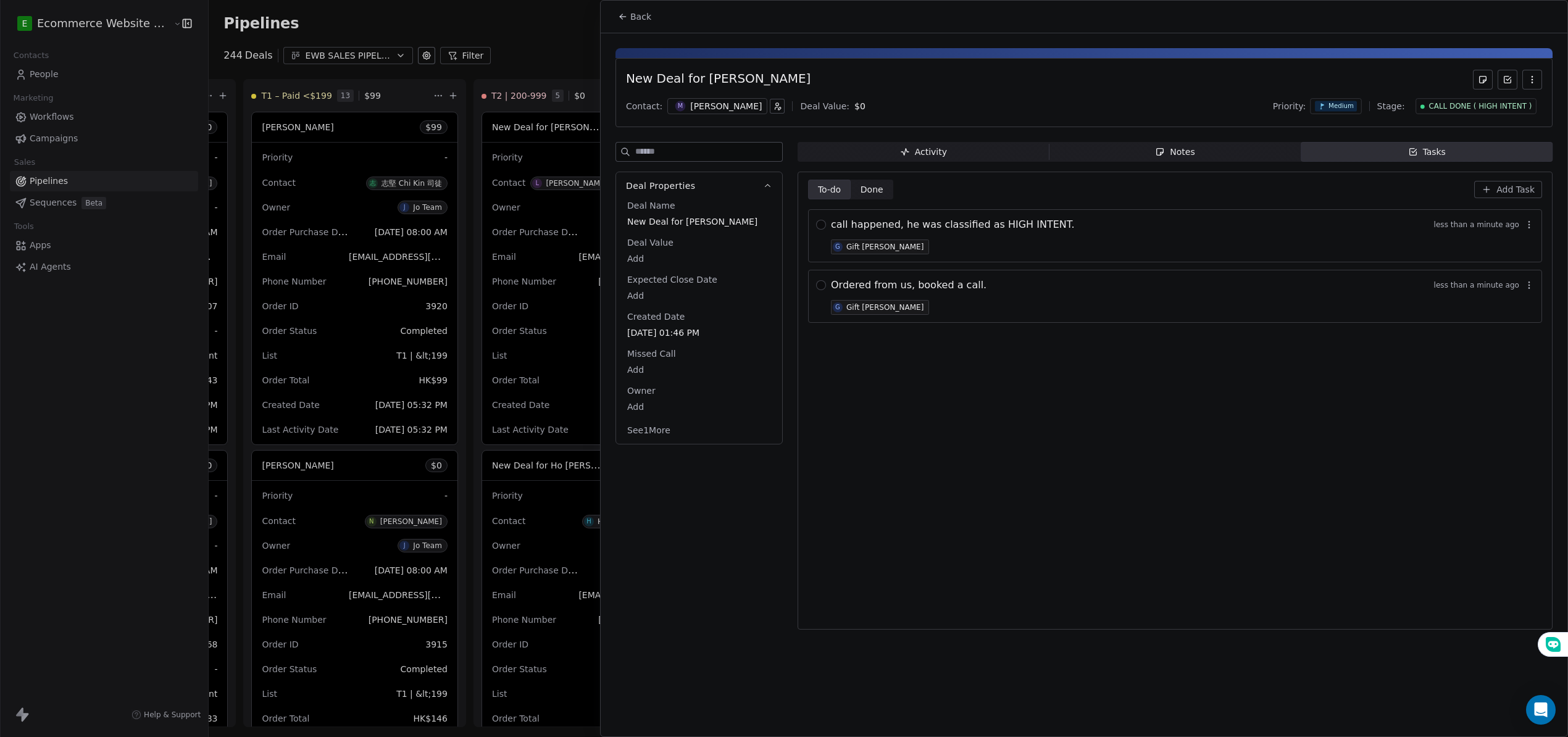
click at [1515, 184] on span "Add Task" at bounding box center [1515, 190] width 38 height 13
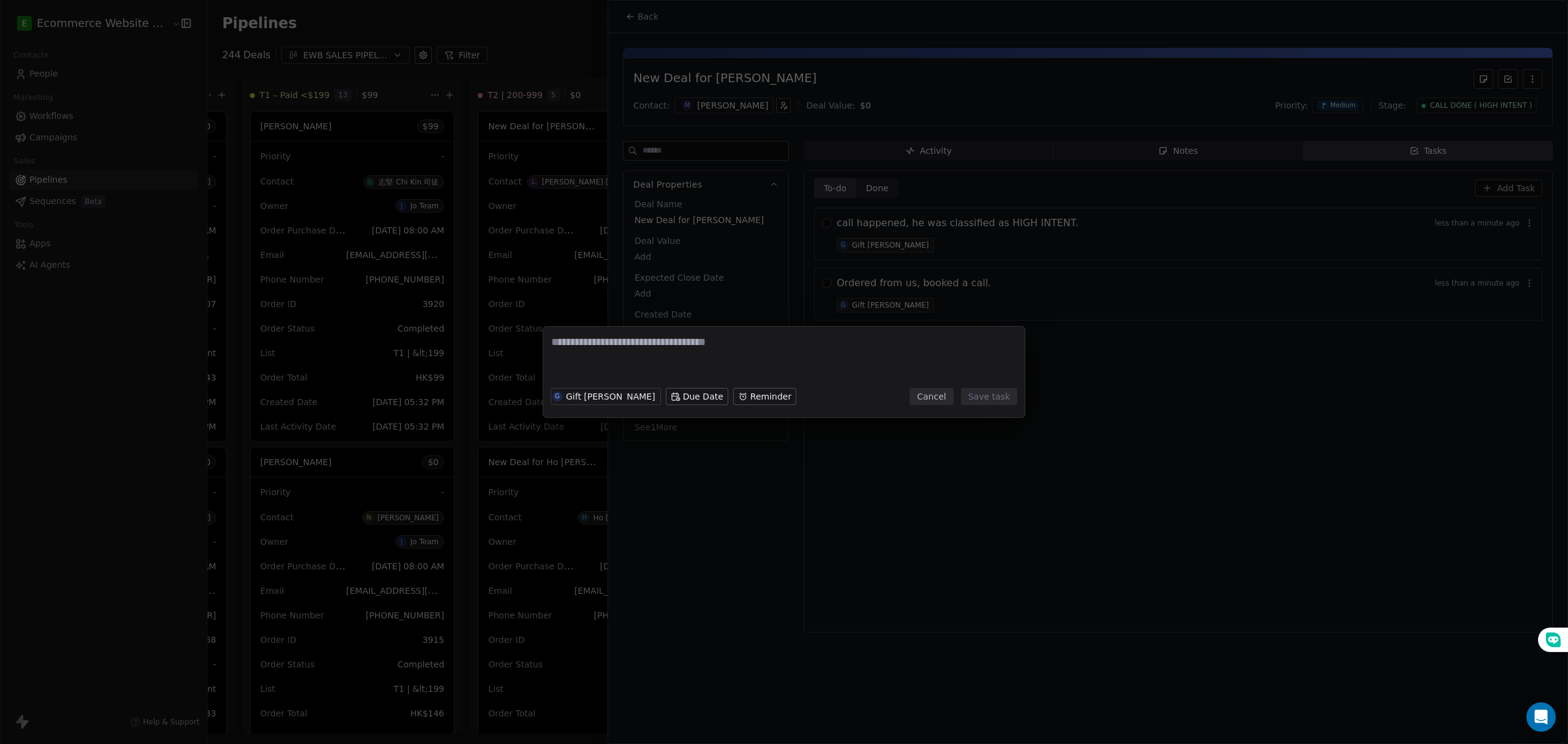
click at [621, 353] on textarea at bounding box center [784, 358] width 465 height 48
type textarea "*"
type textarea "**********"
click at [990, 396] on button "Save task" at bounding box center [989, 396] width 56 height 17
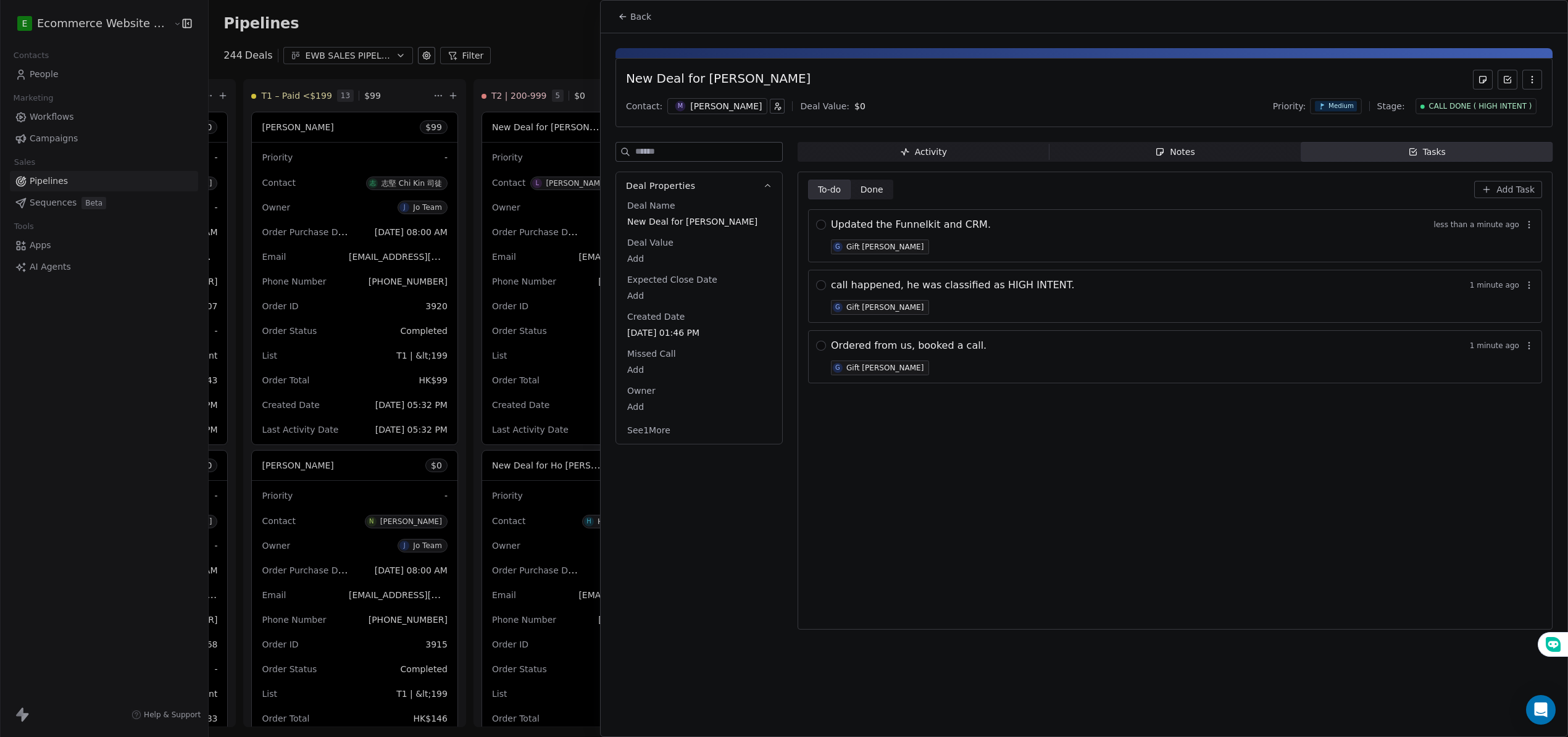
click at [932, 366] on div "Ordered from us, booked a call. 1 minute ago G Gift Labarda" at bounding box center [1183, 357] width 703 height 37
click at [922, 347] on span "Ordered from us, booked a call." at bounding box center [909, 345] width 156 height 15
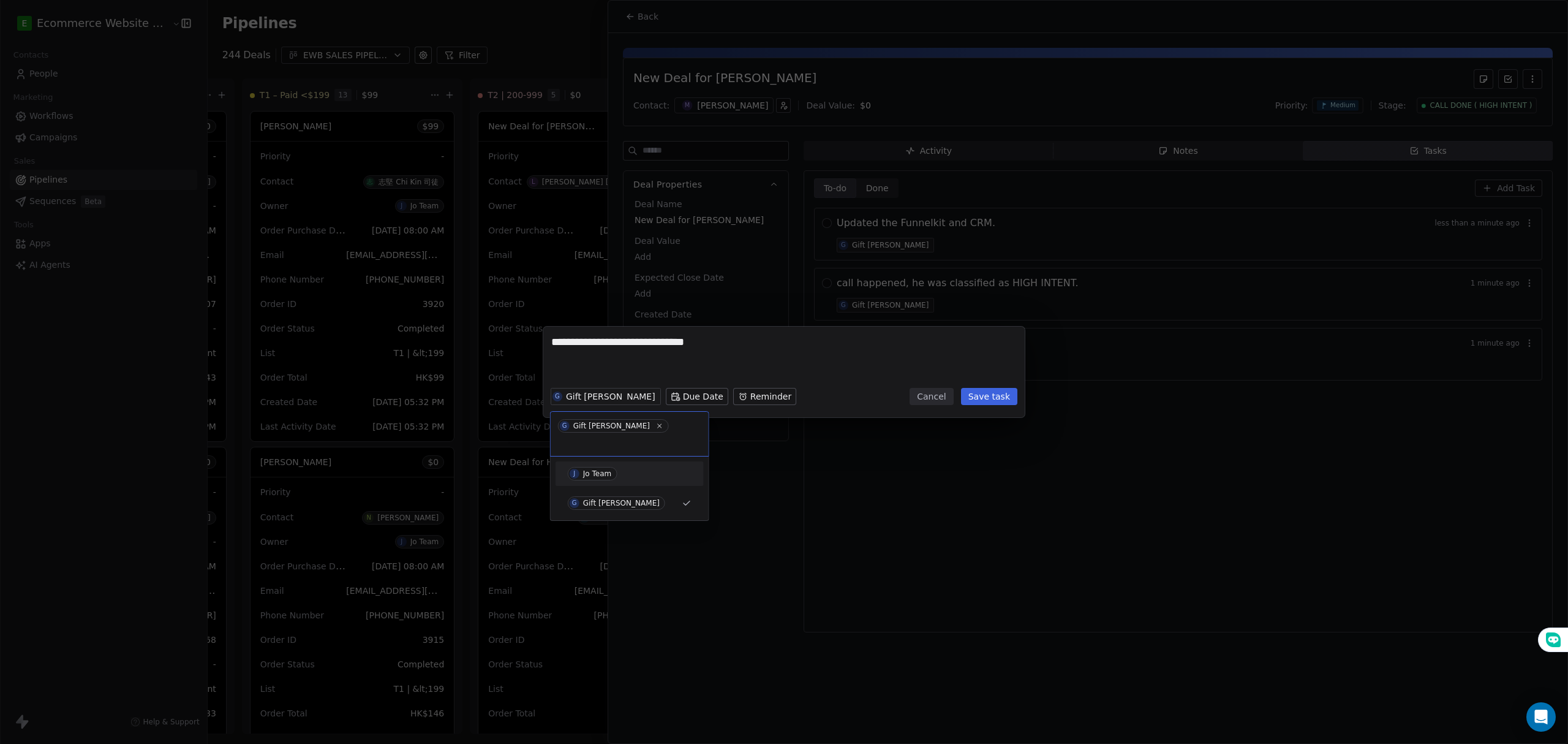
click at [615, 469] on div "J Jo Team" at bounding box center [629, 474] width 138 height 19
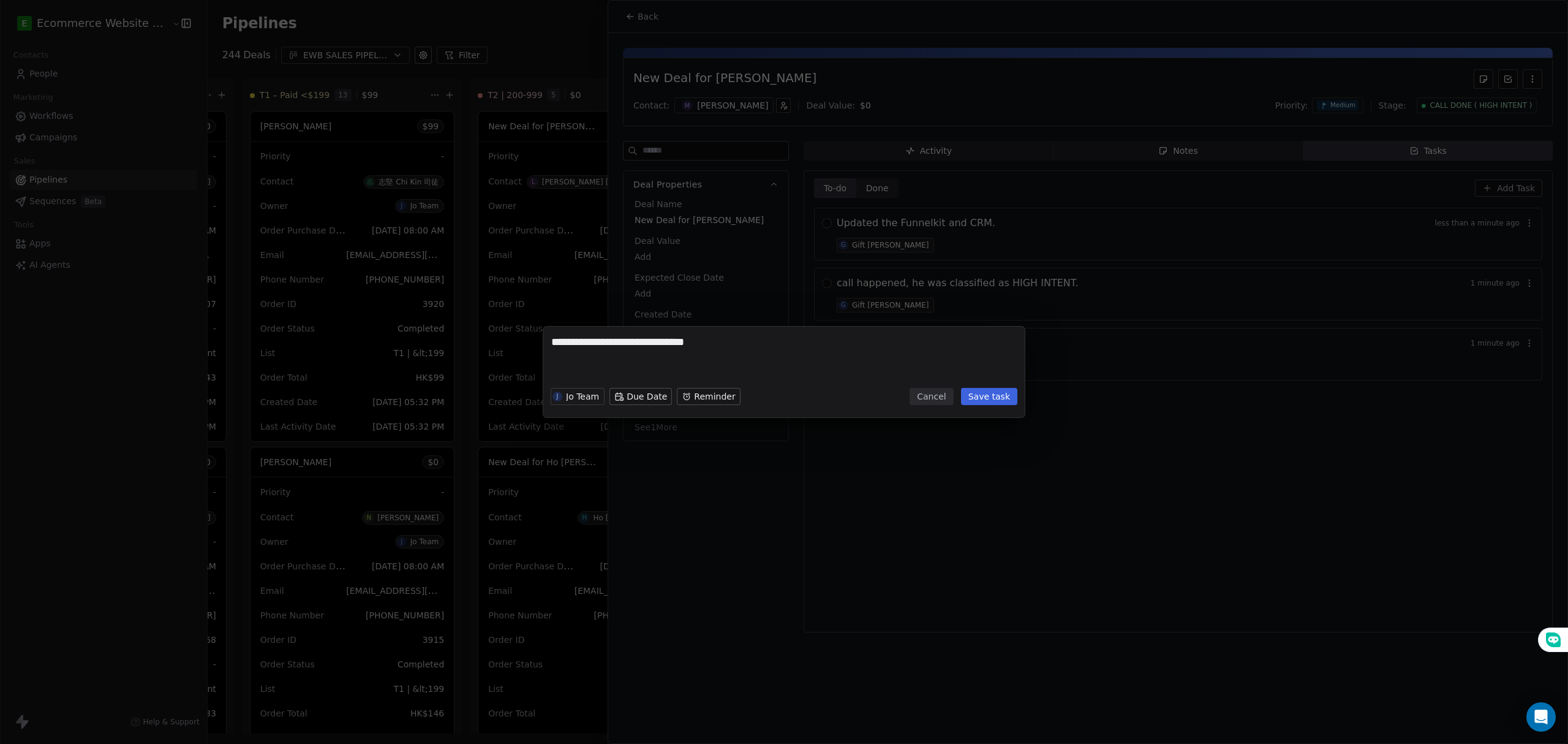
click at [978, 403] on button "Save task" at bounding box center [989, 396] width 56 height 17
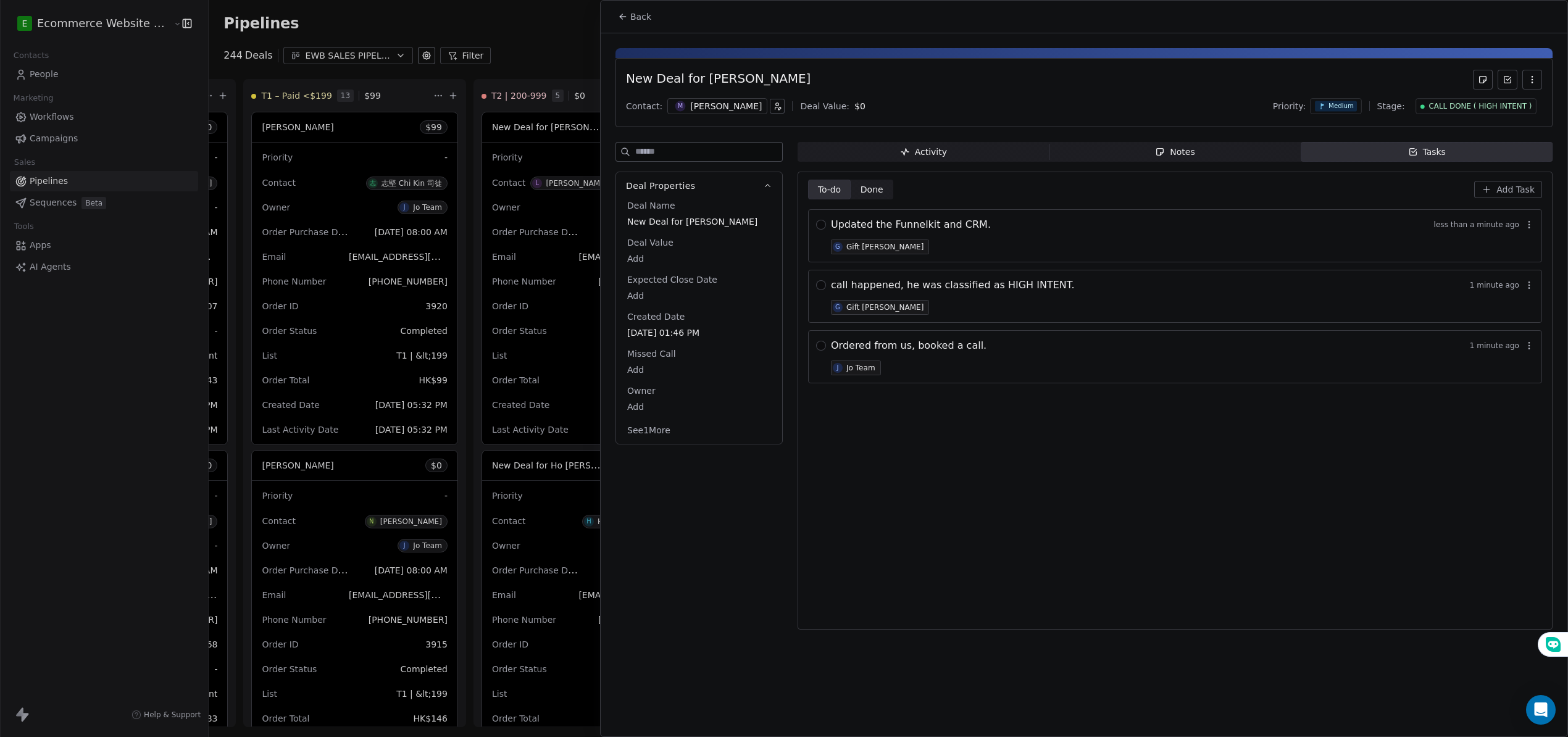
click at [971, 299] on div "call happened, he was classified as HIGH INTENT. 1 minute ago G Gift Labarda" at bounding box center [1183, 296] width 703 height 37
click at [891, 292] on span "call happened, he was classified as HIGH INTENT." at bounding box center [953, 285] width 244 height 15
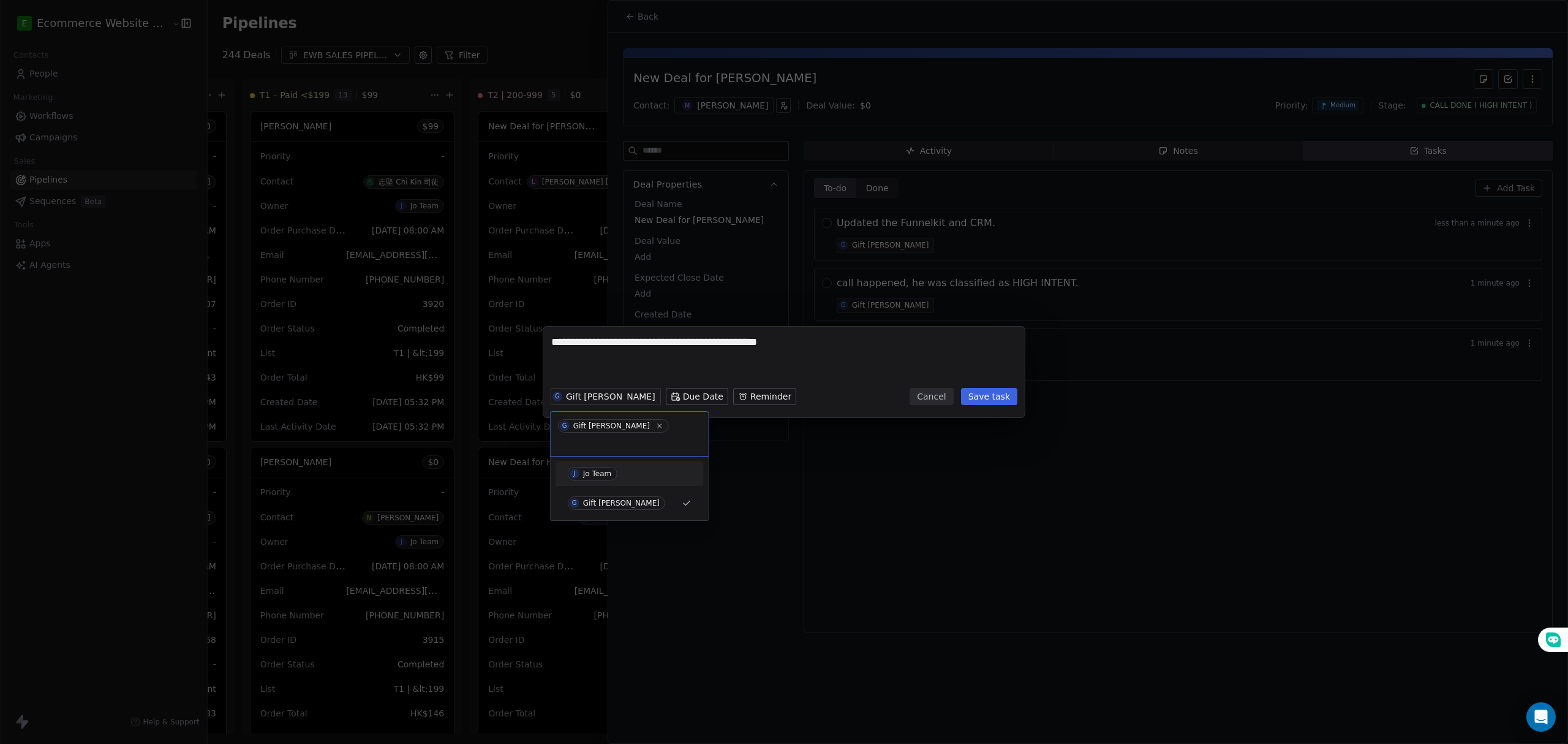
click at [610, 468] on div "J Jo Team" at bounding box center [629, 474] width 138 height 19
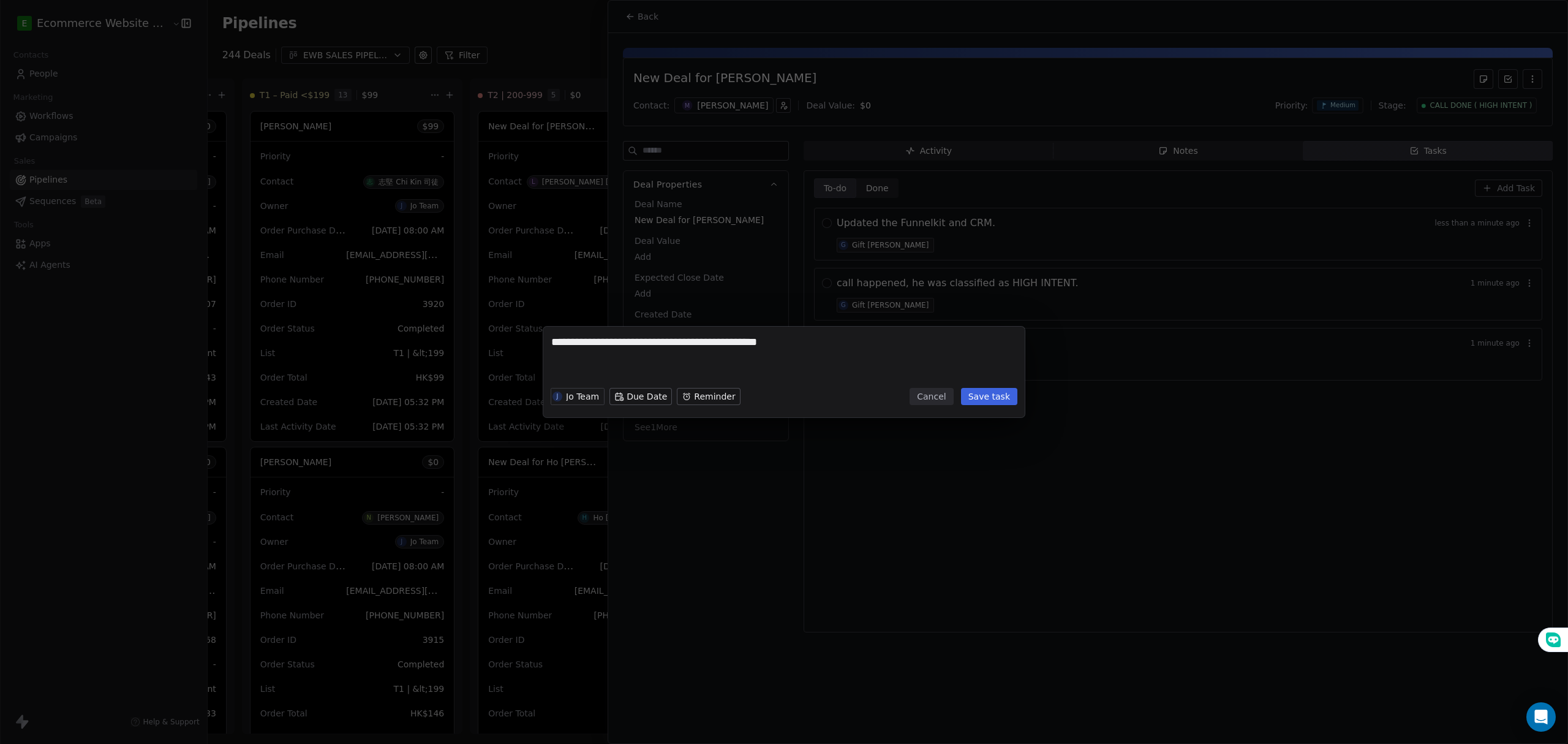
click at [978, 400] on button "Save task" at bounding box center [989, 396] width 56 height 17
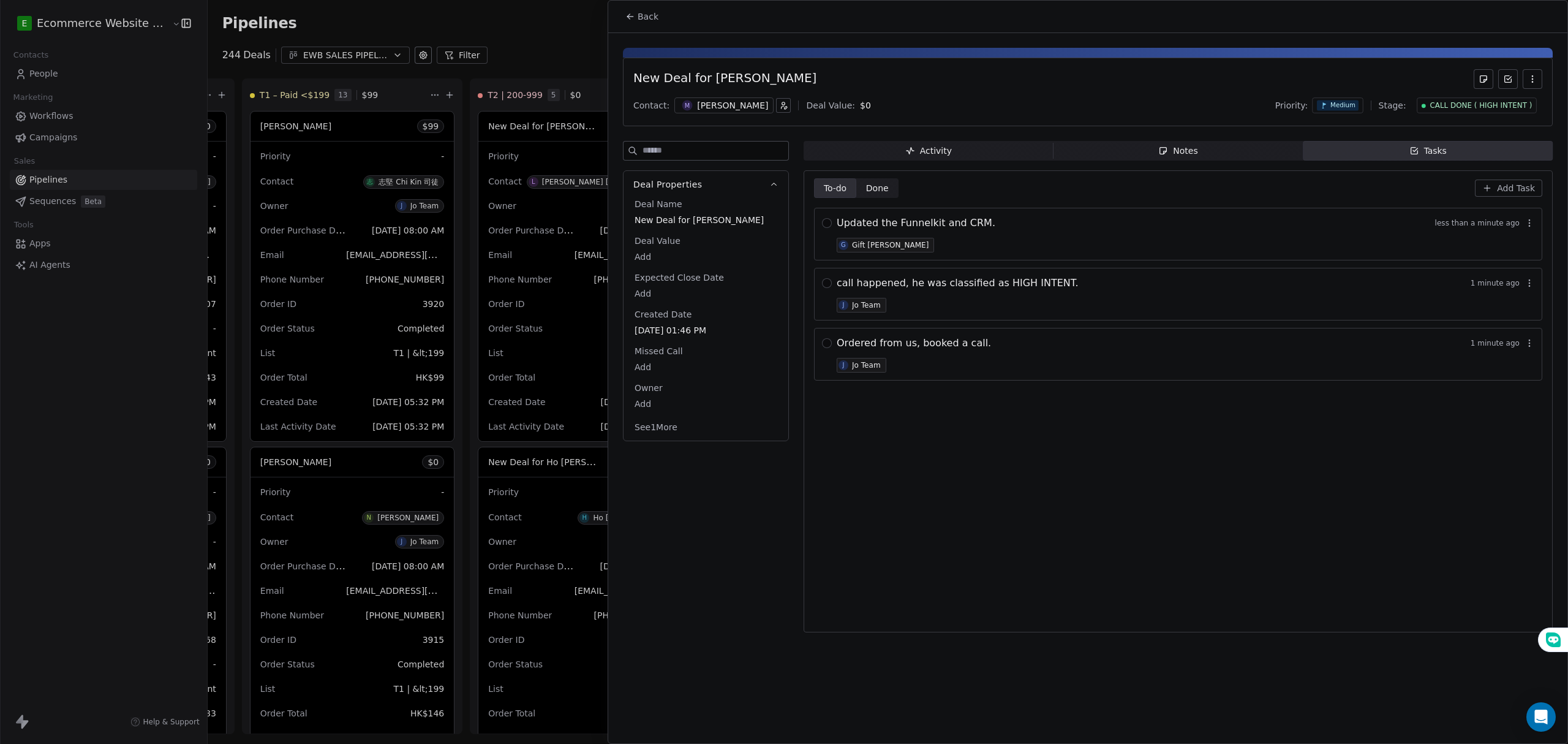
click at [942, 249] on div "Updated the Funnelkit and CRM. less than a minute ago G Gift [PERSON_NAME]" at bounding box center [1185, 233] width 698 height 37
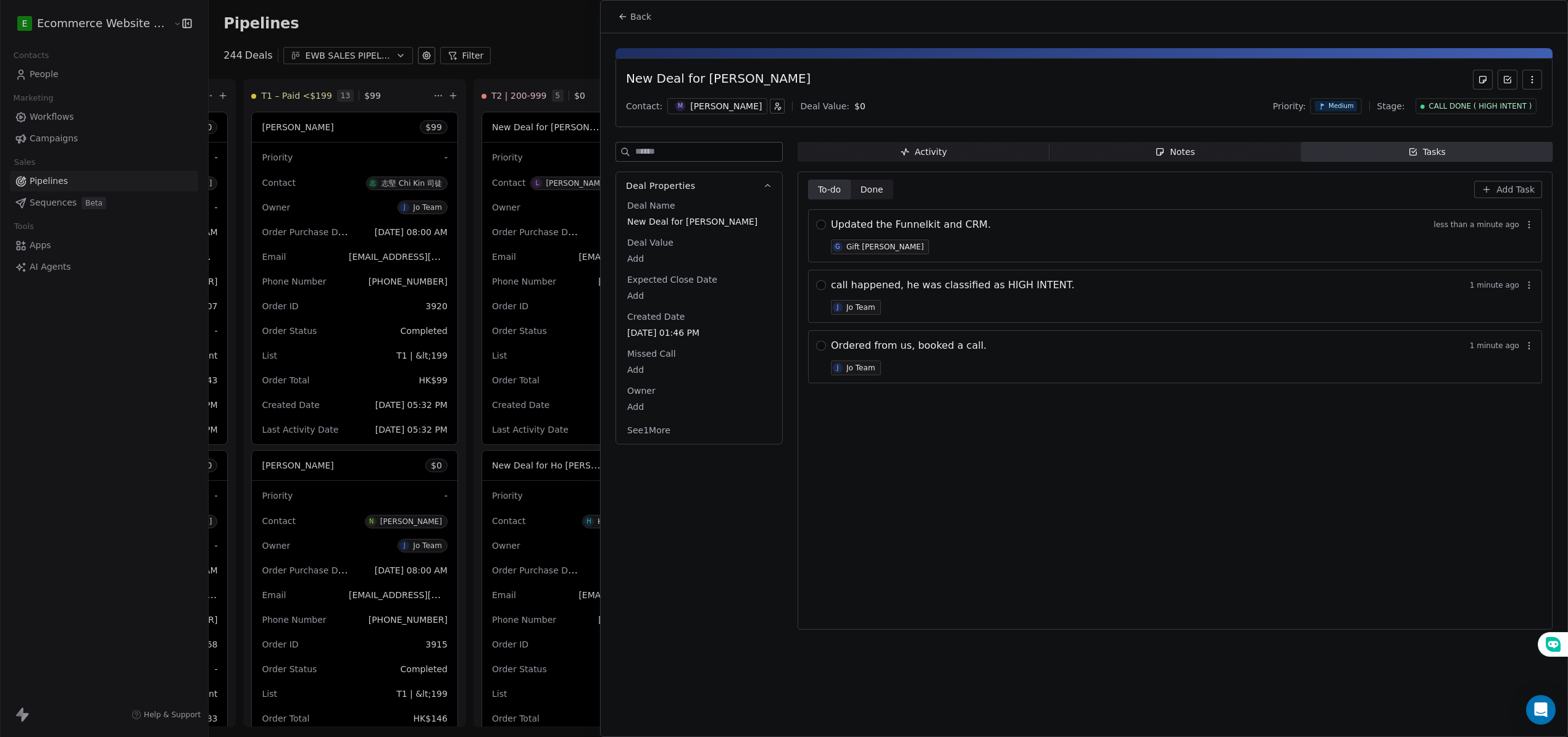
click at [869, 226] on span "Updated the Funnelkit and CRM." at bounding box center [911, 224] width 160 height 15
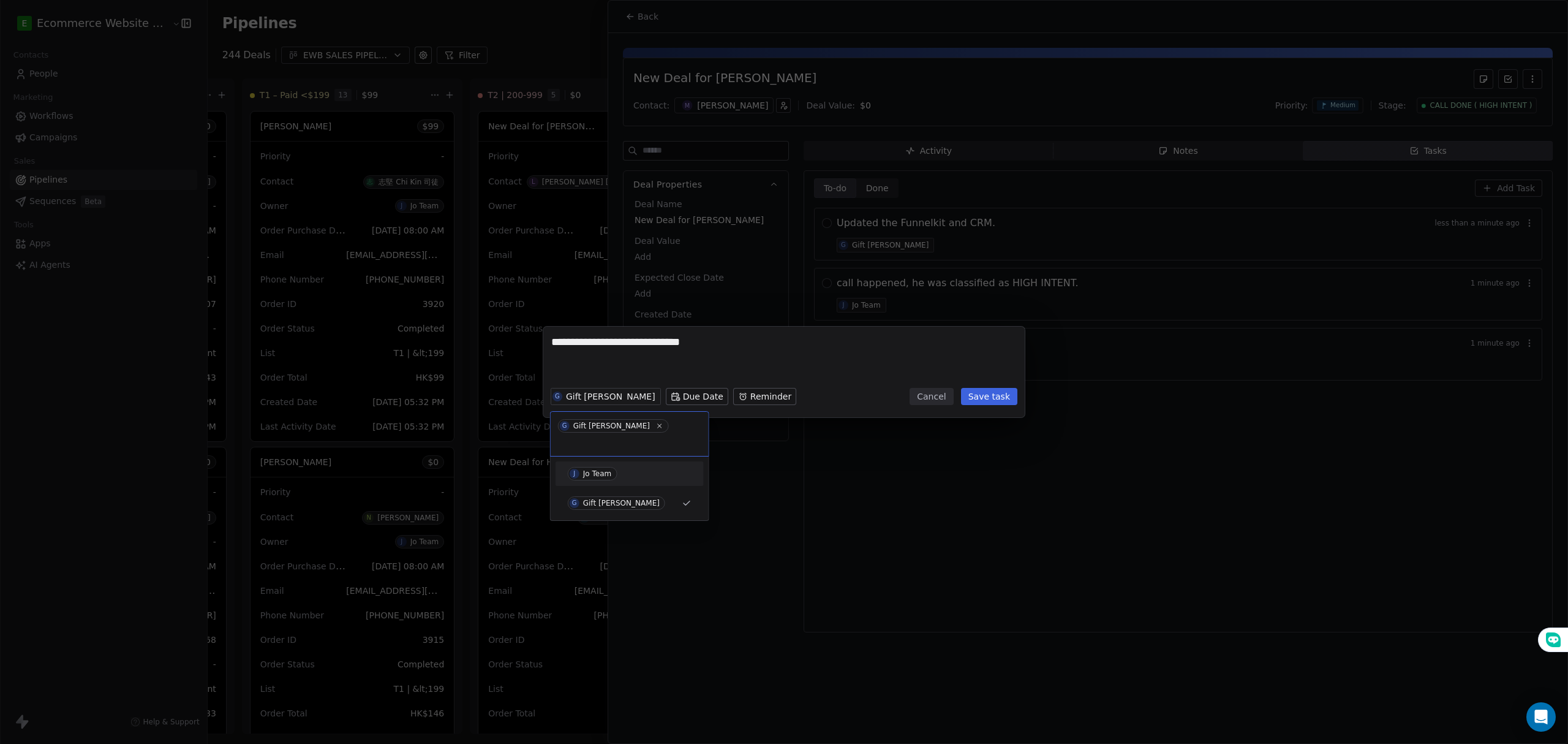
click at [615, 467] on span "J Jo Team" at bounding box center [593, 473] width 50 height 13
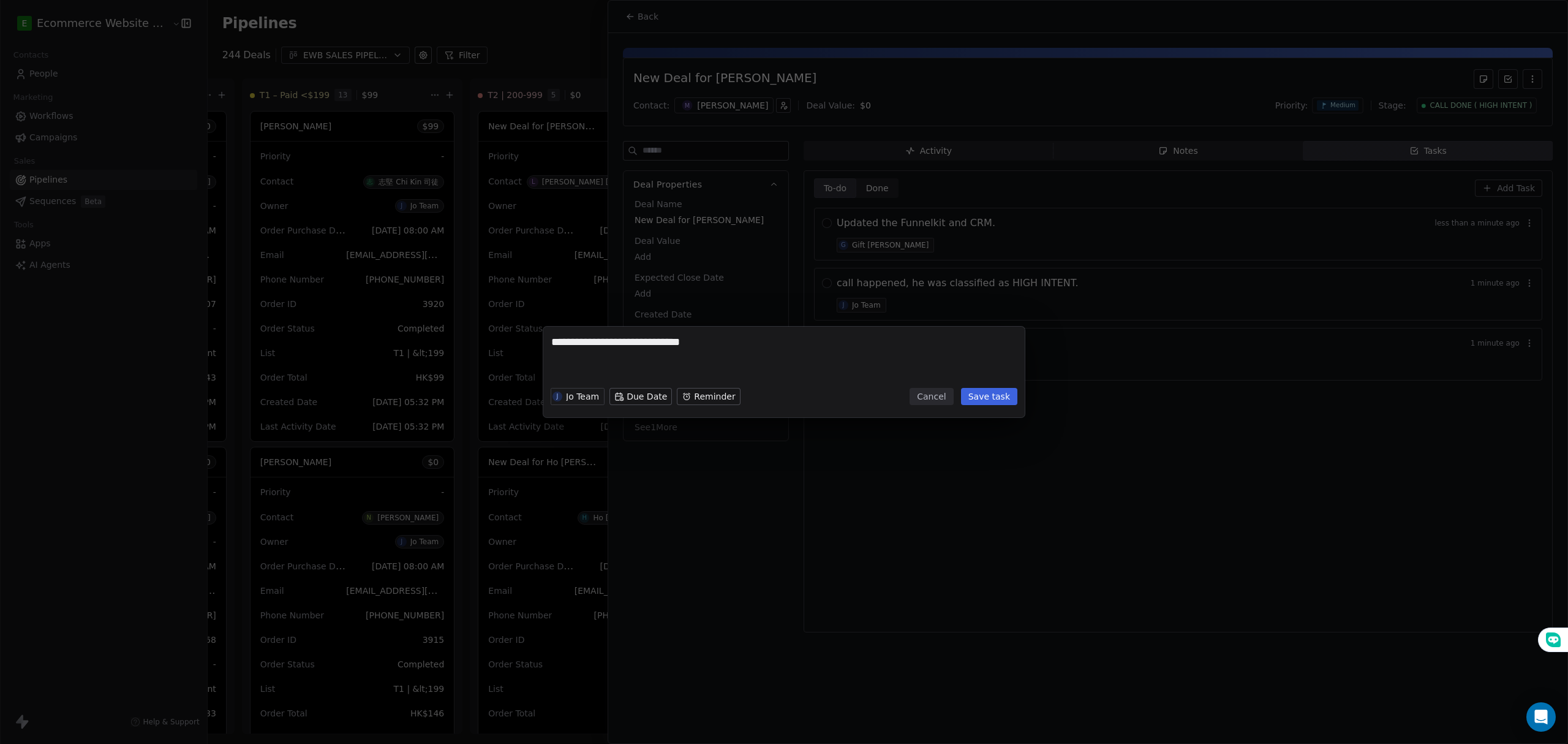
click at [984, 397] on button "Save task" at bounding box center [989, 396] width 56 height 17
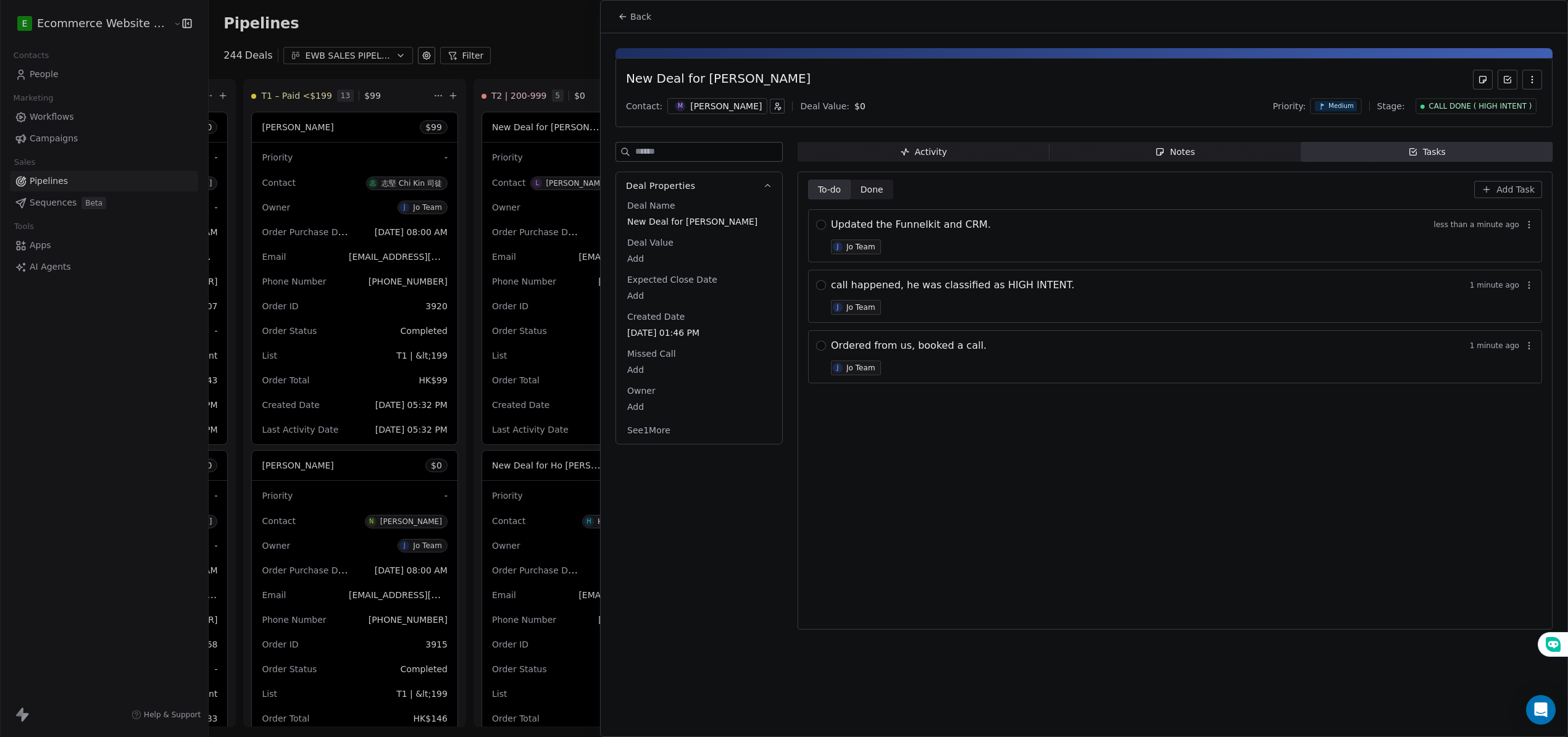
click at [1516, 188] on span "Add Task" at bounding box center [1515, 190] width 38 height 13
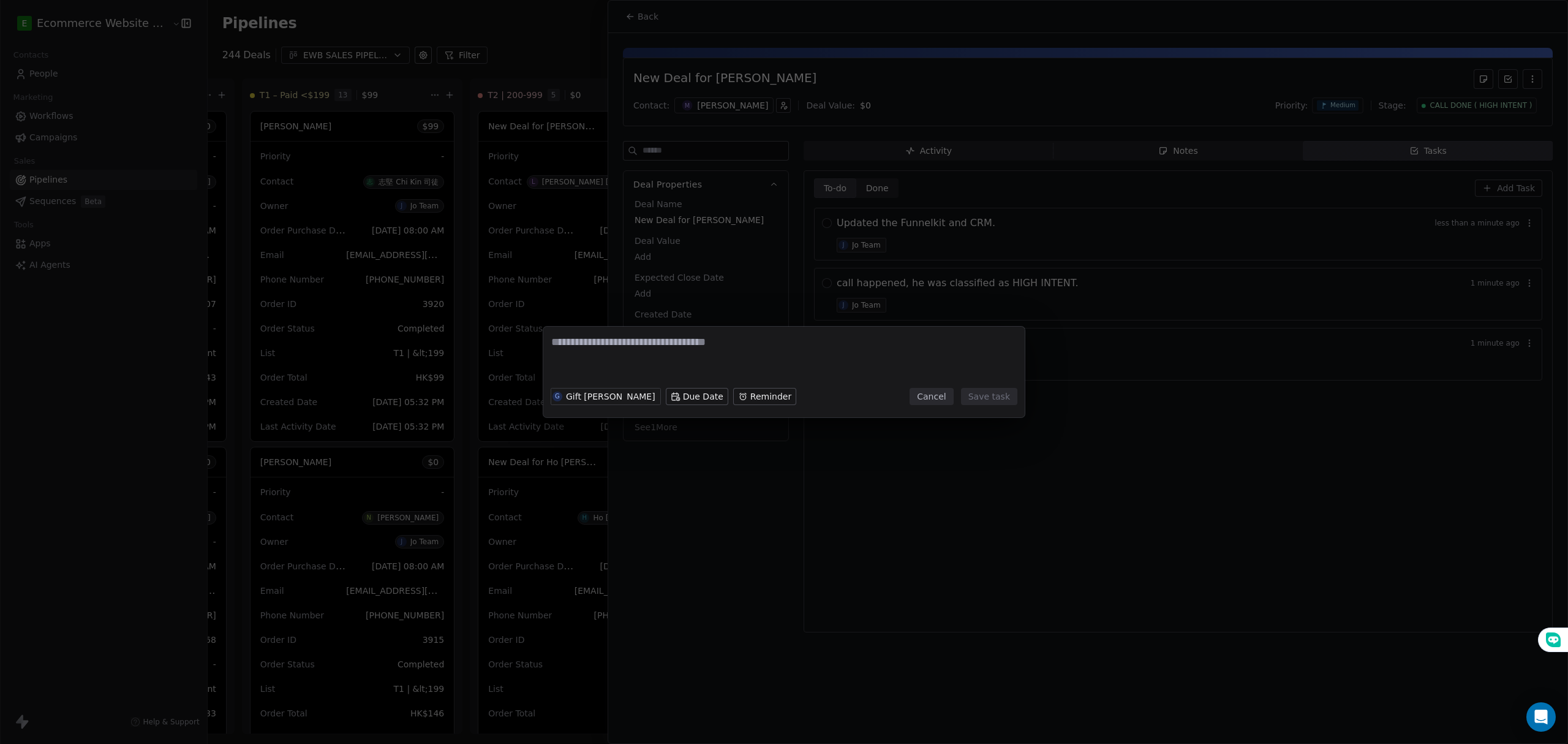
click at [715, 356] on textarea at bounding box center [784, 358] width 465 height 48
click at [714, 358] on textarea at bounding box center [784, 358] width 465 height 48
type textarea "*"
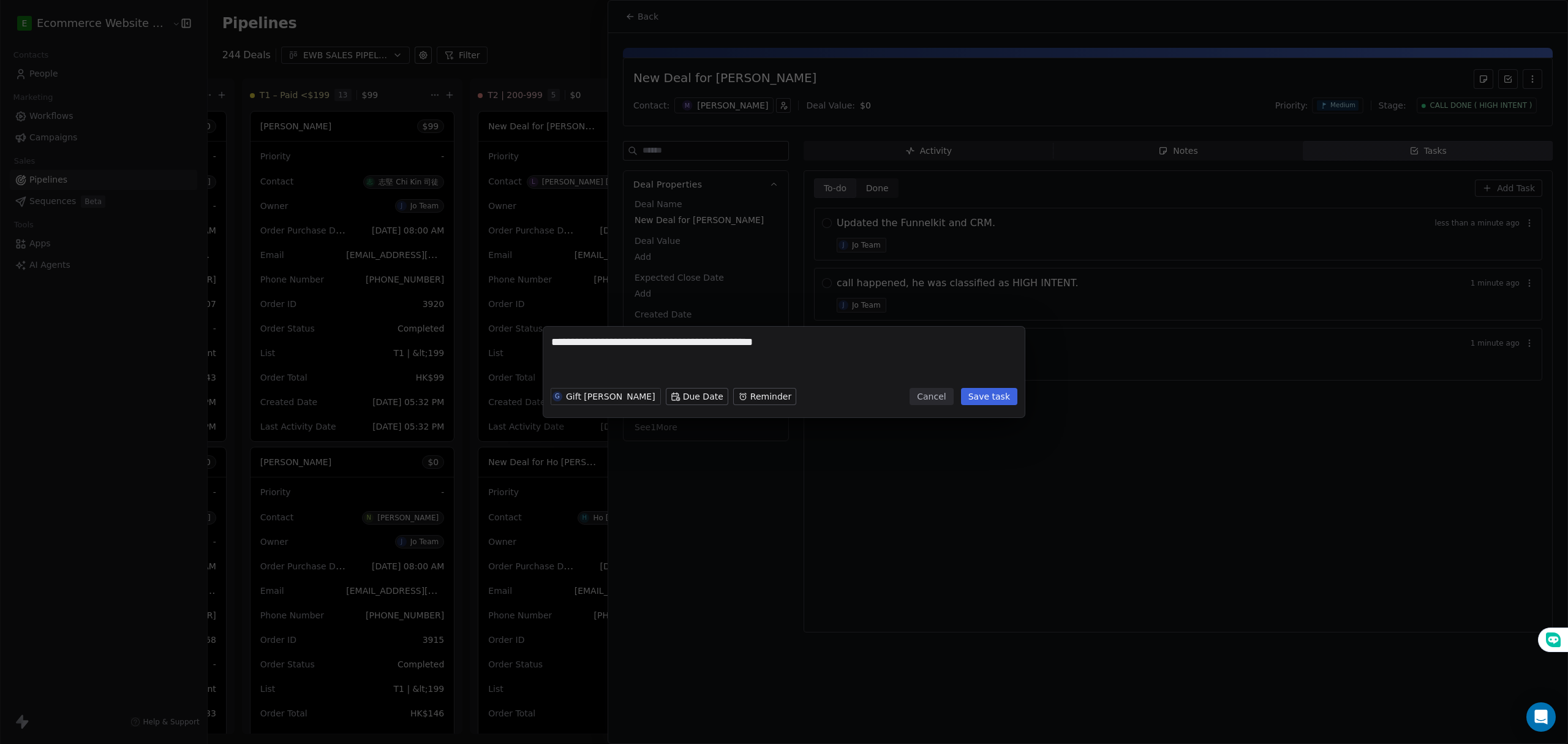
type textarea "**********"
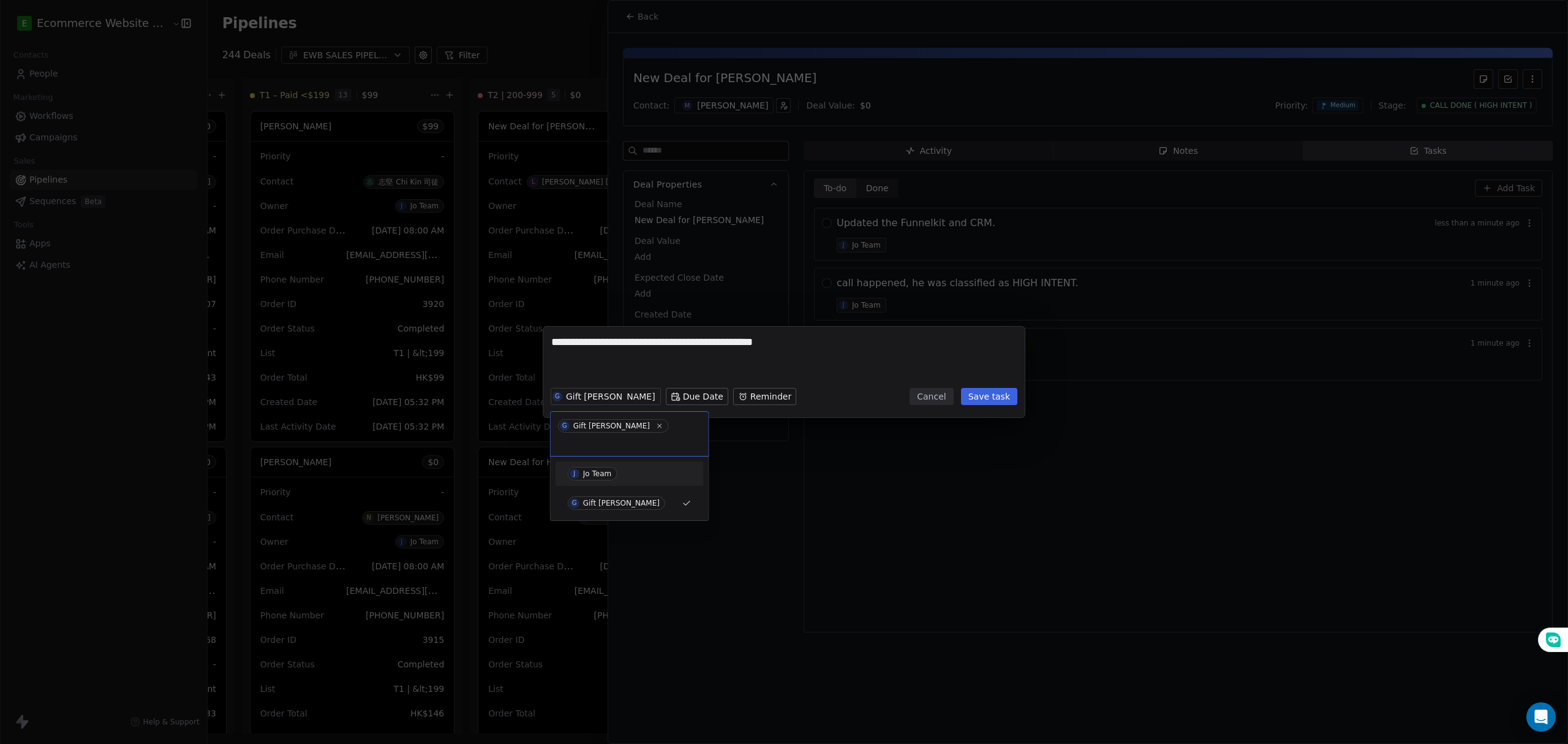
click at [600, 470] on div "Jo Team" at bounding box center [597, 474] width 29 height 8
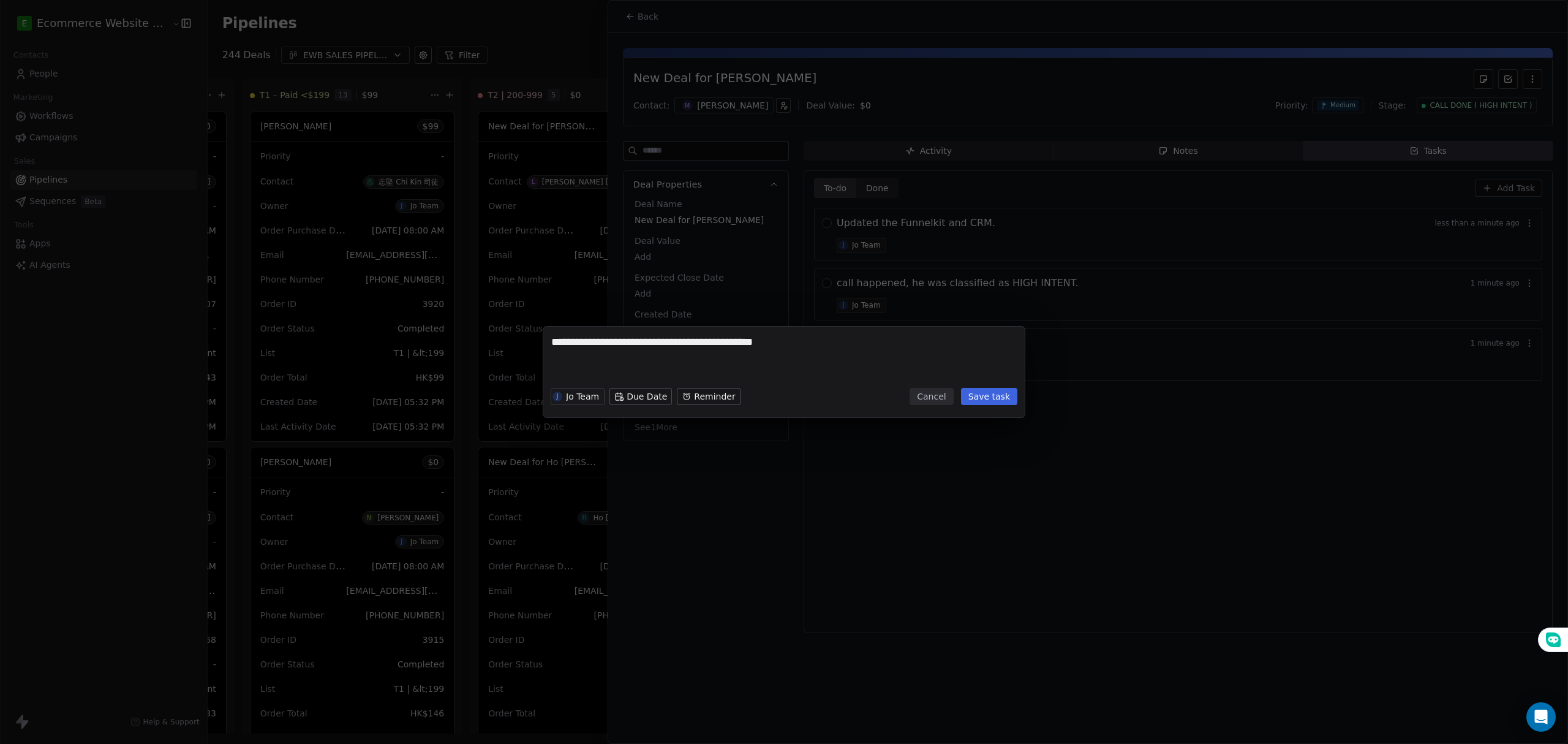
click at [1007, 396] on button "Save task" at bounding box center [989, 396] width 56 height 17
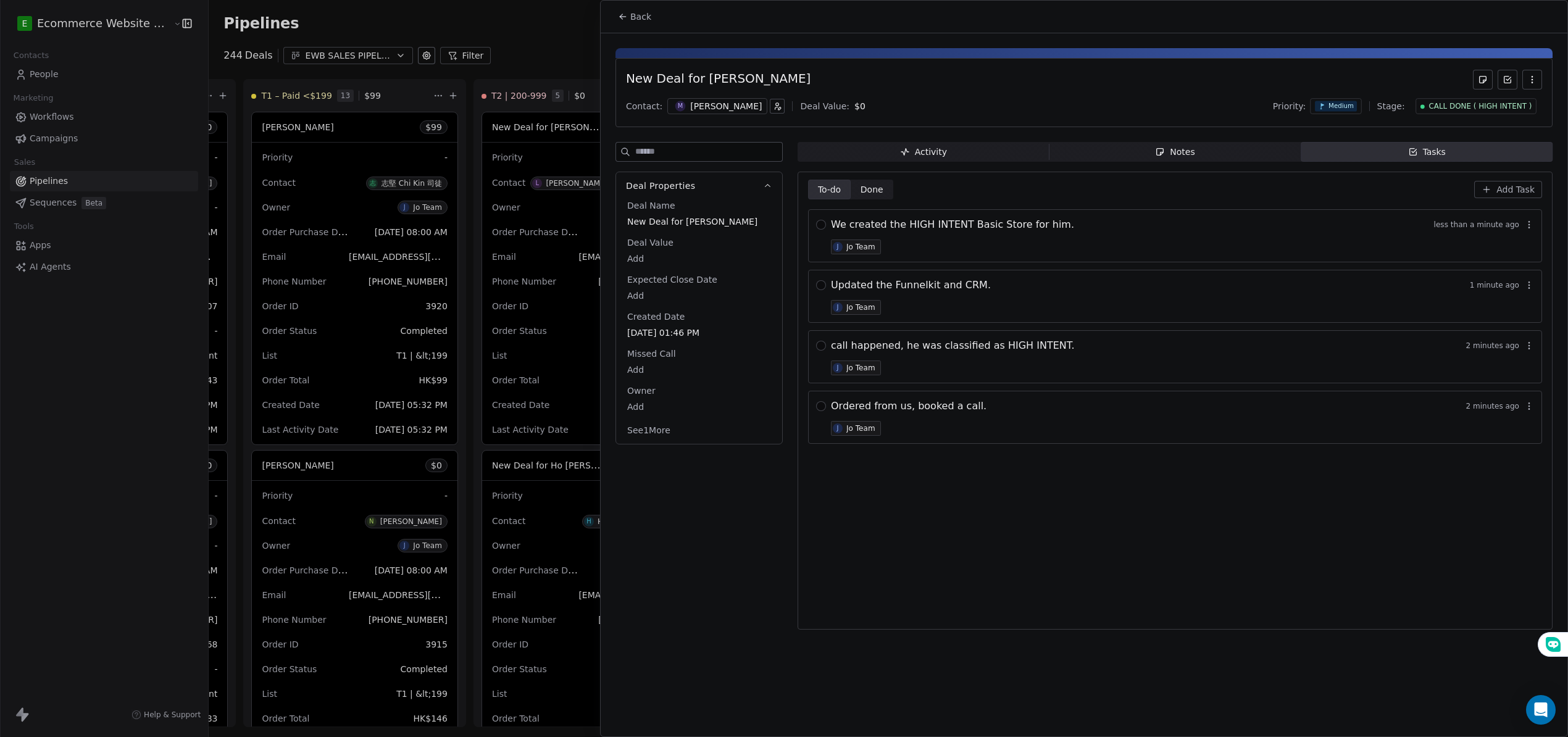
click at [1491, 188] on icon "button" at bounding box center [1486, 189] width 10 height 10
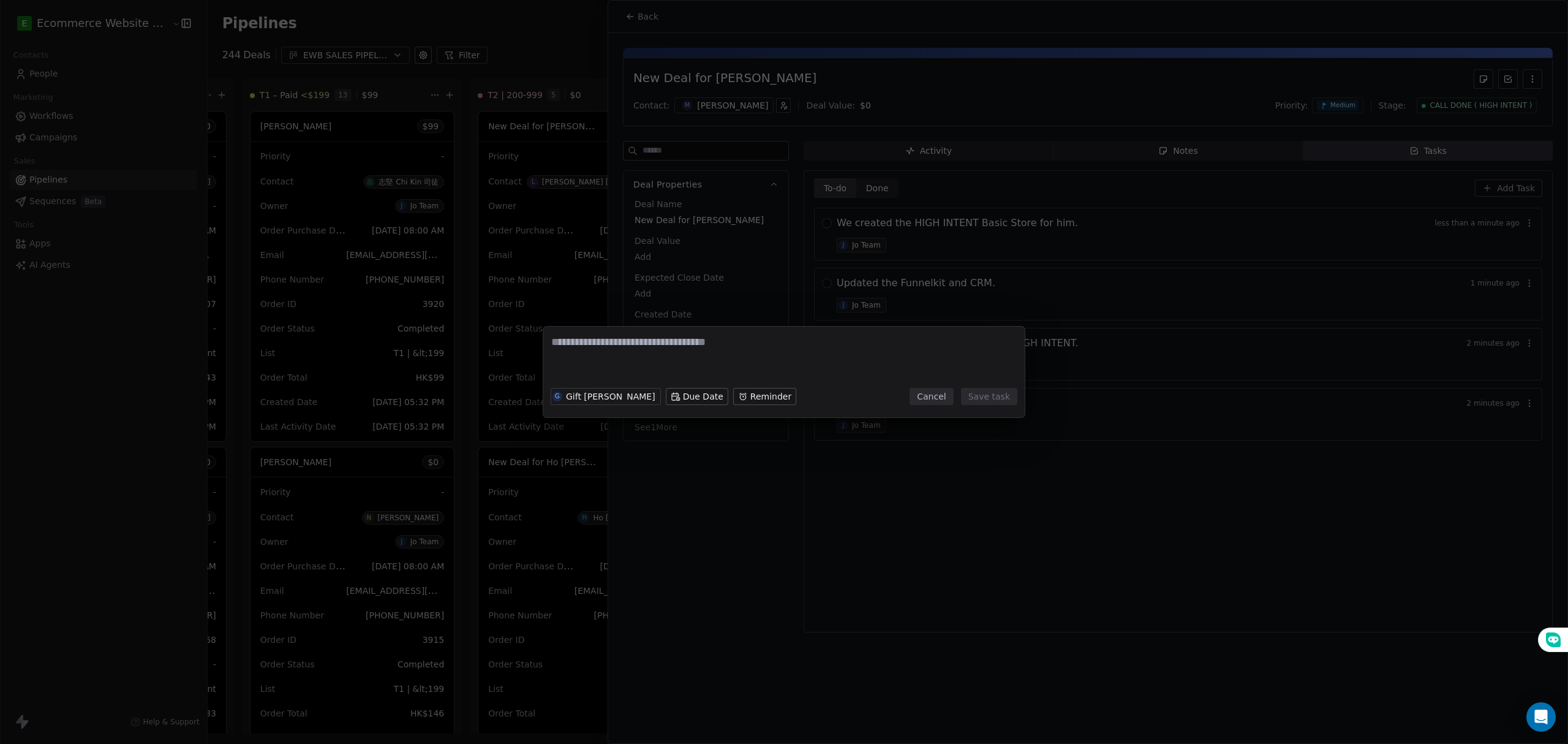
click at [699, 352] on textarea at bounding box center [784, 358] width 465 height 48
type textarea "**********"
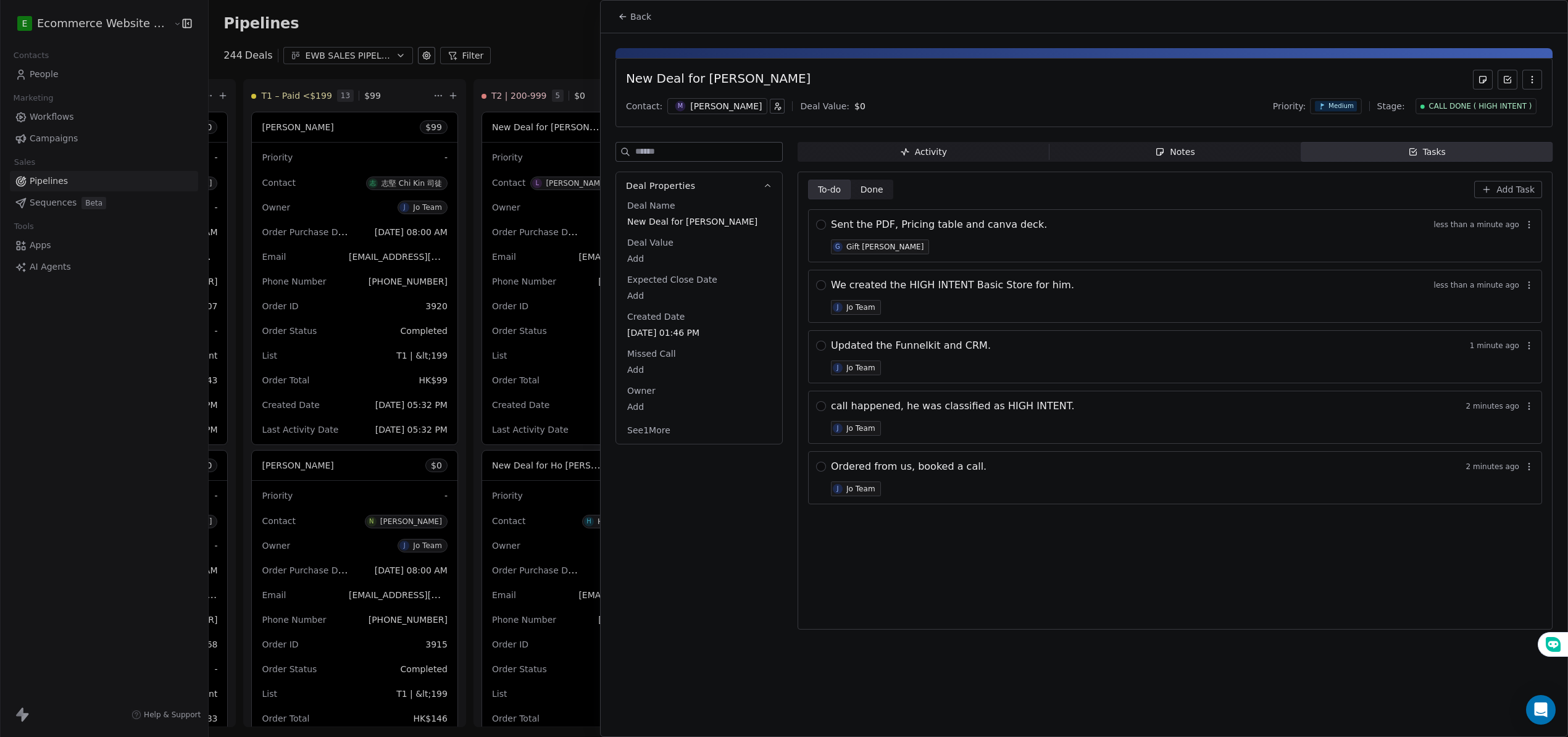
click at [922, 232] on span "Sent the PDF, Pricing table and canva deck." at bounding box center [939, 224] width 216 height 15
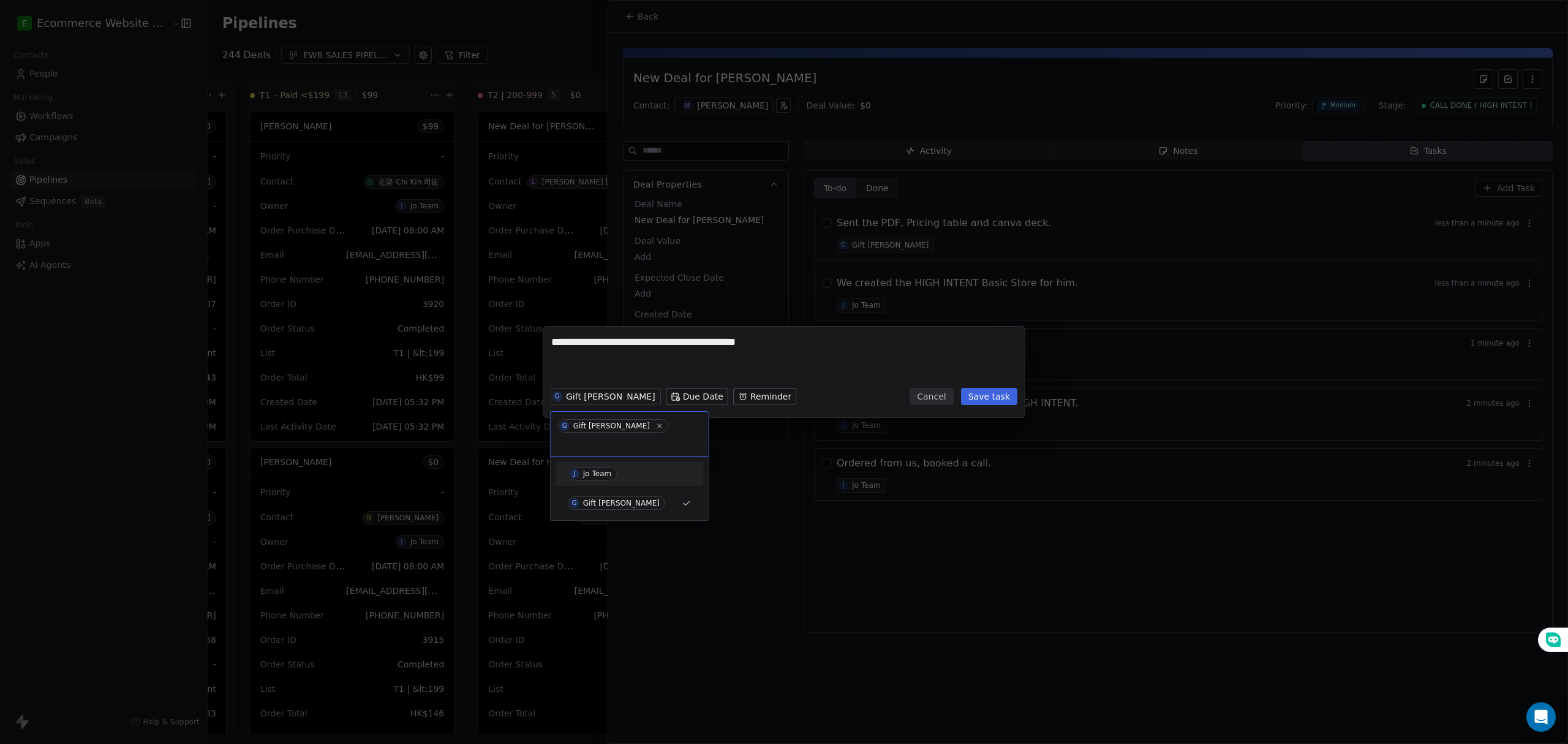
click at [616, 467] on div "J Jo Team" at bounding box center [629, 473] width 124 height 13
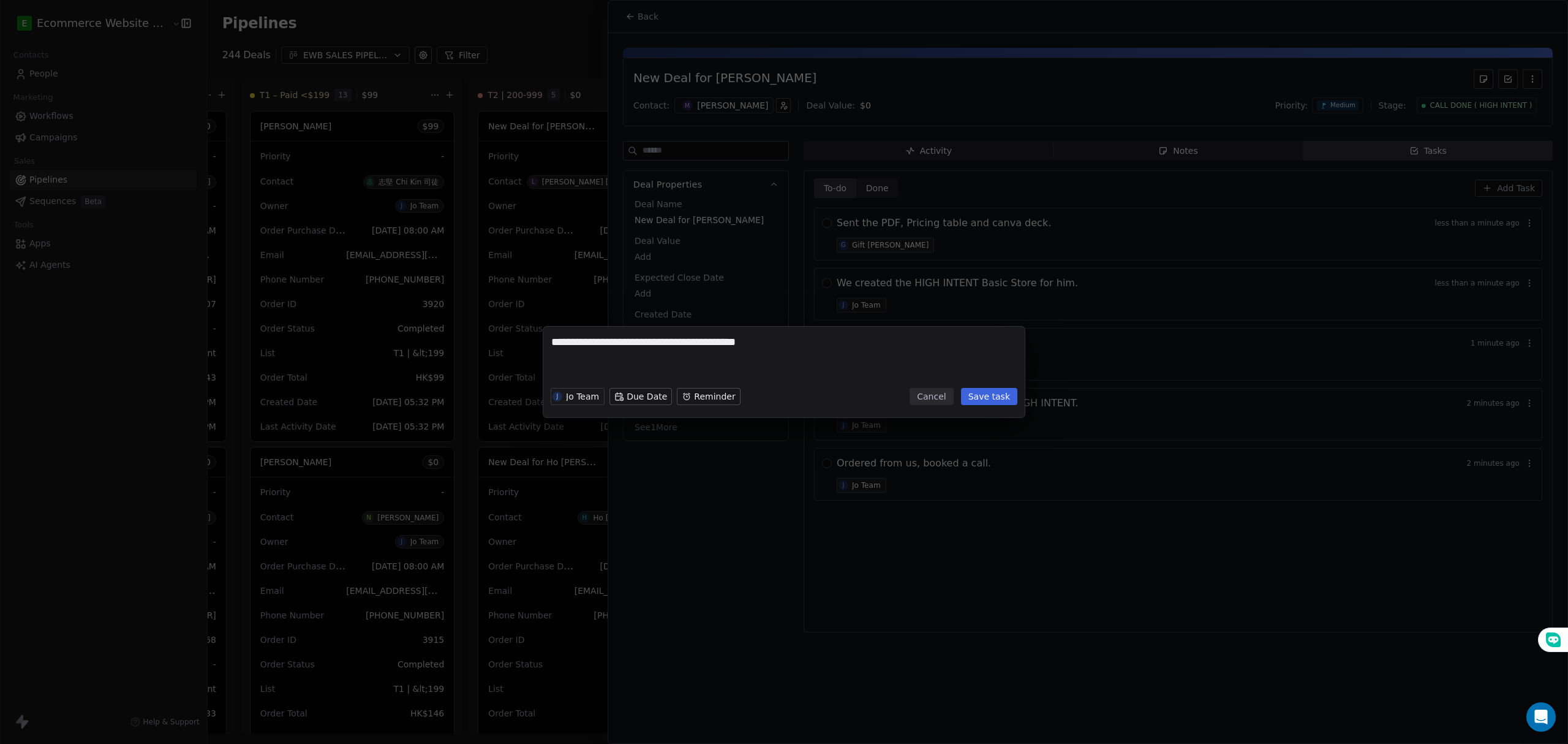
click at [984, 393] on button "Save task" at bounding box center [989, 396] width 56 height 17
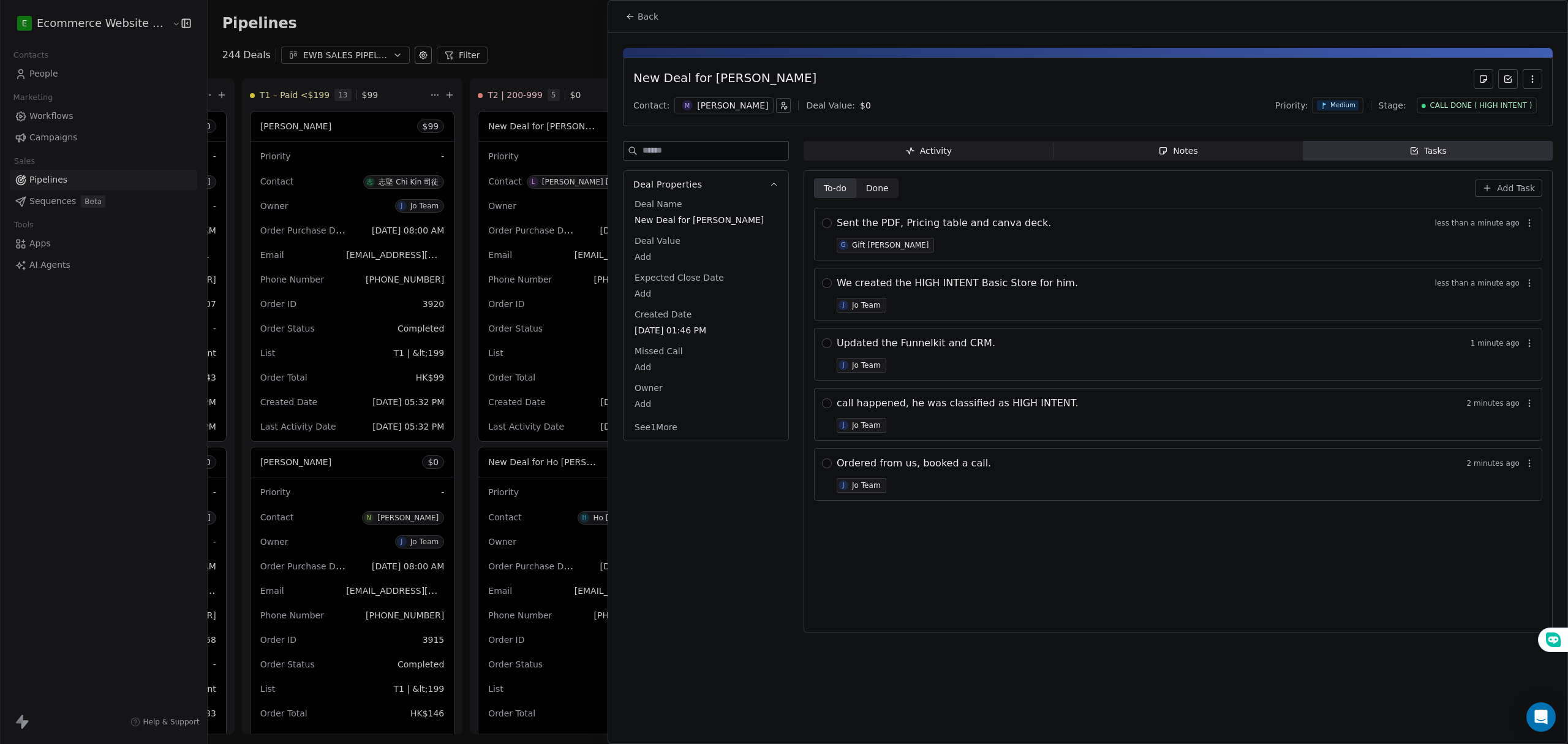
click at [984, 393] on button "Save task" at bounding box center [982, 396] width 71 height 17
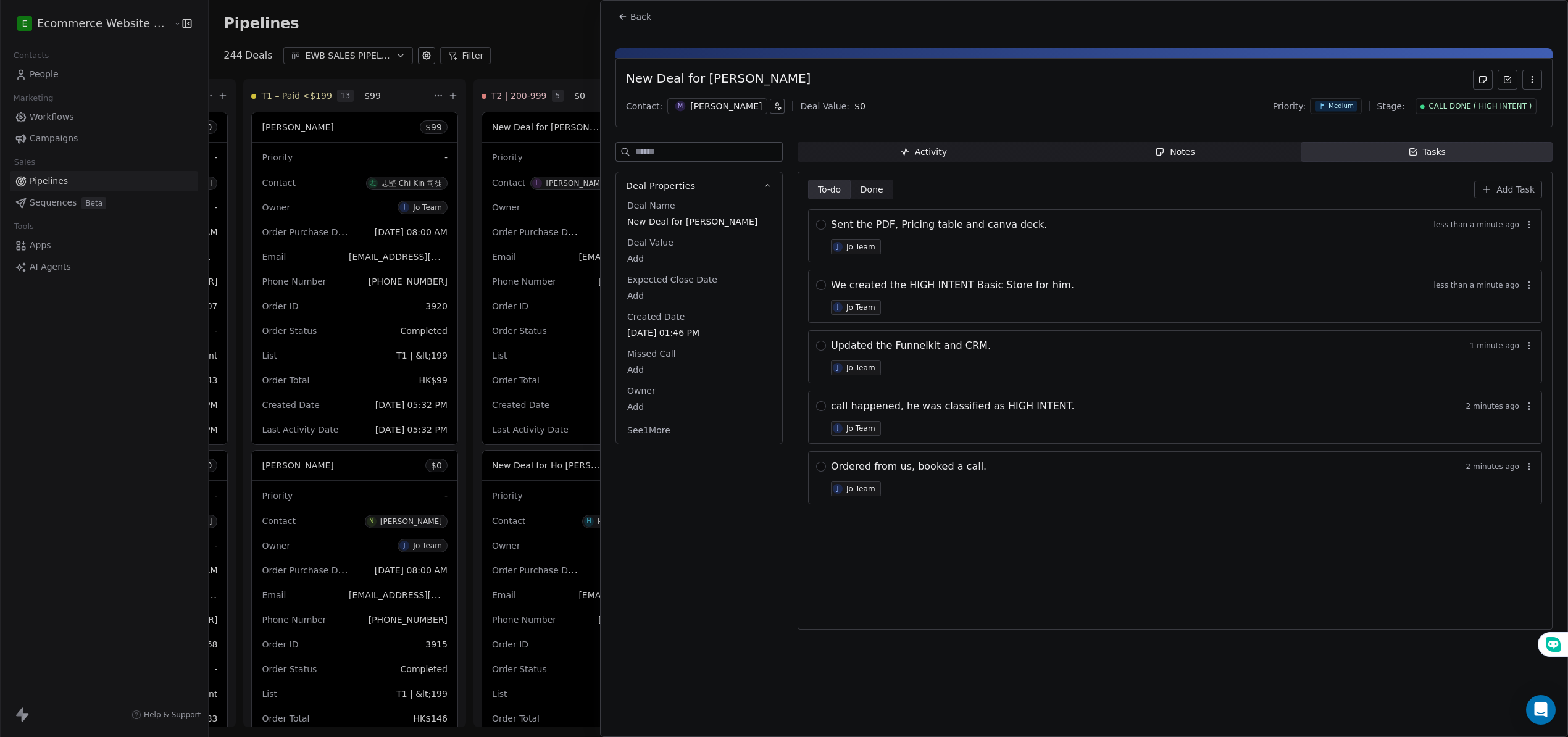
click at [1511, 194] on span "Add Task" at bounding box center [1515, 190] width 38 height 13
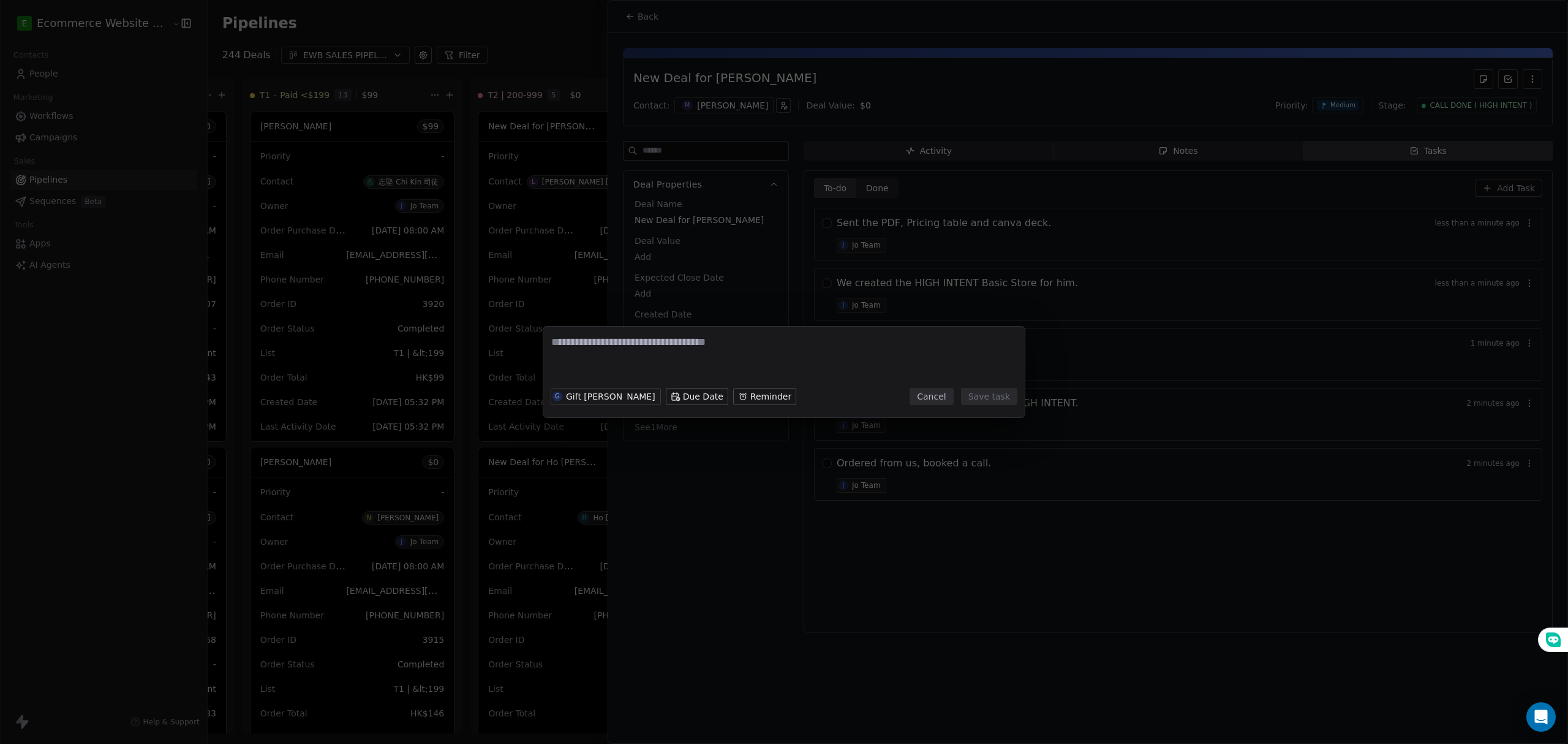
click at [713, 358] on textarea at bounding box center [784, 358] width 465 height 48
drag, startPoint x: 713, startPoint y: 358, endPoint x: 705, endPoint y: 395, distance: 37.9
click at [713, 358] on textarea at bounding box center [784, 358] width 465 height 48
type textarea "*"
type textarea "**********"
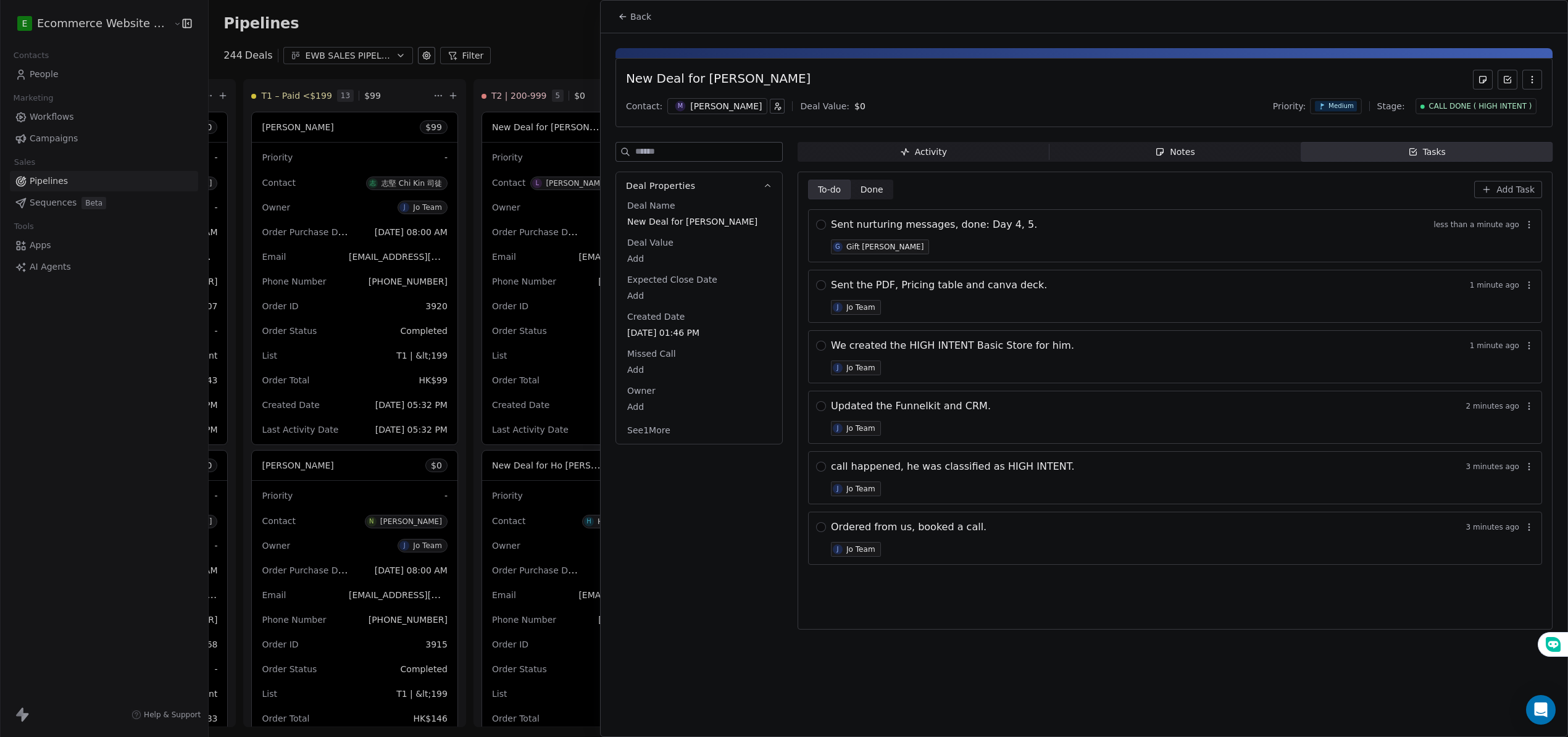
click at [893, 236] on div "Sent nurturing messages, done: Day 4, 5. less than a minute ago G Gift [PERSON_…" at bounding box center [1183, 235] width 703 height 37
click at [912, 228] on span "Sent nurturing messages, done: Day 4, 5." at bounding box center [934, 224] width 206 height 15
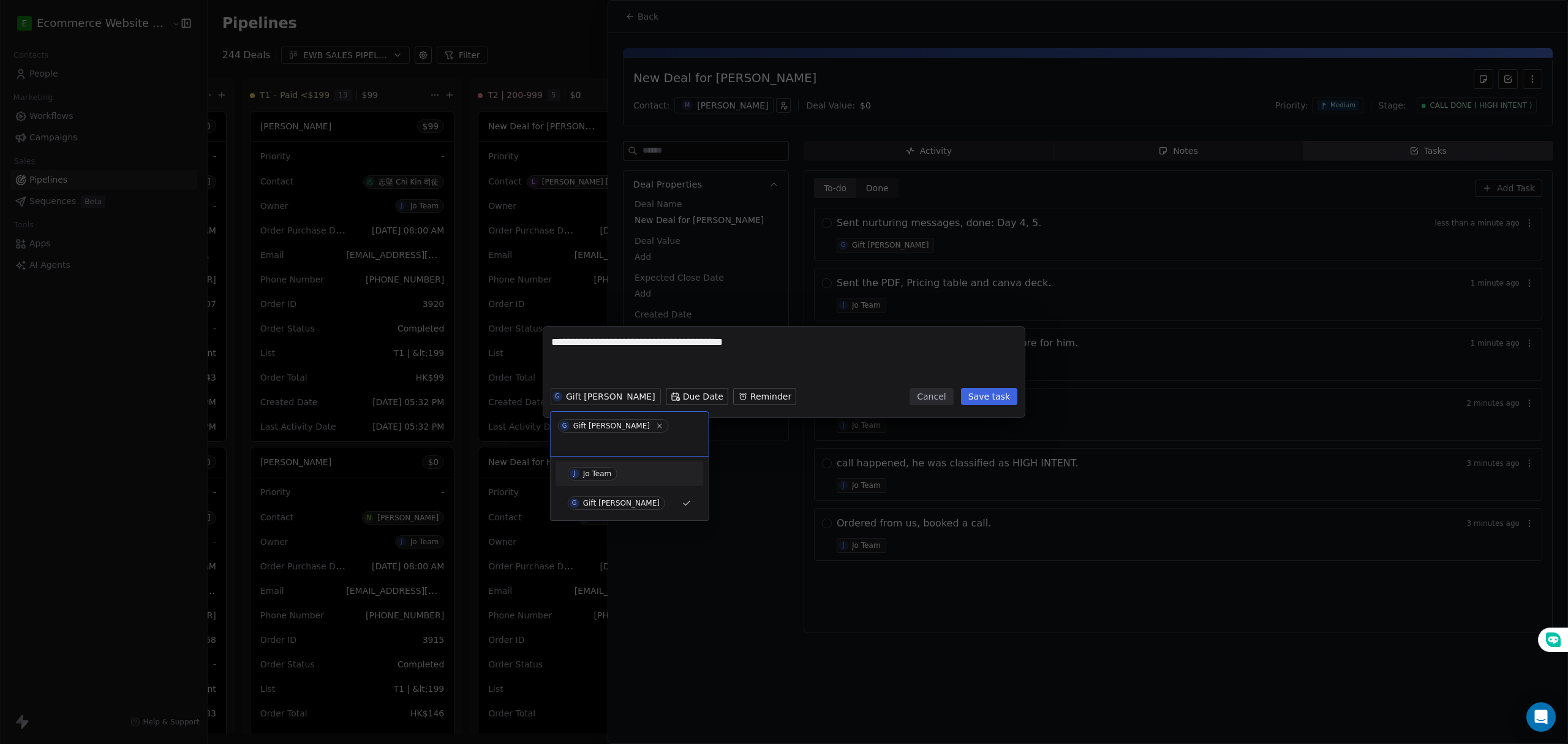
click at [624, 467] on div "J Jo Team" at bounding box center [629, 473] width 124 height 13
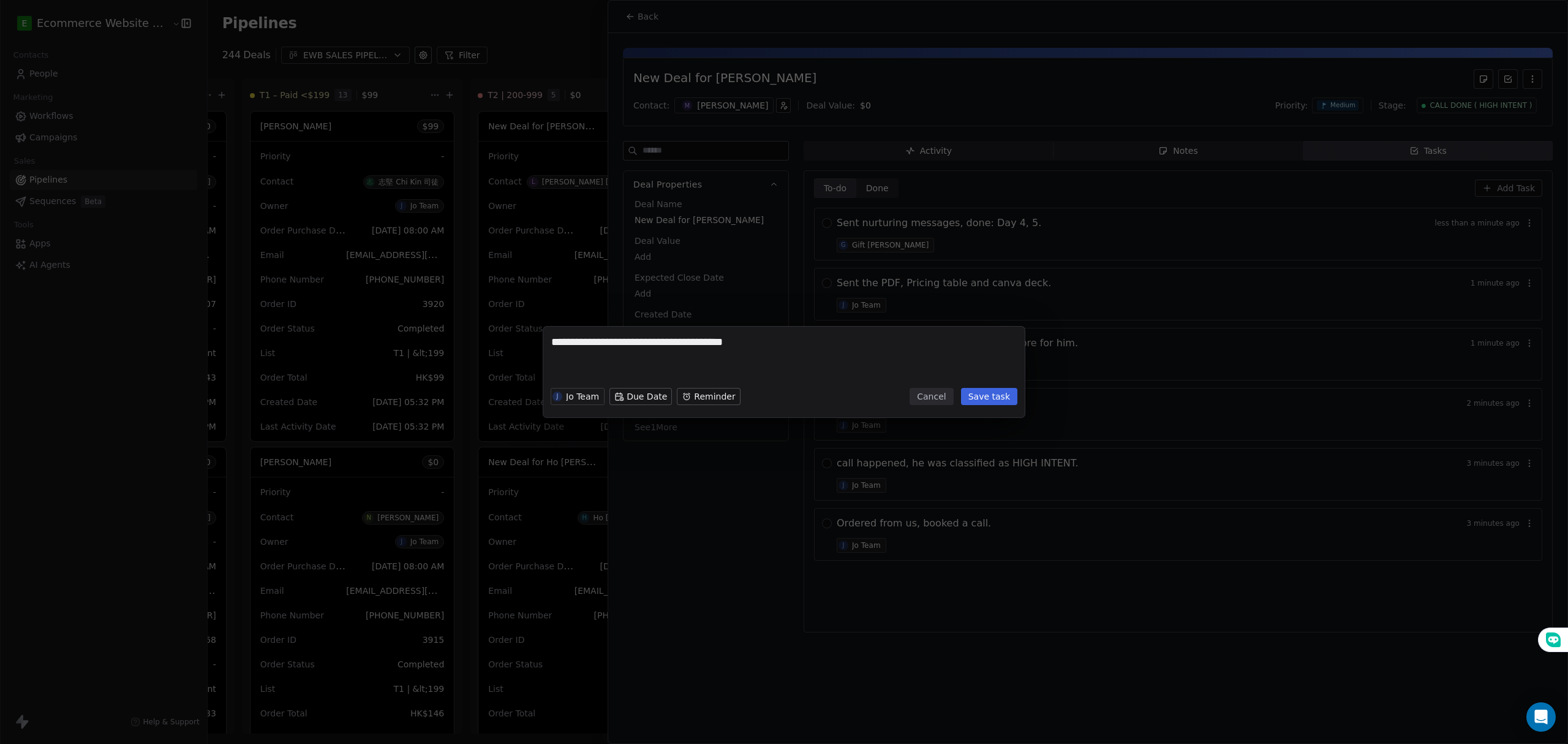
click at [1004, 398] on button "Save task" at bounding box center [989, 396] width 56 height 17
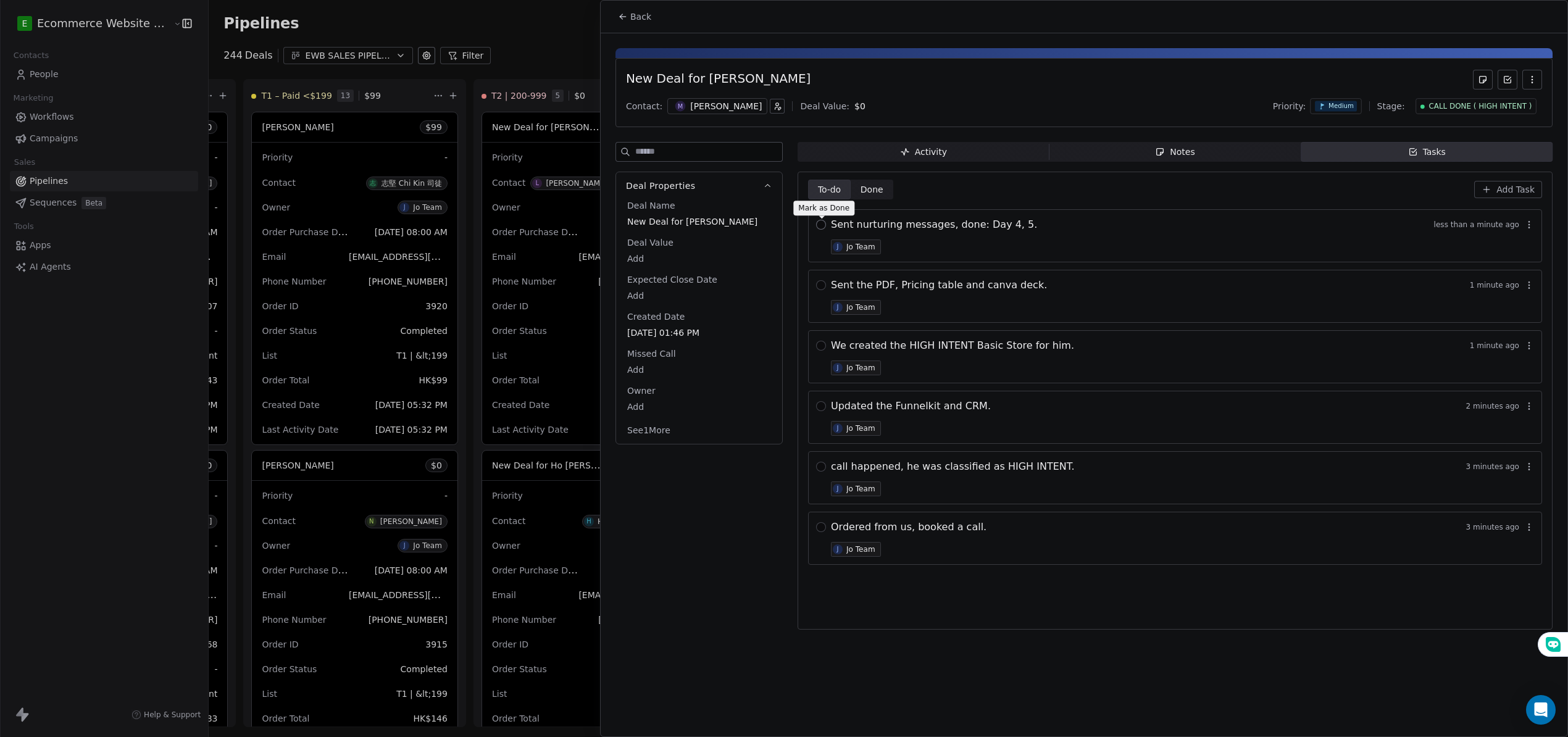
click at [819, 225] on button "button" at bounding box center [821, 225] width 10 height 10
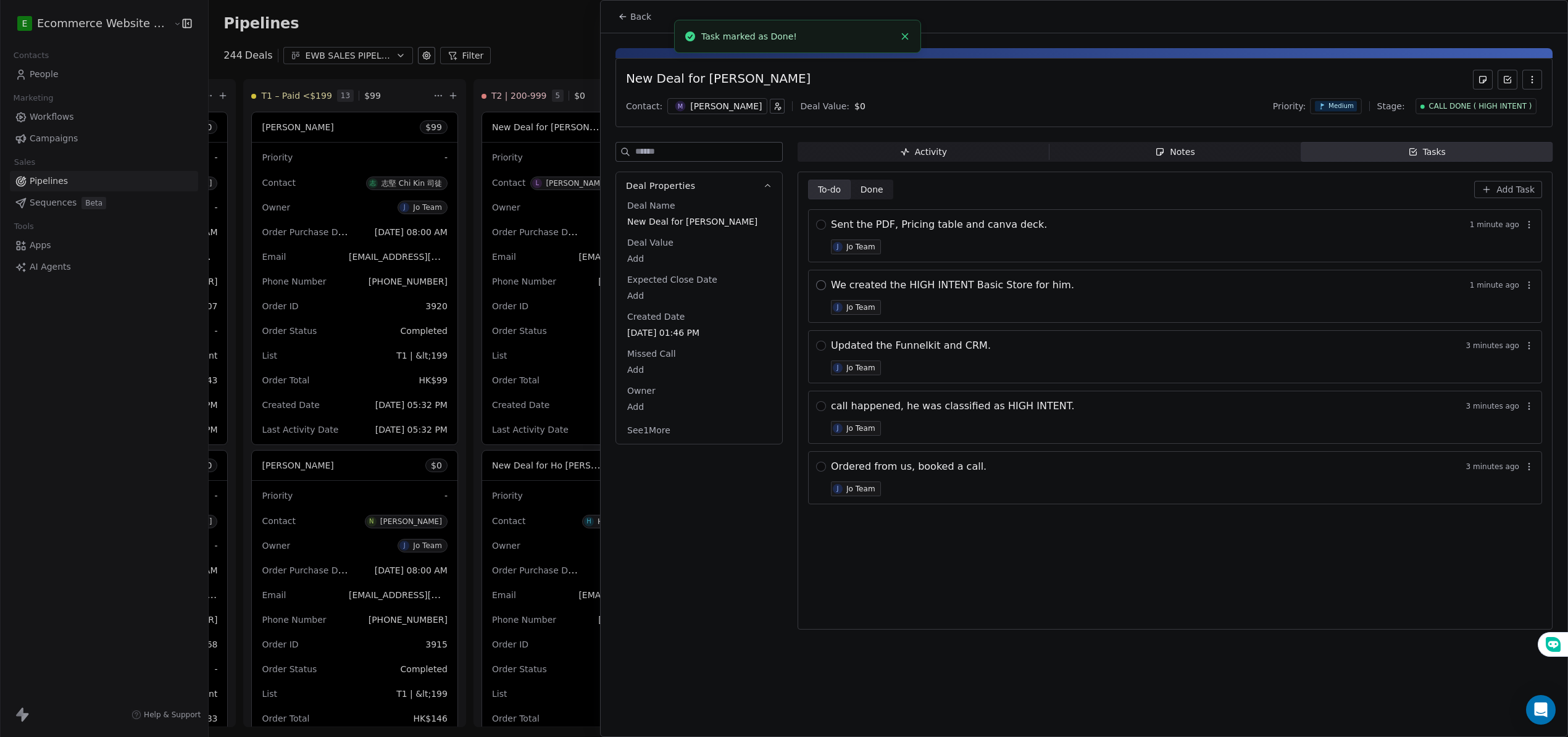
click at [822, 285] on button "button" at bounding box center [821, 285] width 10 height 10
click at [818, 225] on button "button" at bounding box center [821, 225] width 10 height 10
click at [818, 290] on button "button" at bounding box center [821, 285] width 10 height 10
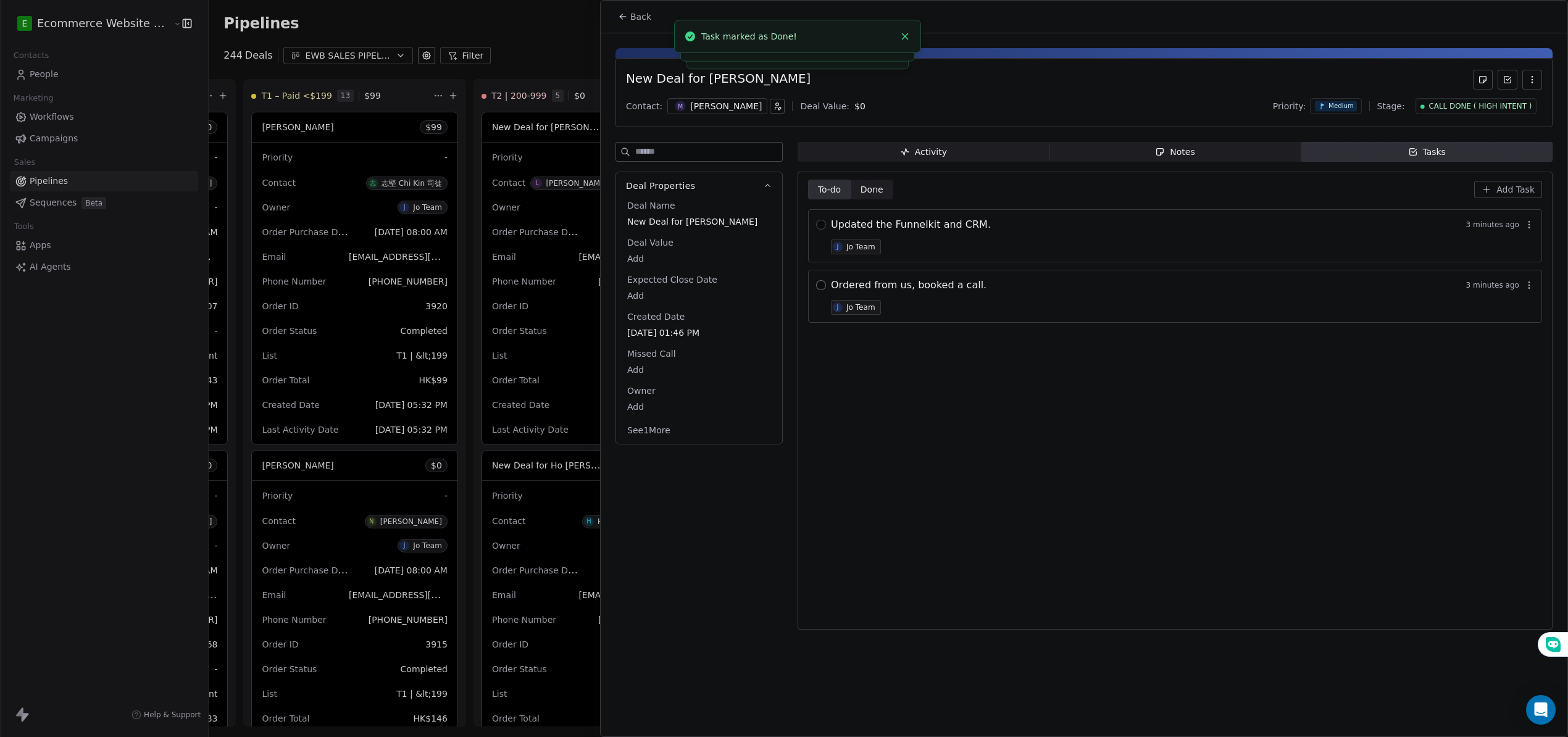
click at [821, 288] on button "button" at bounding box center [821, 285] width 10 height 10
click at [823, 231] on div at bounding box center [821, 227] width 10 height 15
click at [820, 232] on div at bounding box center [821, 227] width 10 height 15
click at [821, 226] on button "button" at bounding box center [821, 225] width 10 height 10
click at [880, 199] on span "Done Done" at bounding box center [872, 189] width 43 height 20
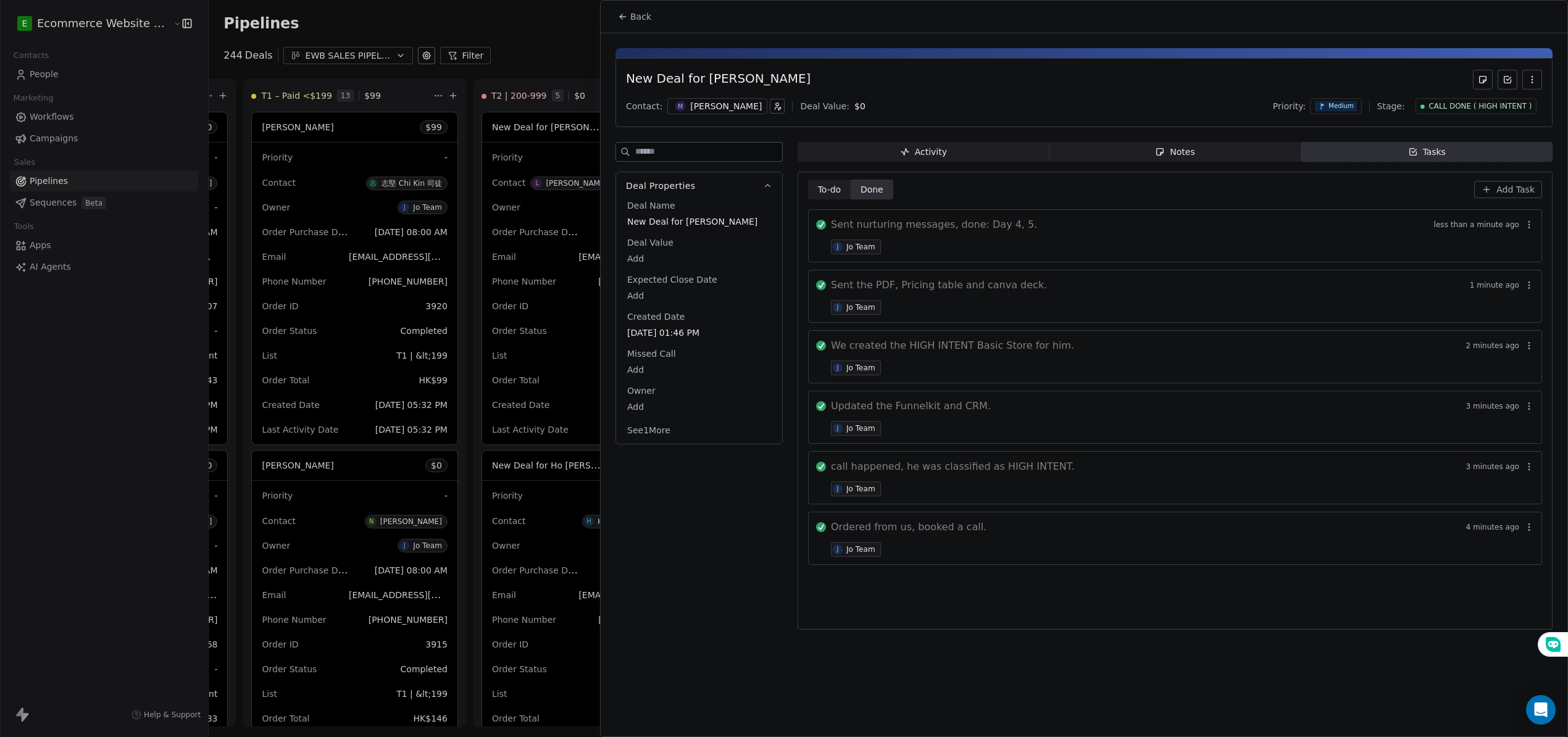
click at [1325, 107] on icon at bounding box center [1322, 106] width 8 height 8
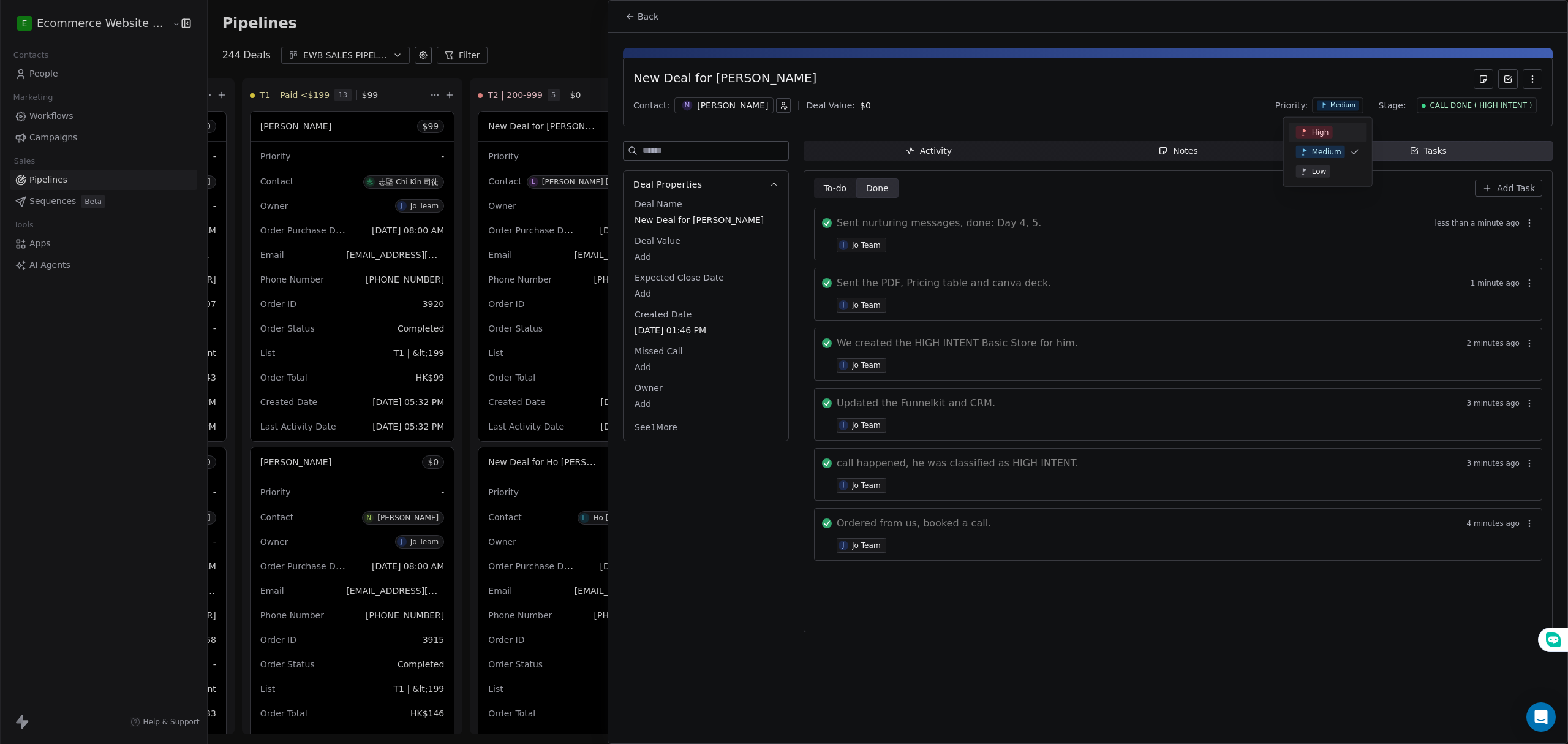
click at [1339, 134] on div "High" at bounding box center [1328, 132] width 64 height 12
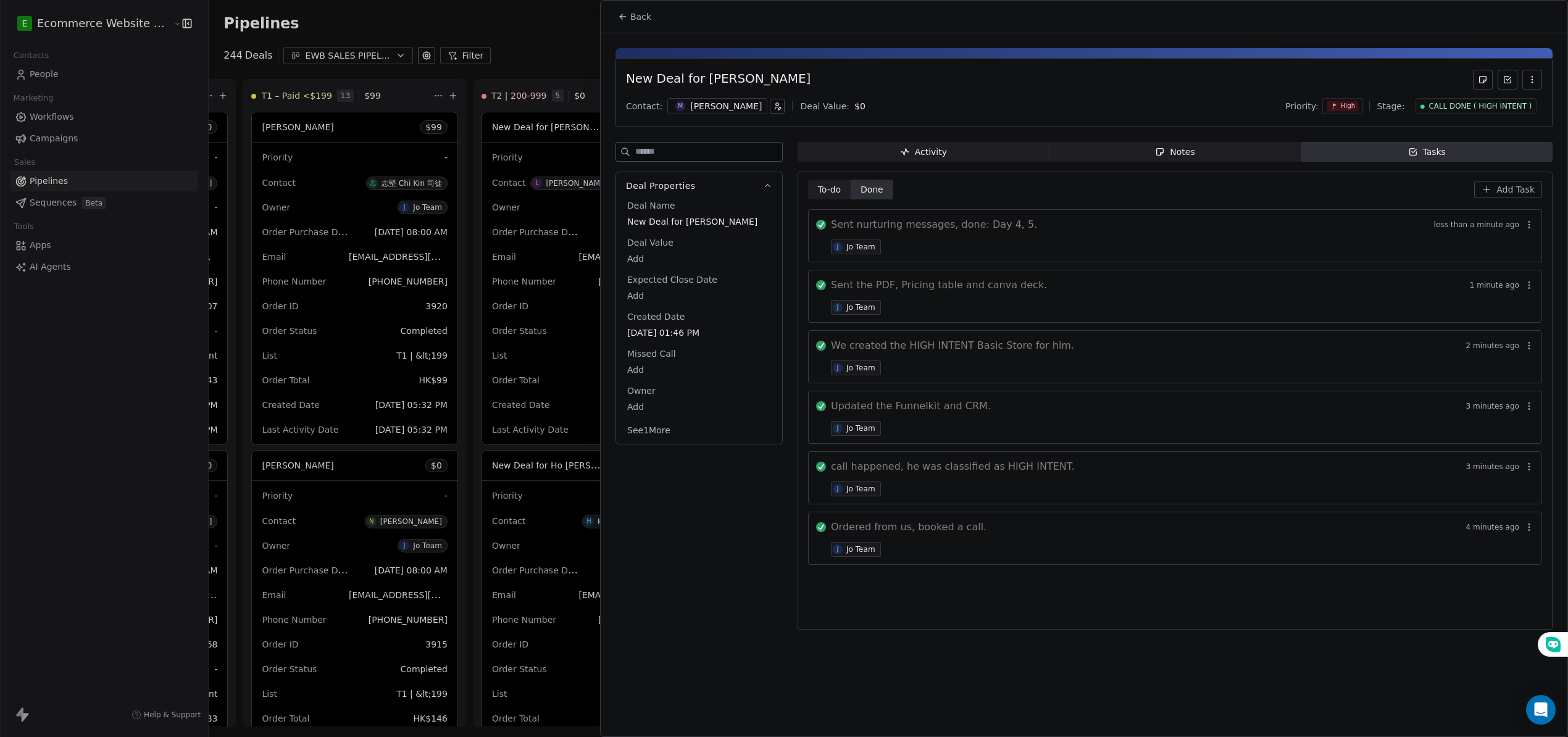
click at [1249, 94] on div "New Deal for [PERSON_NAME] Contact: M [PERSON_NAME] Deal Value: $ 0 Priority: H…" at bounding box center [1084, 92] width 937 height 69
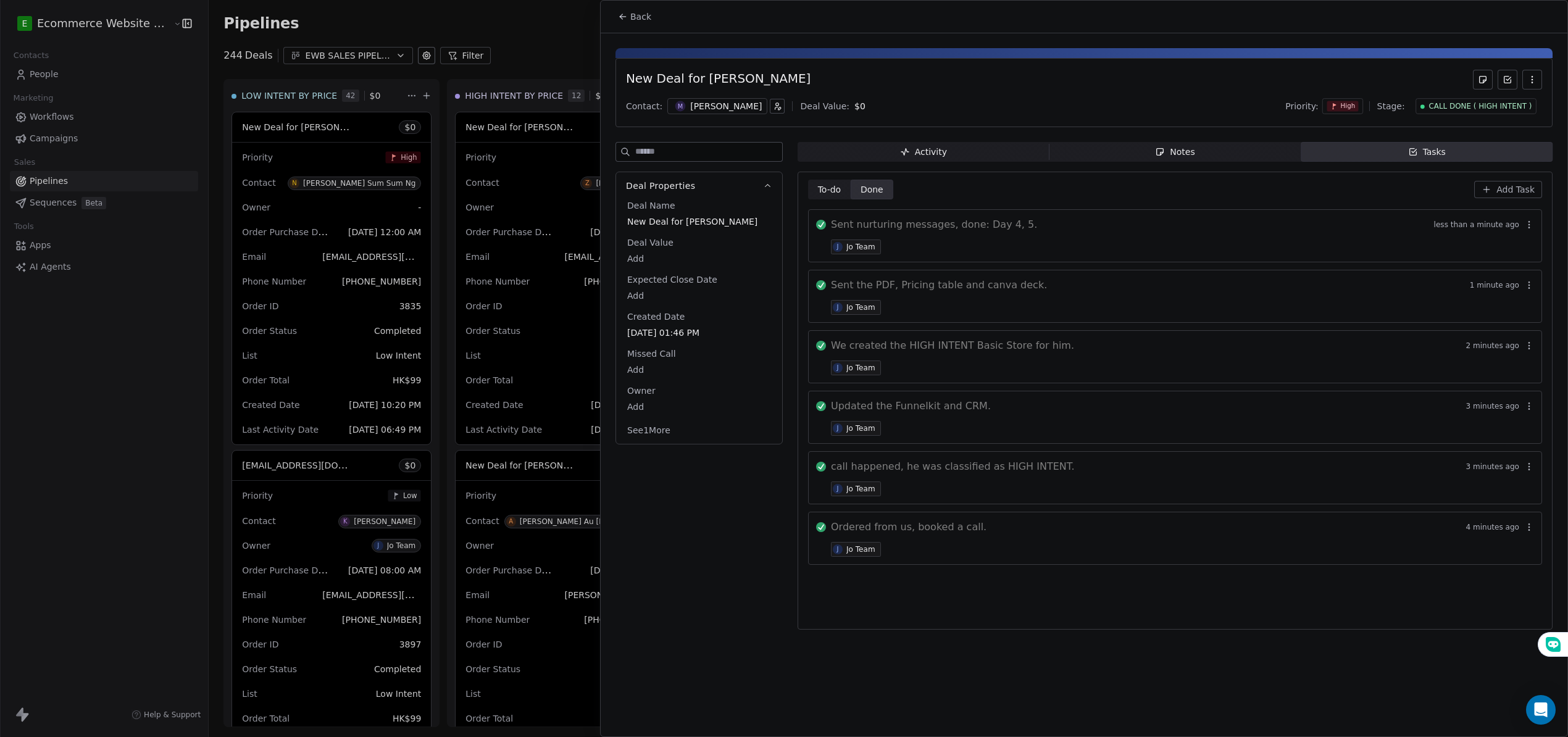
scroll to position [424, 0]
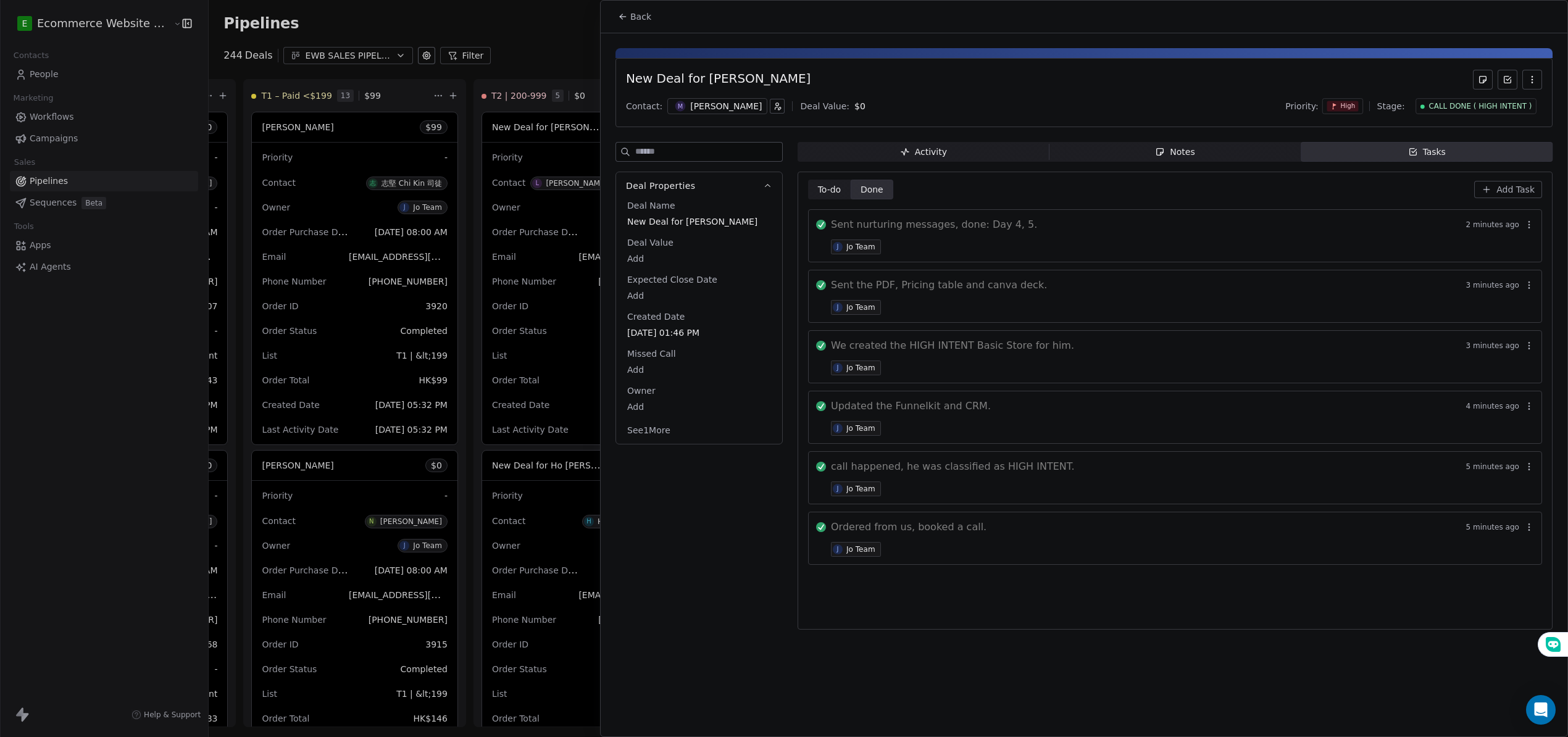
click at [623, 15] on icon at bounding box center [622, 17] width 10 height 10
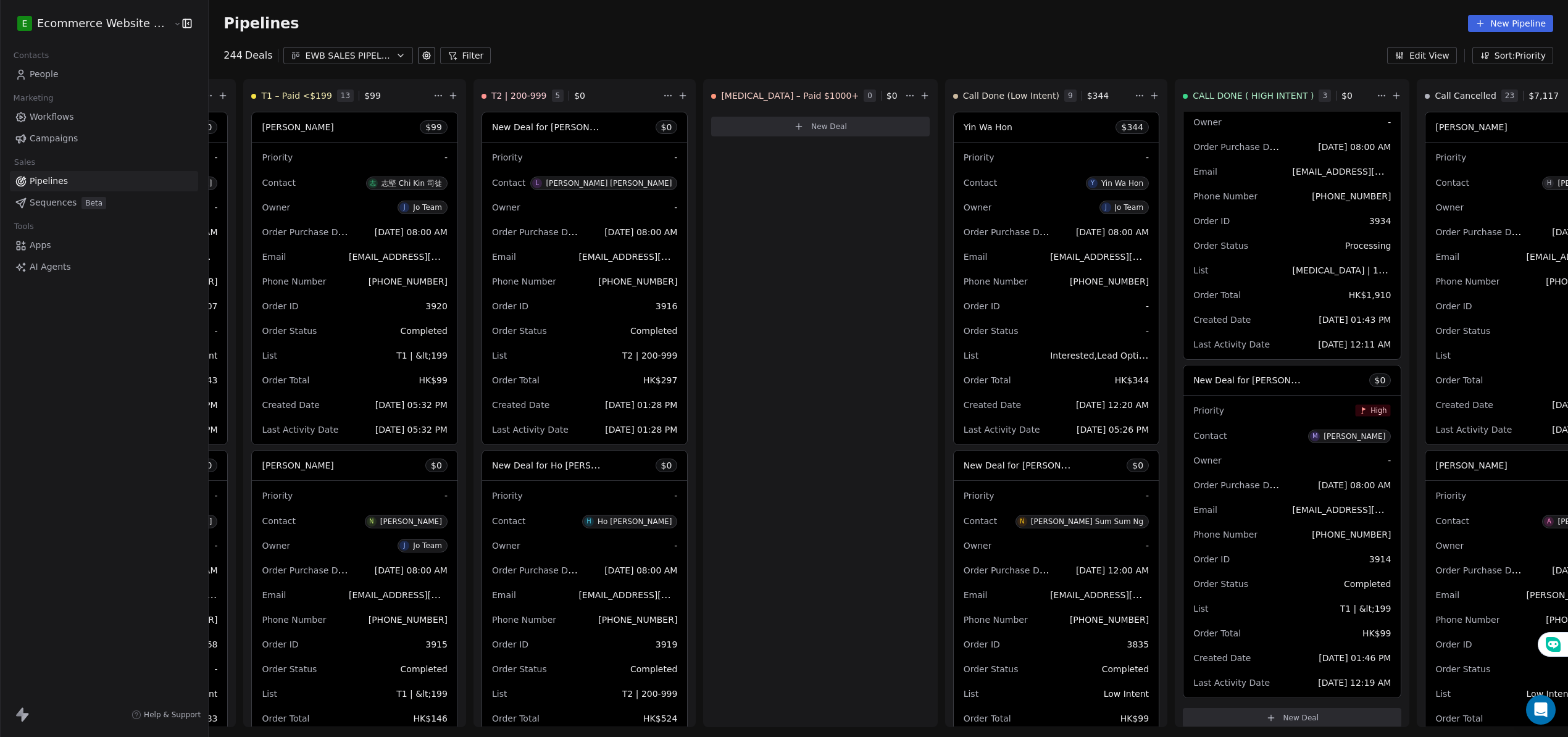
click at [1511, 52] on button "Sort: Priority" at bounding box center [1513, 55] width 81 height 17
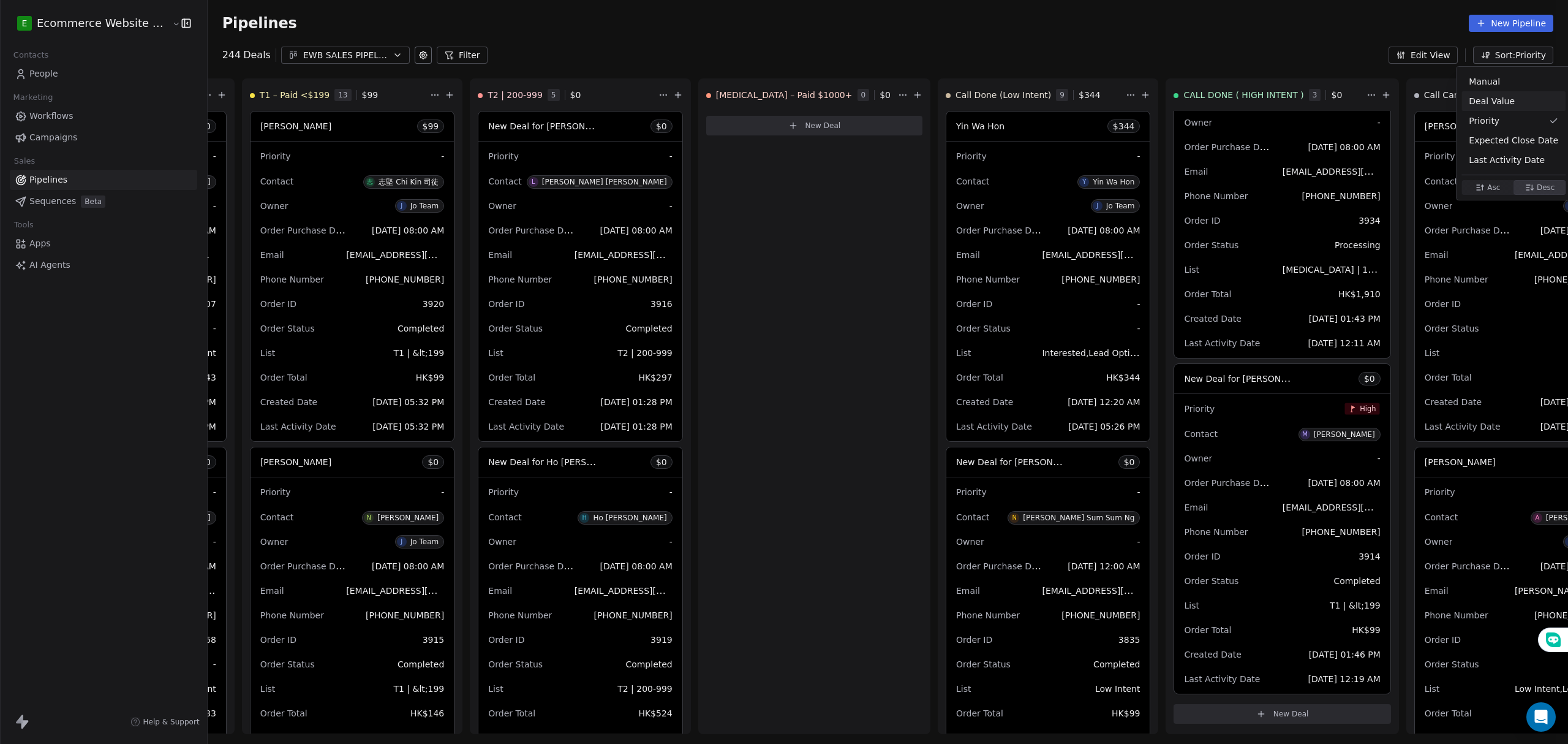
click at [1281, 99] on html "E Ecommerce Website Builder Contacts People Marketing Workflows Campaigns Sales…" at bounding box center [784, 374] width 1568 height 749
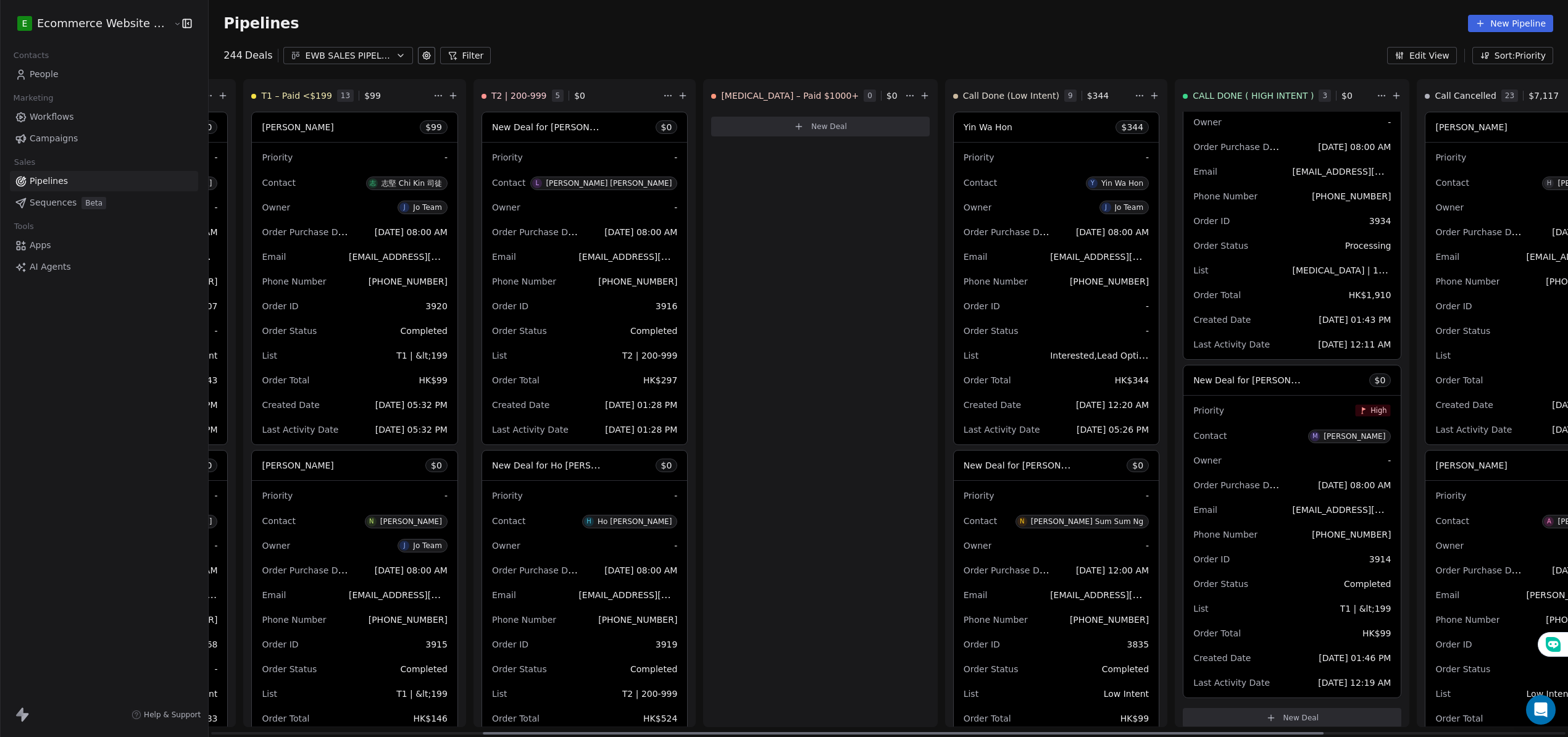
click at [1297, 93] on html "E Ecommerce Website Builder Contacts People Marketing Workflows Campaigns Sales…" at bounding box center [784, 371] width 1568 height 742
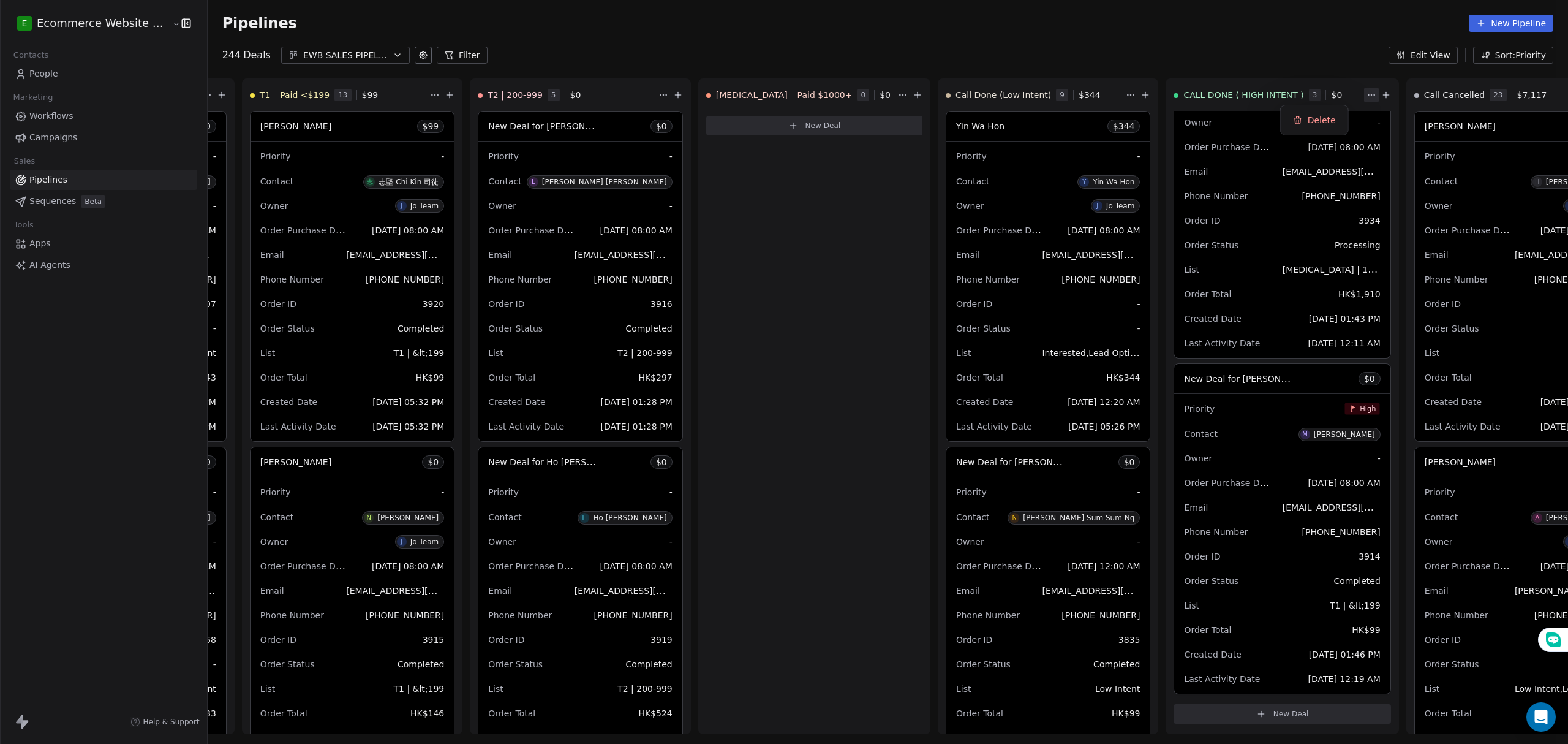
click at [1229, 99] on html "E Ecommerce Website Builder Contacts People Marketing Workflows Campaigns Sales…" at bounding box center [784, 374] width 1568 height 749
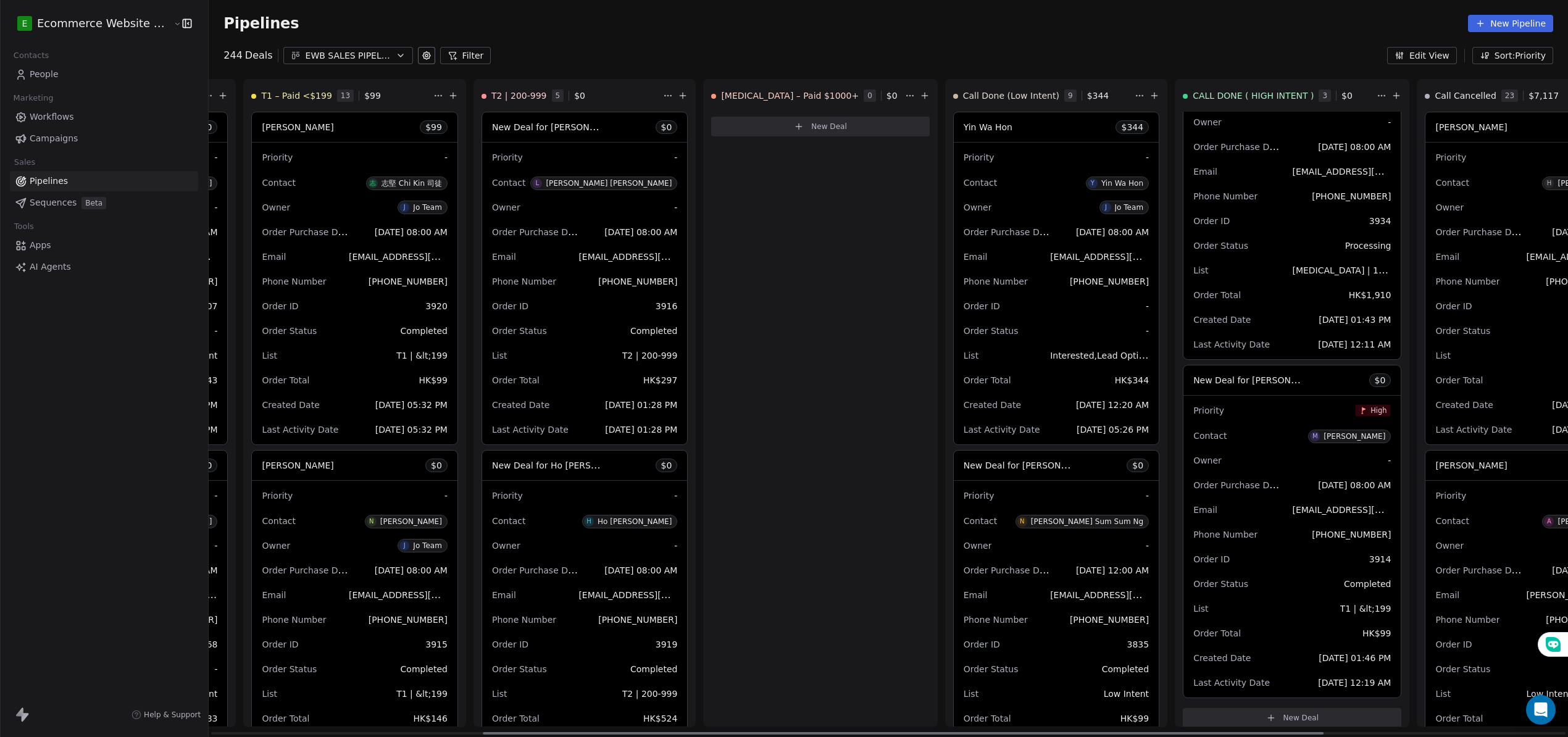
click at [1341, 92] on span "$ 0" at bounding box center [1347, 96] width 11 height 13
click at [1284, 129] on div "Owner -" at bounding box center [1292, 122] width 197 height 20
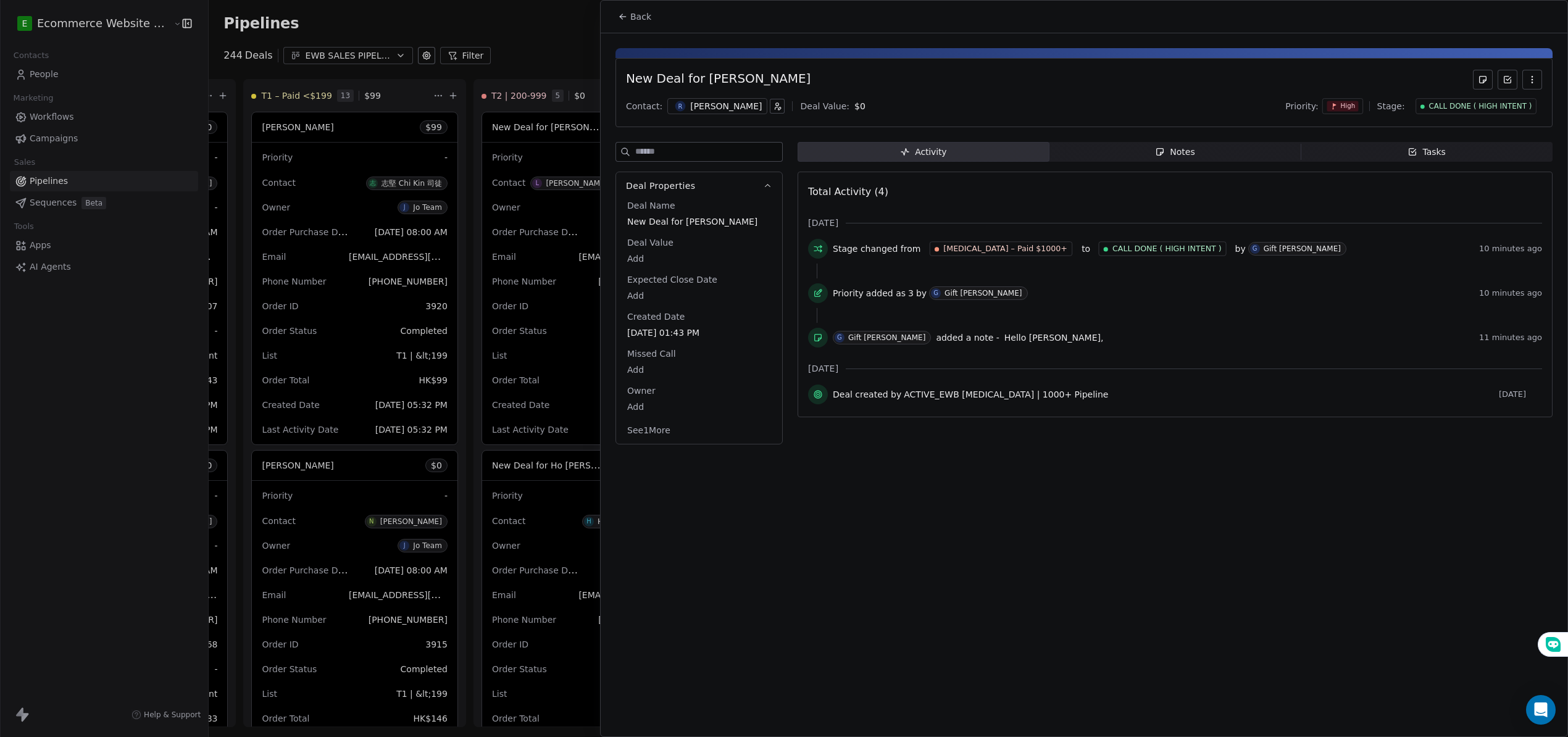
click at [623, 13] on icon at bounding box center [622, 17] width 10 height 10
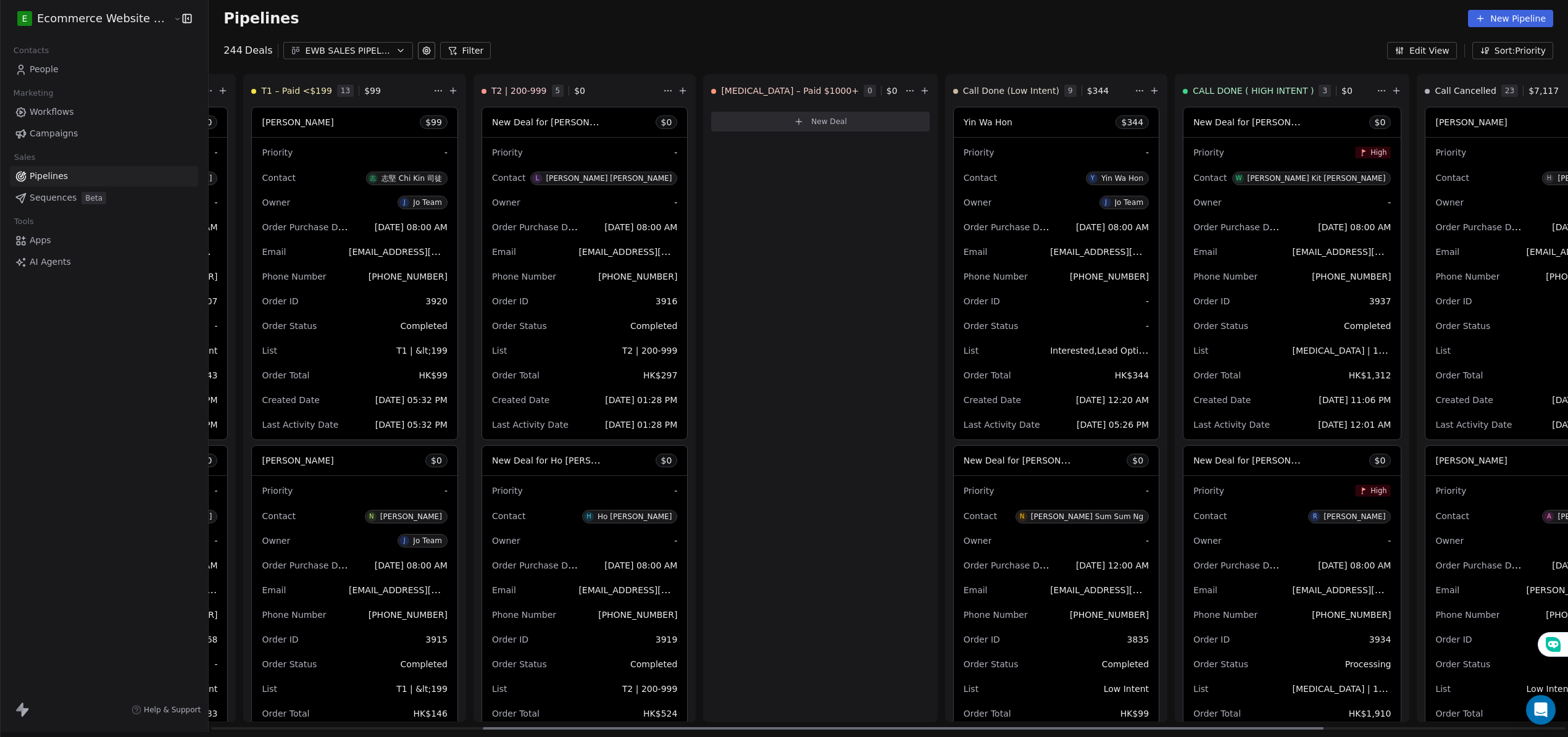
click at [1233, 116] on span "New Deal for [PERSON_NAME] Kit [PERSON_NAME]" at bounding box center [1303, 121] width 219 height 12
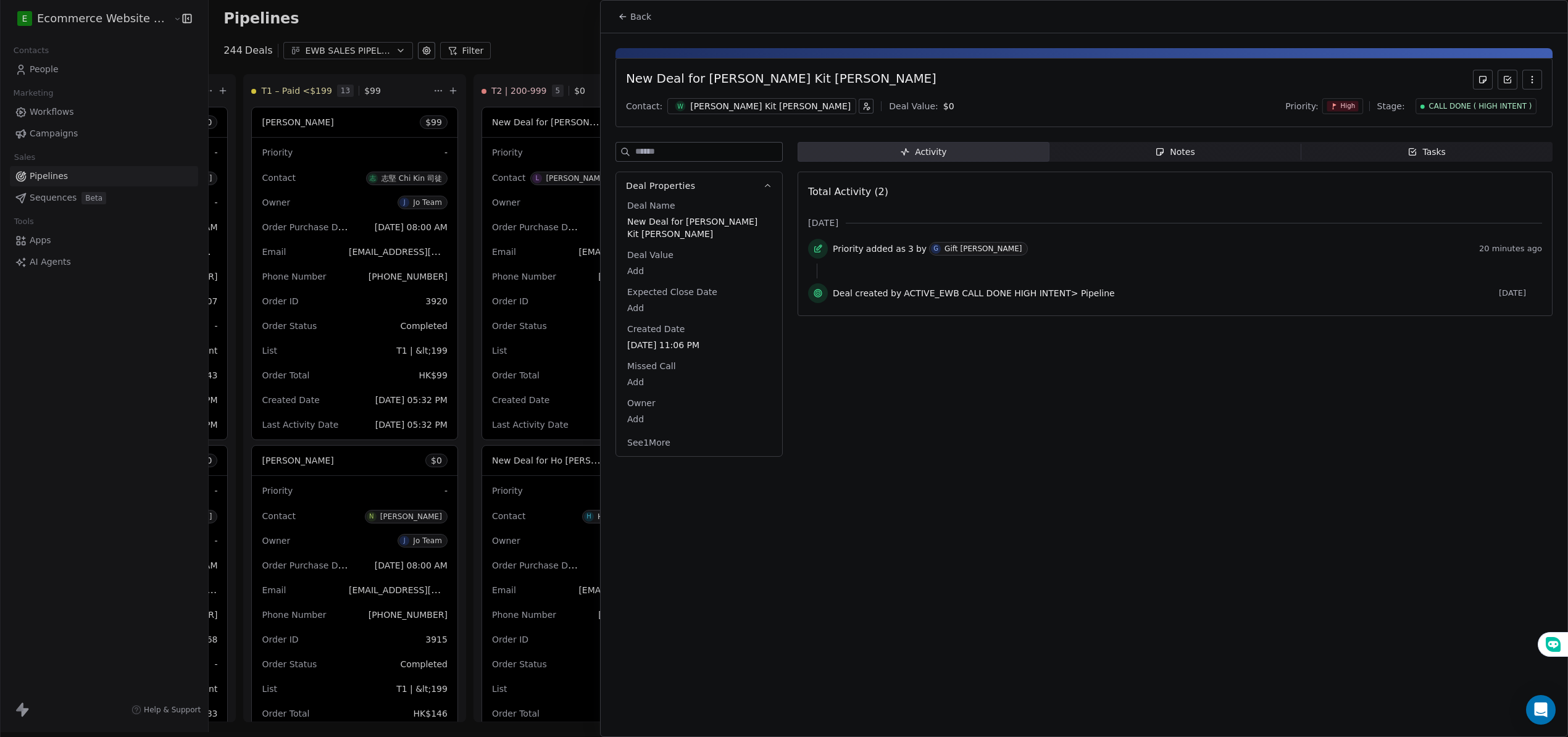
click at [838, 110] on html "E Ecommerce Website Builder Contacts People Marketing Workflows Campaigns Sales…" at bounding box center [784, 366] width 1568 height 742
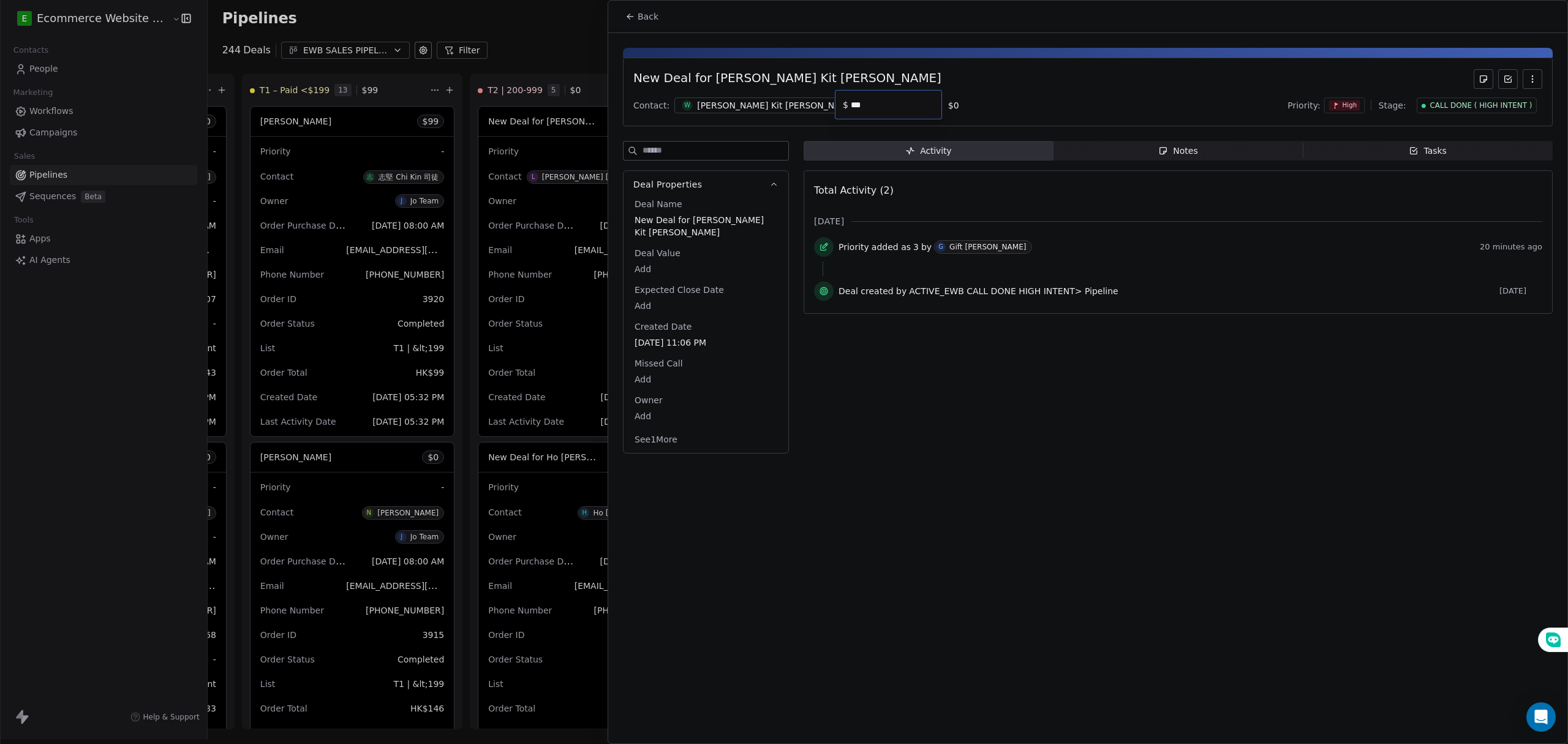
type input "**"
paste input "*****"
type input "*****"
click at [960, 402] on html "E Ecommerce Website Builder Contacts People Marketing Workflows Campaigns Sales…" at bounding box center [784, 369] width 1568 height 749
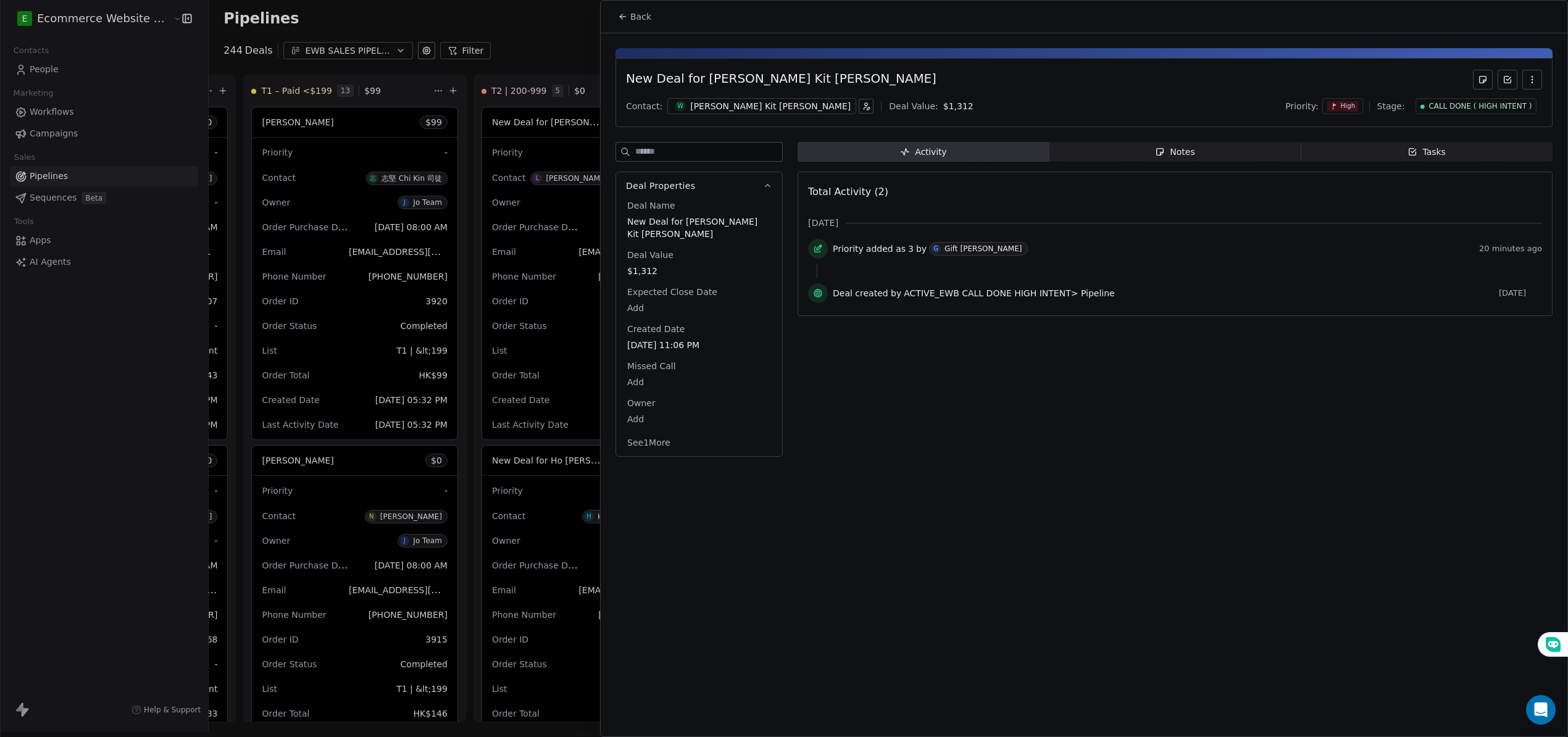
click at [635, 8] on button "Back" at bounding box center [634, 17] width 48 height 22
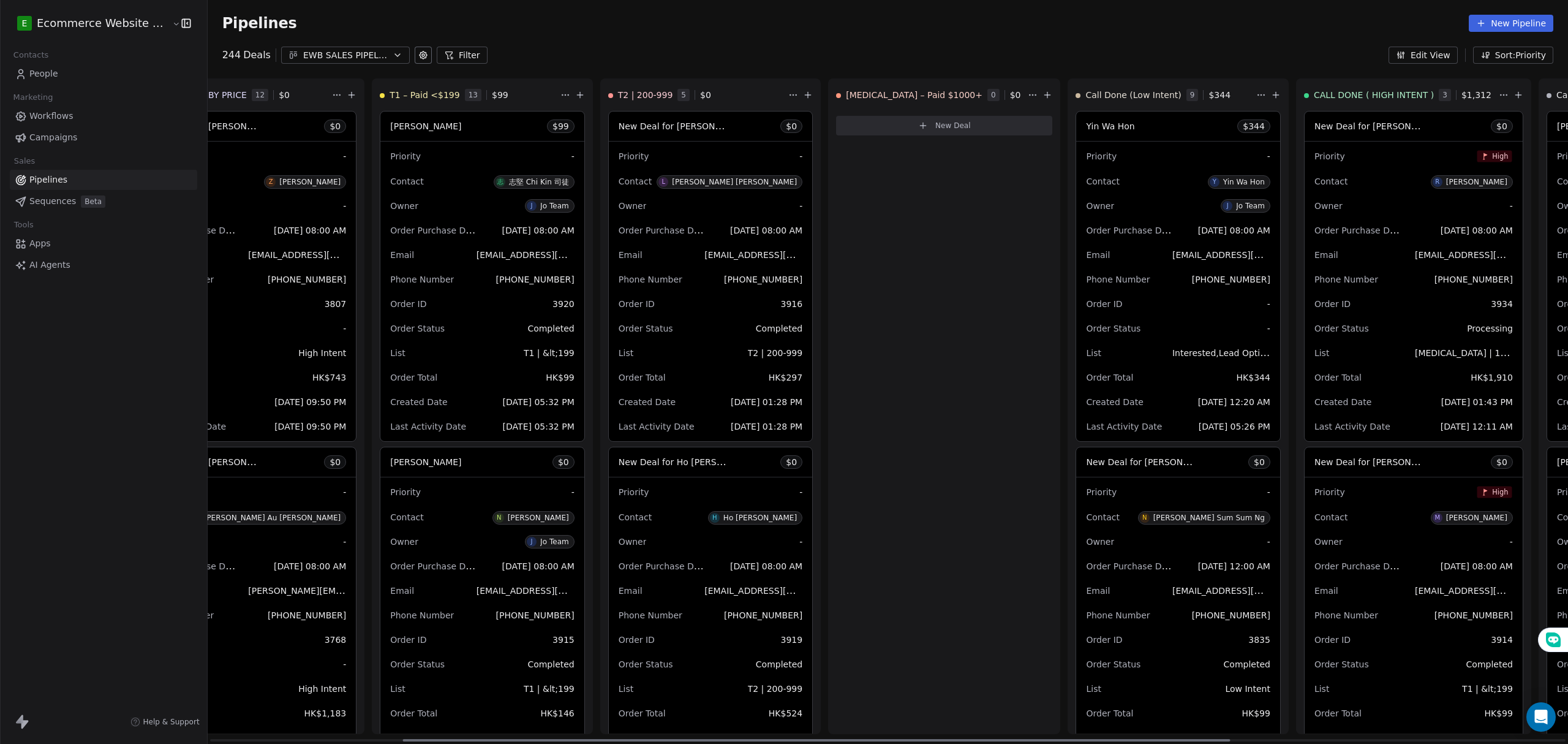
click at [1314, 123] on span "New Deal for [PERSON_NAME]" at bounding box center [1378, 125] width 129 height 12
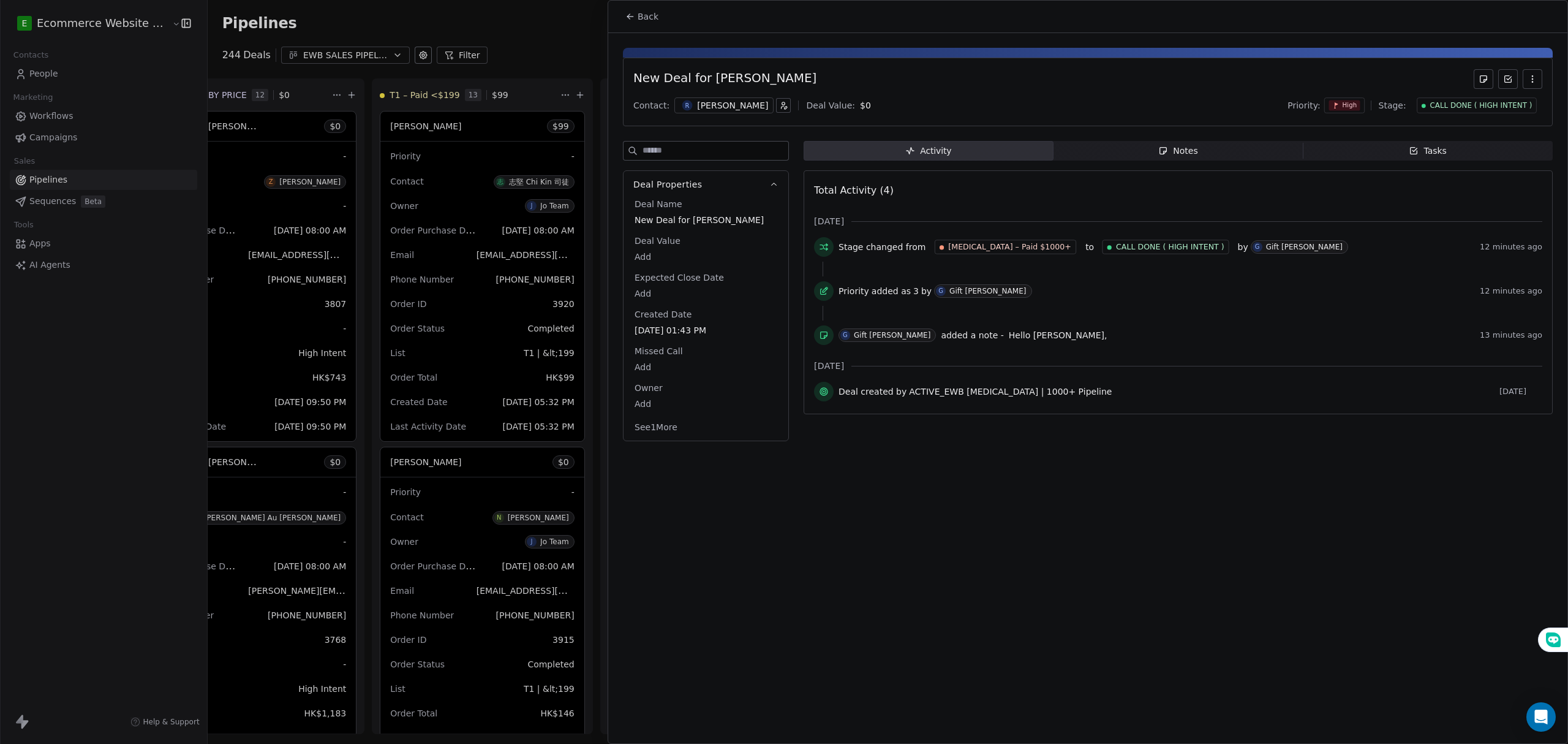
click at [836, 99] on div "Contact: R Roy Lam Deal Value: $ 0 Priority: High Stage: CALL DONE ( HIGH INTEN…" at bounding box center [1088, 105] width 909 height 19
click at [824, 100] on div "Contact: R Roy Lam Deal Value: $ 0 Priority: High Stage: CALL DONE ( HIGH INTEN…" at bounding box center [1088, 105] width 909 height 19
click at [822, 103] on body "E Ecommerce Website Builder Contacts People Marketing Workflows Campaigns Sales…" at bounding box center [784, 372] width 1568 height 744
click at [820, 105] on span "$" at bounding box center [822, 105] width 6 height 13
click at [846, 93] on div "$ *" at bounding box center [865, 105] width 107 height 29
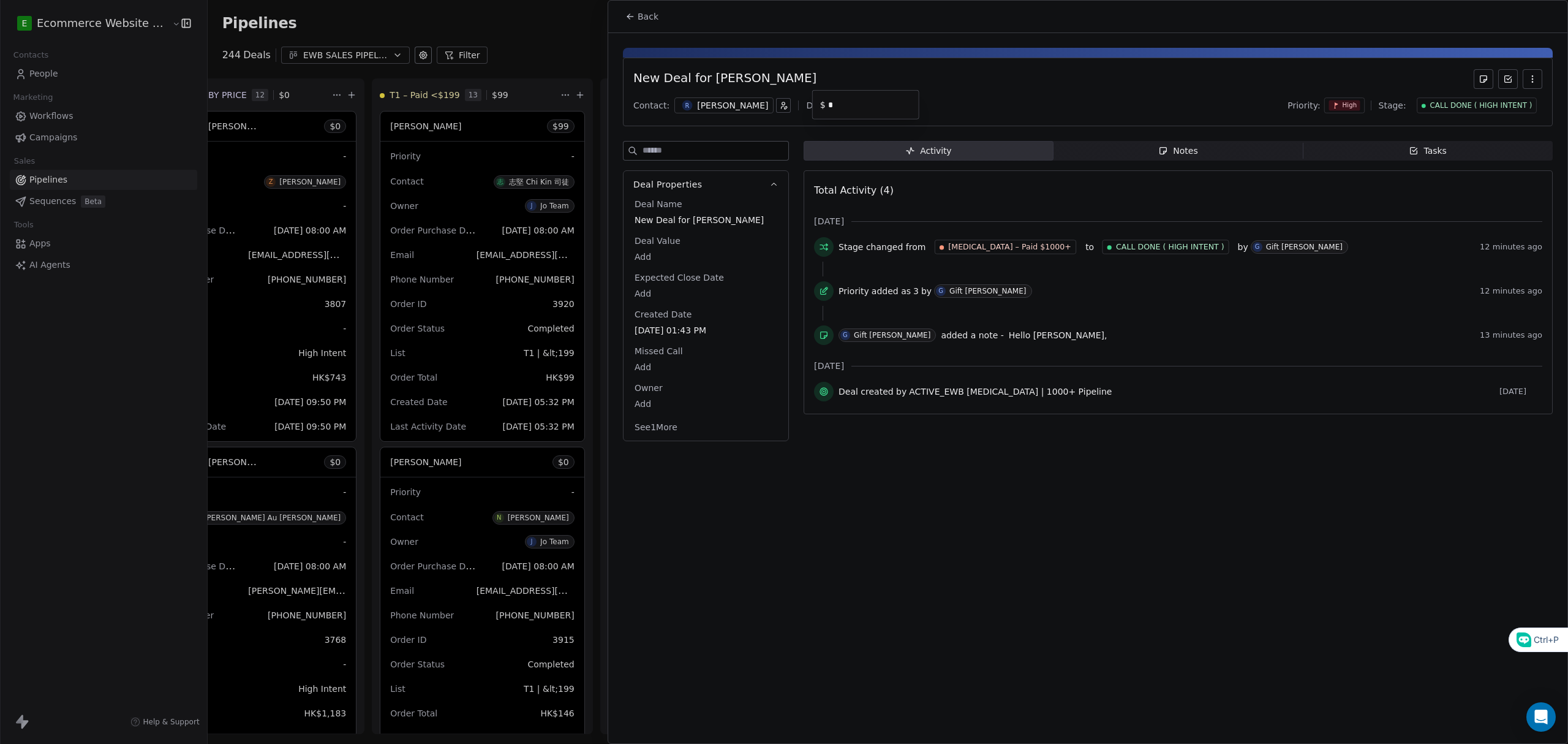
drag, startPoint x: 846, startPoint y: 93, endPoint x: 842, endPoint y: 102, distance: 9.8
click at [842, 102] on div "$ *" at bounding box center [865, 105] width 107 height 29
click at [842, 102] on input "*" at bounding box center [870, 104] width 91 height 9
type input "*****"
click at [975, 608] on html "E Ecommerce Website Builder Contacts People Marketing Workflows Campaigns Sales…" at bounding box center [784, 372] width 1568 height 744
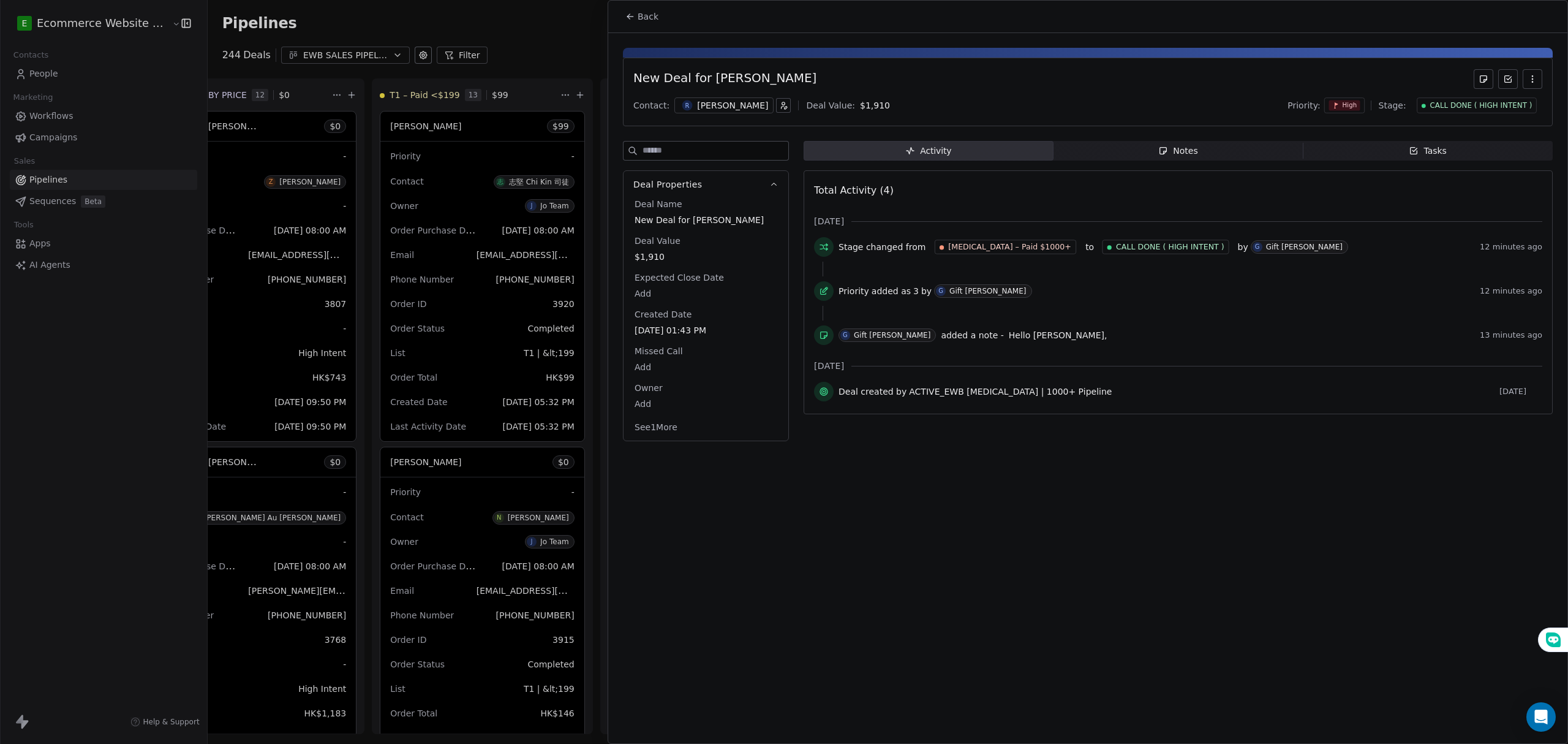
click at [1385, 152] on span "Tasks Tasks" at bounding box center [1427, 150] width 250 height 19
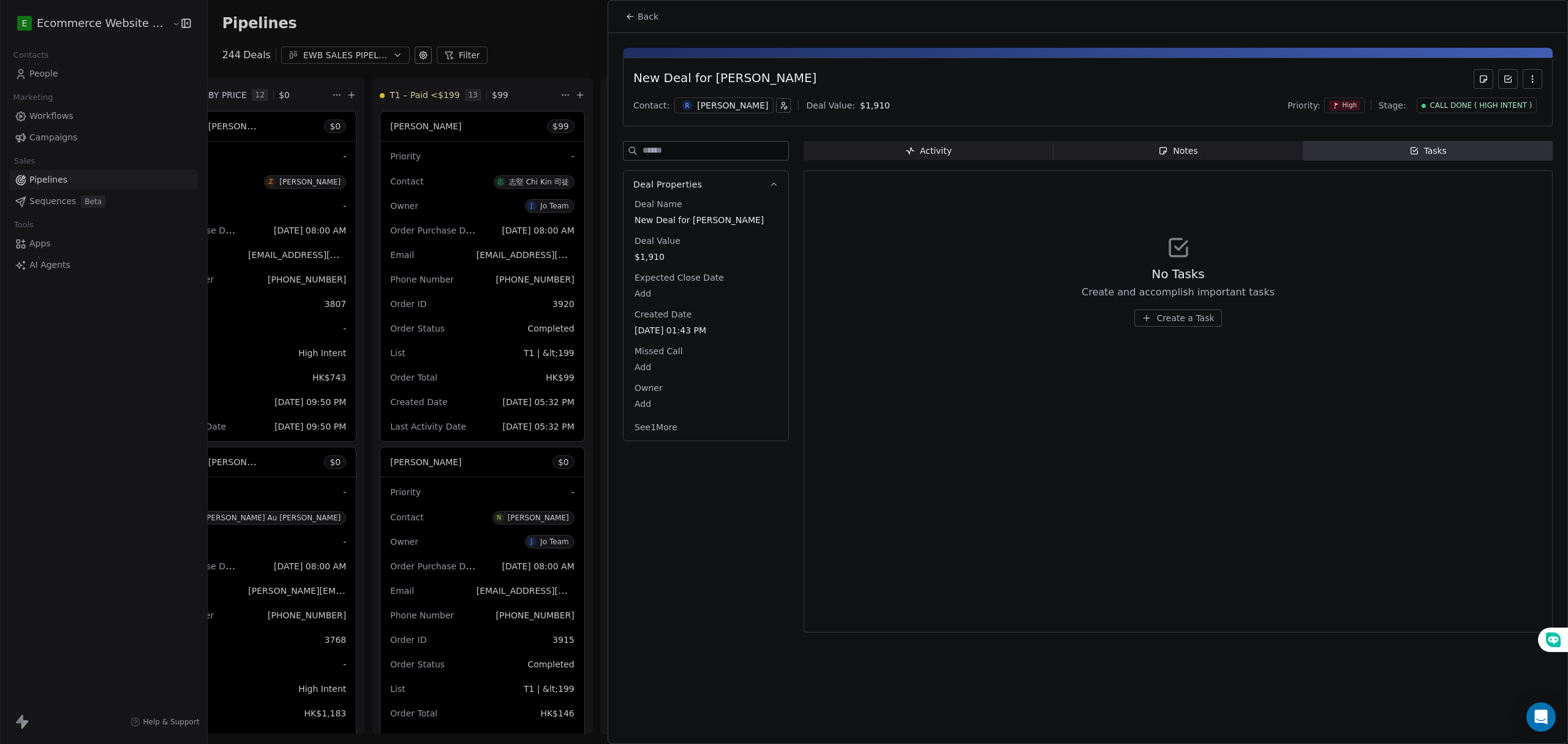
click at [1205, 315] on span "Create a Task" at bounding box center [1184, 318] width 57 height 12
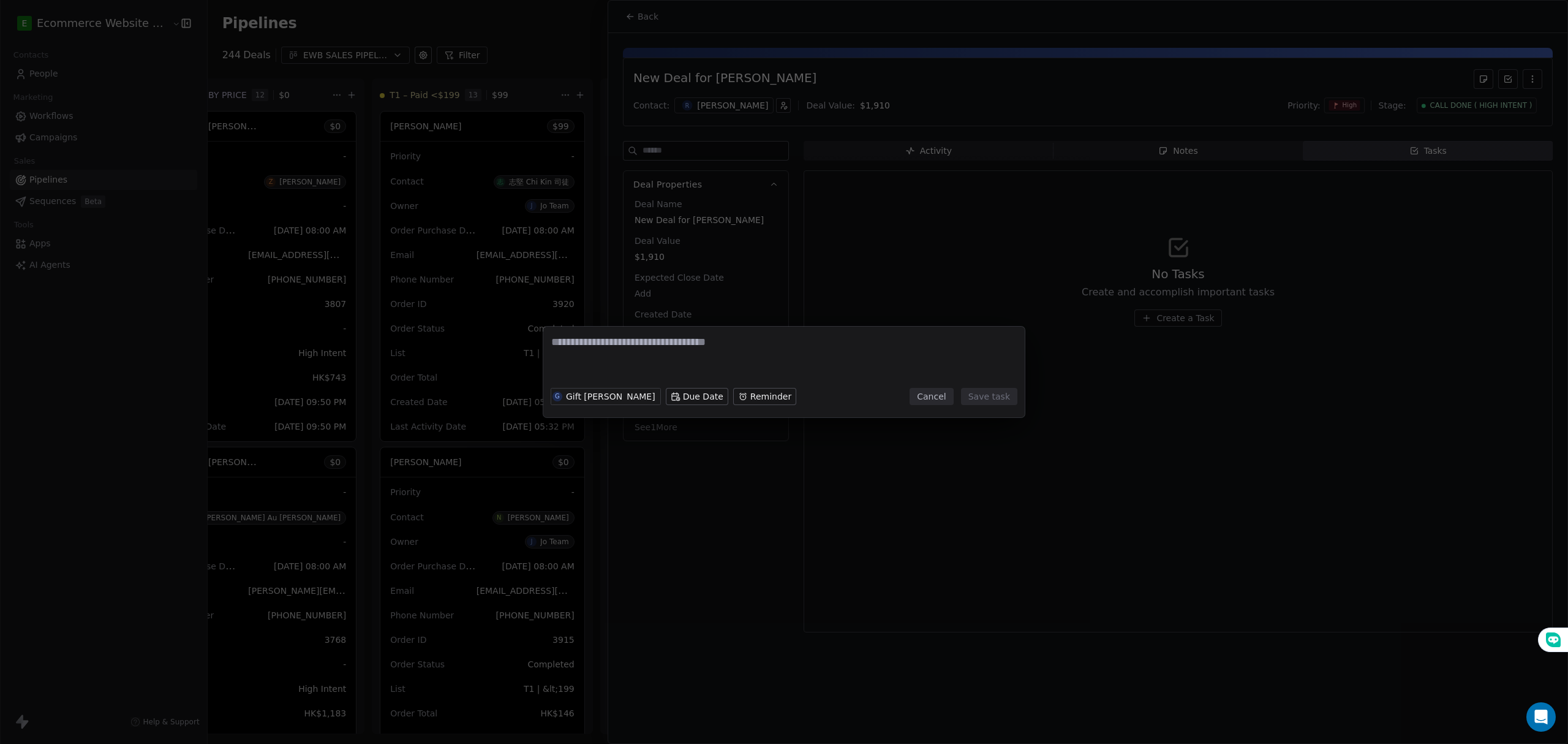
click at [765, 358] on textarea at bounding box center [784, 358] width 465 height 48
type textarea "**********"
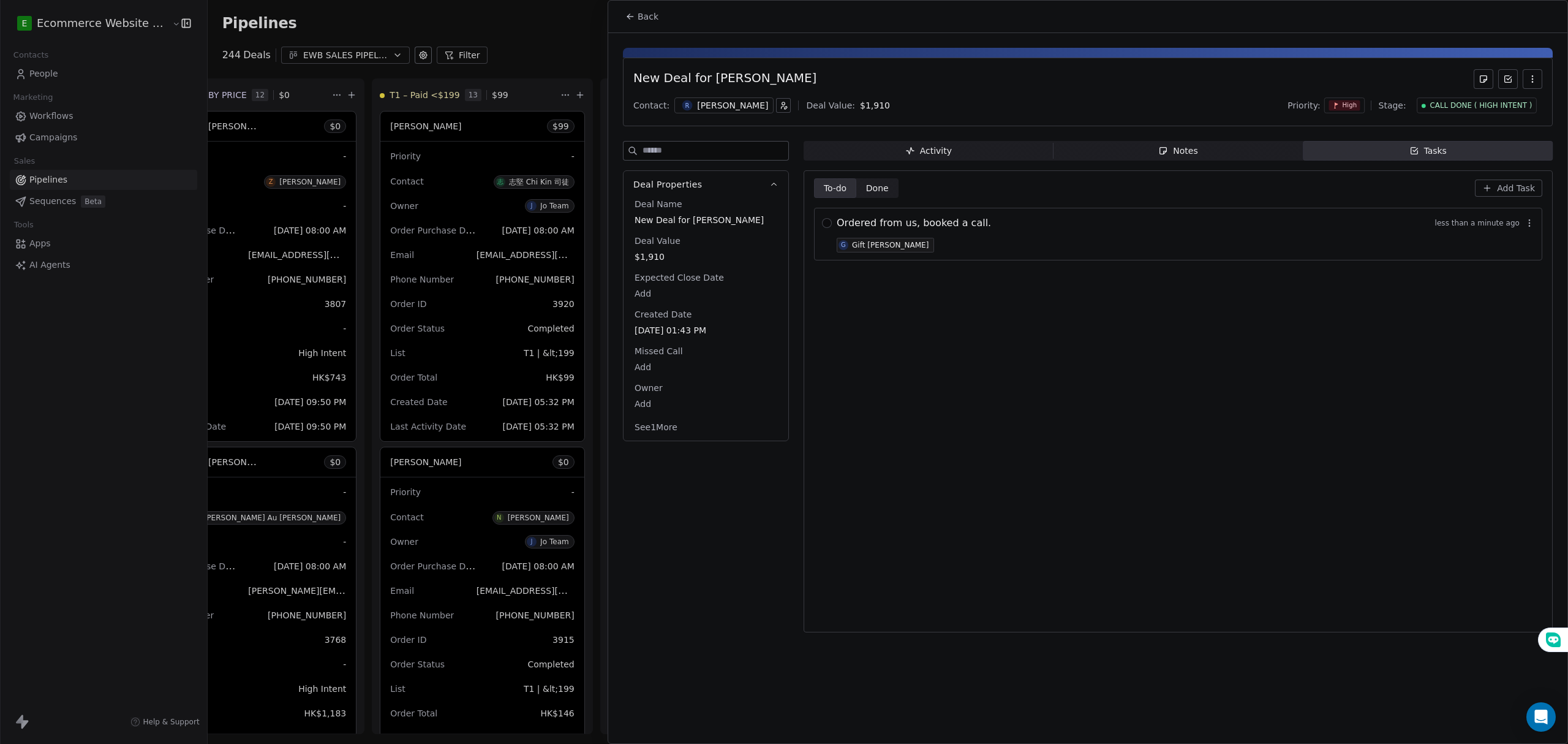
click at [1497, 192] on button "Add Task" at bounding box center [1508, 188] width 67 height 17
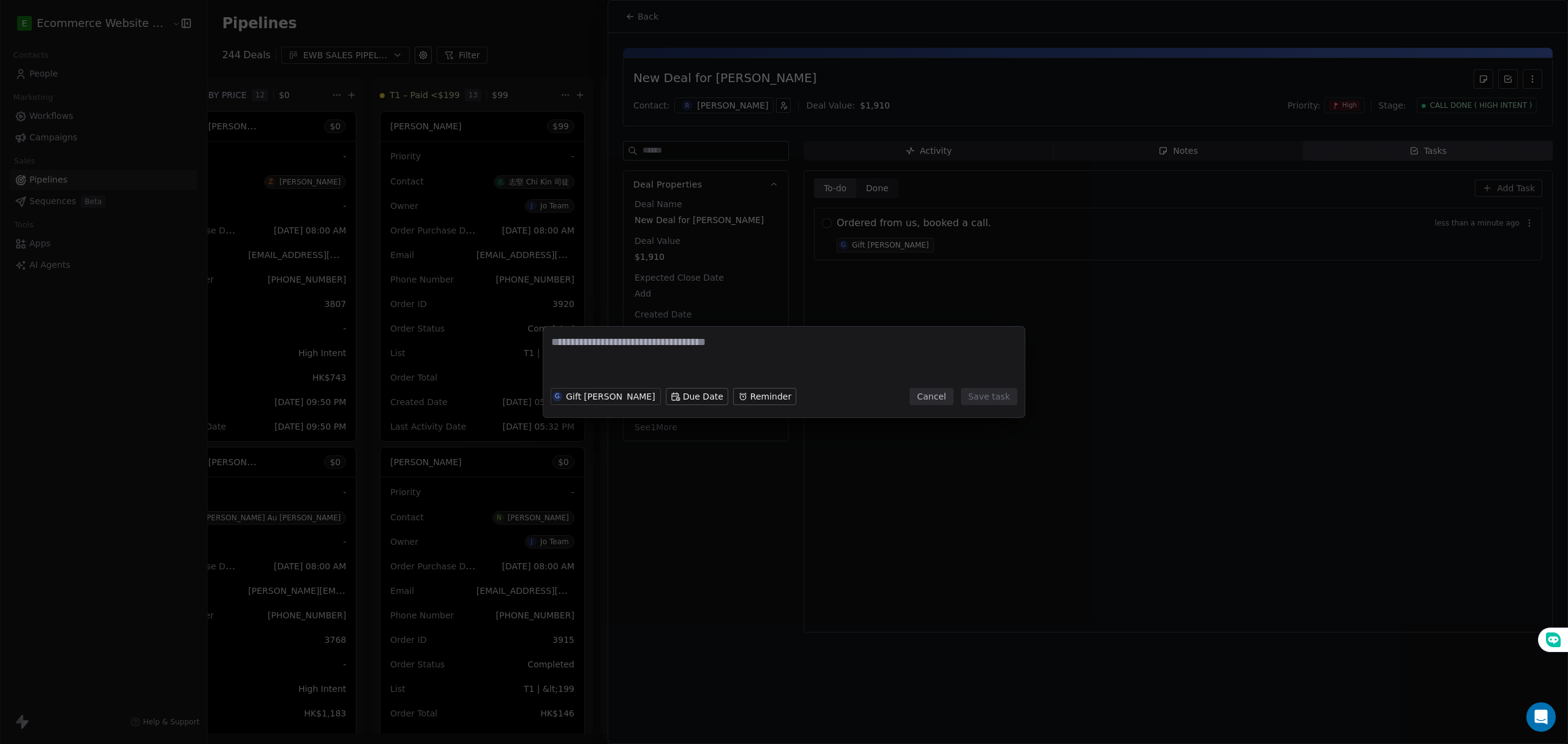
type textarea "*"
click at [949, 397] on button "Cancel" at bounding box center [931, 396] width 44 height 17
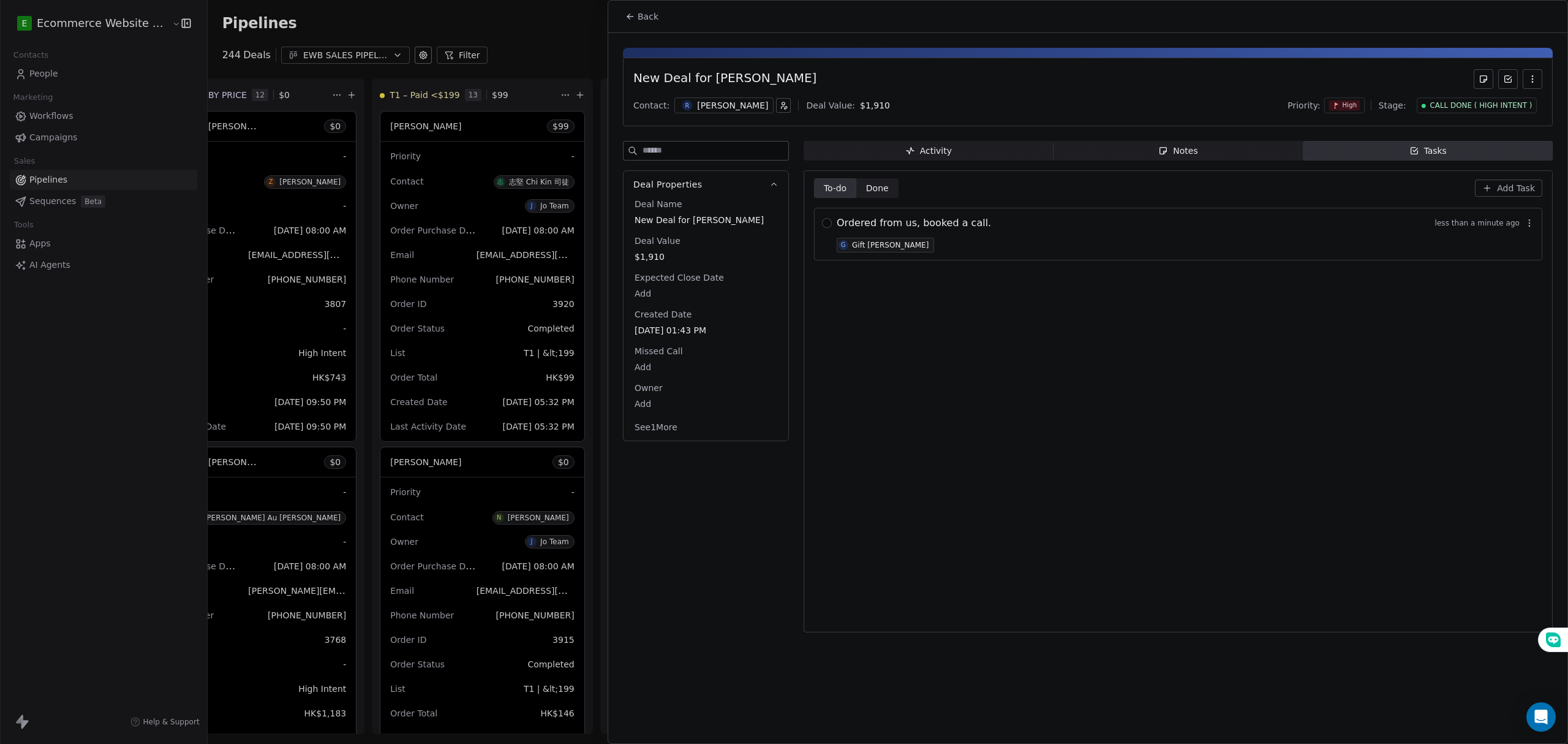
click at [872, 245] on div "Gift [PERSON_NAME]" at bounding box center [890, 245] width 77 height 8
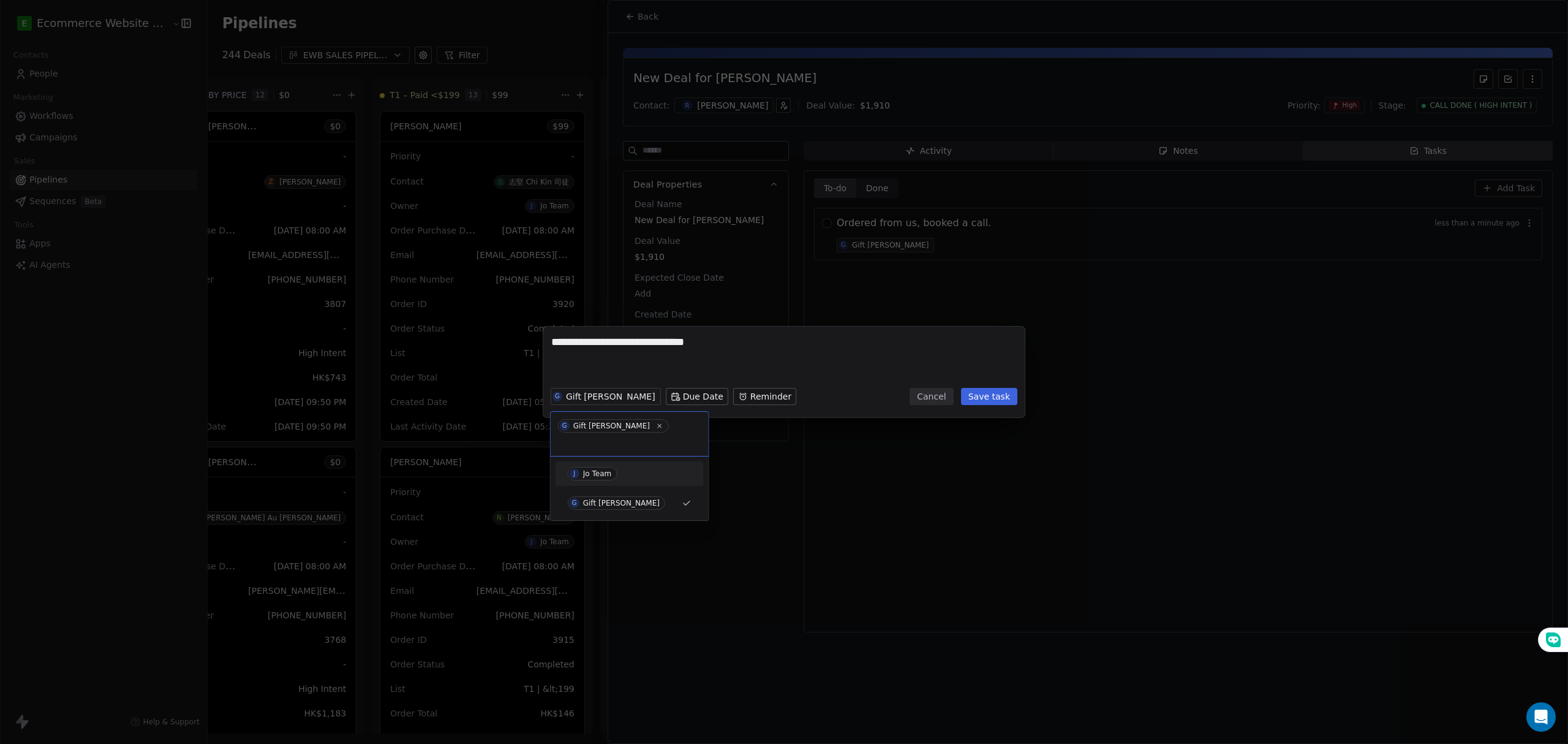
click at [624, 461] on div "J Jo Team" at bounding box center [629, 473] width 148 height 24
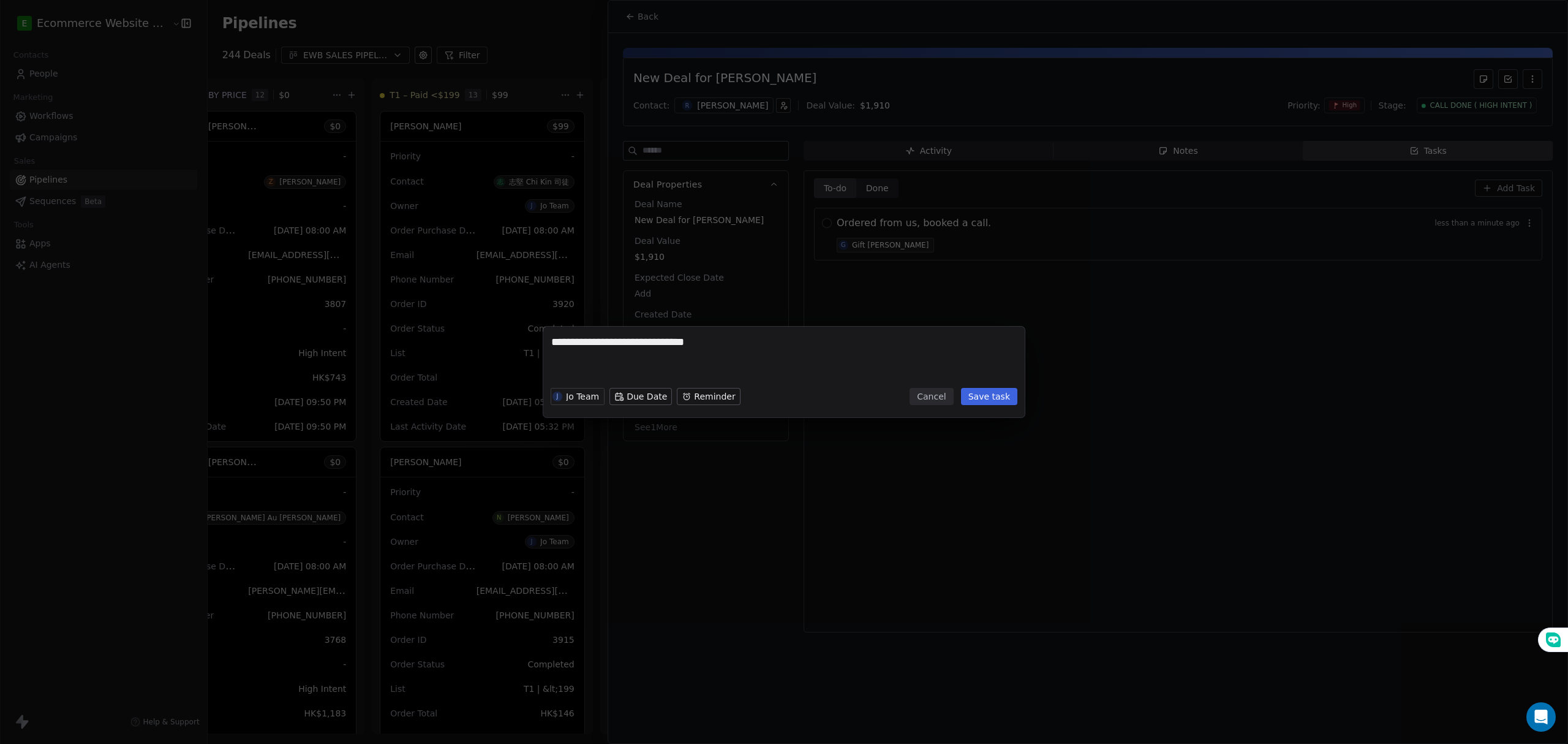
click at [990, 397] on button "Save task" at bounding box center [989, 396] width 56 height 17
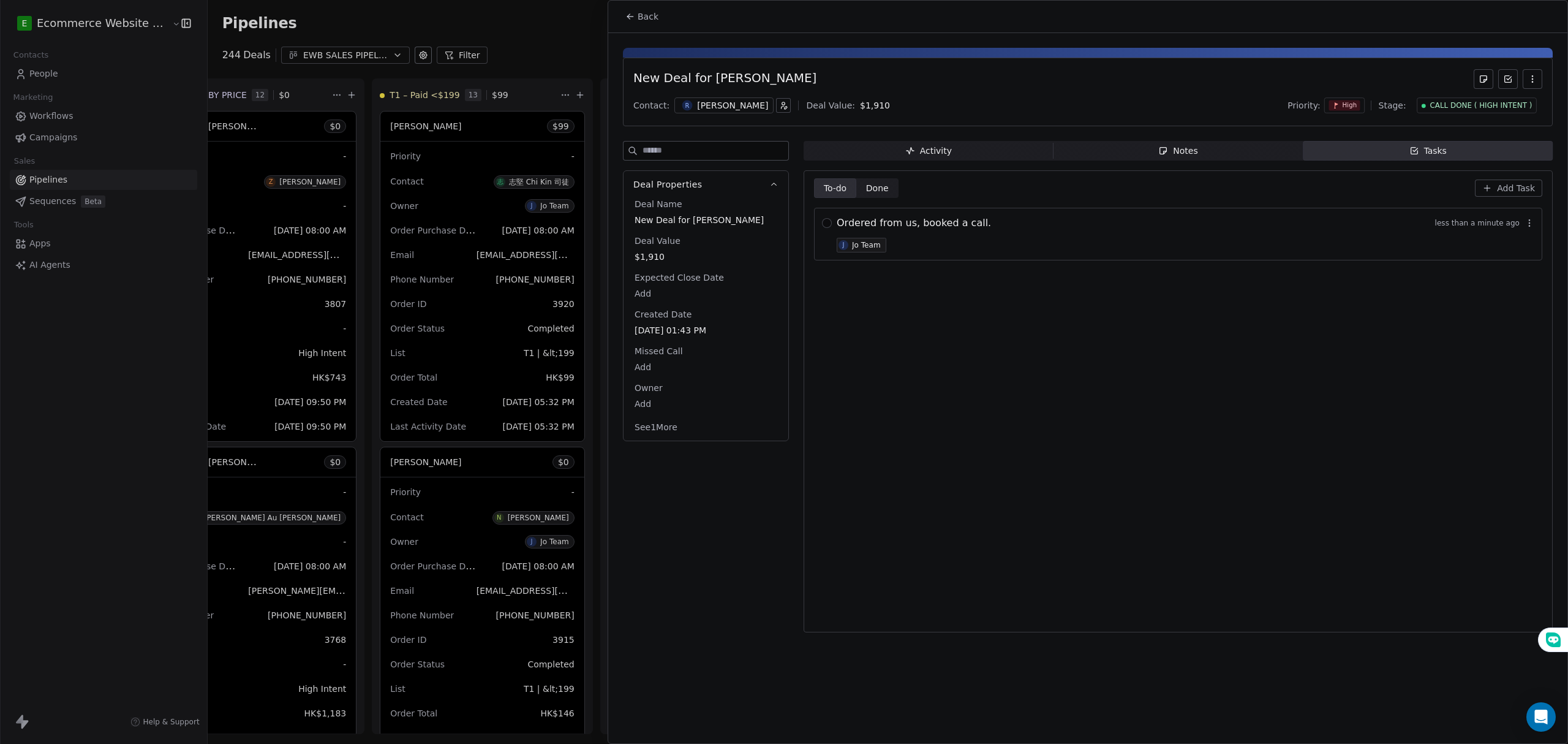
click at [1206, 376] on div "To-do To-do Done Done Add Task Ordered from us, booked a call. less than a minu…" at bounding box center [1178, 401] width 728 height 446
click at [1508, 188] on span "Add Task" at bounding box center [1515, 188] width 38 height 12
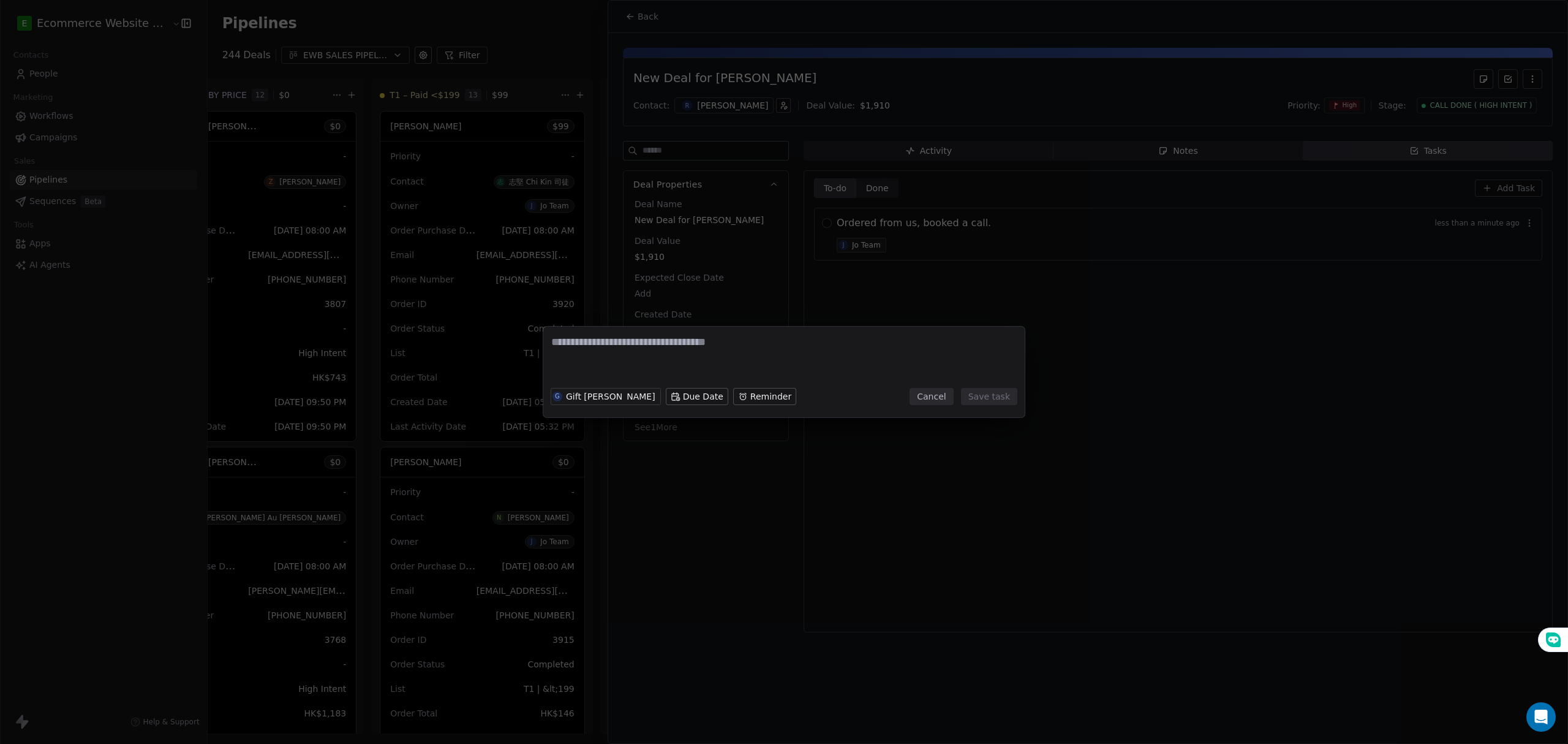
click at [771, 358] on textarea at bounding box center [784, 358] width 465 height 48
type textarea "*"
paste textarea "**********"
type textarea "**********"
click at [998, 396] on button "Save task" at bounding box center [989, 396] width 56 height 17
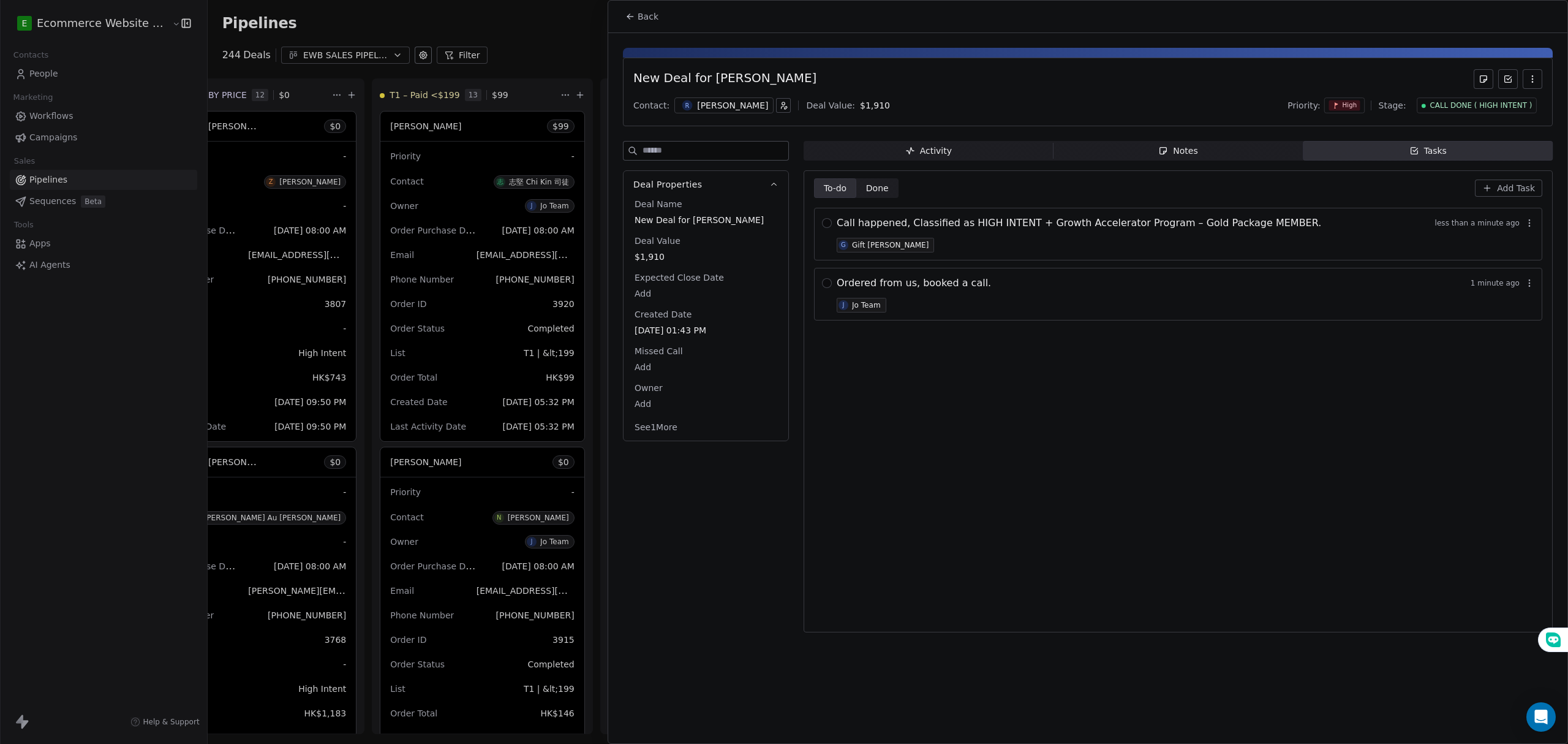
click at [1492, 193] on icon "button" at bounding box center [1487, 188] width 10 height 10
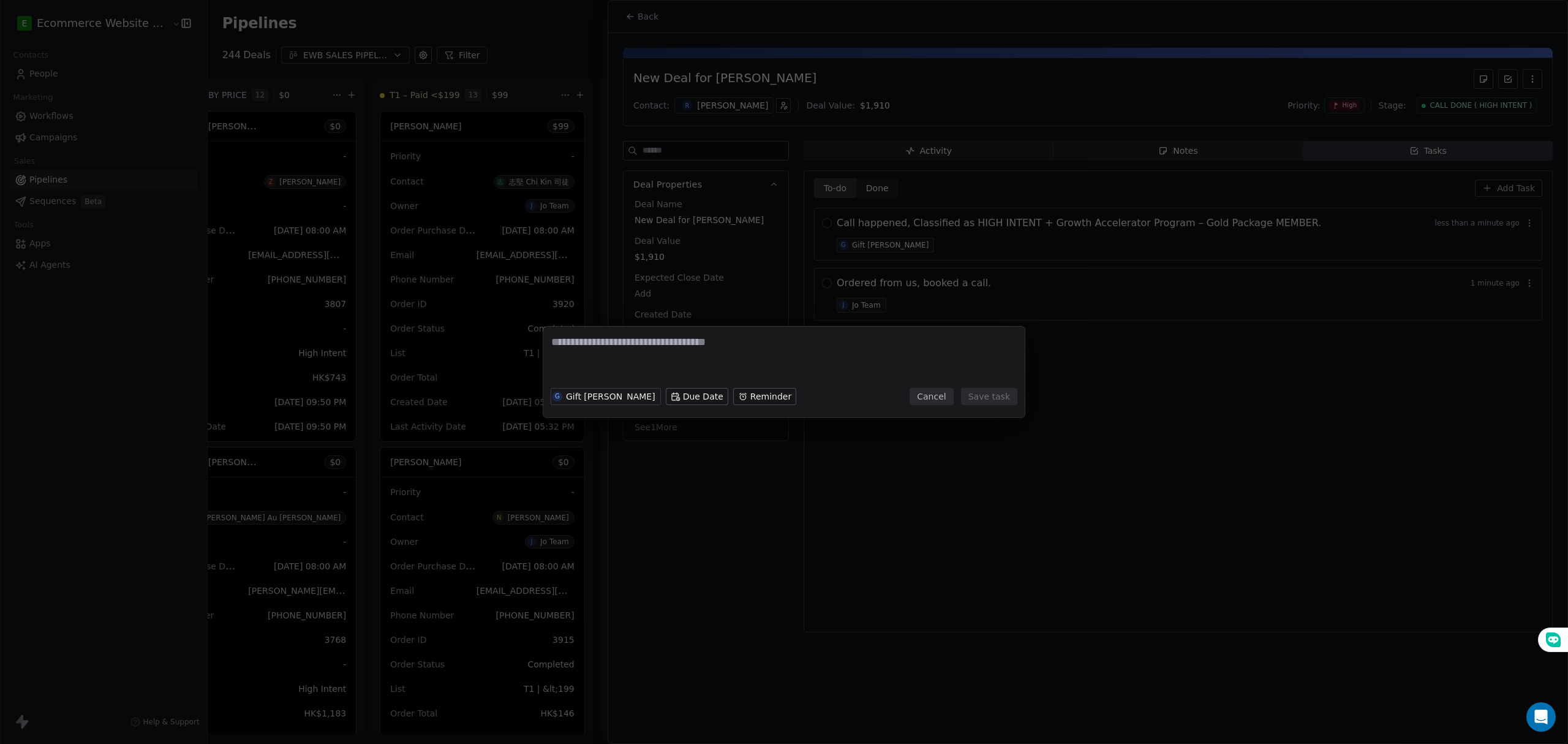
click at [606, 351] on textarea at bounding box center [784, 358] width 465 height 48
type textarea "**********"
click at [942, 397] on button "Cancel" at bounding box center [931, 396] width 44 height 17
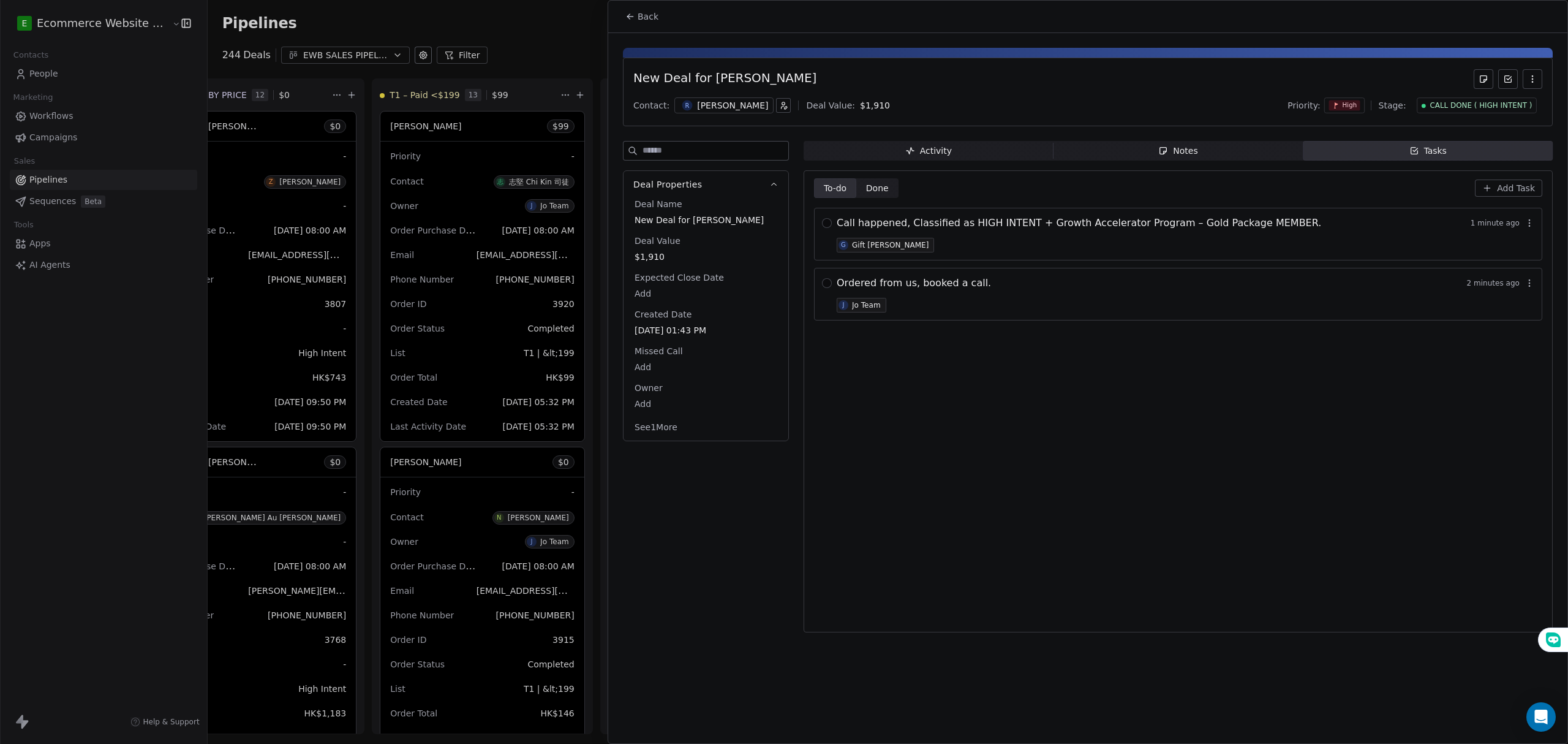
click at [1128, 154] on span "Notes Notes" at bounding box center [1178, 150] width 250 height 19
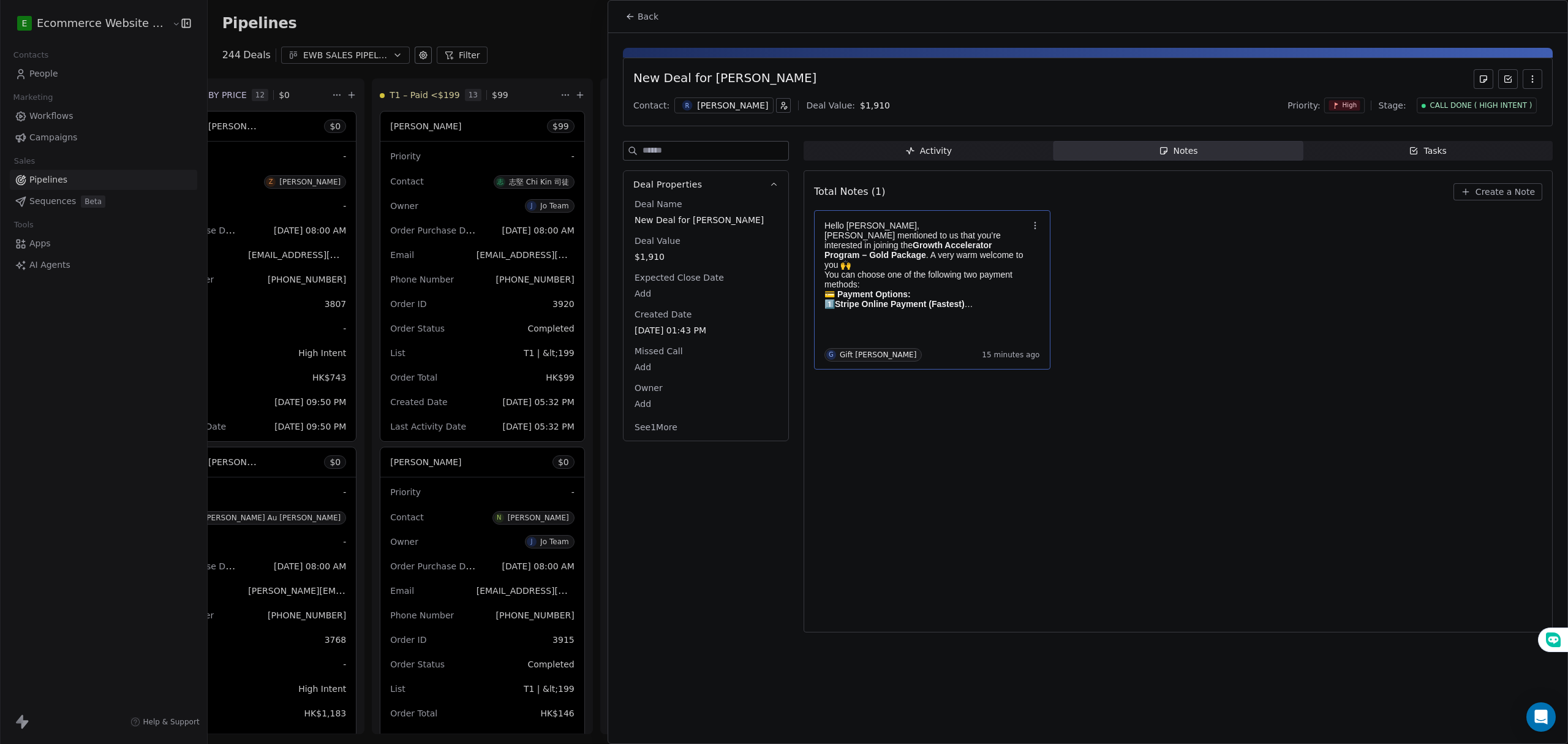
click at [939, 254] on p "Kelvin mentioned to us that you’re interested in joining the Growth Accelerator…" at bounding box center [926, 250] width 204 height 39
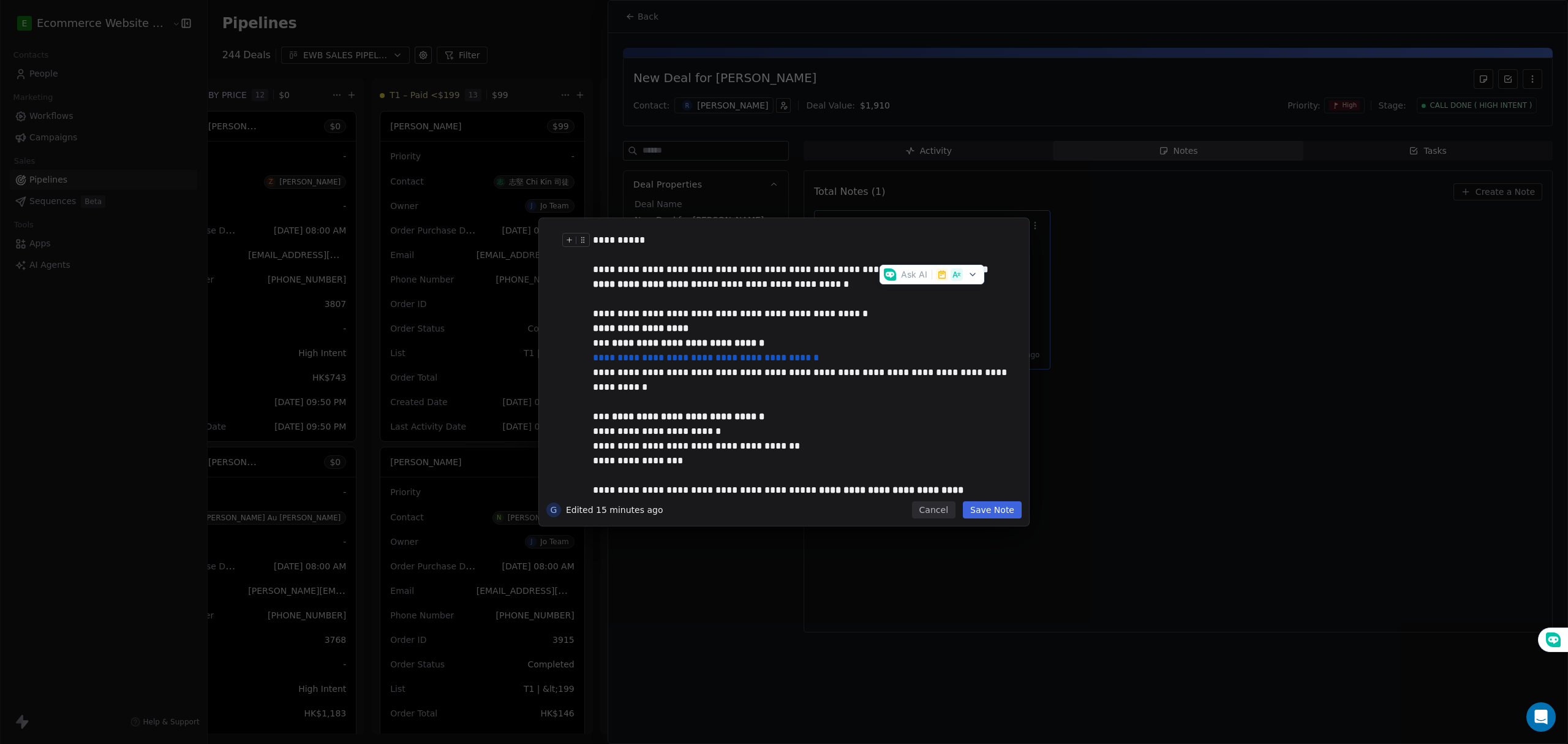
drag, startPoint x: 939, startPoint y: 254, endPoint x: 899, endPoint y: 241, distance: 42.1
click at [899, 241] on div "**********" at bounding box center [802, 247] width 419 height 29
click at [616, 292] on div "**********" at bounding box center [795, 285] width 406 height 44
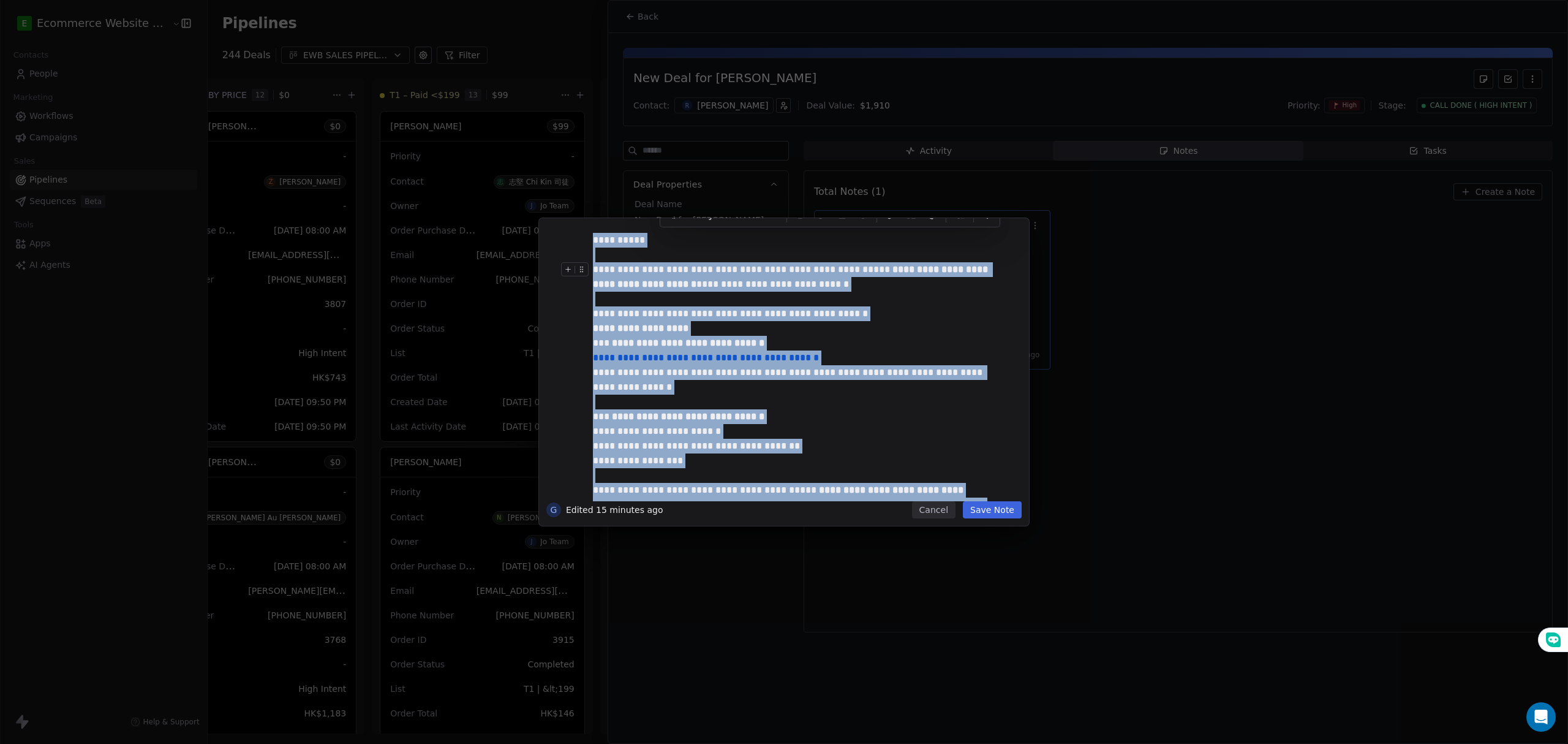
copy div "**********"
click at [1012, 503] on button "Save Note" at bounding box center [992, 510] width 59 height 17
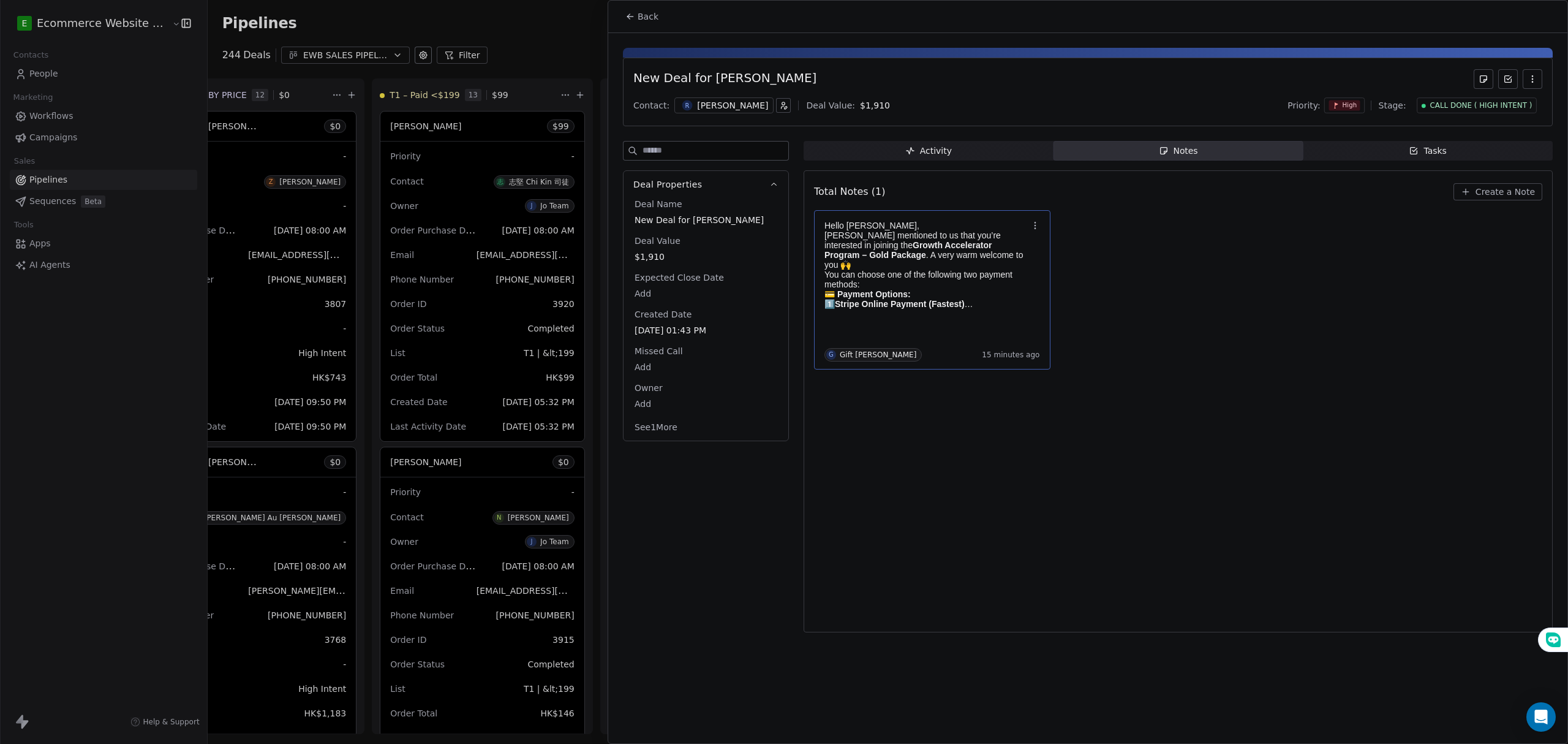
click at [1166, 429] on div "Total Notes (1) Create a Note Hello Roy, Kelvin mentioned to us that you’re int…" at bounding box center [1178, 401] width 728 height 446
click at [1433, 146] on div "Tasks" at bounding box center [1427, 151] width 38 height 13
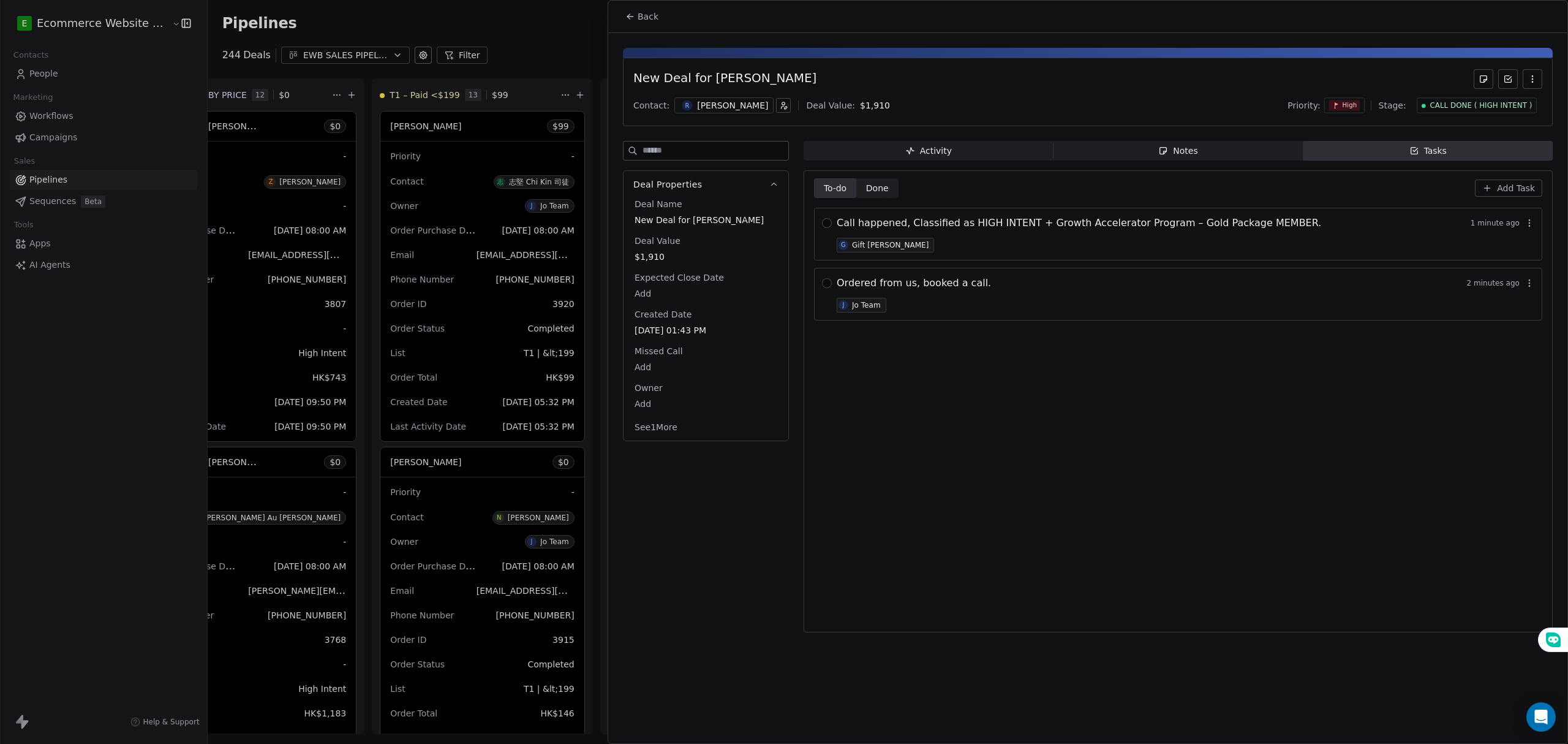
click at [966, 434] on div "To-do To-do Done Done Add Task Call happened, Classified as HIGH INTENT + Growt…" at bounding box center [1178, 401] width 728 height 446
click at [928, 251] on div "Call happened, Classified as HIGH INTENT + Growth Accelerator Program – Gold Pa…" at bounding box center [1185, 233] width 698 height 37
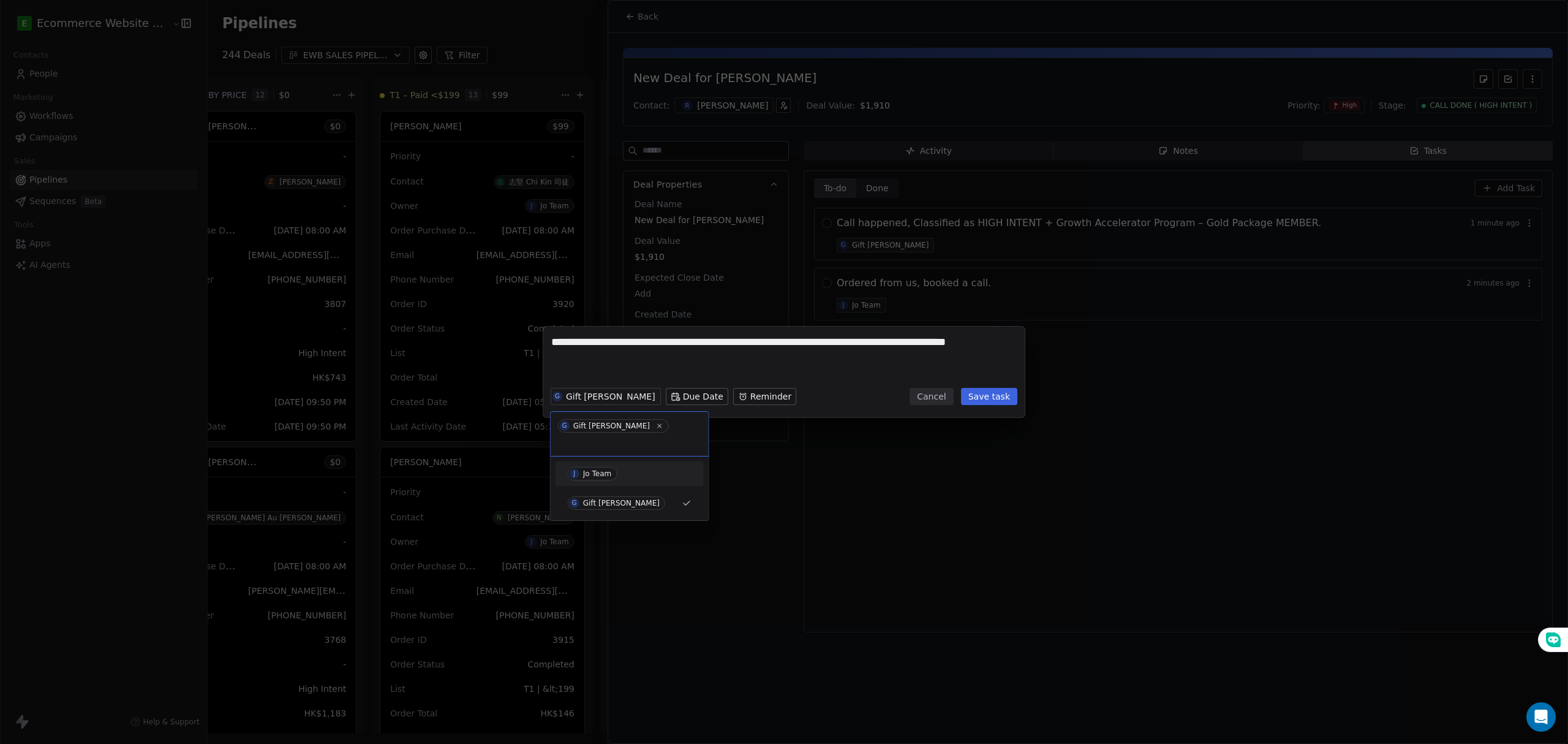
click at [622, 464] on div "J Jo Team" at bounding box center [629, 474] width 138 height 19
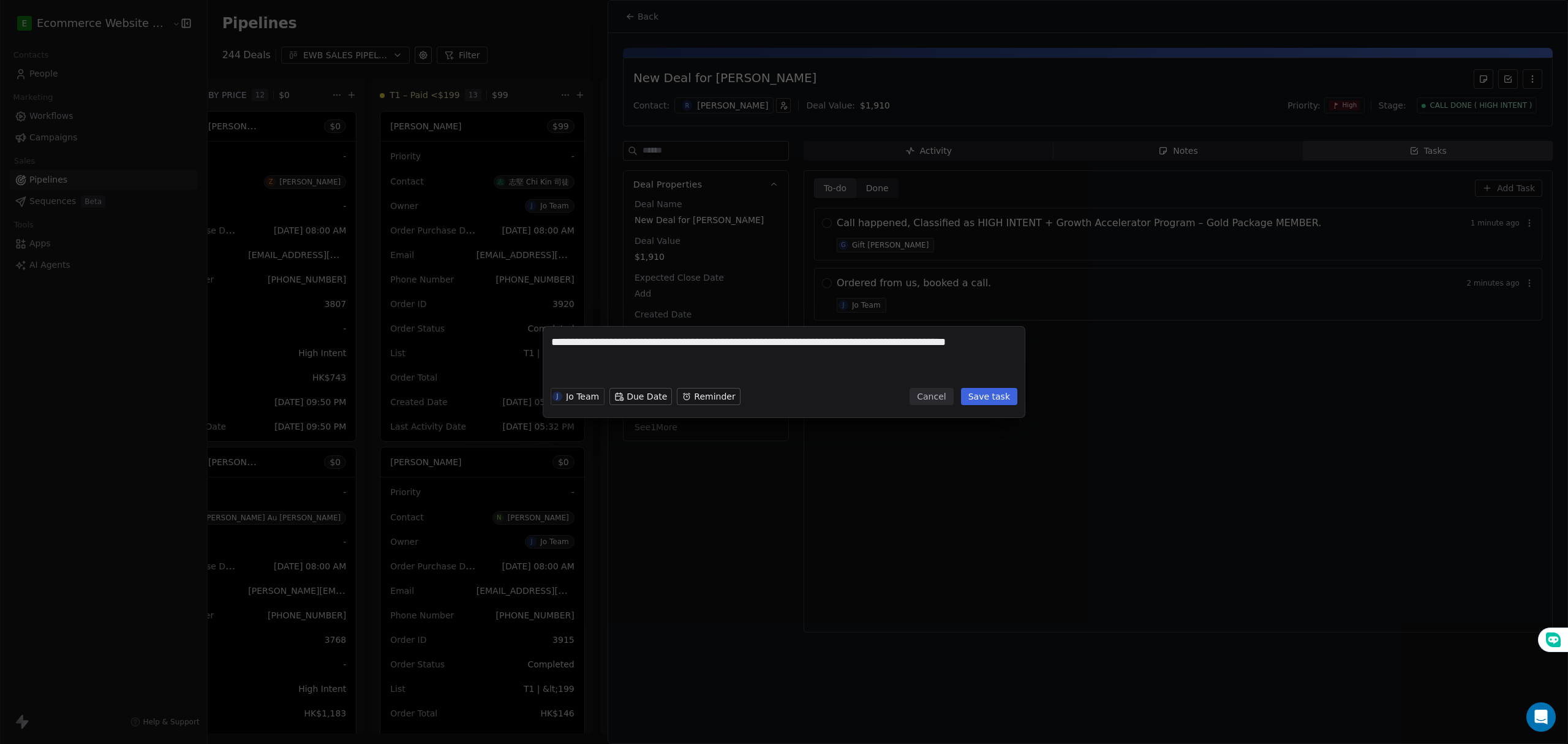
click at [1011, 400] on button "Save task" at bounding box center [989, 396] width 56 height 17
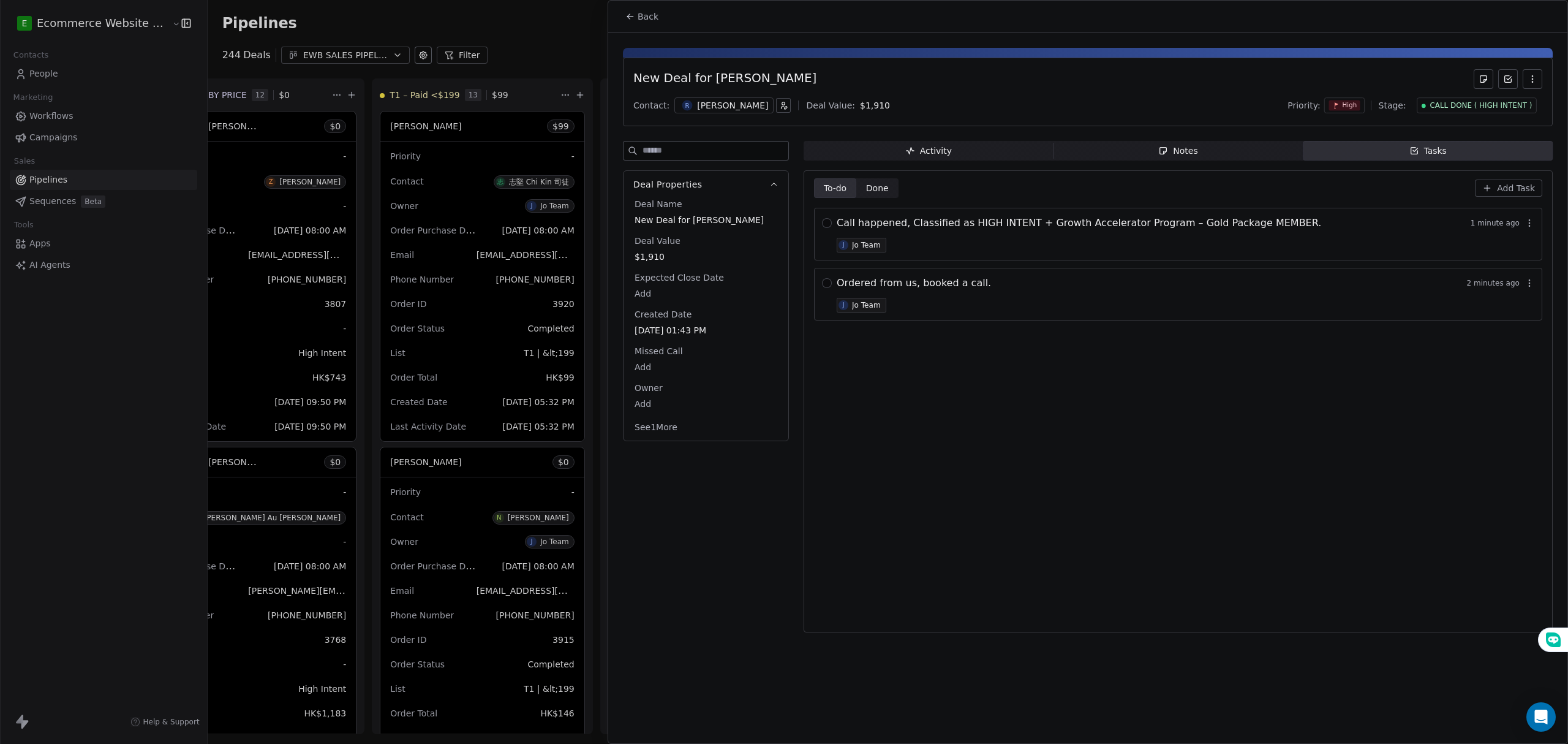
click at [1080, 438] on div "To-do To-do Done Done Add Task Call happened, Classified as HIGH INTENT + Growt…" at bounding box center [1178, 401] width 728 height 446
click at [1492, 189] on icon "button" at bounding box center [1487, 188] width 10 height 10
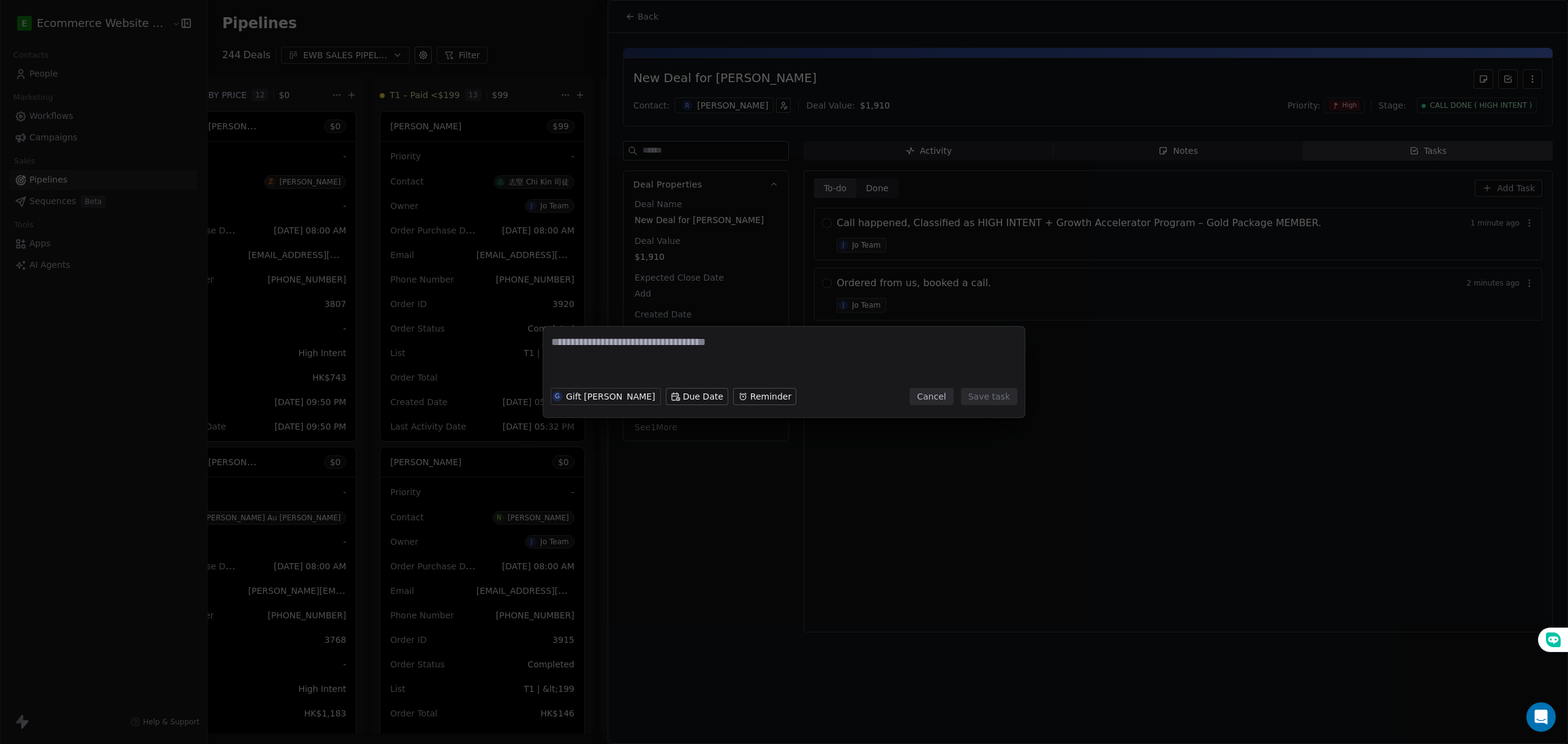
click at [630, 356] on textarea at bounding box center [784, 358] width 465 height 48
type textarea "**********"
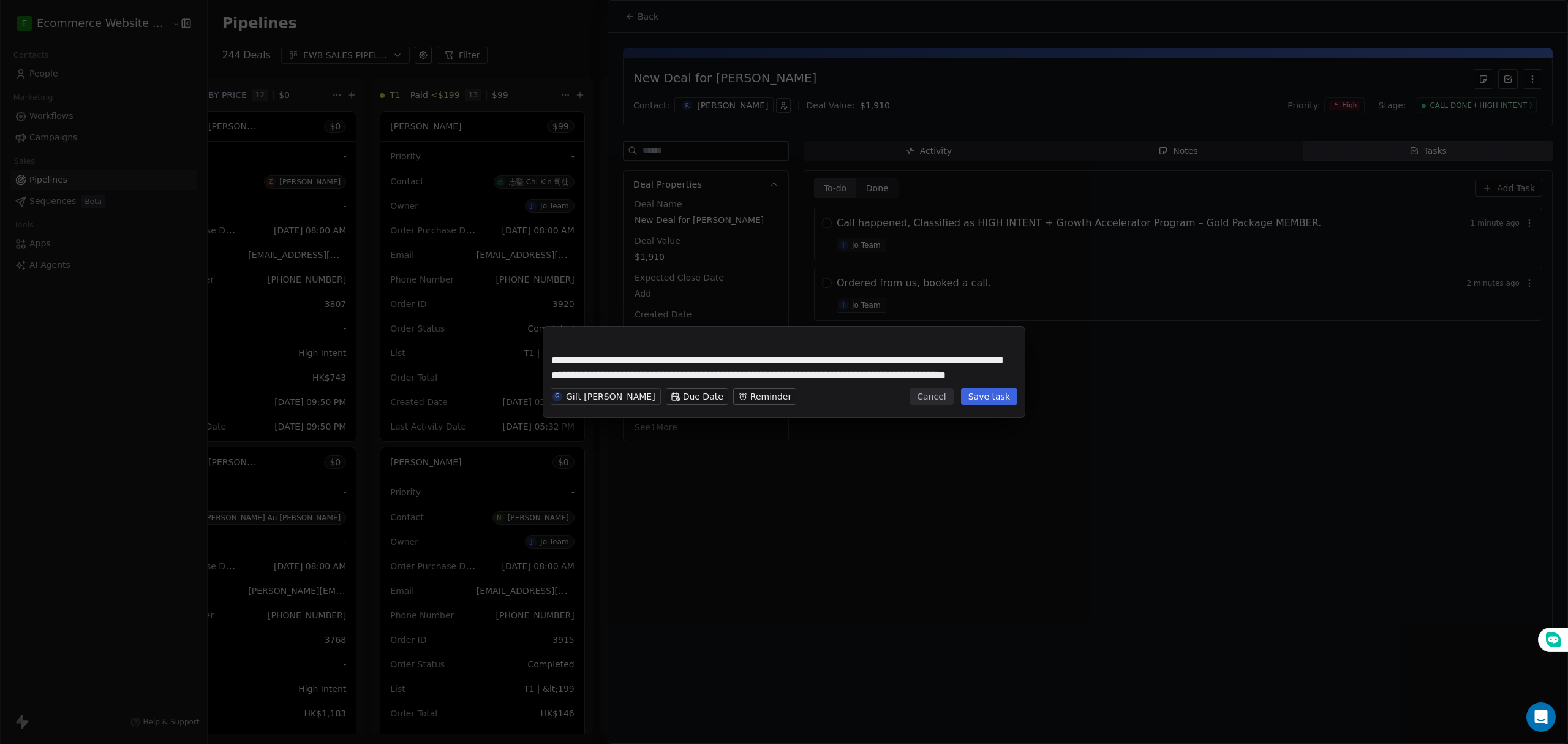
scroll to position [804, 0]
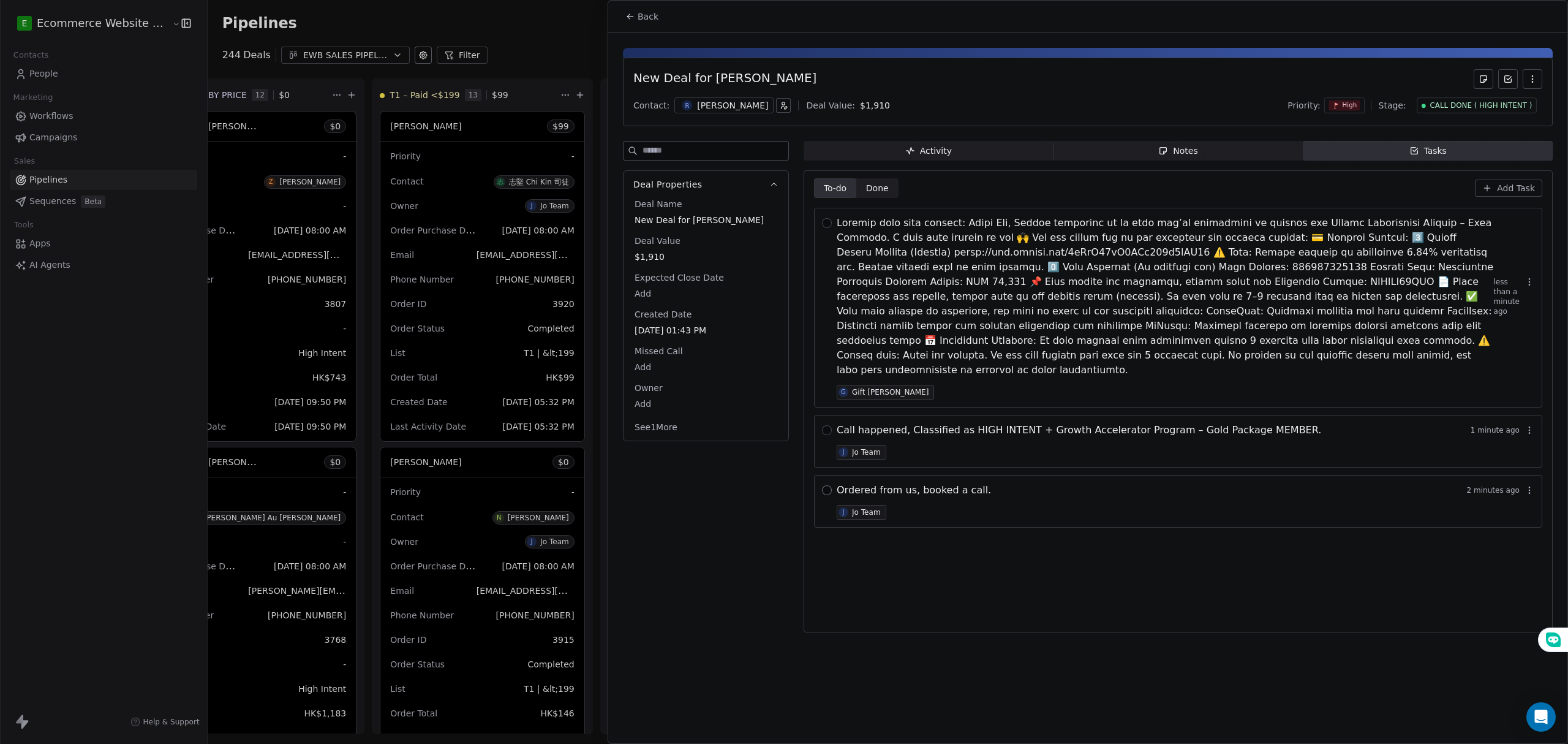
click at [822, 486] on button "button" at bounding box center [827, 490] width 10 height 10
click at [824, 425] on button "button" at bounding box center [827, 430] width 10 height 10
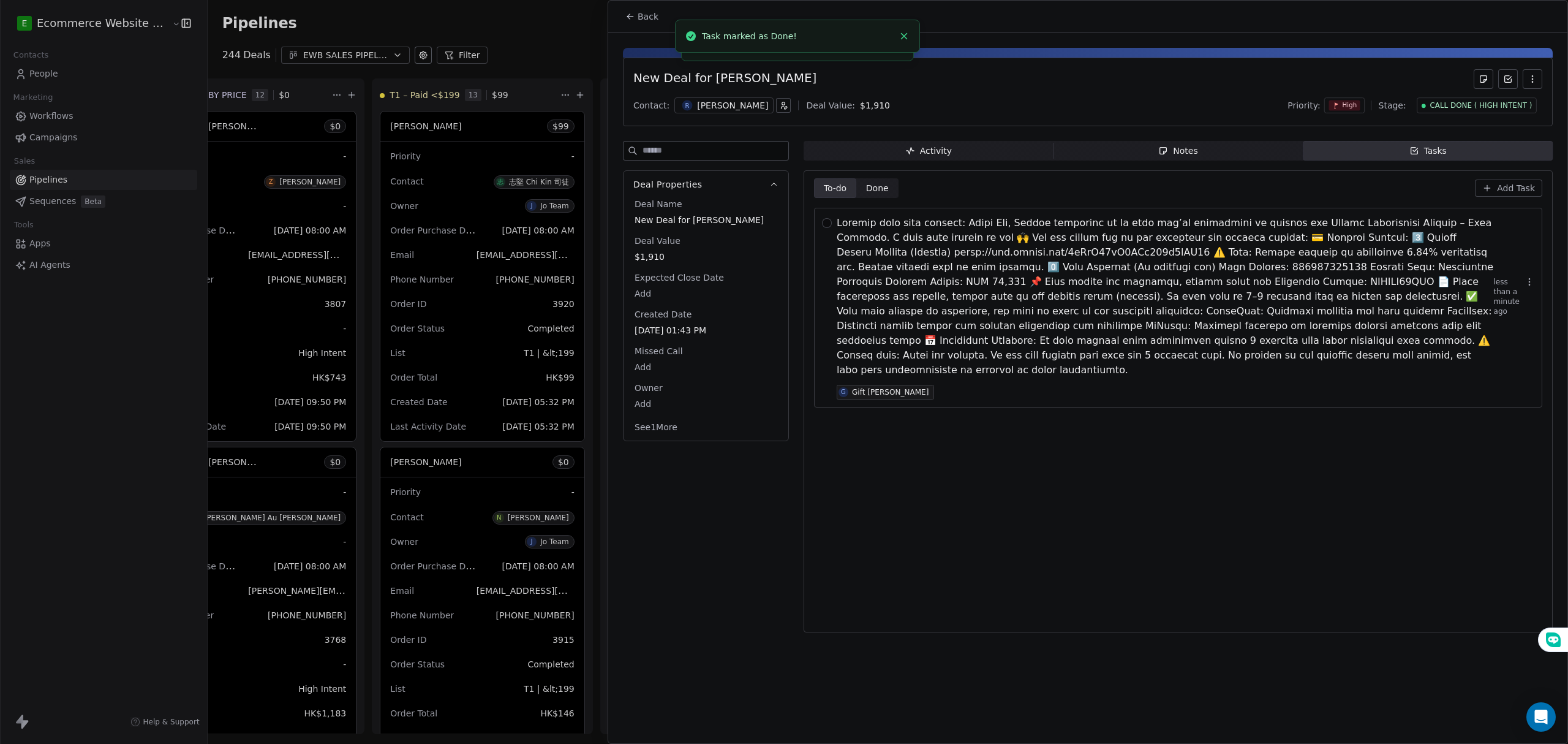
click at [821, 220] on div "less than a minute ago G Gift Labarda" at bounding box center [1178, 308] width 728 height 200
click at [828, 224] on button "button" at bounding box center [827, 223] width 10 height 10
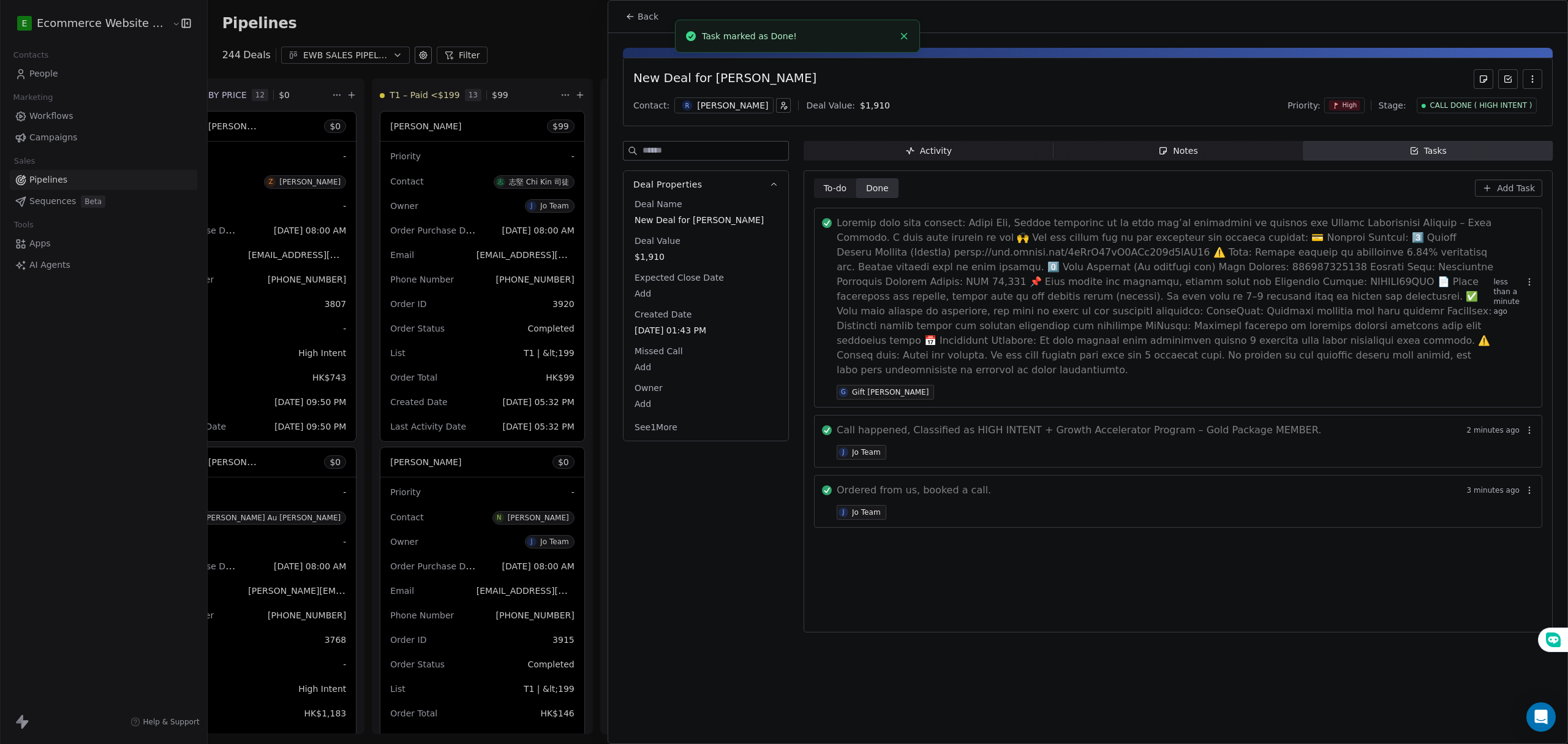
click at [1520, 186] on span "Add Task" at bounding box center [1515, 188] width 38 height 12
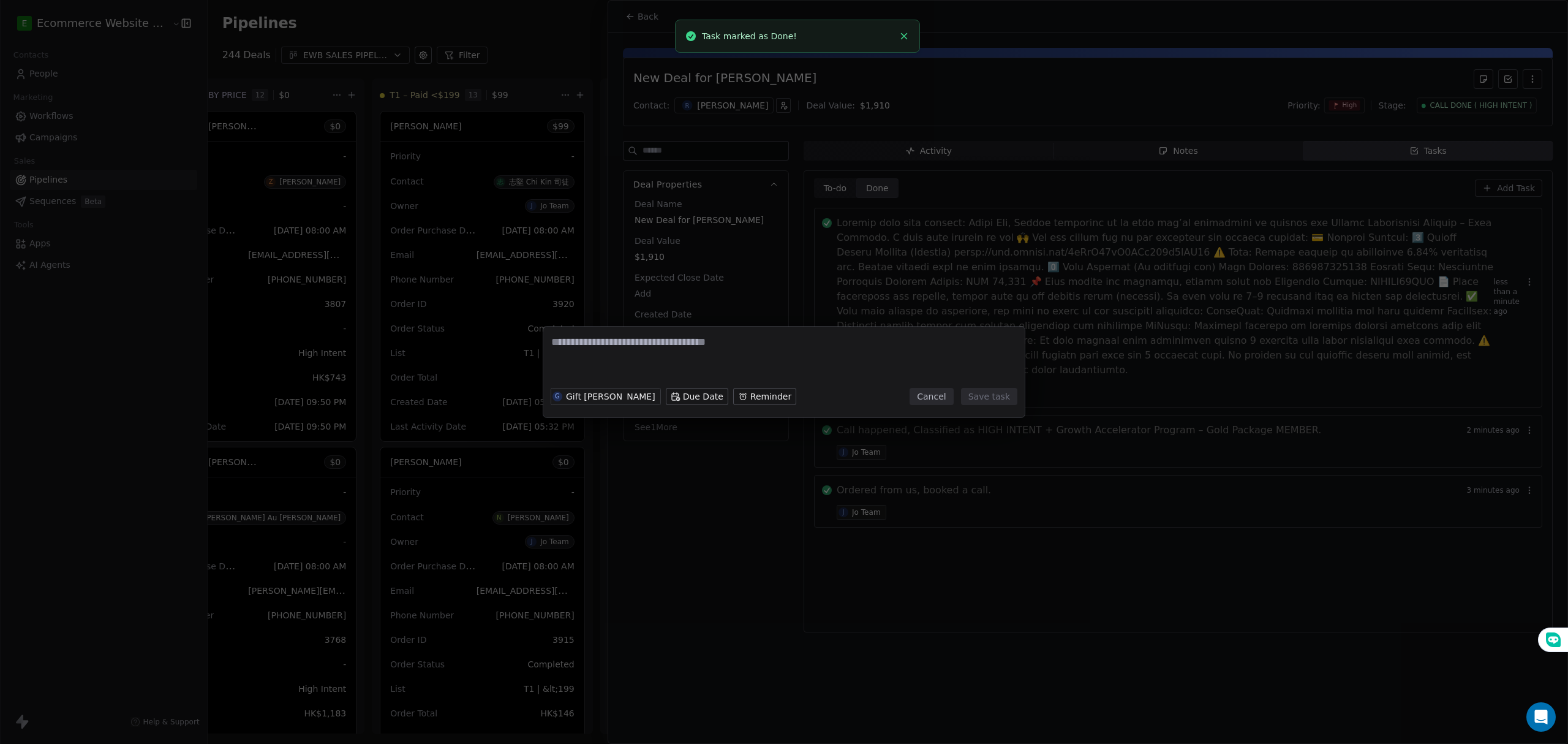
click at [663, 353] on textarea at bounding box center [784, 358] width 465 height 48
type textarea "**********"
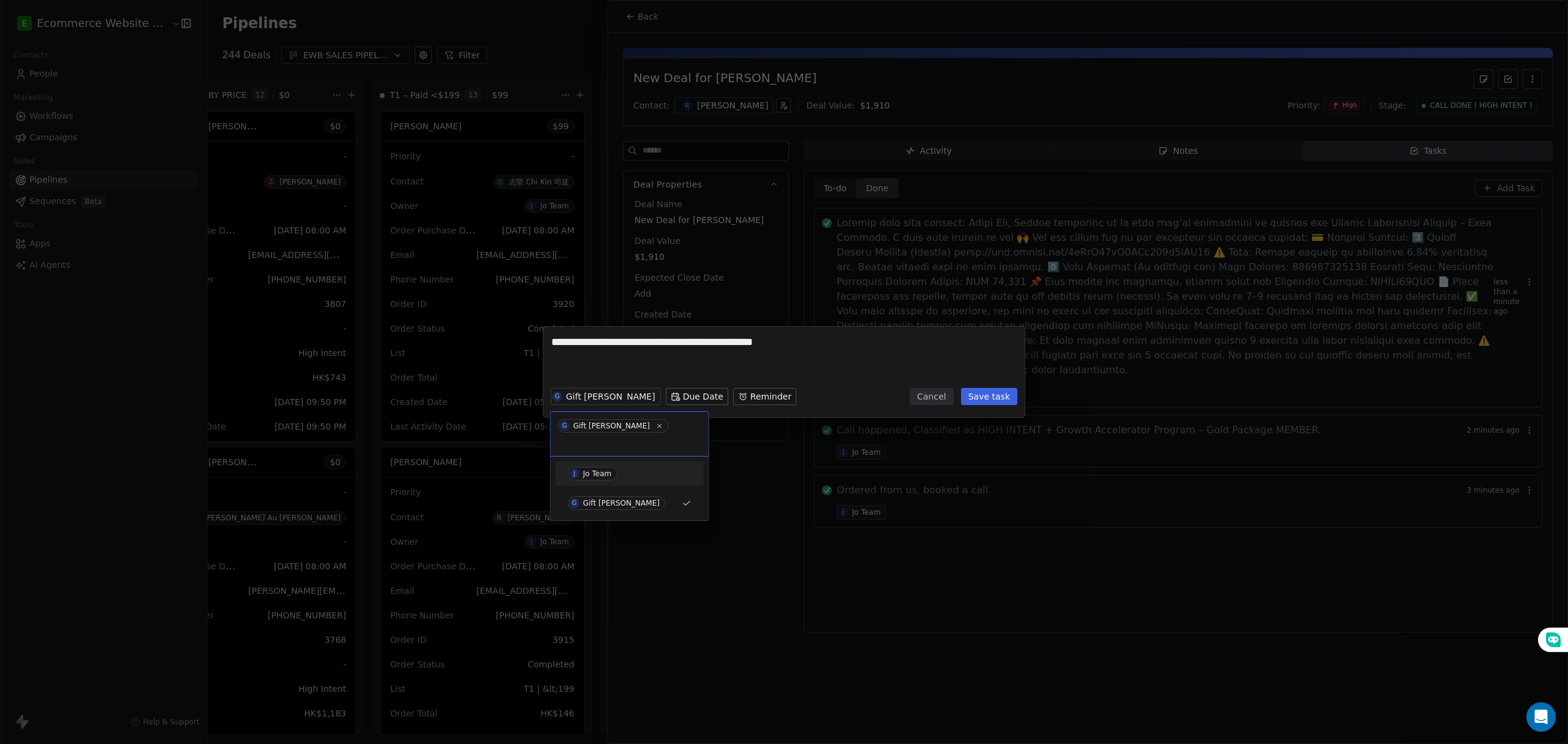
click at [594, 461] on div "J Jo Team" at bounding box center [629, 473] width 148 height 24
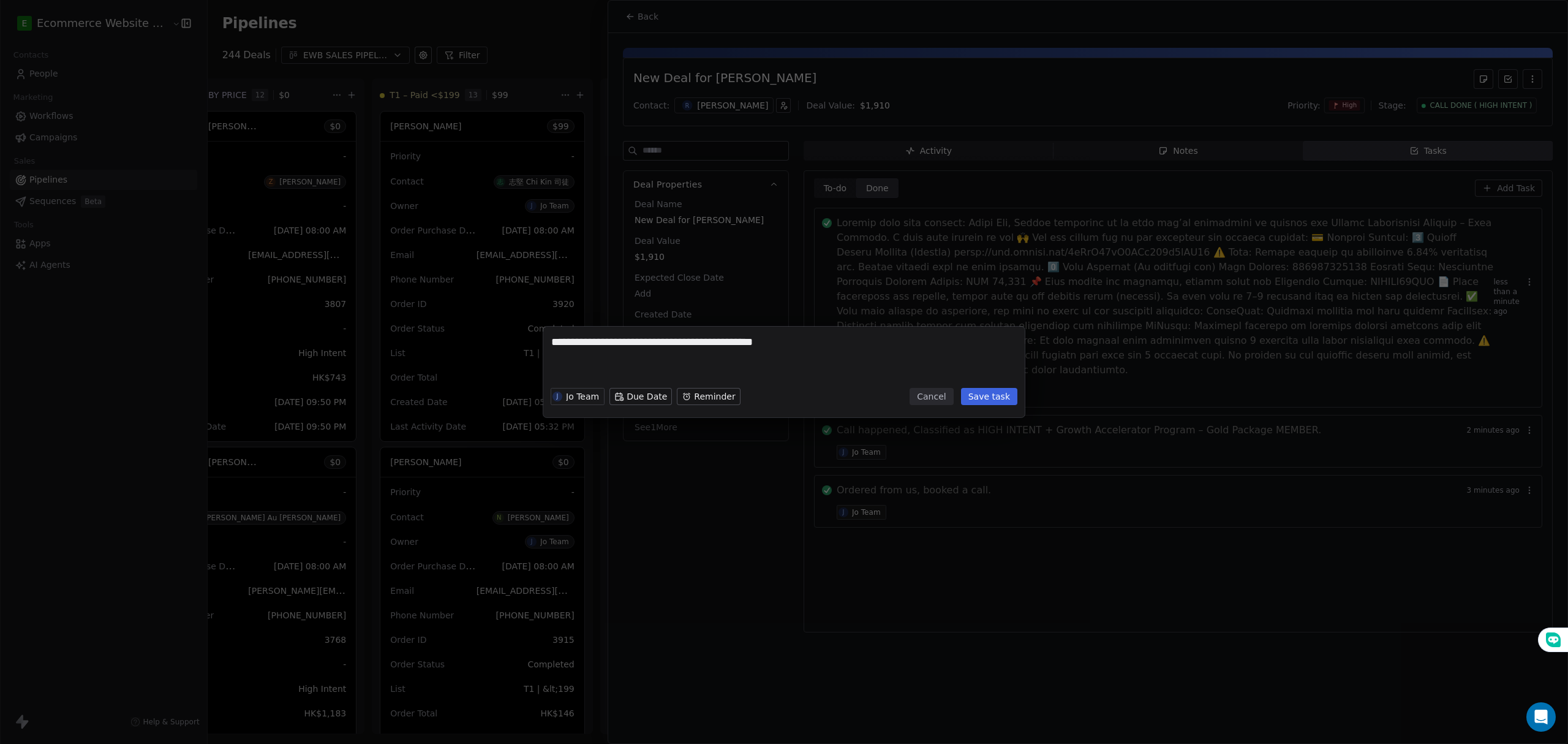
click at [634, 385] on div "J Jo Team Due Date Reminder" at bounding box center [645, 396] width 190 height 27
click at [633, 391] on body "E Ecommerce Website Builder Contacts People Marketing Workflows Campaigns Sales…" at bounding box center [784, 372] width 1568 height 744
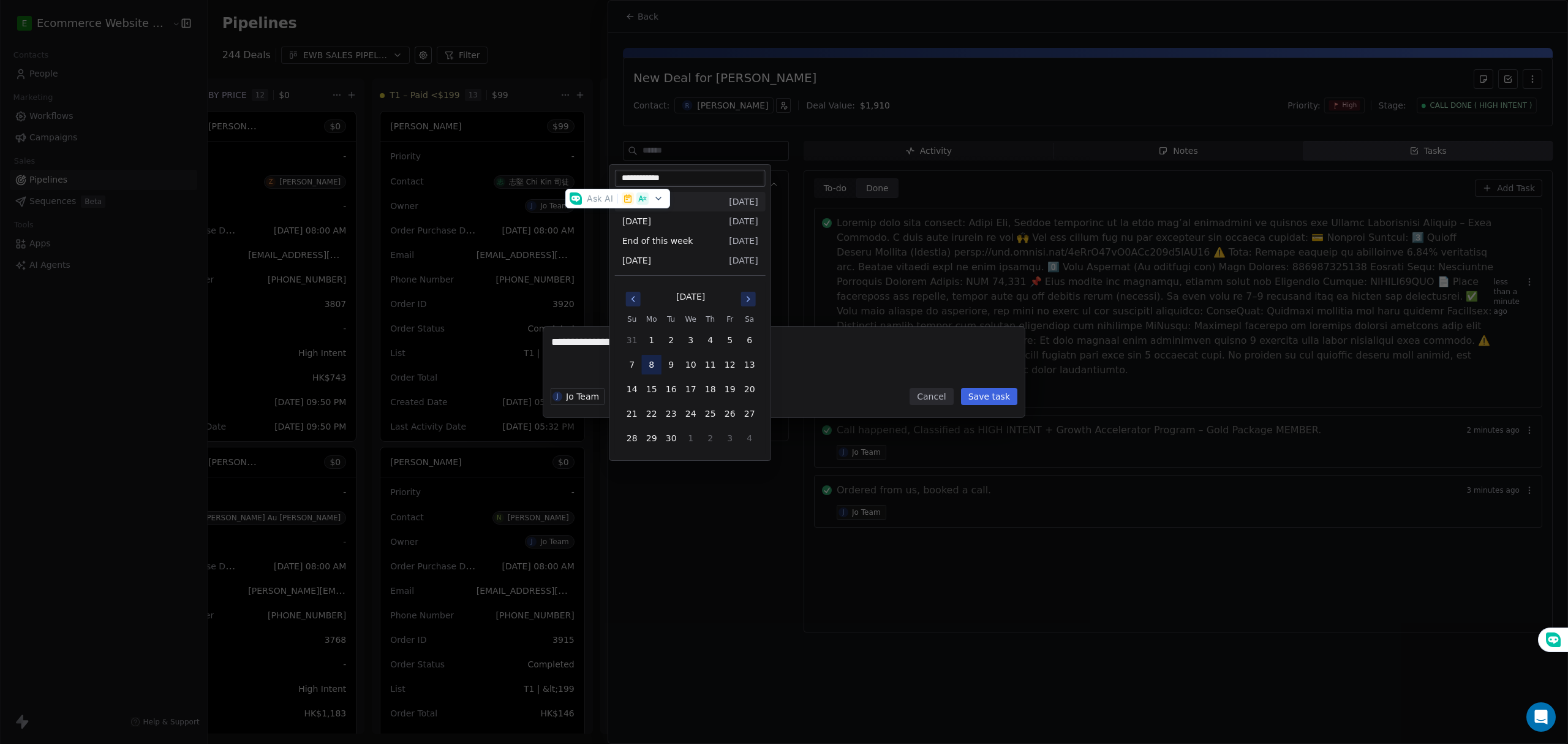
click at [651, 361] on button "8" at bounding box center [651, 364] width 19 height 19
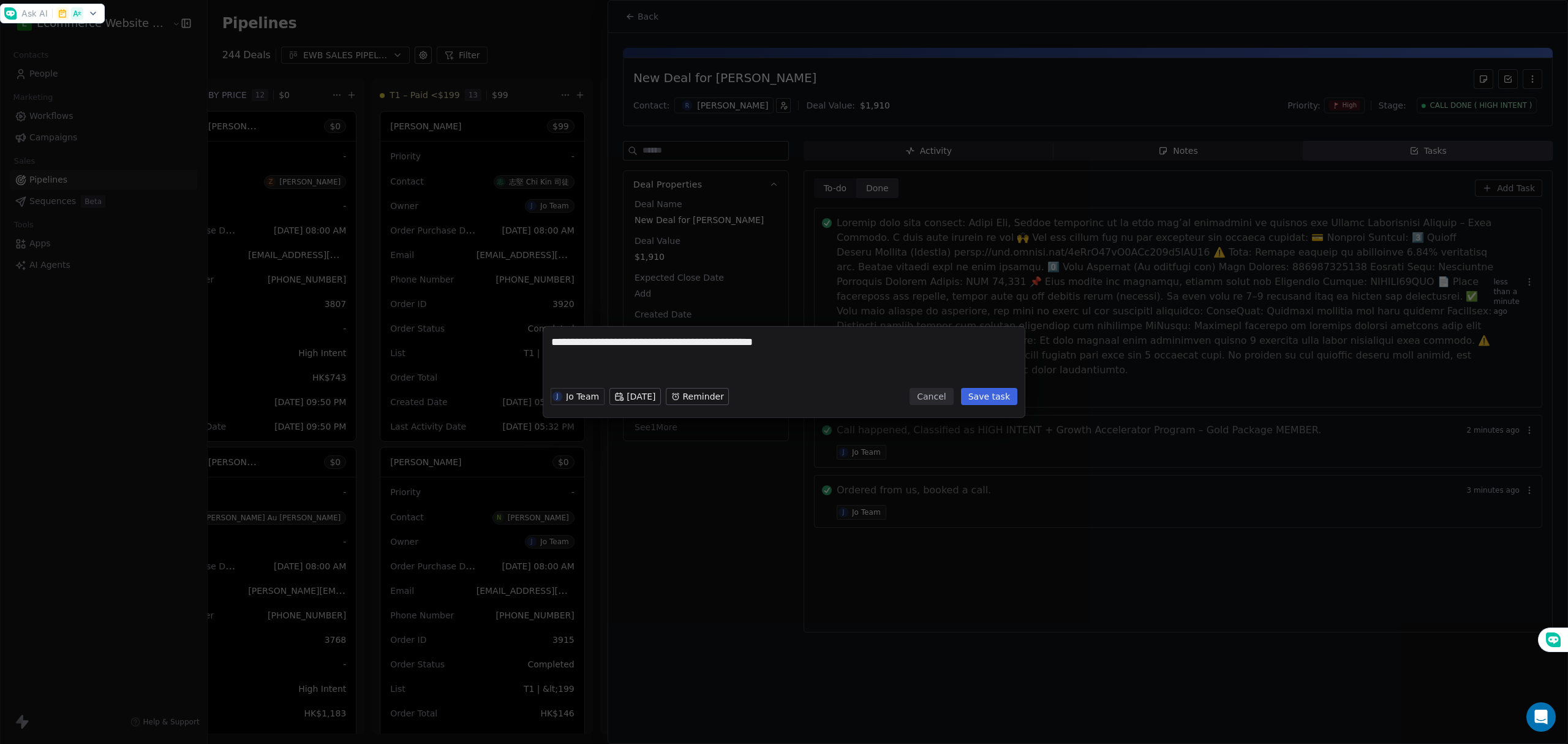
click at [989, 391] on button "Save task" at bounding box center [989, 396] width 56 height 17
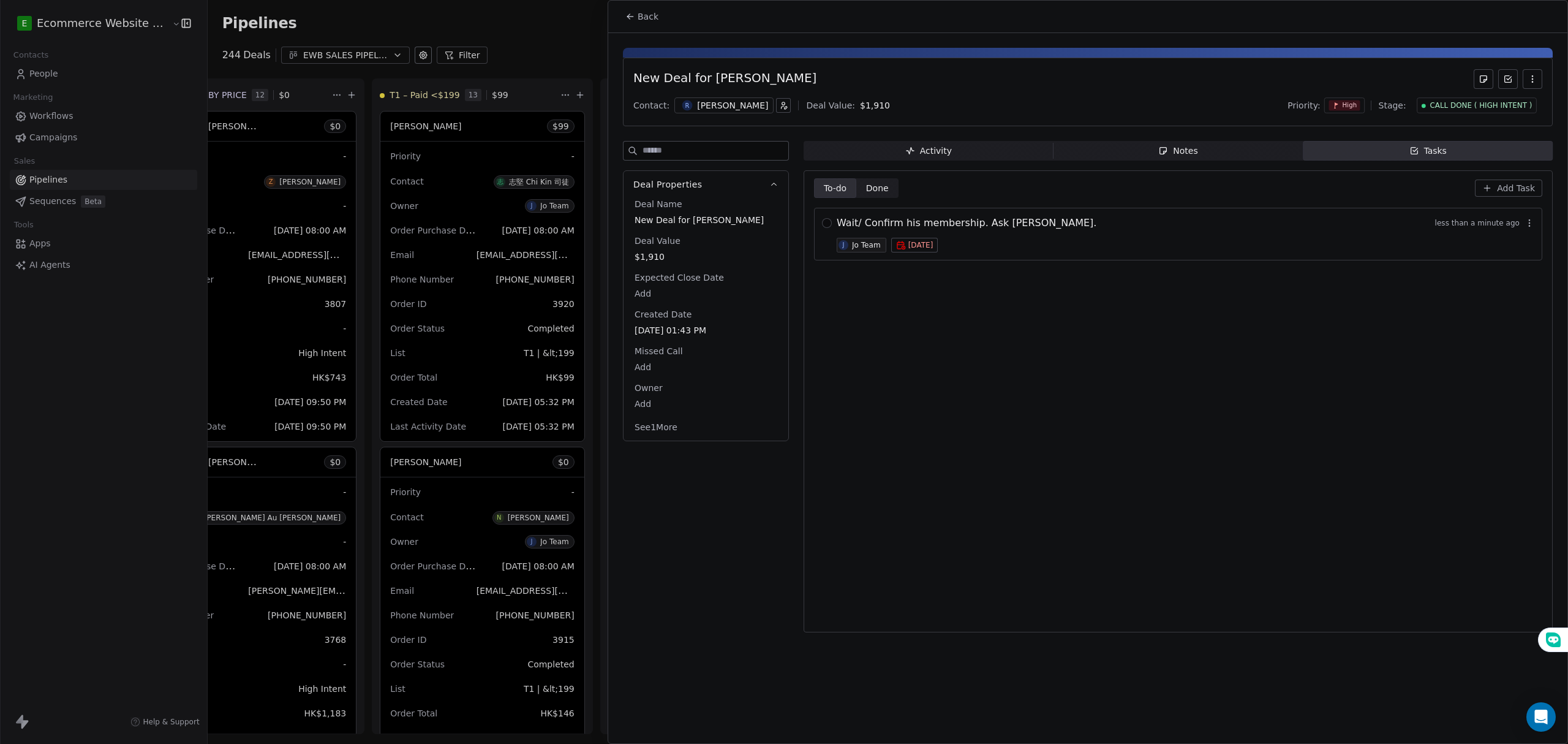
click at [629, 19] on icon at bounding box center [630, 17] width 10 height 10
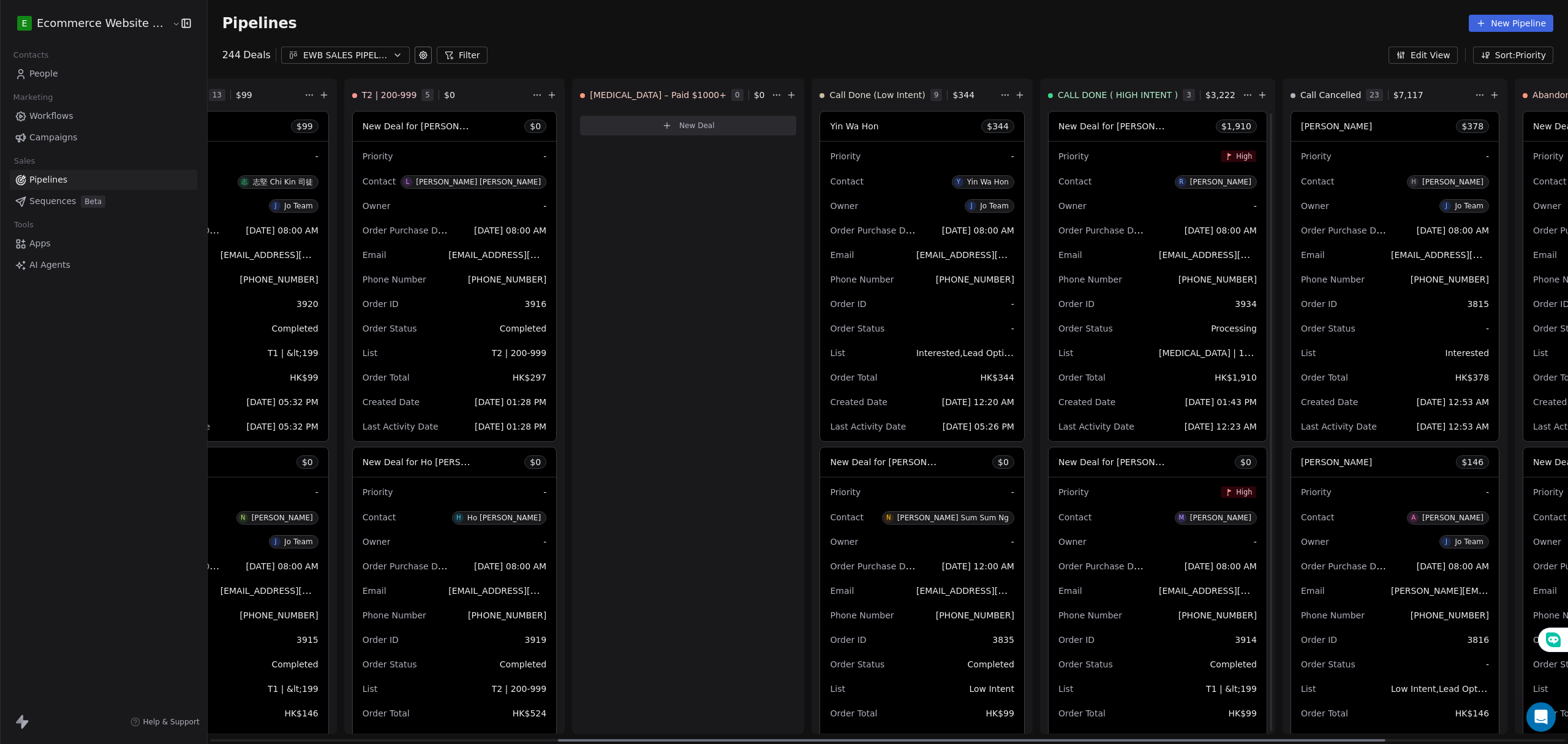
scroll to position [82, 0]
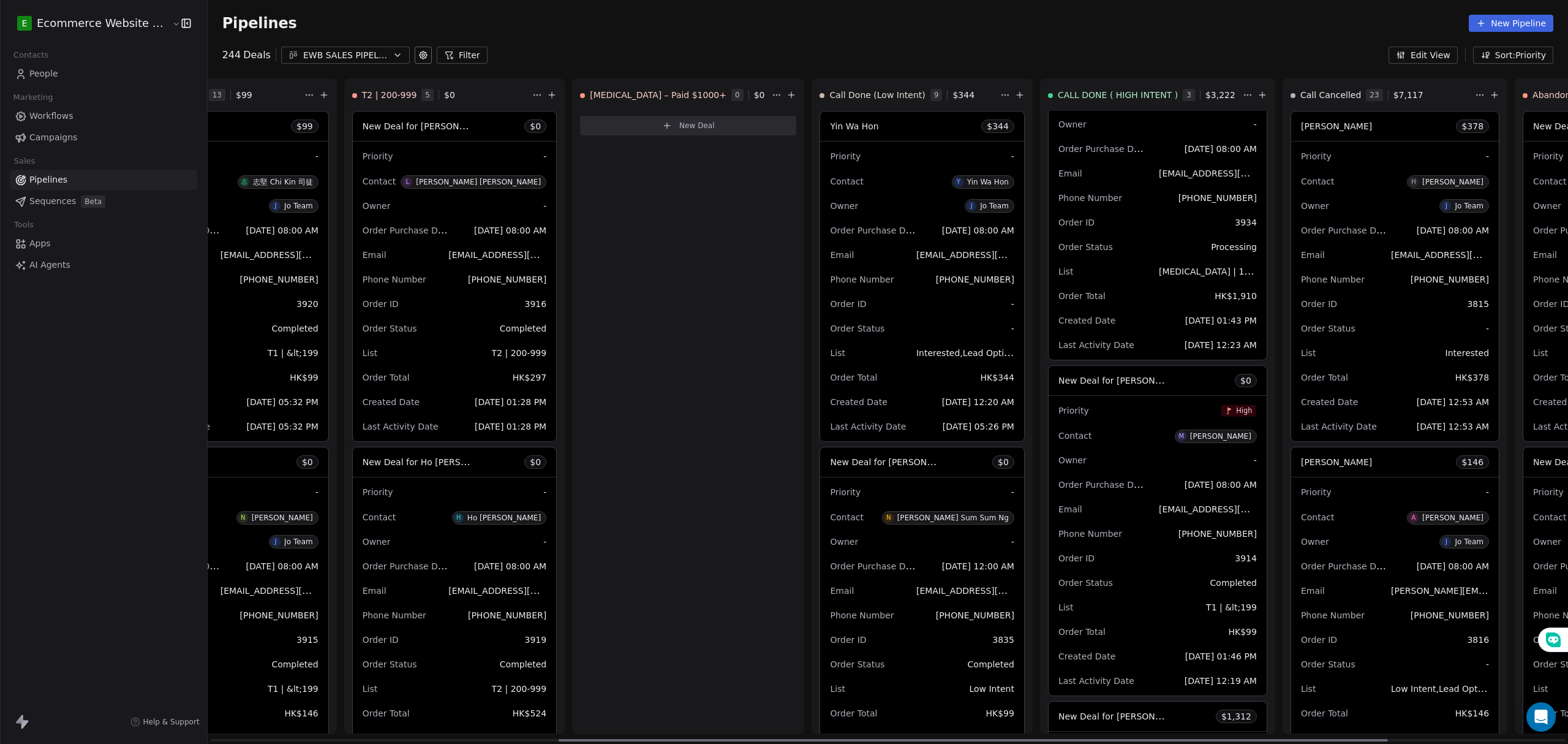
click at [1079, 382] on span "New Deal for [PERSON_NAME]" at bounding box center [1123, 380] width 129 height 12
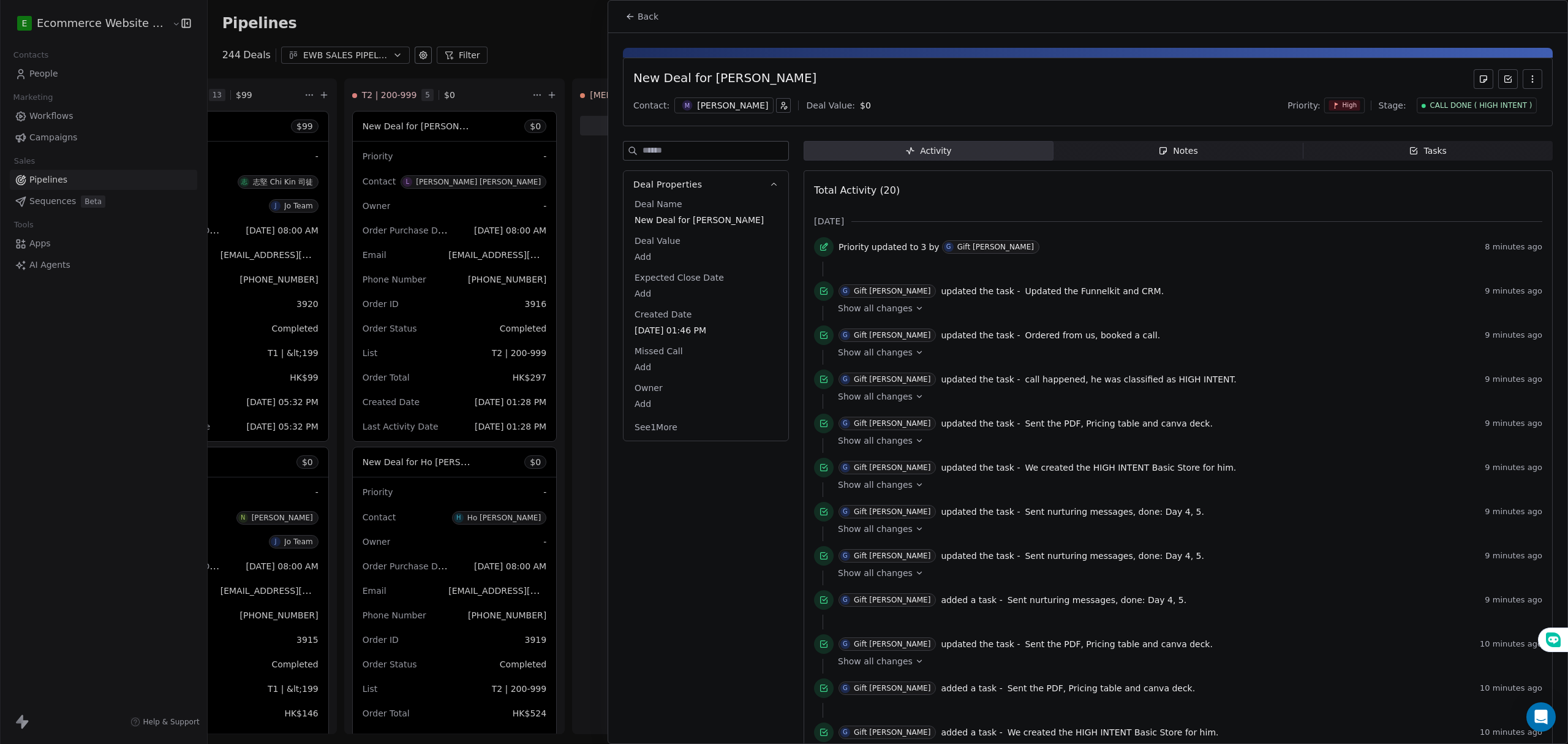
click at [1210, 146] on span "Notes Notes" at bounding box center [1178, 150] width 250 height 19
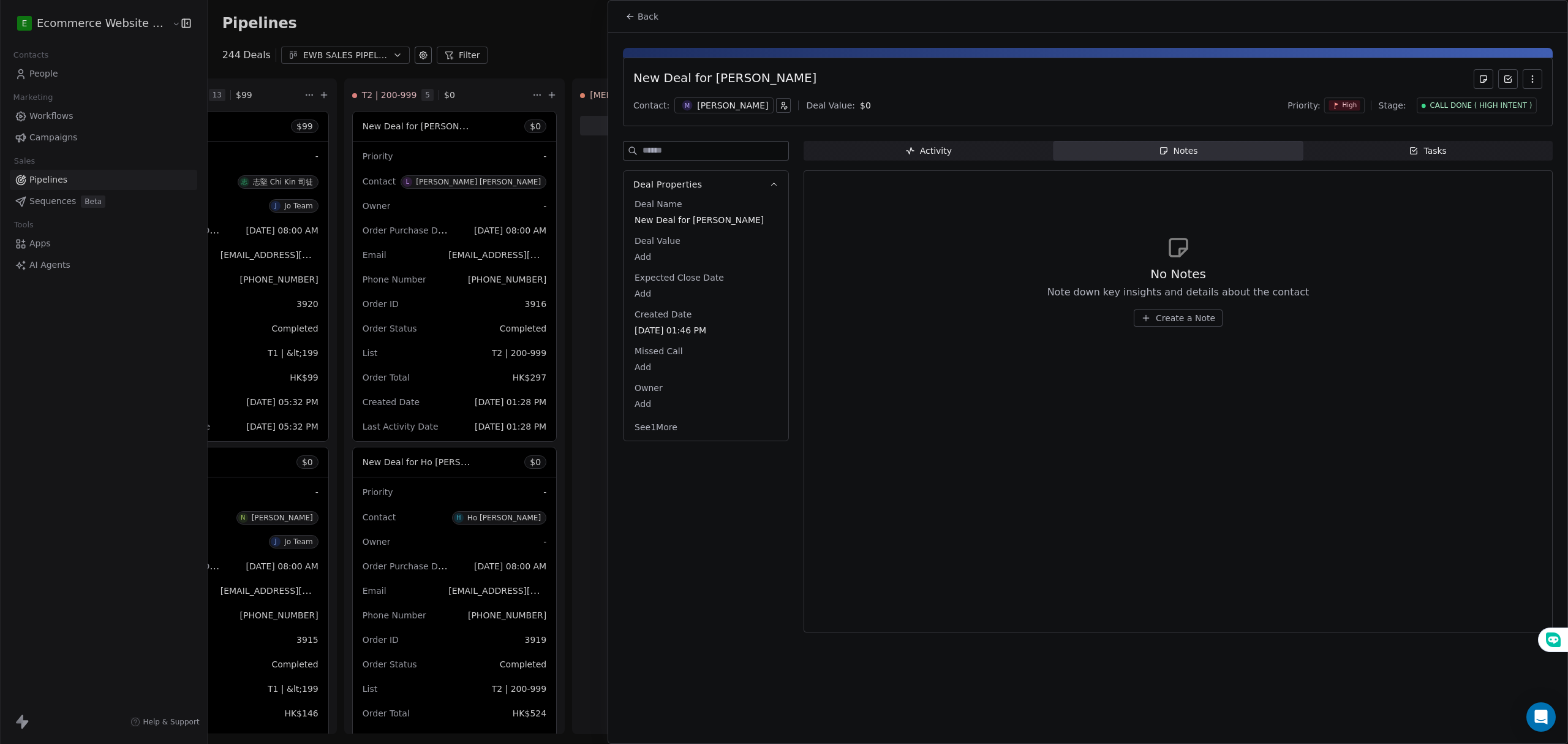
click at [1159, 314] on span "Create a Note" at bounding box center [1185, 318] width 60 height 12
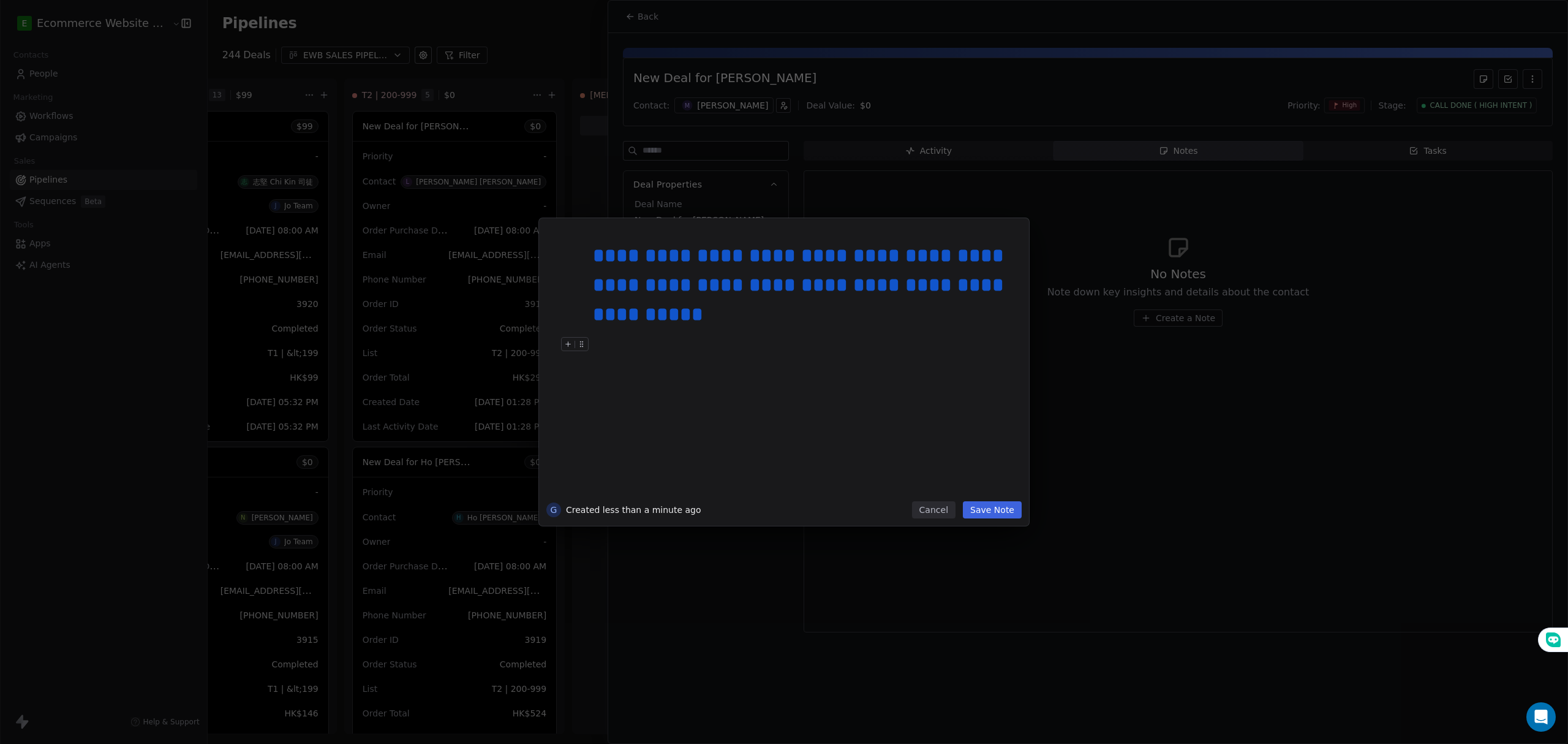
click at [995, 511] on button "Save Note" at bounding box center [992, 510] width 59 height 17
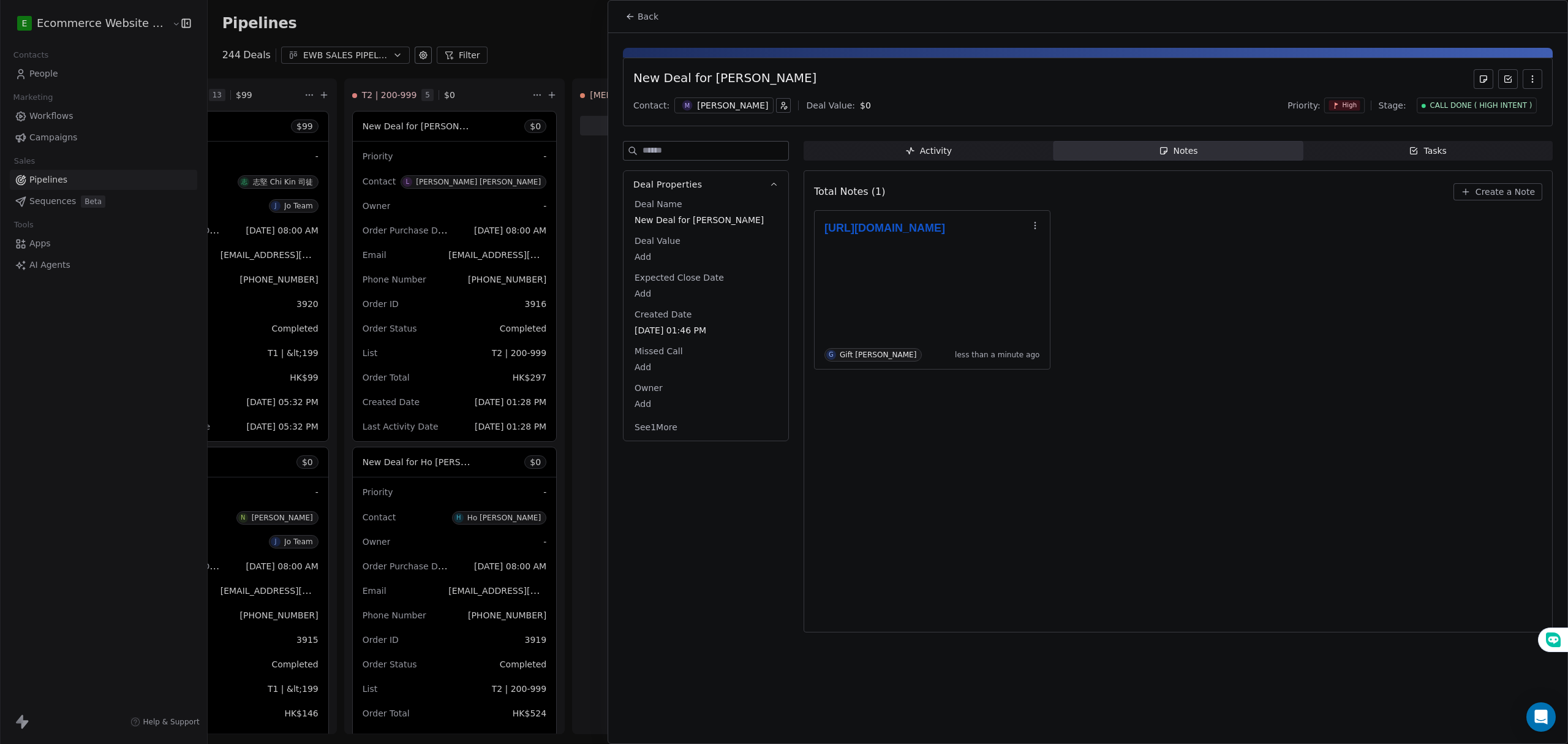
click at [1030, 429] on div "Total Notes (1) Create a Note https://ecommercewebsitesbuilder.com/wp-admin/adm…" at bounding box center [1178, 401] width 728 height 446
click at [1475, 195] on button "Create a Note" at bounding box center [1497, 191] width 89 height 17
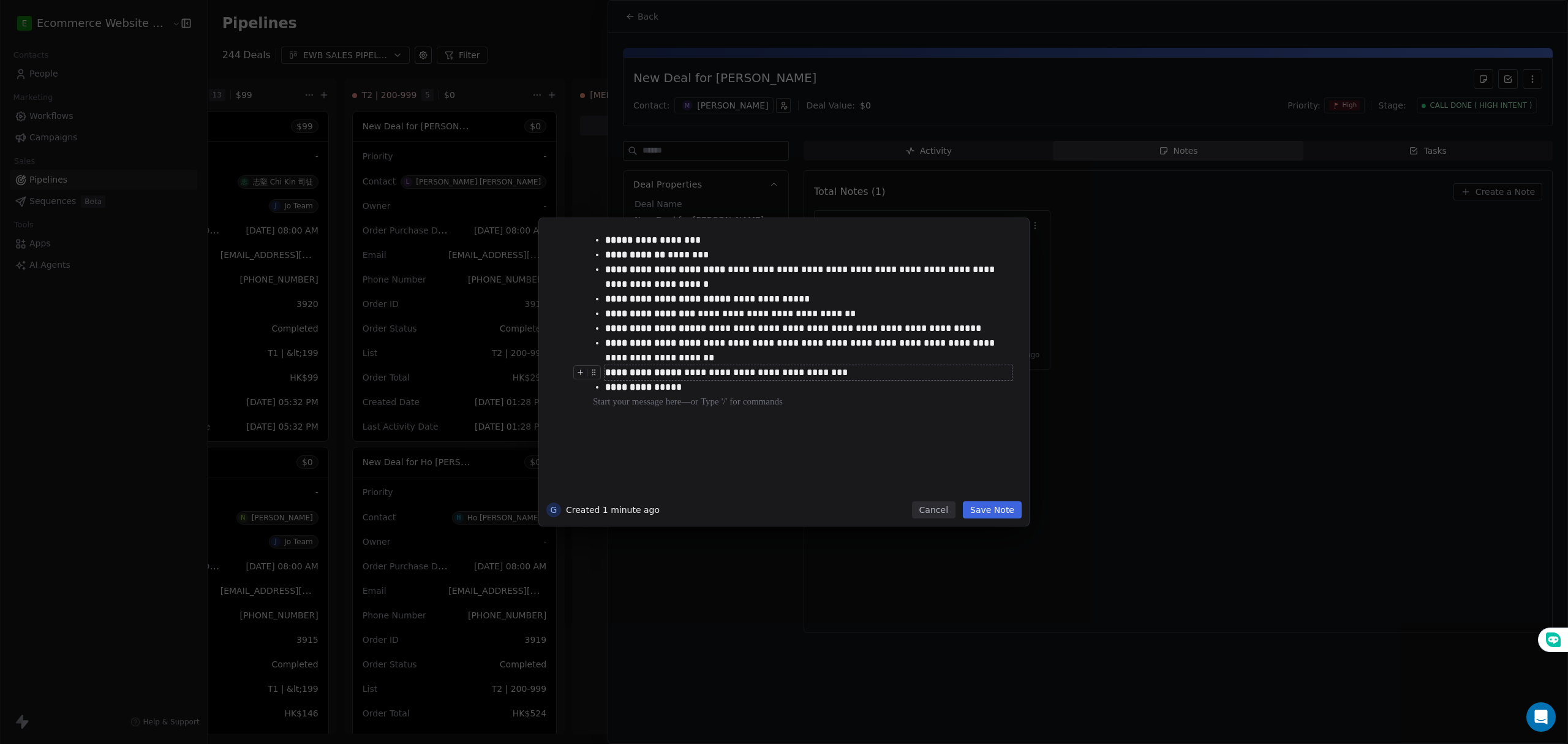
click at [990, 505] on button "Save Note" at bounding box center [992, 510] width 59 height 17
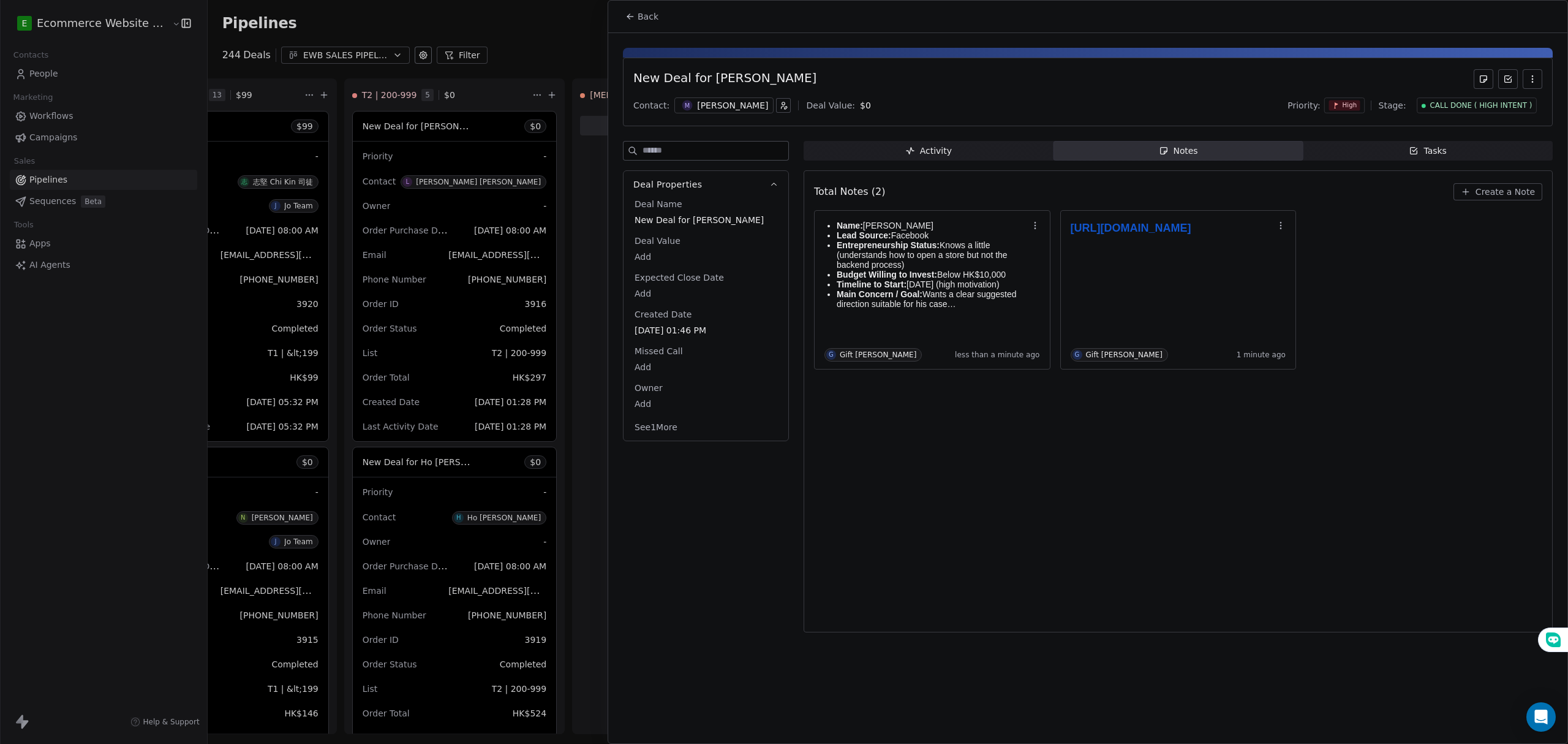
click at [1382, 145] on span "Tasks Tasks" at bounding box center [1427, 150] width 250 height 19
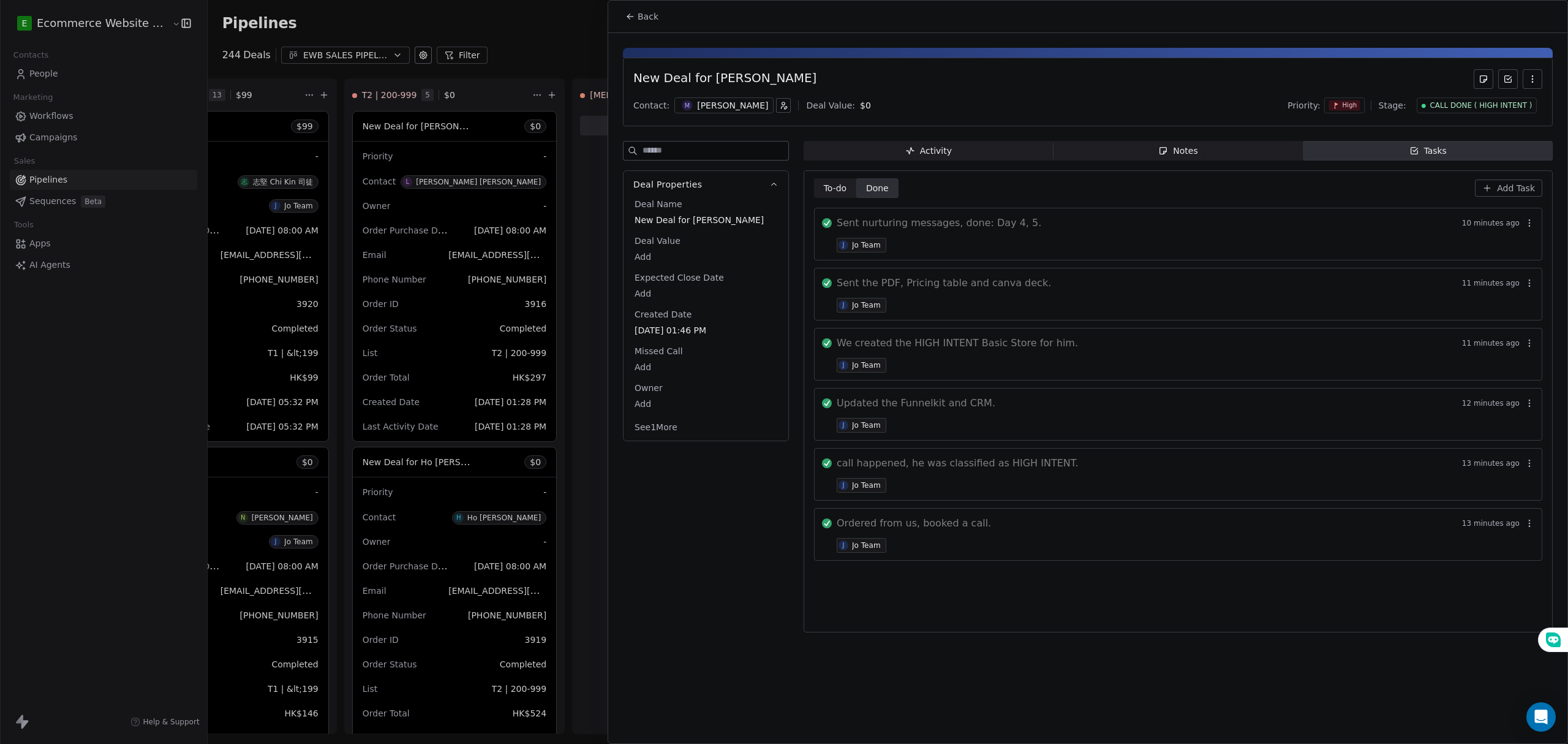
click at [883, 157] on span "Activity Activity" at bounding box center [928, 150] width 250 height 19
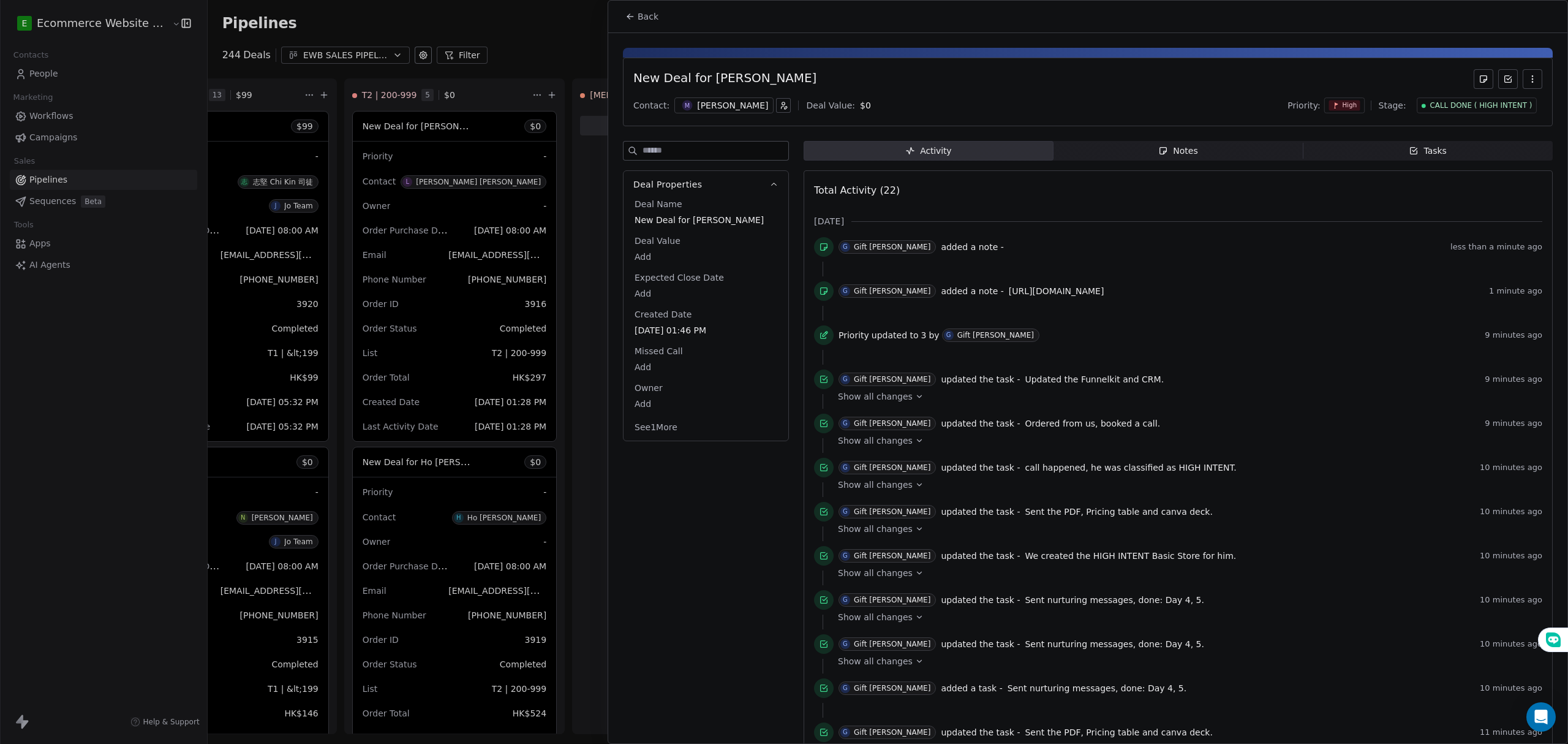
click at [839, 103] on body "E Ecommerce Website Builder Contacts People Marketing Workflows Campaigns Sales…" at bounding box center [784, 372] width 1568 height 744
type input "**"
click at [708, 547] on html "E Ecommerce Website Builder Contacts People Marketing Workflows Campaigns Sales…" at bounding box center [784, 372] width 1568 height 744
click at [1478, 83] on icon at bounding box center [1483, 79] width 10 height 10
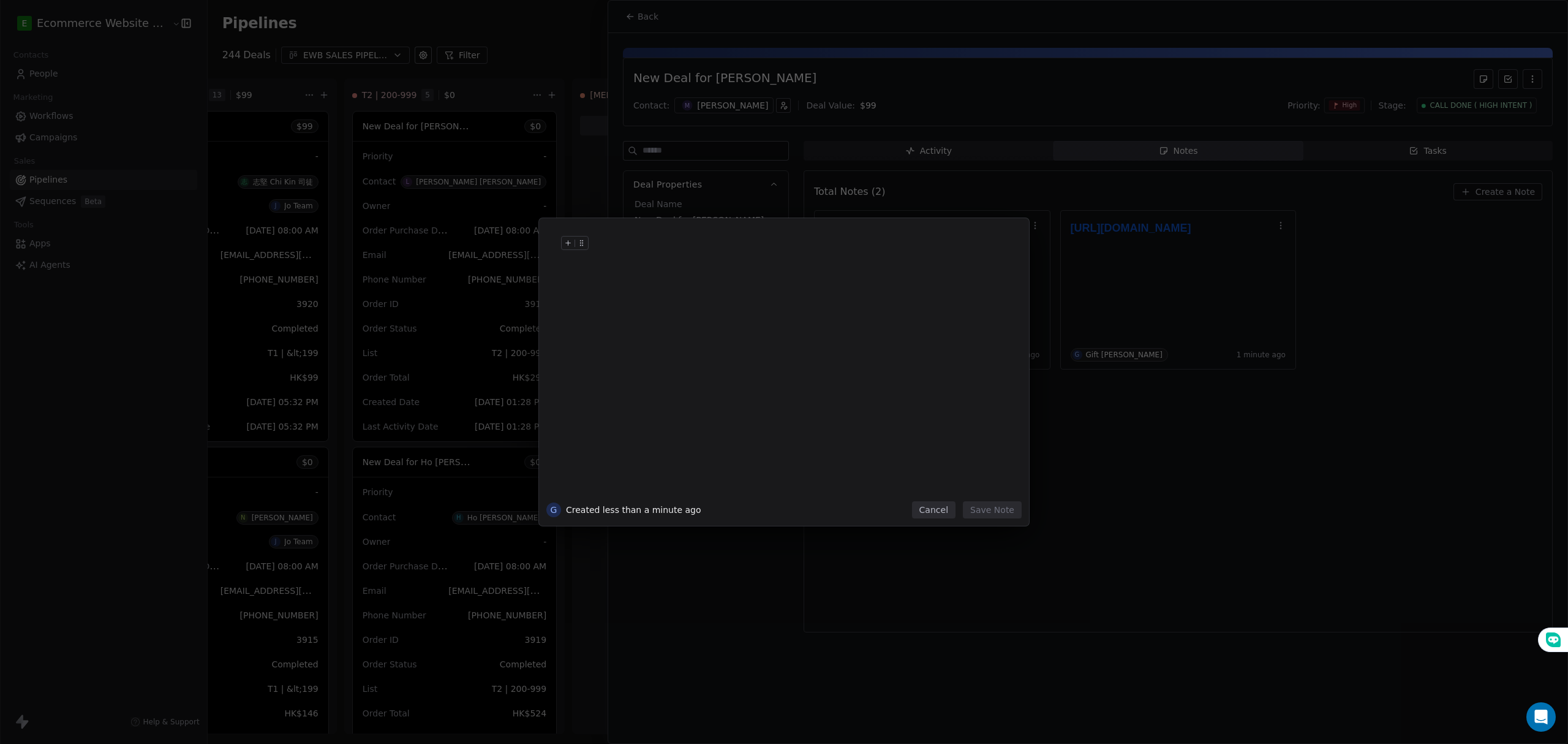
click at [738, 258] on div at bounding box center [802, 256] width 419 height 29
click at [1009, 513] on button "Save Note" at bounding box center [992, 510] width 59 height 17
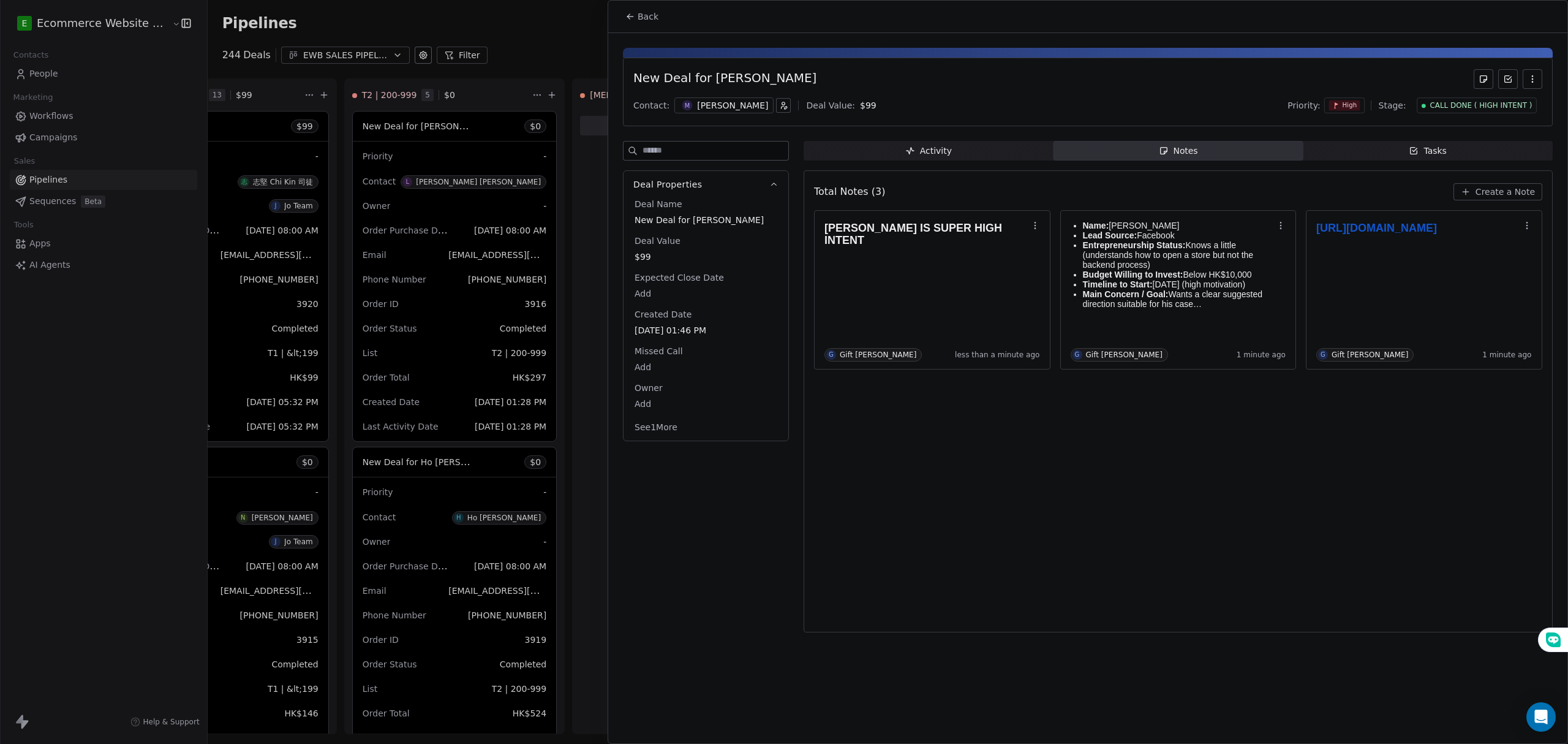
click at [1116, 369] on div "MICHAEL TSANG IS SUPER HIGH INTENT G Gift Labarda less than a minute ago Name: …" at bounding box center [1178, 290] width 728 height 159
click at [1324, 160] on span "Tasks Tasks" at bounding box center [1427, 150] width 250 height 19
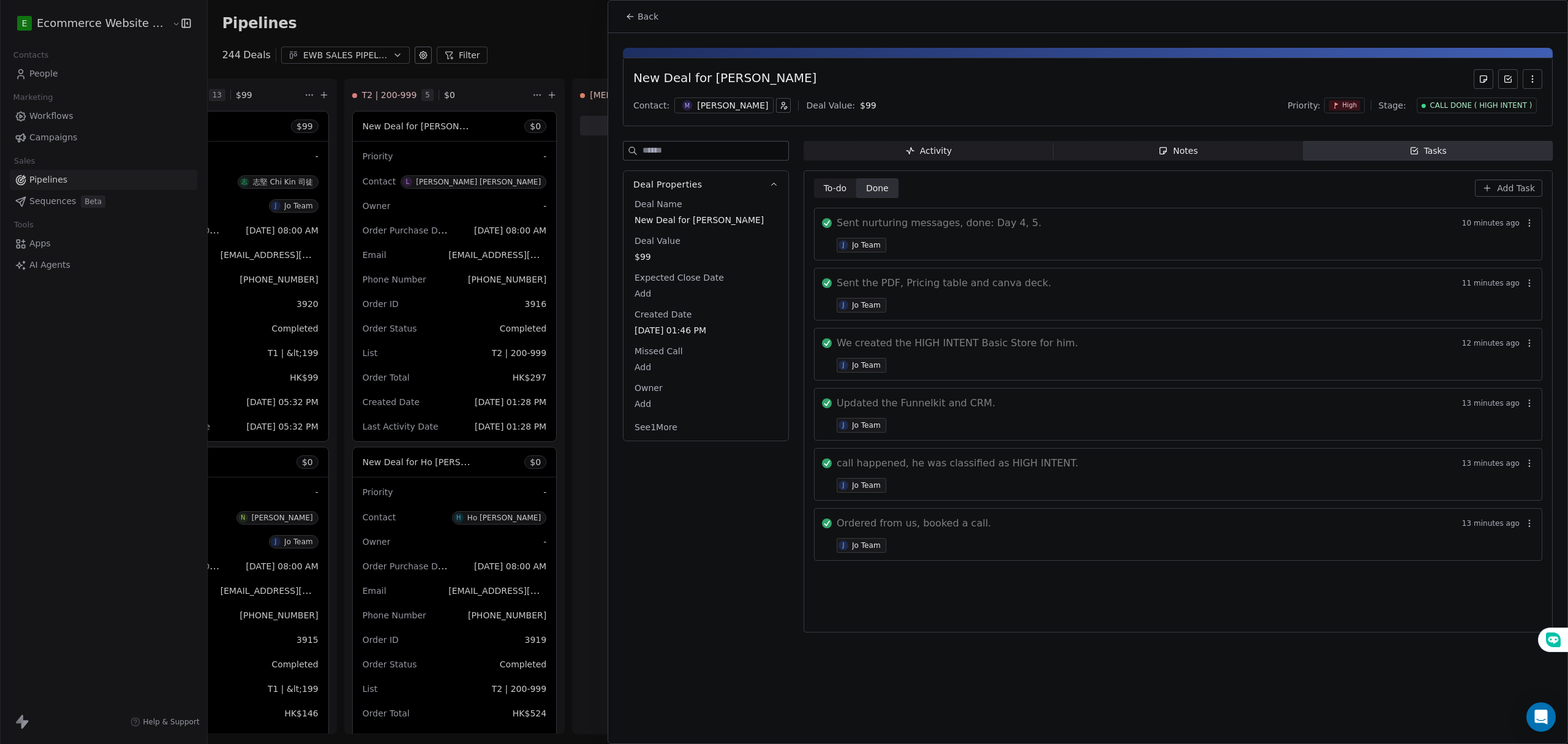
click at [618, 20] on button "Back" at bounding box center [642, 17] width 48 height 22
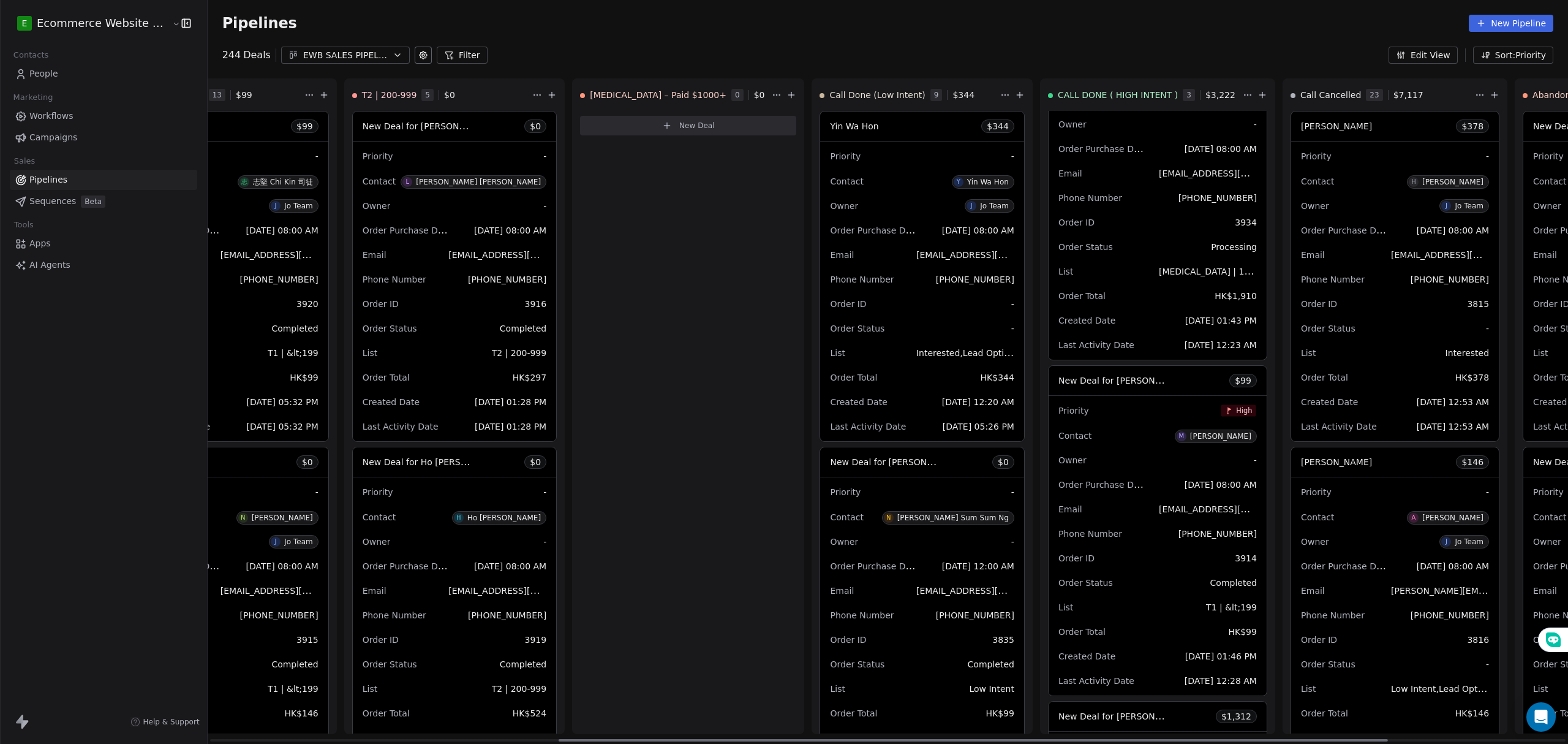
click at [1070, 118] on div "Owner -" at bounding box center [1157, 124] width 199 height 19
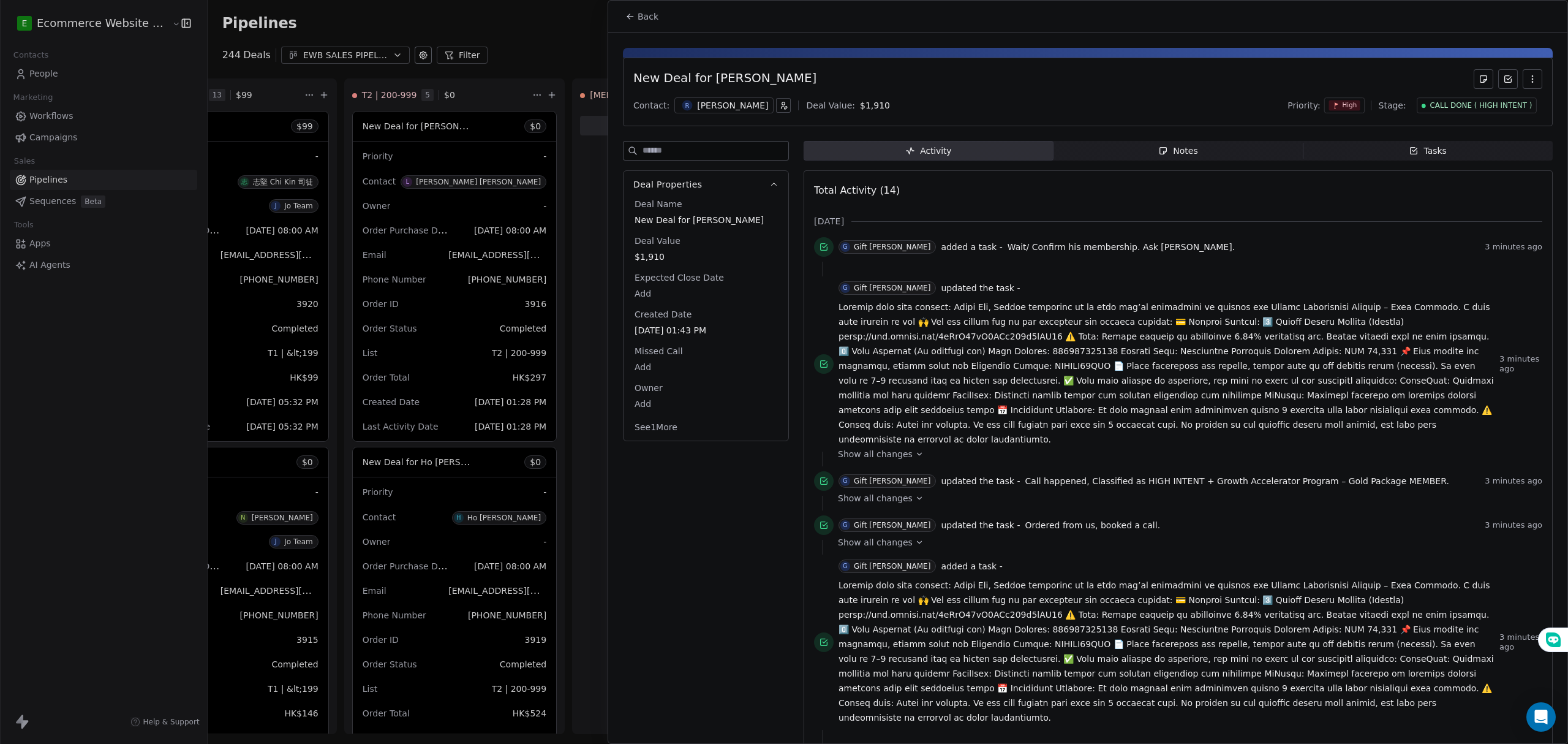
click at [1160, 148] on icon "button" at bounding box center [1163, 151] width 7 height 7
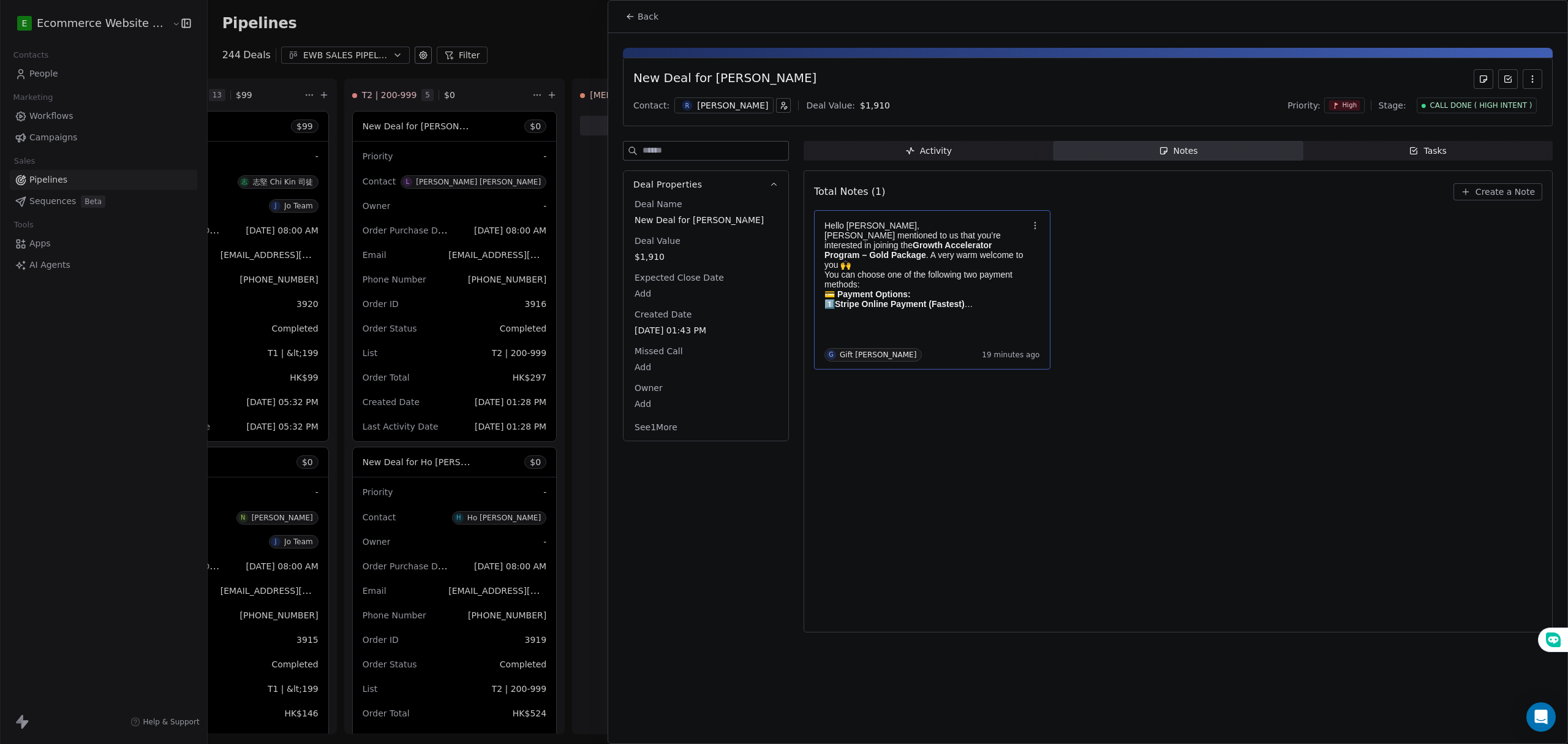
click at [874, 254] on p "Kelvin mentioned to us that you’re interested in joining the Growth Accelerator…" at bounding box center [926, 250] width 204 height 39
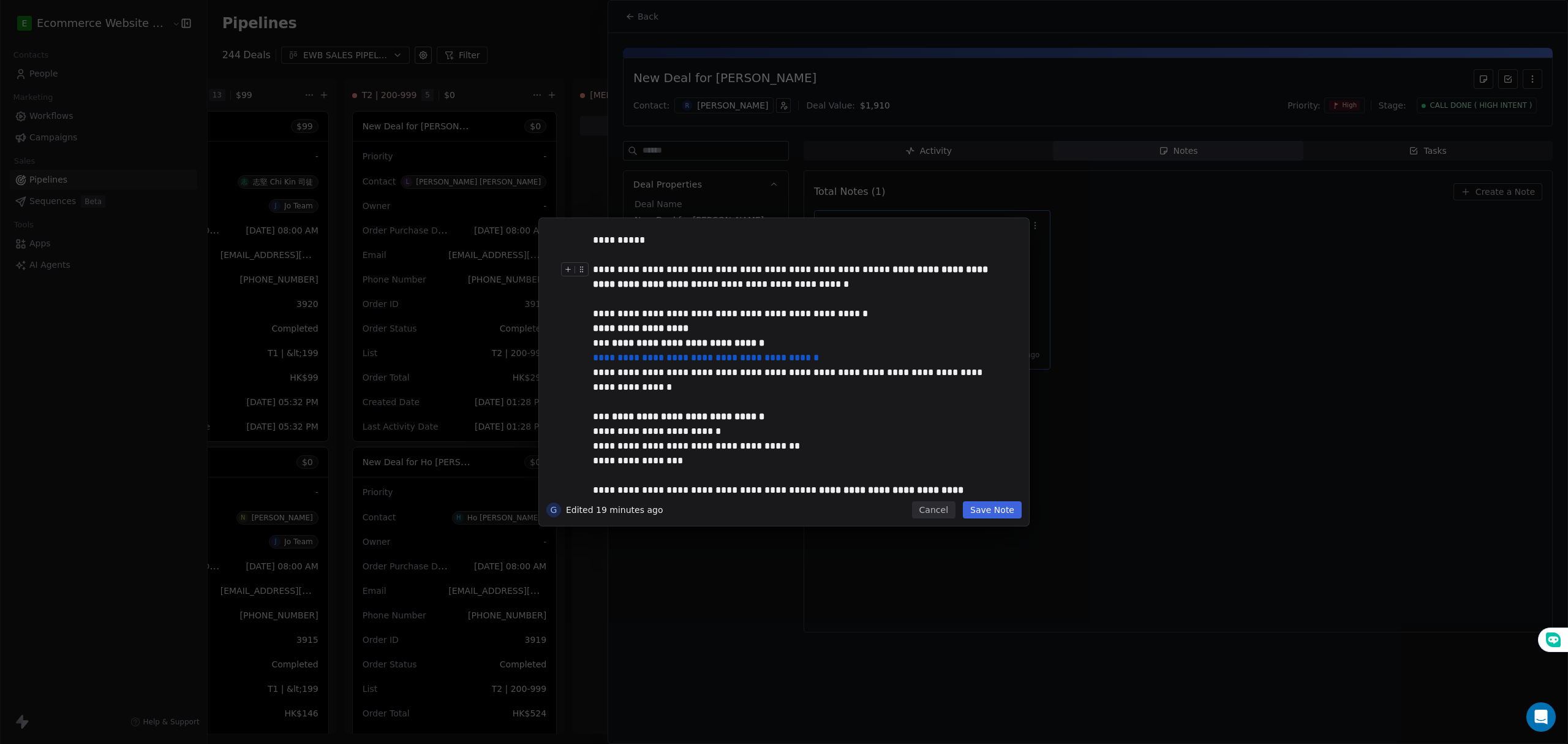
drag, startPoint x: 850, startPoint y: 263, endPoint x: 838, endPoint y: 281, distance: 21.6
click at [847, 269] on div "**********" at bounding box center [795, 285] width 406 height 44
drag, startPoint x: 838, startPoint y: 281, endPoint x: 660, endPoint y: 290, distance: 178.2
click at [660, 290] on div "**********" at bounding box center [795, 285] width 406 height 44
copy div "**********"
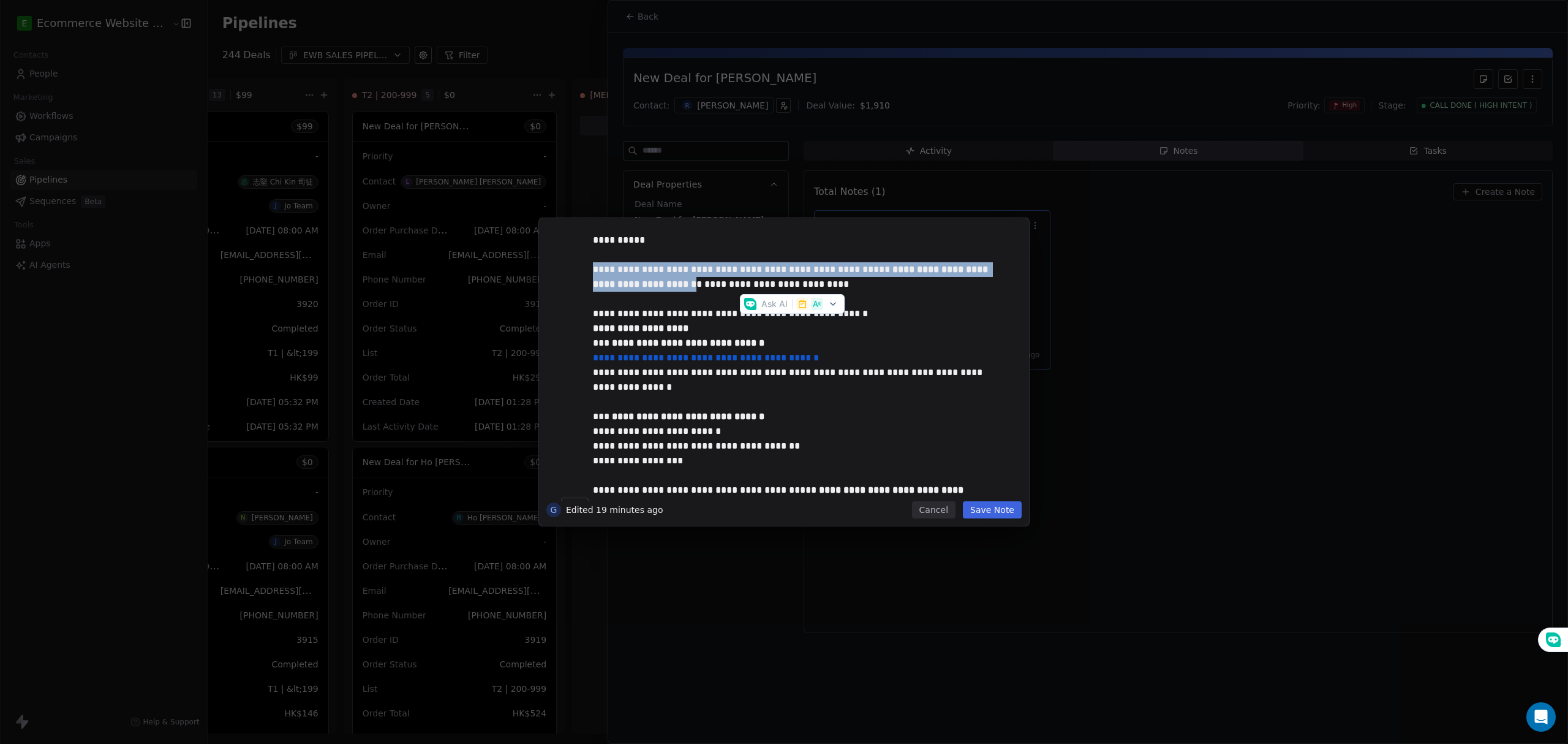
click at [978, 513] on button "Save Note" at bounding box center [992, 510] width 59 height 17
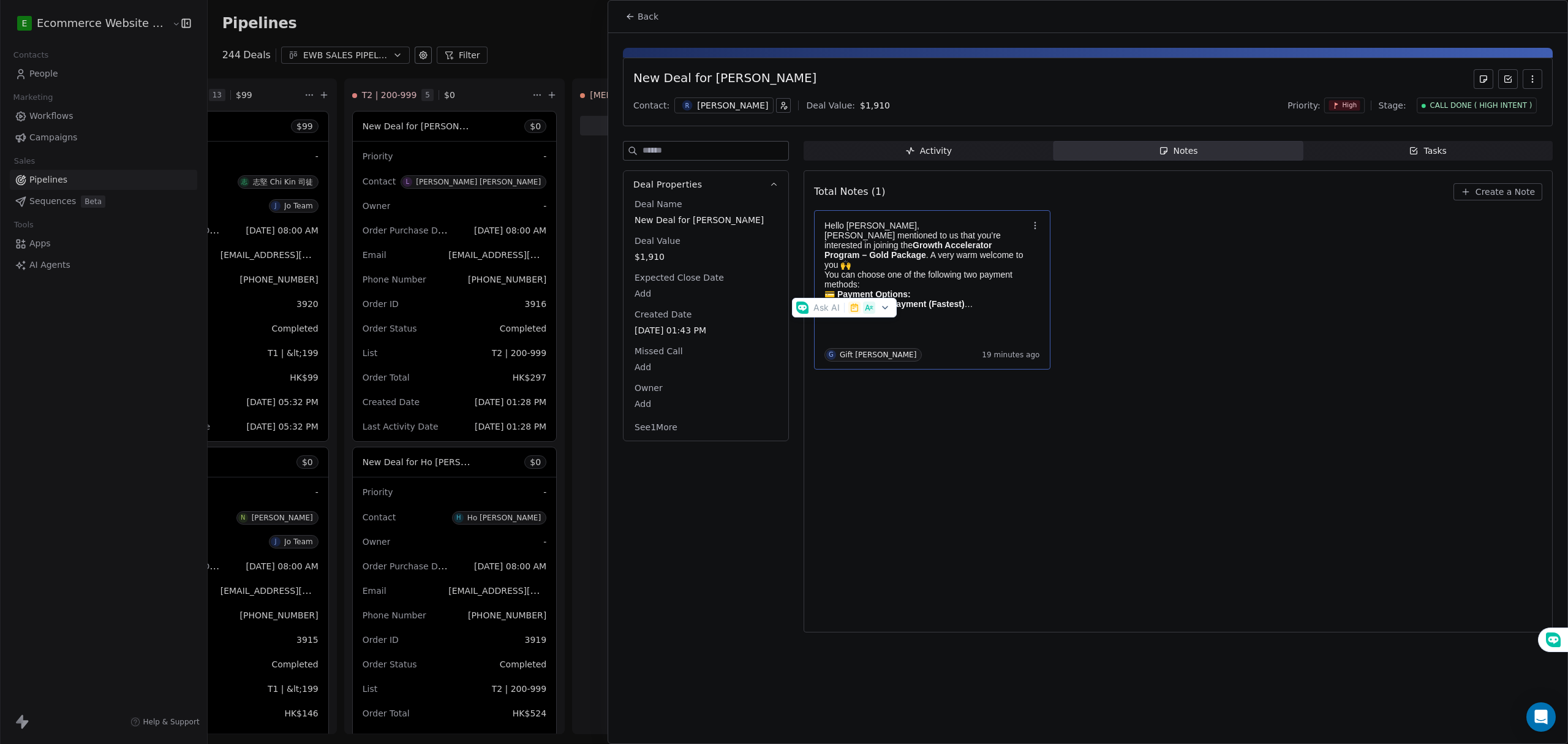
click at [1159, 361] on div at bounding box center [784, 372] width 1568 height 744
click at [1522, 194] on span "Create a Note" at bounding box center [1505, 192] width 60 height 12
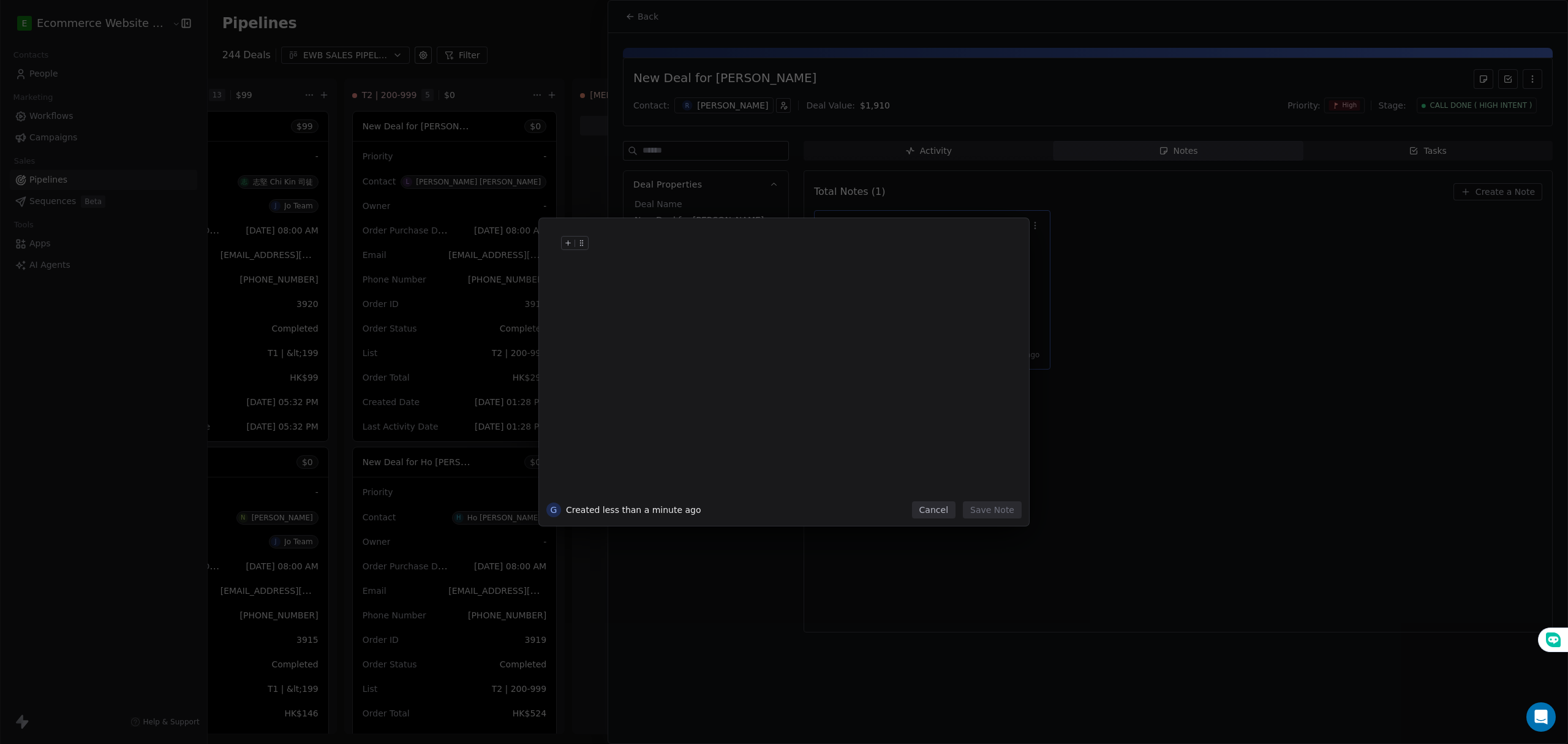
click at [681, 255] on div at bounding box center [802, 256] width 419 height 29
click at [822, 238] on div "**********" at bounding box center [795, 240] width 406 height 15
click at [1009, 502] on button "Save Note" at bounding box center [992, 510] width 59 height 17
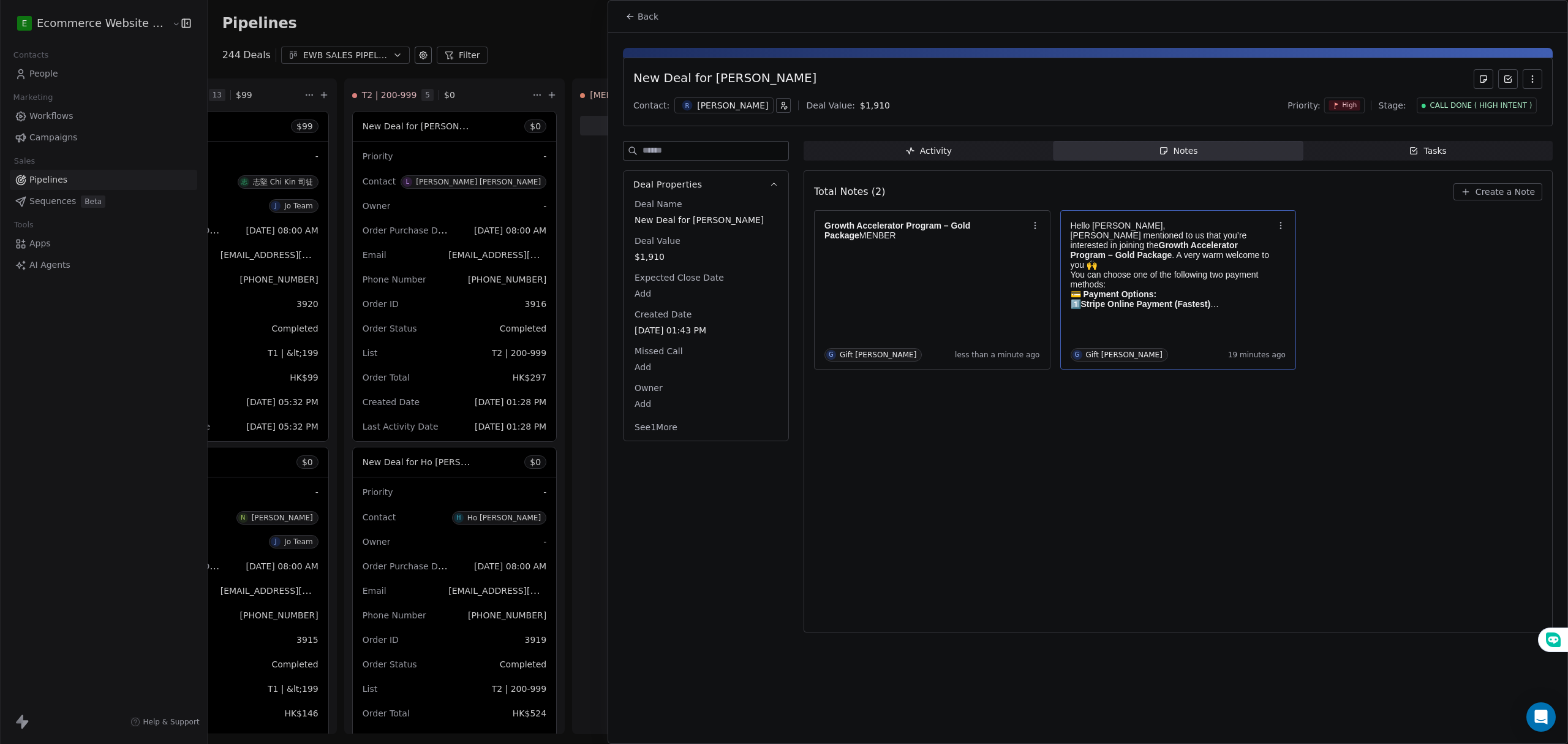
click at [1052, 465] on div "Total Notes (2) Create a Note Growth Accelerator Program – Gold Package MENBER …" at bounding box center [1178, 401] width 728 height 446
click at [1379, 148] on span "Tasks Tasks" at bounding box center [1427, 150] width 250 height 19
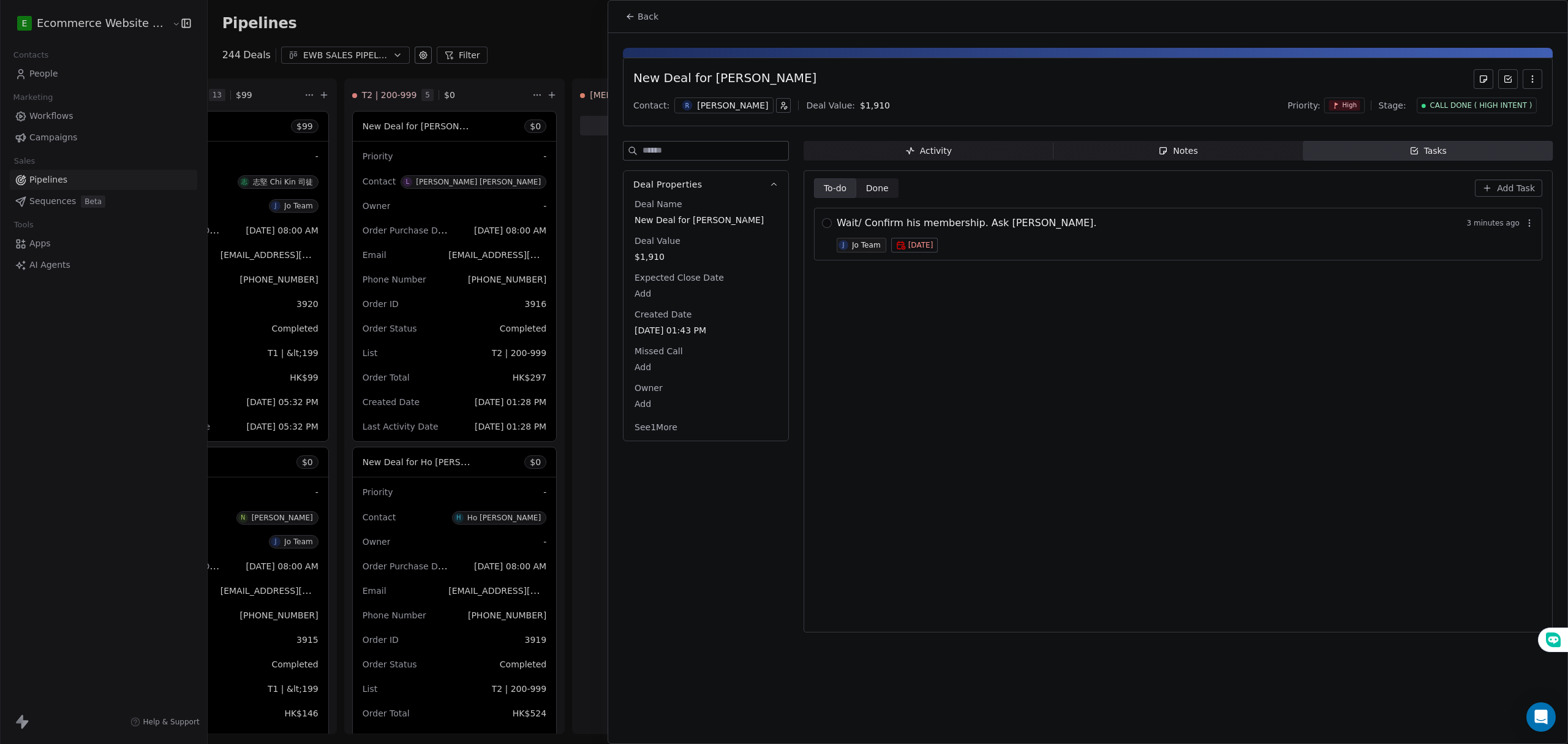
click at [1064, 444] on div "To-do To-do Done Done Add Task Wait/ Confirm his membership. Ask Kenneth soon. …" at bounding box center [1178, 401] width 728 height 446
click at [1498, 181] on button "Add Task" at bounding box center [1508, 188] width 67 height 17
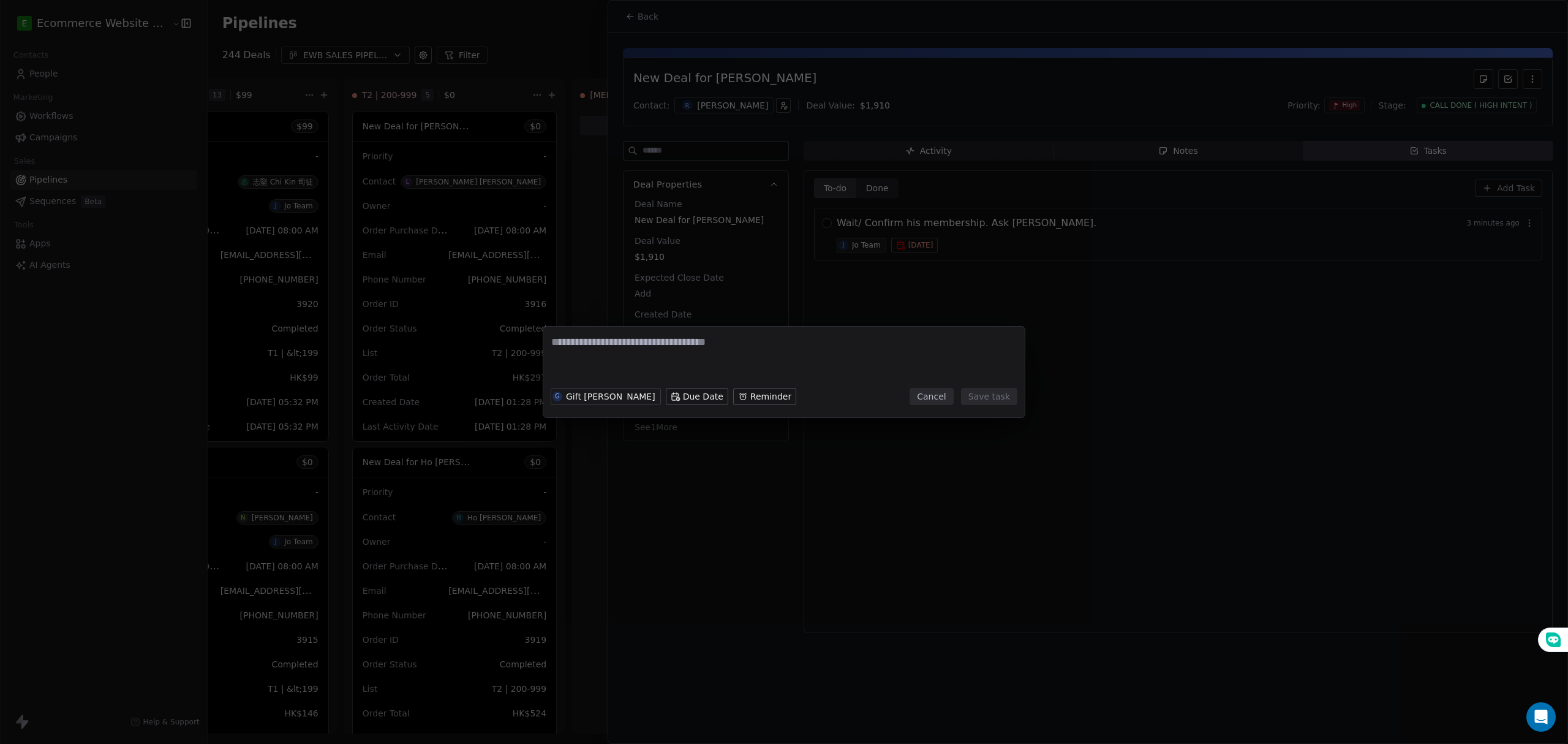
click at [931, 406] on div "G Gift Labarda Due Date Reminder Cancel Save task" at bounding box center [784, 396] width 467 height 27
click at [939, 380] on textarea at bounding box center [784, 358] width 465 height 48
click at [943, 401] on button "Cancel" at bounding box center [931, 396] width 44 height 17
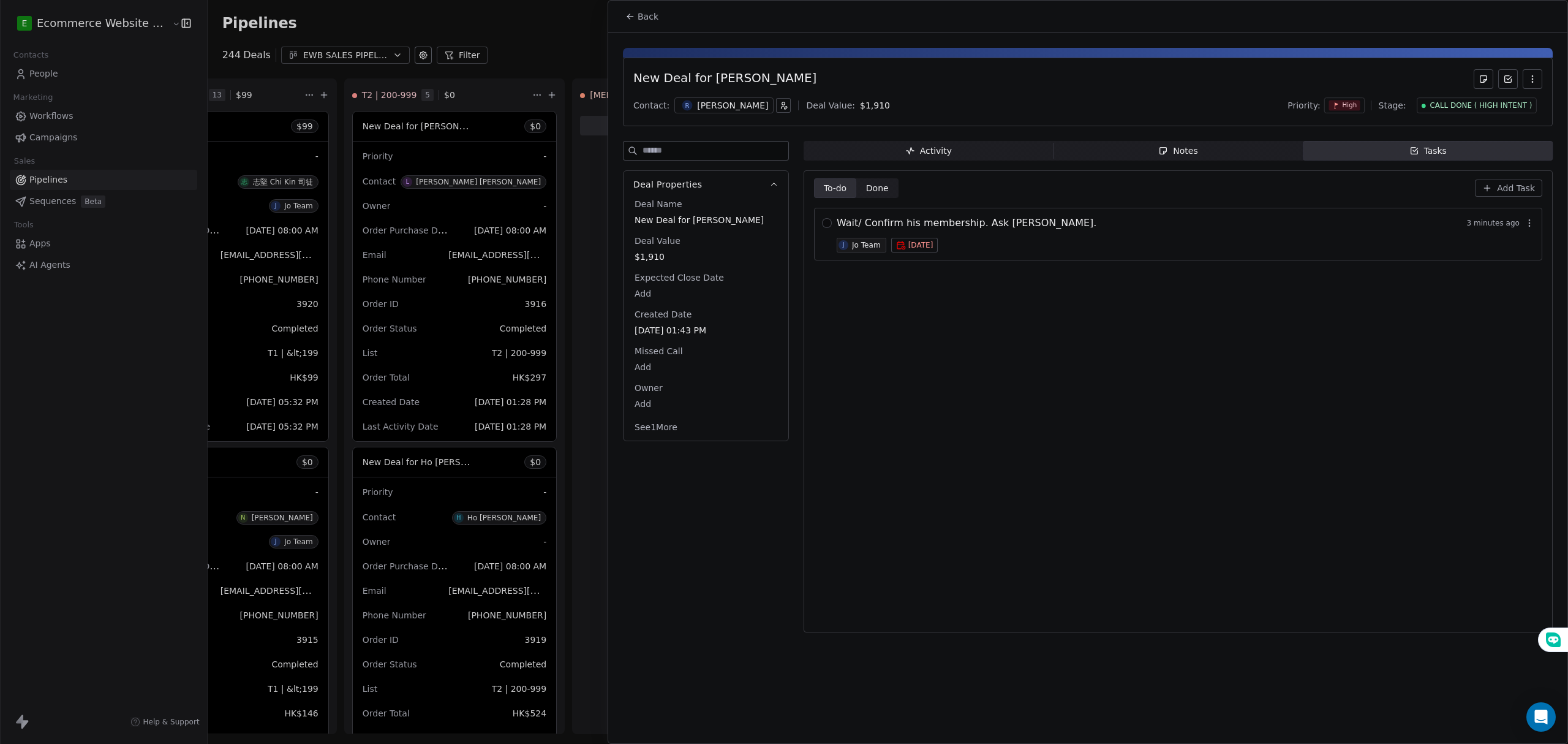
click at [868, 201] on div "To-do To-do Done Done Add Task Wait/ Confirm his membership. Ask Kenneth soon. …" at bounding box center [1178, 401] width 728 height 446
click at [878, 191] on span "Done" at bounding box center [877, 188] width 23 height 13
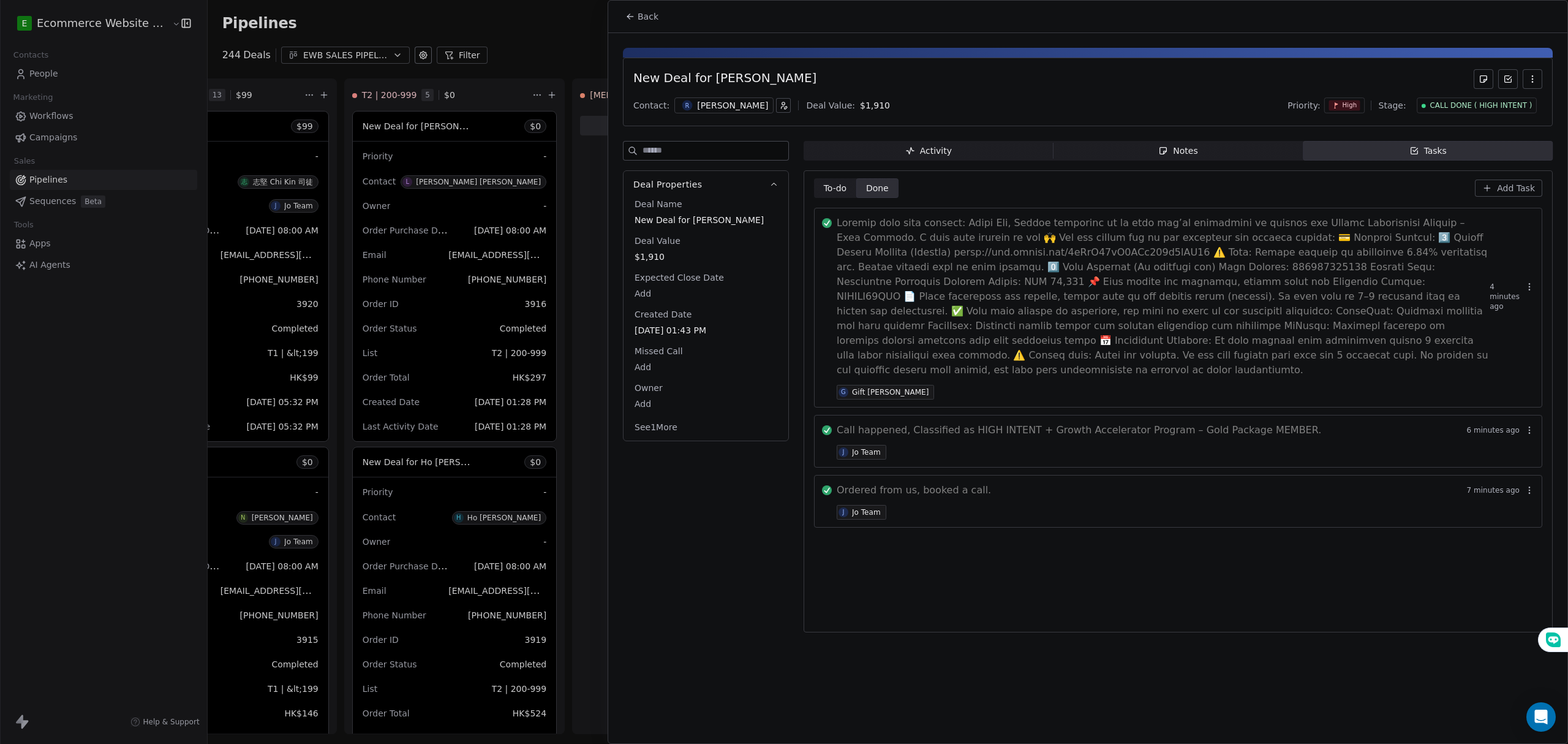
click at [966, 567] on div "To-do To-do Done Done Add Task 4 minutes ago G Gift Labarda Call happened, Clas…" at bounding box center [1178, 401] width 728 height 446
drag, startPoint x: 29, startPoint y: 69, endPoint x: 37, endPoint y: 59, distance: 12.8
click at [30, 70] on div at bounding box center [784, 372] width 1568 height 744
click at [51, 23] on div at bounding box center [784, 372] width 1568 height 744
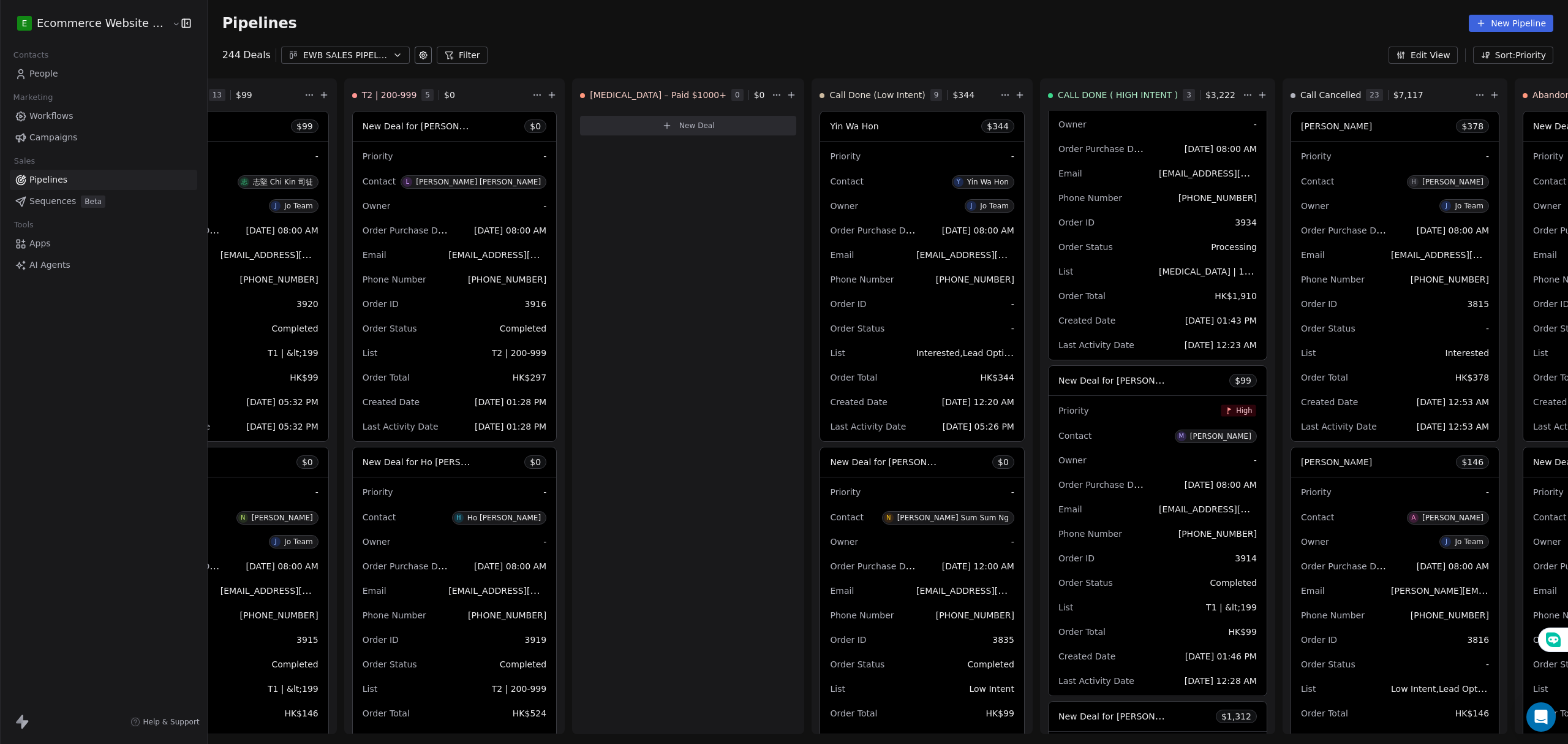
click at [154, 13] on html "E Ecommerce Website Builder Contacts People Marketing Workflows Campaigns Sales…" at bounding box center [784, 372] width 1568 height 744
click at [64, 19] on html "E Ecommerce Website Builder Contacts People Marketing Workflows Campaigns Sales…" at bounding box center [784, 372] width 1568 height 744
